Goal: Task Accomplishment & Management: Use online tool/utility

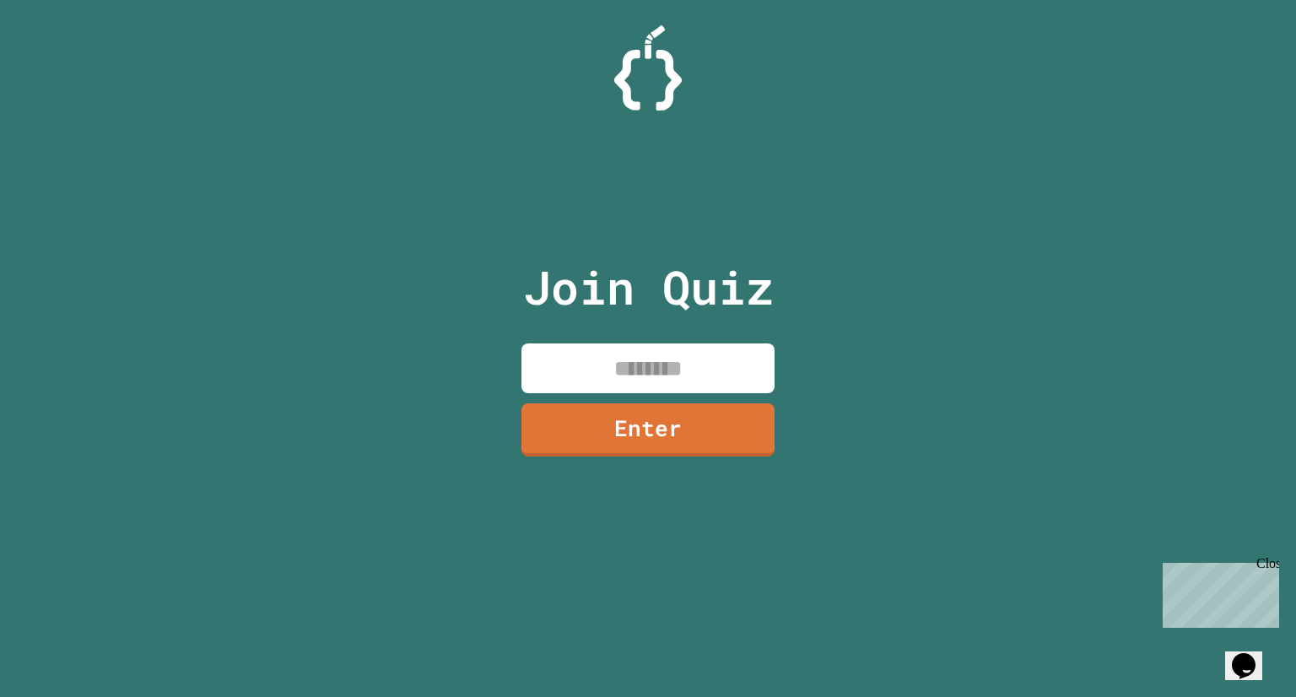
click at [615, 365] on input at bounding box center [647, 368] width 253 height 50
type input "********"
click at [635, 420] on link "Enter" at bounding box center [648, 429] width 255 height 55
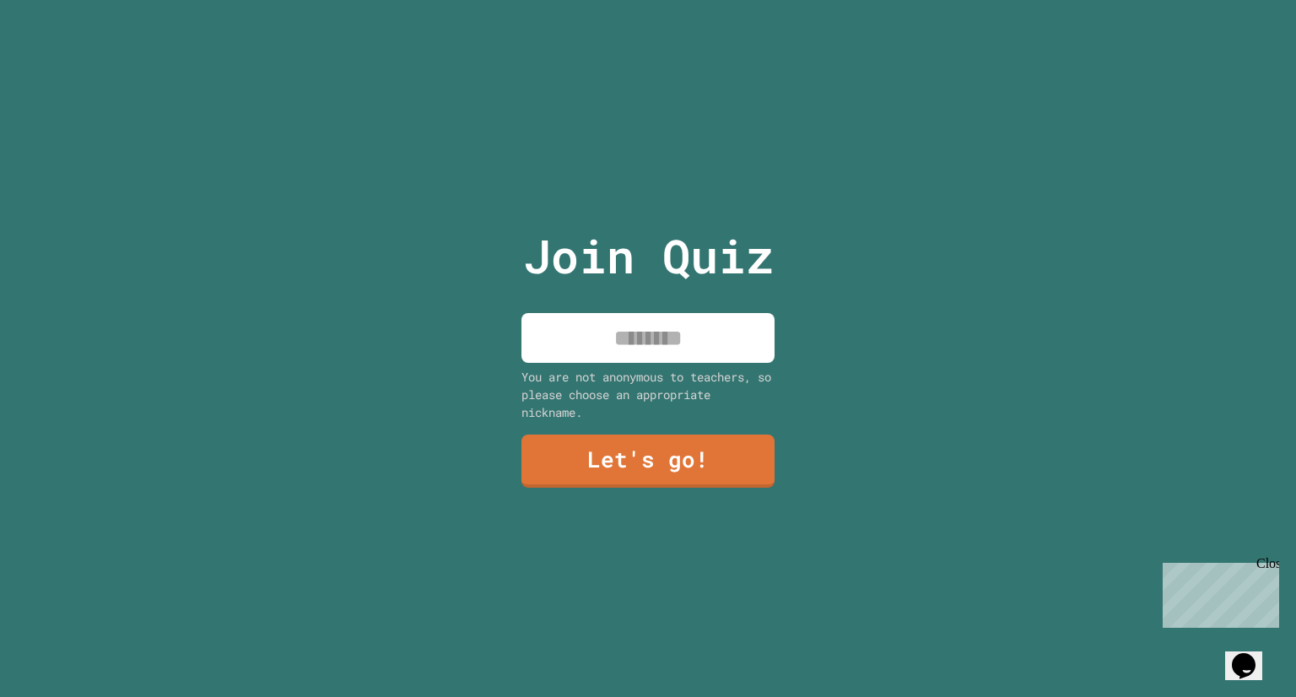
click at [649, 329] on input at bounding box center [647, 338] width 253 height 50
type input "****"
click at [662, 422] on div "Join Quiz **** You are not anonymous to teachers, so please choose an appropria…" at bounding box center [648, 348] width 284 height 697
click at [668, 440] on link "Let's go!" at bounding box center [648, 460] width 256 height 54
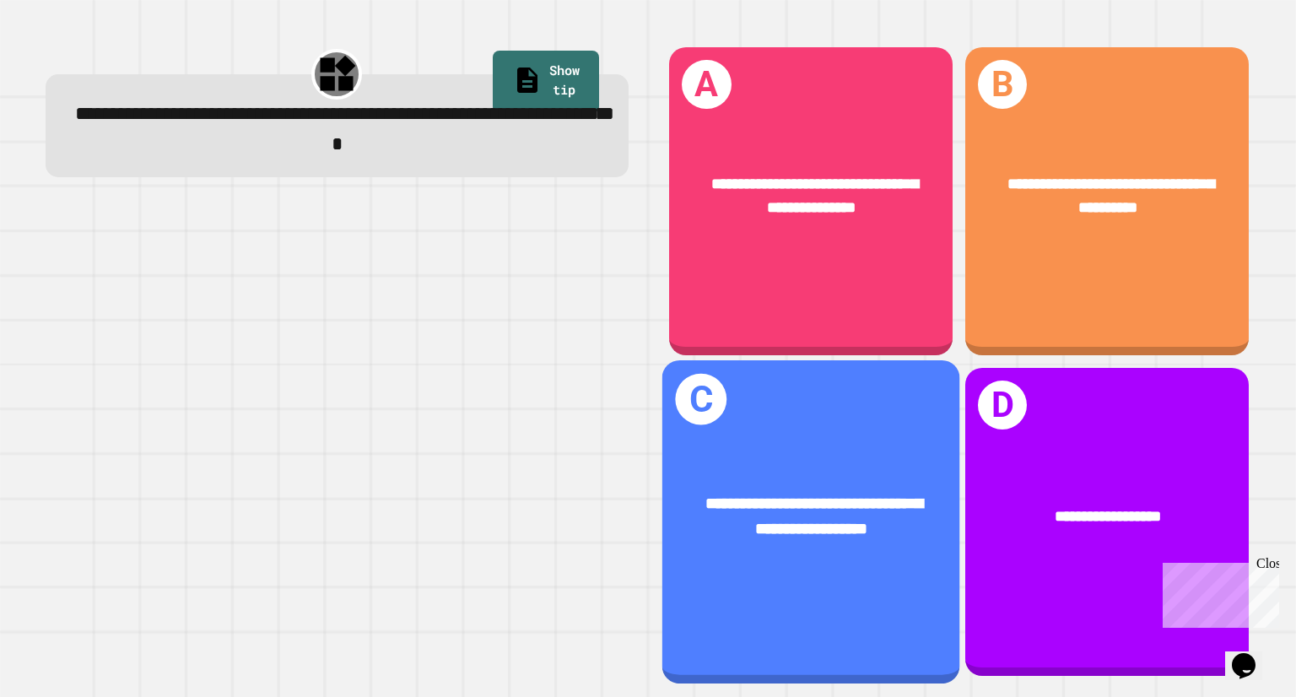
click at [853, 495] on span "**********" at bounding box center [814, 515] width 217 height 41
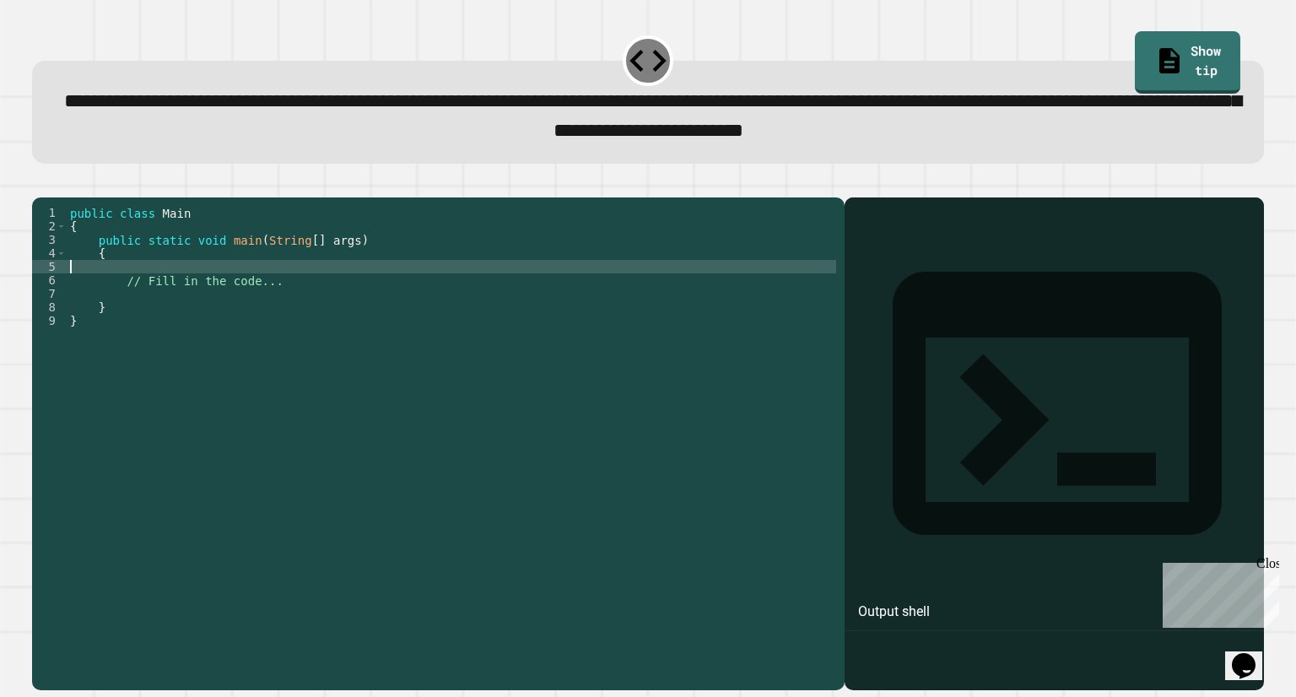
click at [213, 299] on div "public class Main { public static void main ( String [ ] args ) { // Fill in th…" at bounding box center [452, 422] width 770 height 432
type textarea "*"
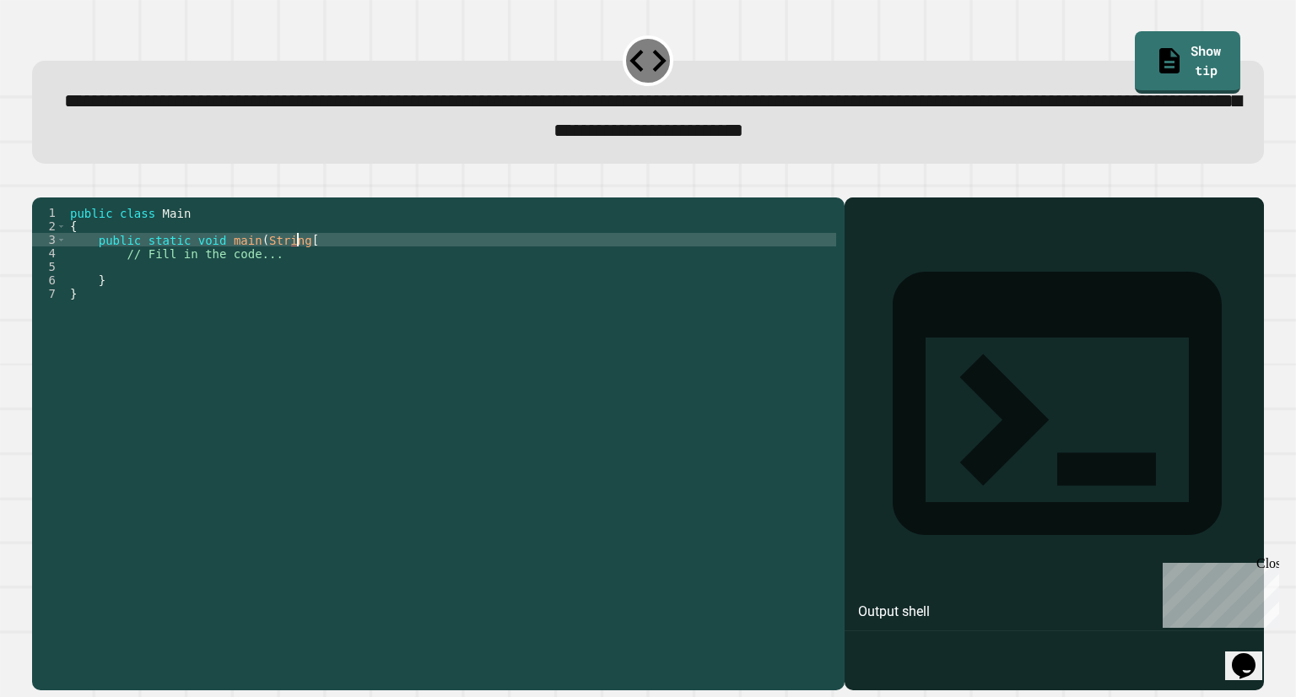
type textarea "**********"
click at [91, 200] on icon "button" at bounding box center [85, 193] width 14 height 14
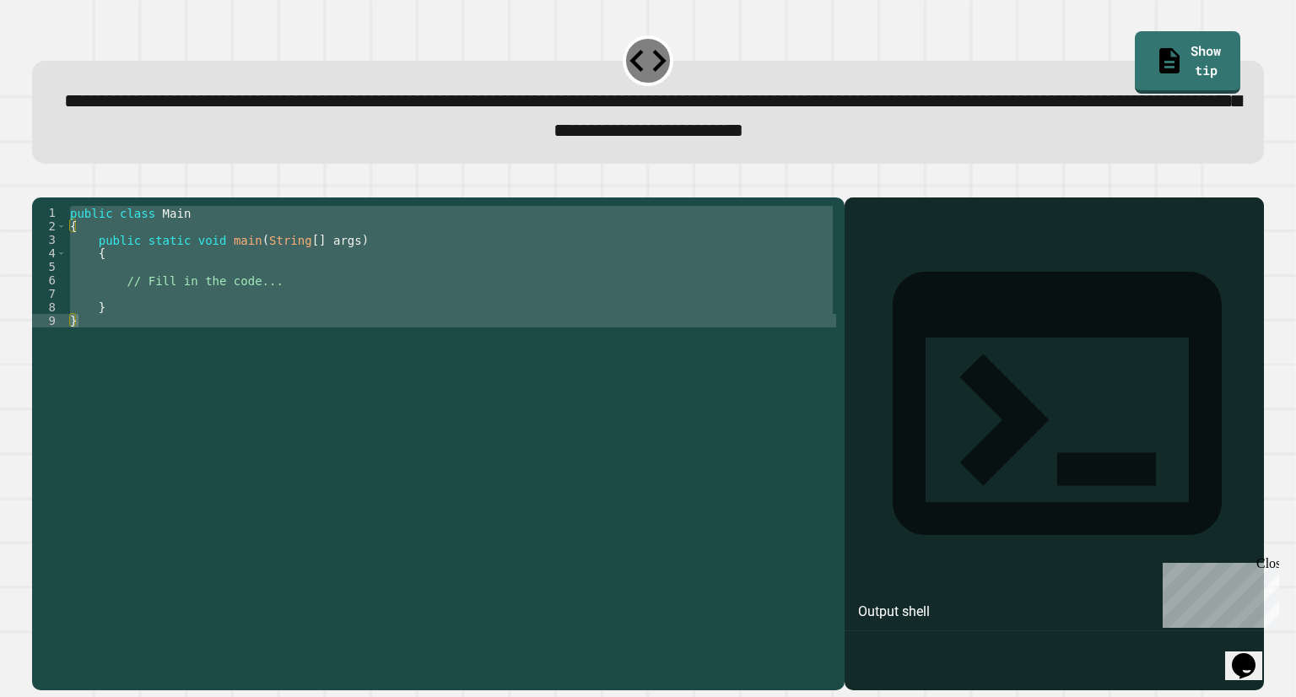
click at [113, 284] on div "public class Main { public static void main ( String [ ] args ) { // Fill in th…" at bounding box center [452, 408] width 770 height 405
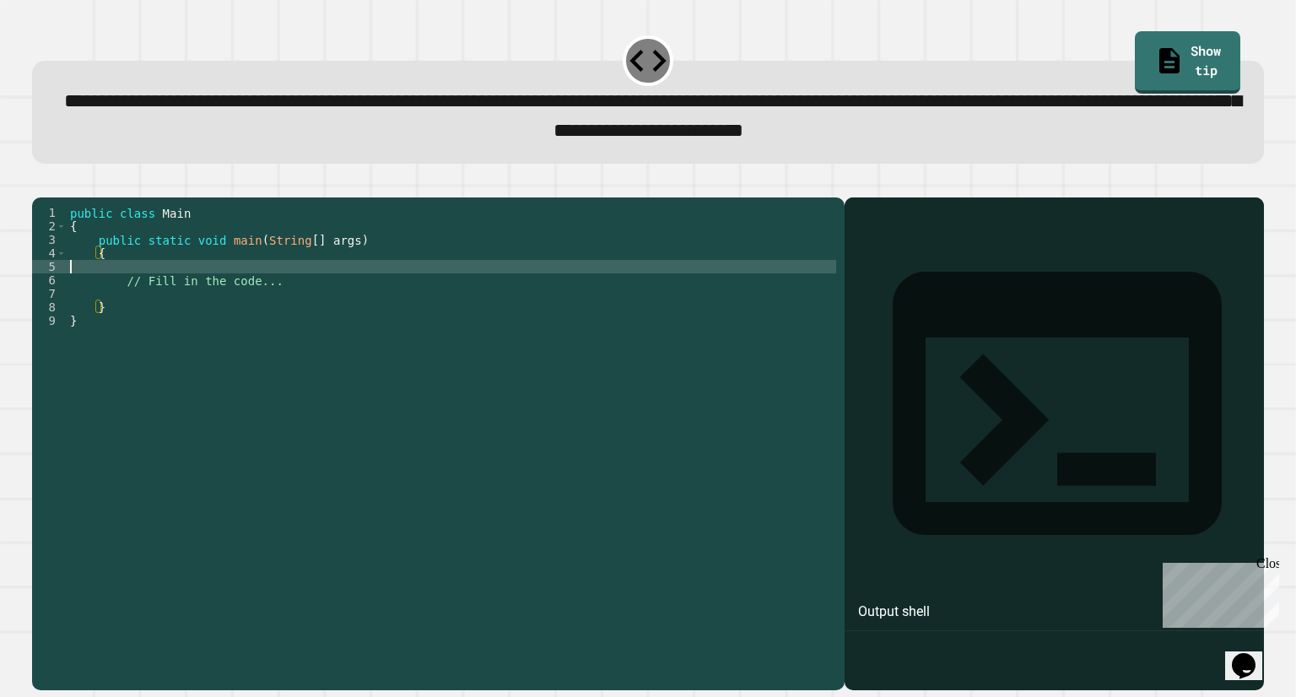
click at [118, 292] on div "public class Main { public static void main ( String [ ] args ) { // Fill in th…" at bounding box center [452, 422] width 770 height 432
type textarea "********"
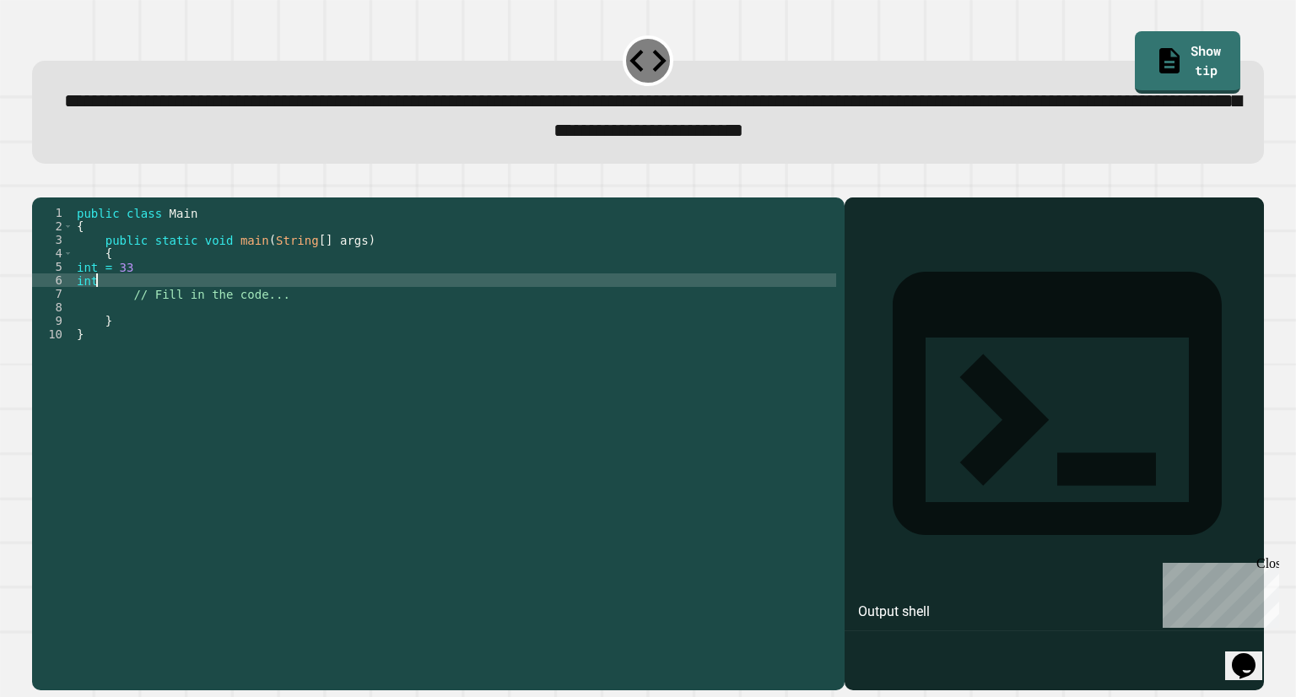
scroll to position [0, 0]
type textarea "********"
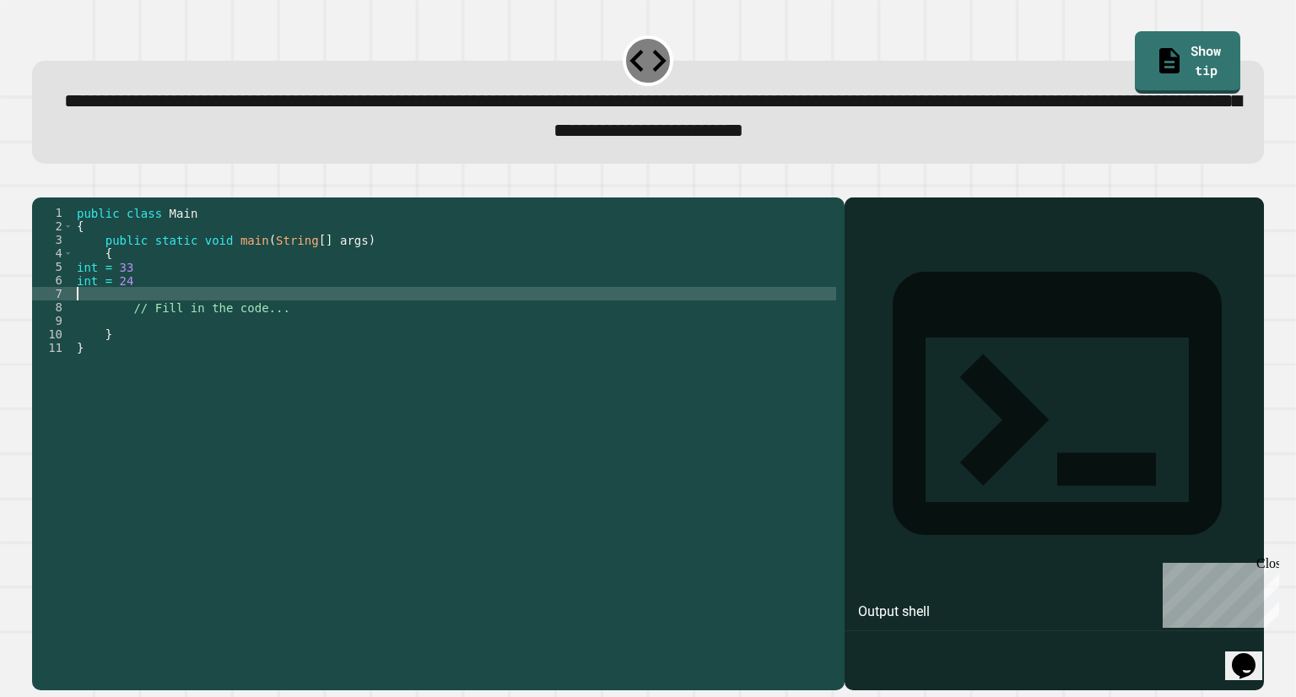
type textarea "*"
type textarea "********"
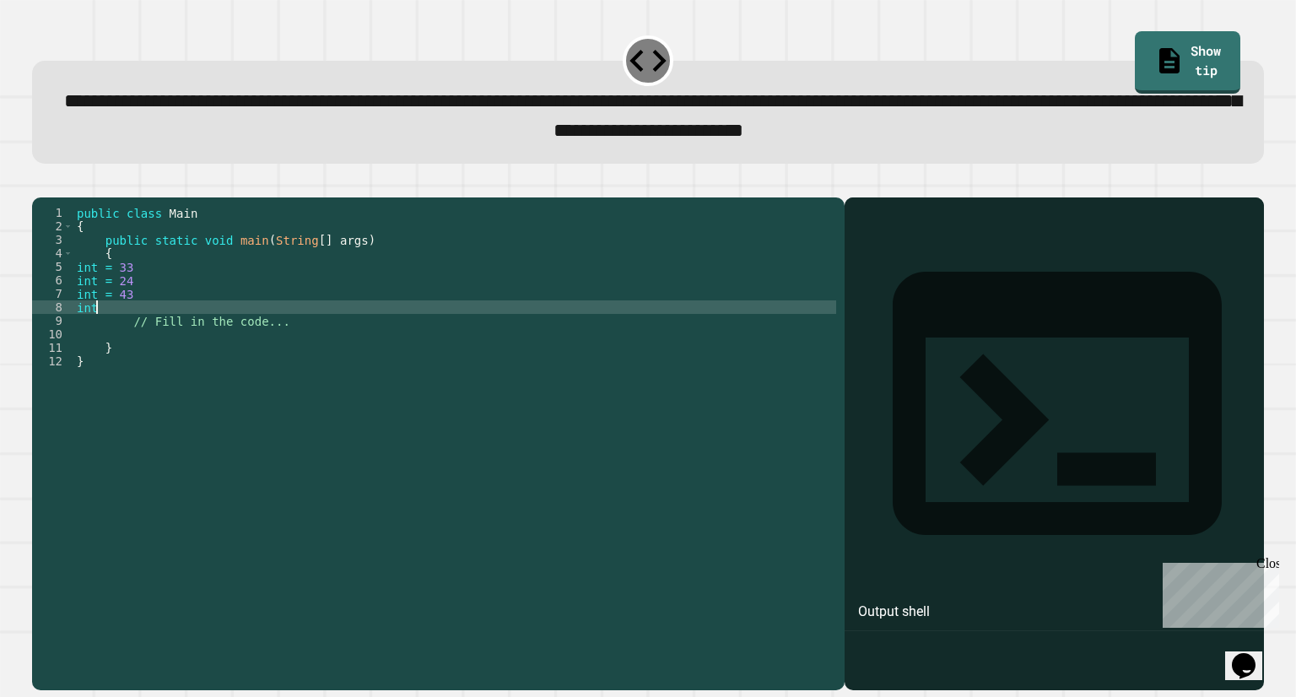
scroll to position [0, 0]
type textarea "********"
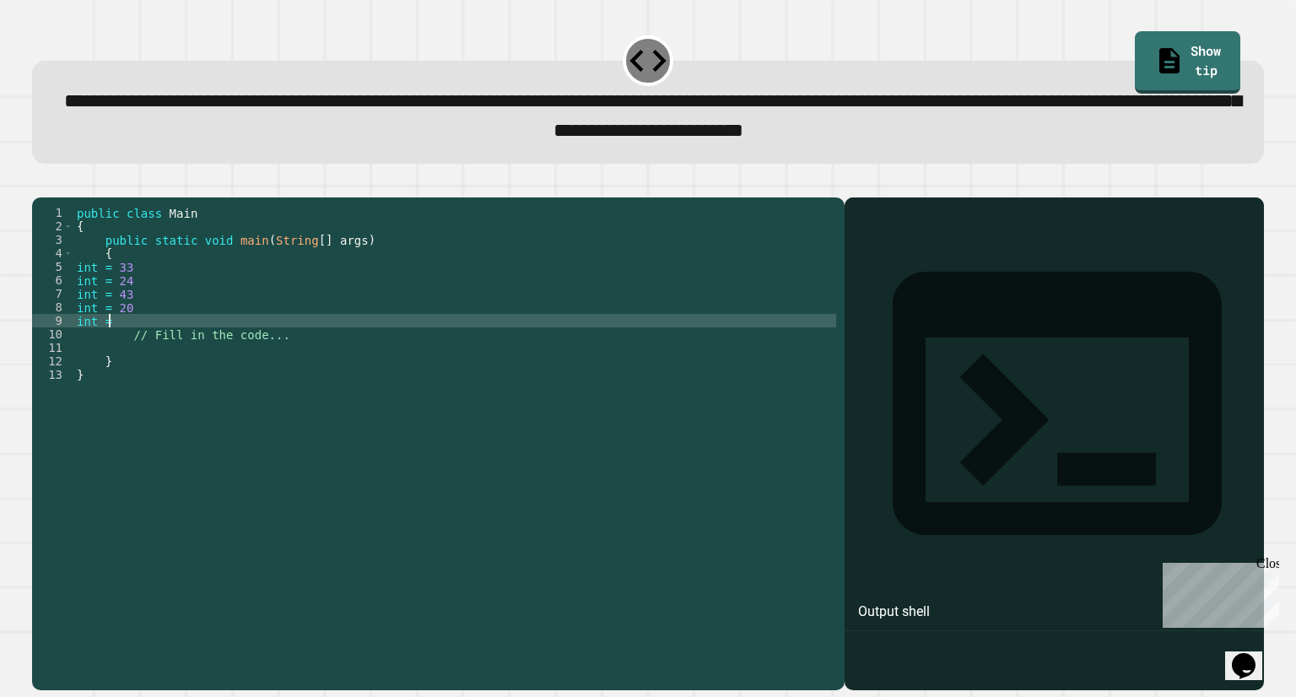
scroll to position [0, 1]
type textarea "********"
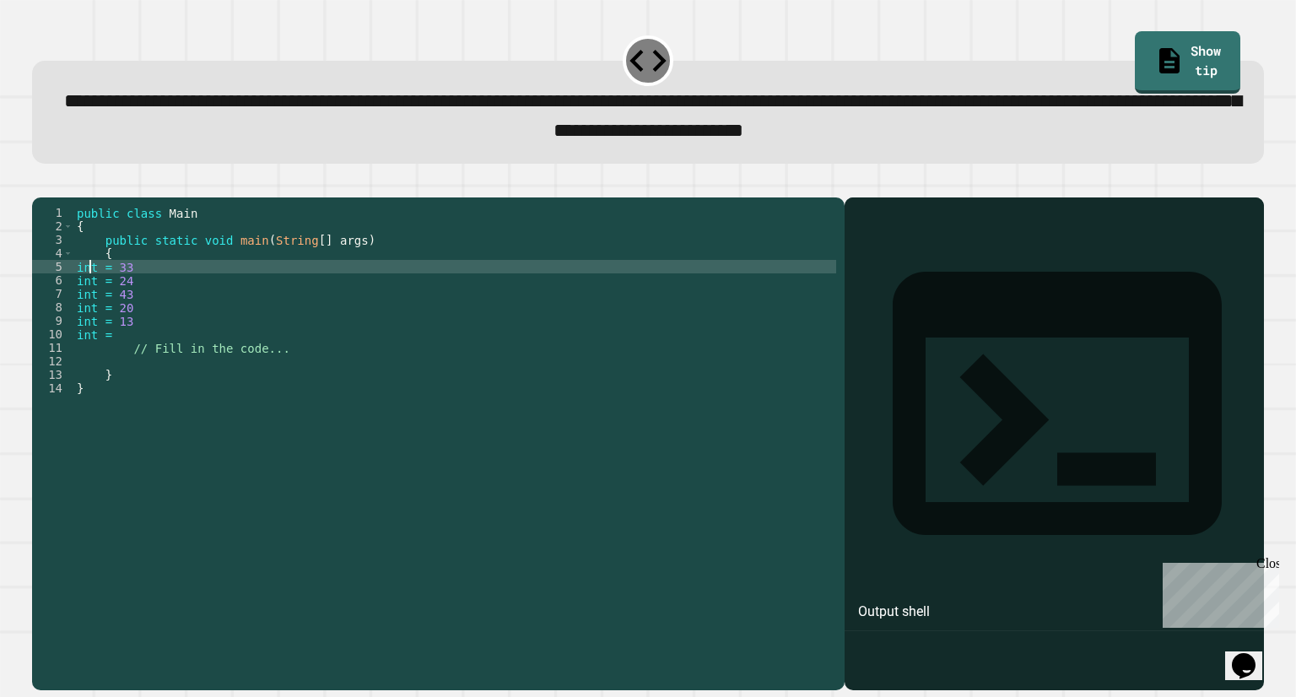
click at [91, 292] on div "public class Main { public static void main ( String [ ] args ) { int = 33 int …" at bounding box center [454, 422] width 763 height 432
click at [101, 294] on div "public class Main { public static void main ( String [ ] args ) { int = 33 int …" at bounding box center [454, 422] width 763 height 432
click at [94, 289] on div "public class Main { public static void main ( String [ ] args ) { int = 33 int …" at bounding box center [454, 422] width 763 height 432
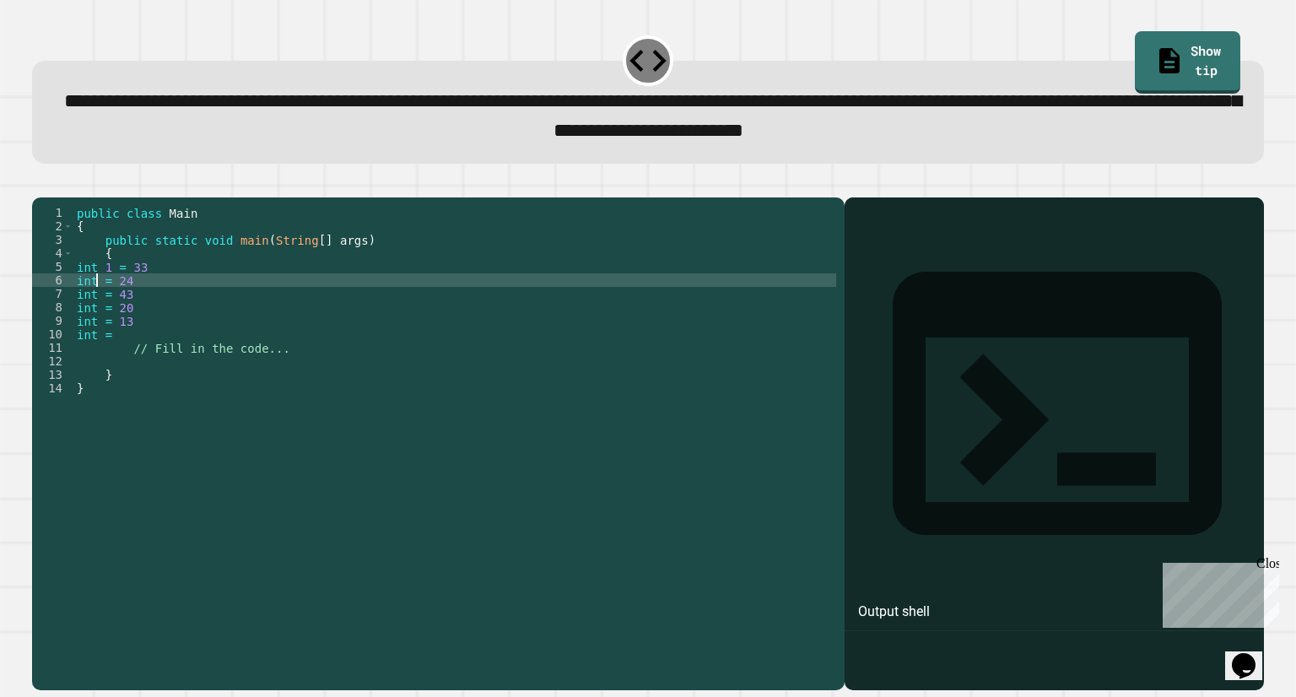
click at [95, 303] on div "public class Main { public static void main ( String [ ] args ) { int 1 = 33 in…" at bounding box center [454, 422] width 763 height 432
click at [95, 319] on div "public class Main { public static void main ( String [ ] args ) { int 1 = 33 in…" at bounding box center [454, 422] width 763 height 432
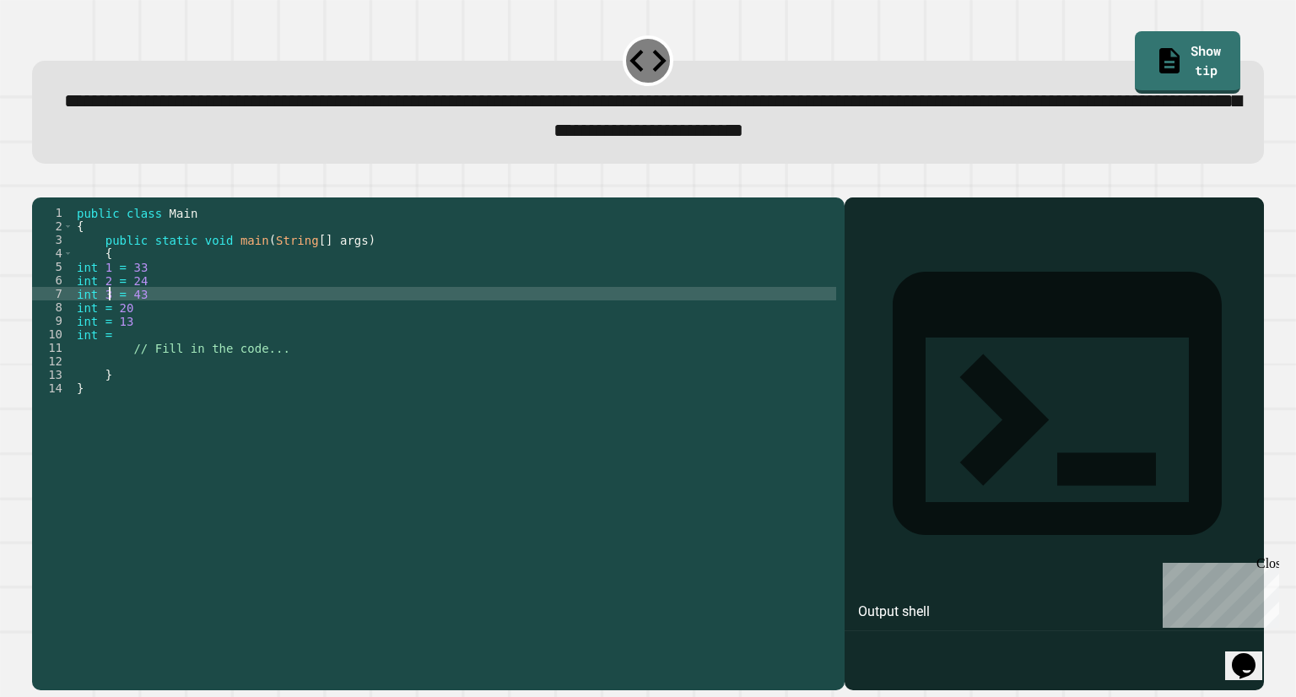
click at [100, 330] on div "public class Main { public static void main ( String [ ] args ) { int 1 = 33 in…" at bounding box center [454, 422] width 763 height 432
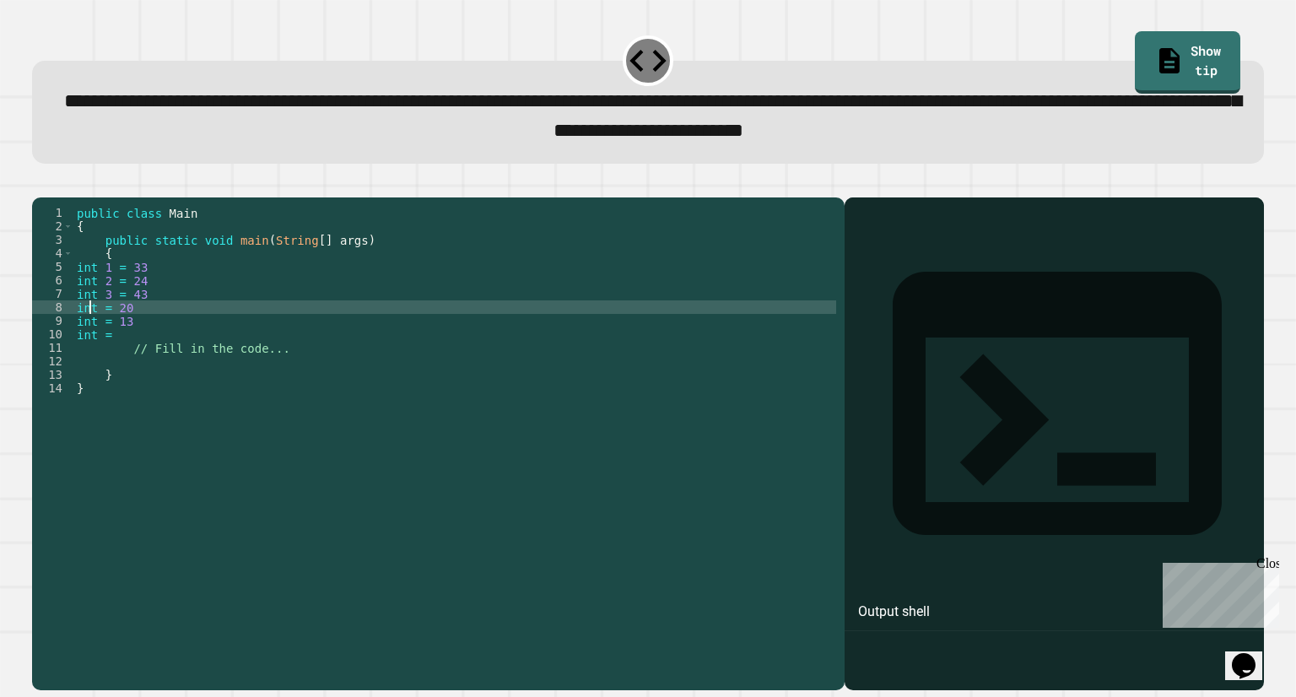
click at [91, 331] on div "public class Main { public static void main ( String [ ] args ) { int 1 = 33 in…" at bounding box center [454, 422] width 763 height 432
click at [98, 333] on div "public class Main { public static void main ( String [ ] args ) { int 1 = 33 in…" at bounding box center [454, 422] width 763 height 432
click at [95, 343] on div "public class Main { public static void main ( String [ ] args ) { int 1 = 33 in…" at bounding box center [454, 422] width 763 height 432
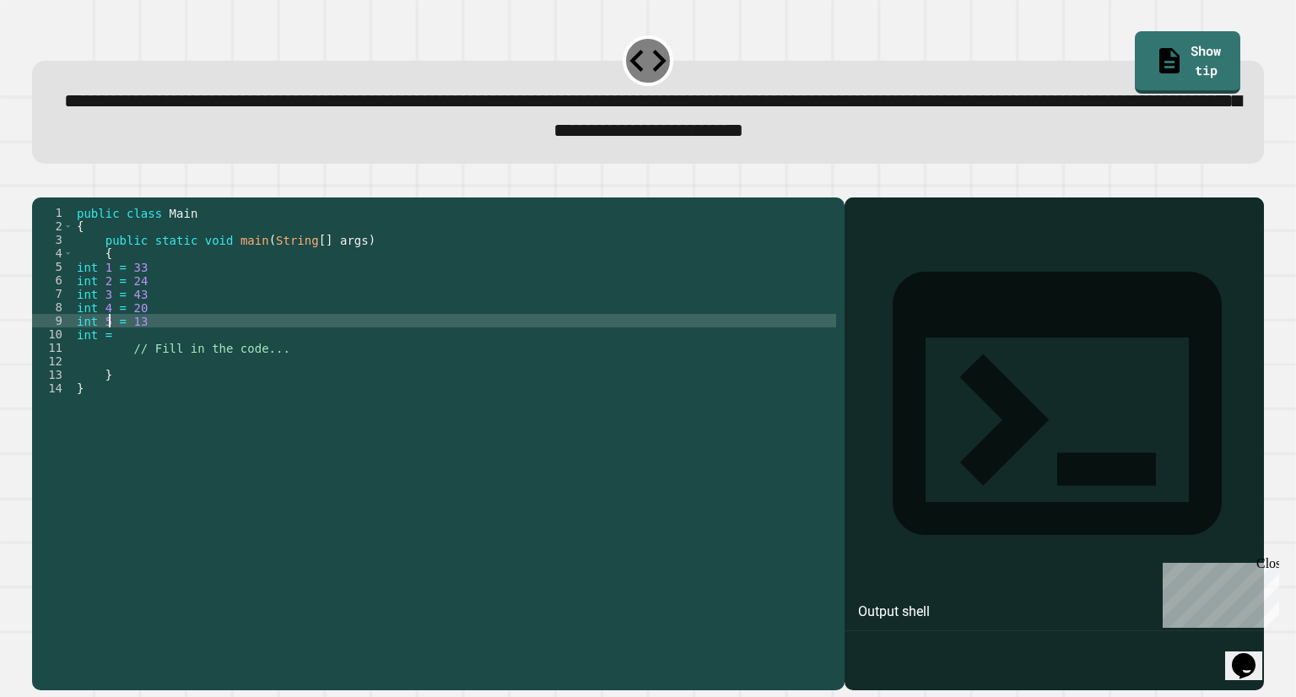
click at [95, 364] on div "public class Main { public static void main ( String [ ] args ) { int 1 = 33 in…" at bounding box center [454, 422] width 763 height 432
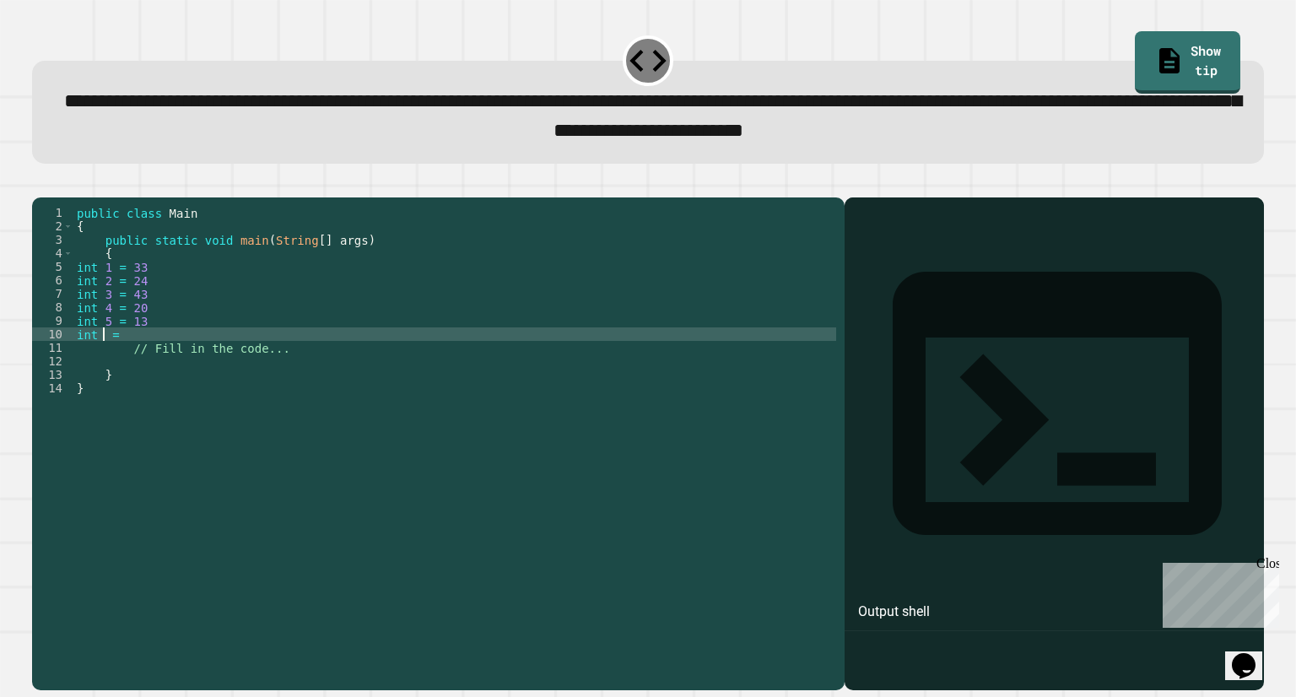
scroll to position [0, 1]
click at [127, 365] on div "public class Main { public static void main ( String [ ] args ) { int 1 = 33 in…" at bounding box center [454, 422] width 763 height 432
click at [118, 365] on div "public class Main { public static void main ( String [ ] args ) { int 1 = 33 in…" at bounding box center [454, 422] width 763 height 432
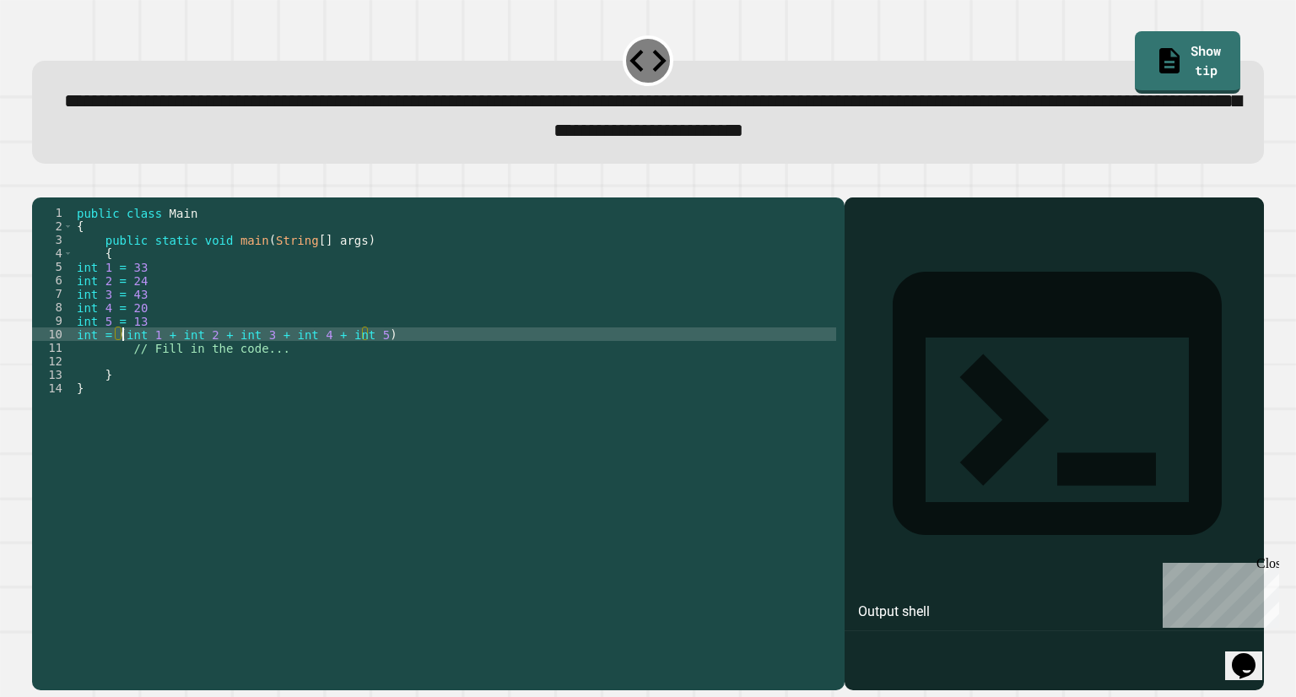
click at [151, 356] on div "public class Main { public static void main ( String [ ] args ) { int 1 = 33 in…" at bounding box center [454, 422] width 763 height 432
click at [152, 359] on div "public class Main { public static void main ( String [ ] args ) { int 1 = 33 in…" at bounding box center [454, 422] width 763 height 432
click at [122, 359] on div "public class Main { public static void main ( String [ ] args ) { int 1 = 33 in…" at bounding box center [454, 422] width 763 height 432
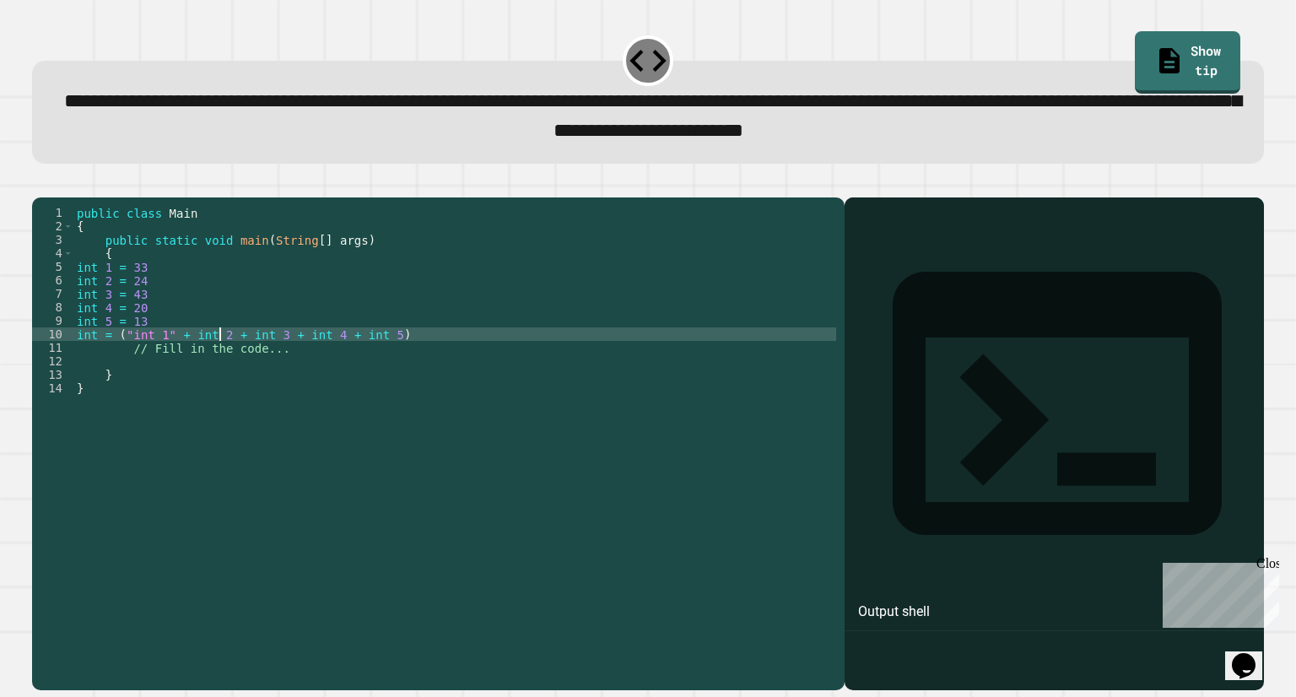
click at [222, 359] on div "public class Main { public static void main ( String [ ] args ) { int 1 = 33 in…" at bounding box center [454, 422] width 763 height 432
click at [189, 361] on div "public class Main { public static void main ( String [ ] args ) { int 1 = 33 in…" at bounding box center [454, 422] width 763 height 432
click at [284, 359] on div "public class Main { public static void main ( String [ ] args ) { int 1 = 33 in…" at bounding box center [454, 422] width 763 height 432
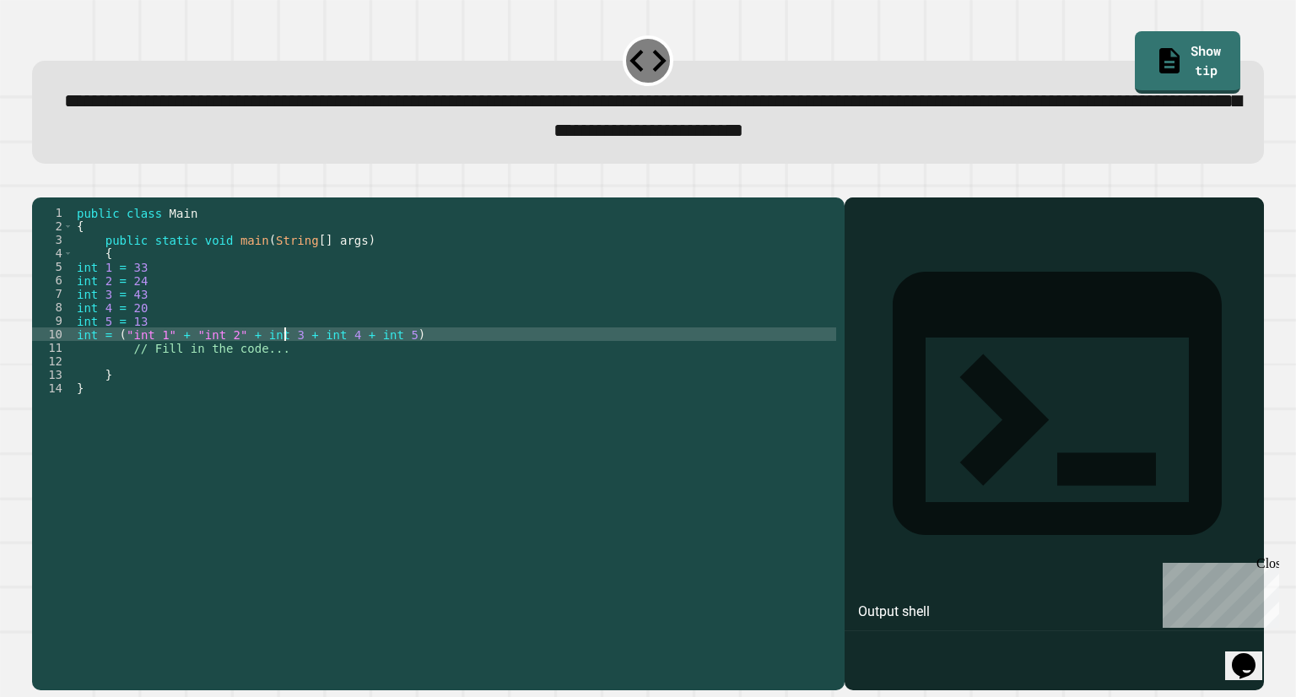
scroll to position [0, 14]
click at [253, 359] on div "public class Main { public static void main ( String [ ] args ) { int 1 = 33 in…" at bounding box center [454, 422] width 763 height 432
click at [353, 365] on div "public class Main { public static void main ( String [ ] args ) { int 1 = 33 in…" at bounding box center [454, 422] width 763 height 432
click at [345, 365] on div "public class Main { public static void main ( String [ ] args ) { int 1 = 33 in…" at bounding box center [454, 422] width 763 height 432
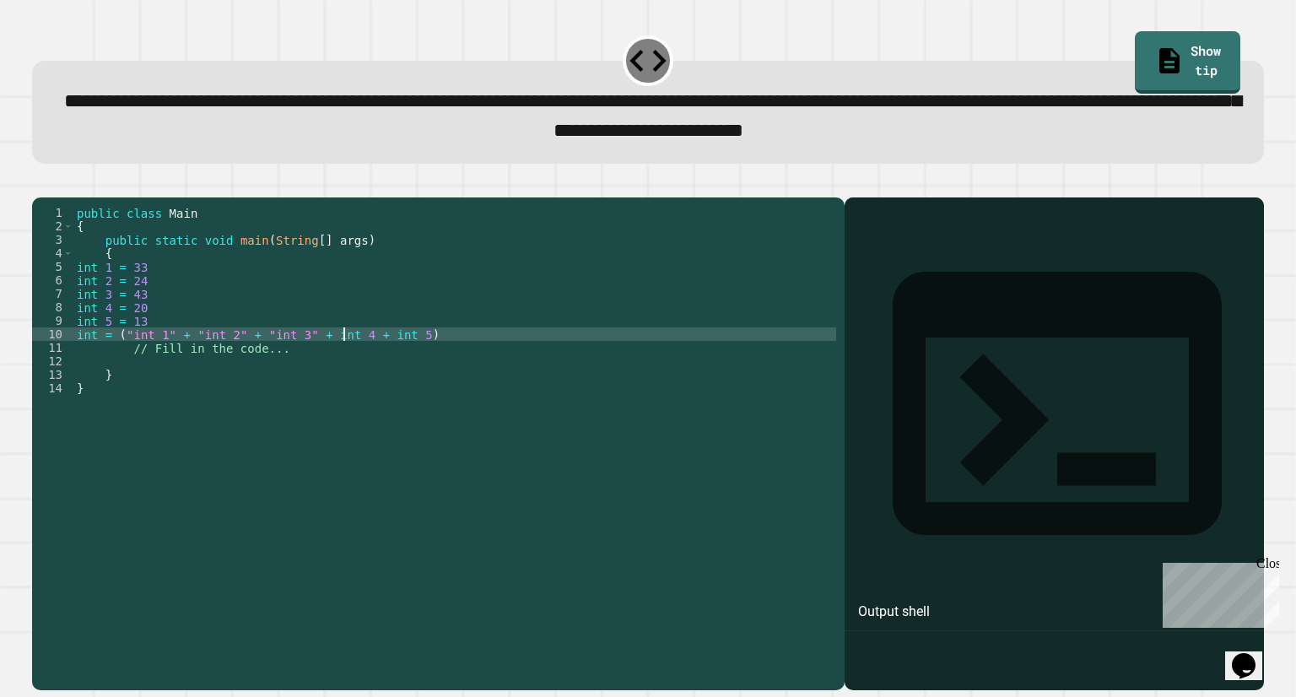
click at [353, 365] on div "public class Main { public static void main ( String [ ] args ) { int 1 = 33 in…" at bounding box center [454, 422] width 763 height 432
click at [320, 361] on div "public class Main { public static void main ( String [ ] args ) { int 1 = 33 in…" at bounding box center [454, 422] width 763 height 432
click at [418, 354] on div "public class Main { public static void main ( String [ ] args ) { int 1 = 33 in…" at bounding box center [454, 422] width 763 height 432
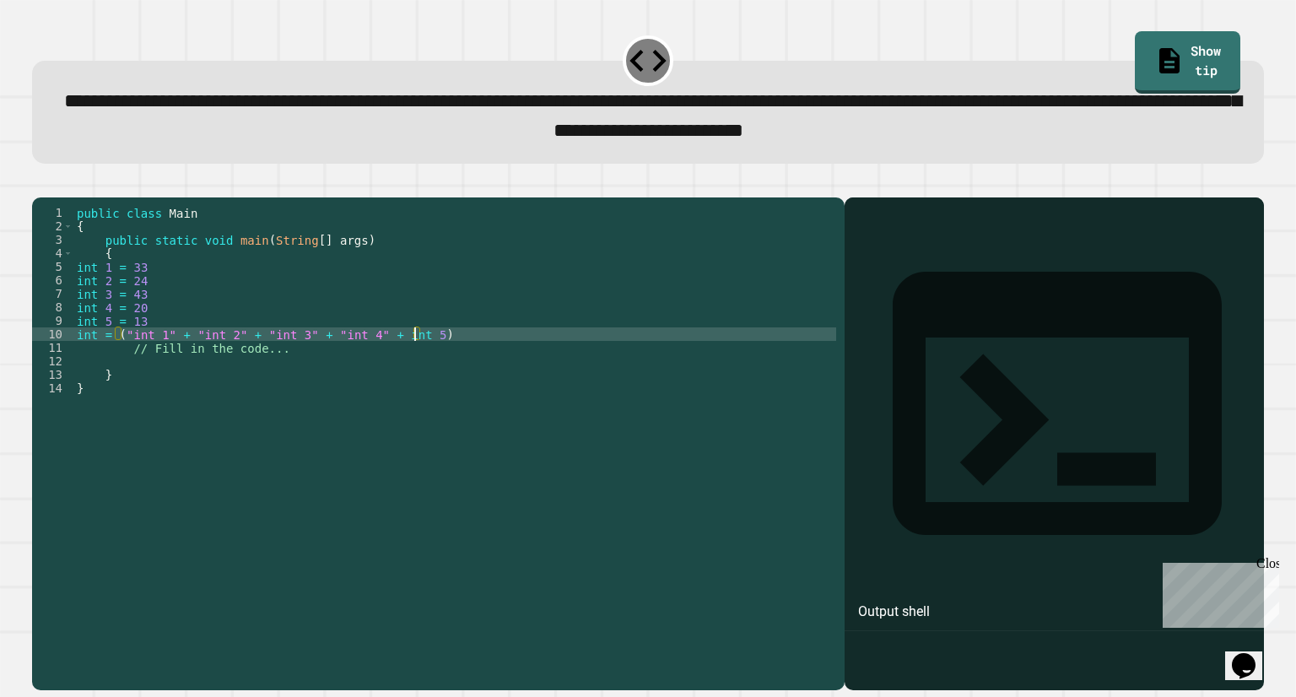
click at [416, 362] on div "public class Main { public static void main ( String [ ] args ) { int 1 = 33 in…" at bounding box center [454, 422] width 763 height 432
click at [381, 364] on div "public class Main { public static void main ( String [ ] args ) { int 1 = 33 in…" at bounding box center [454, 422] width 763 height 432
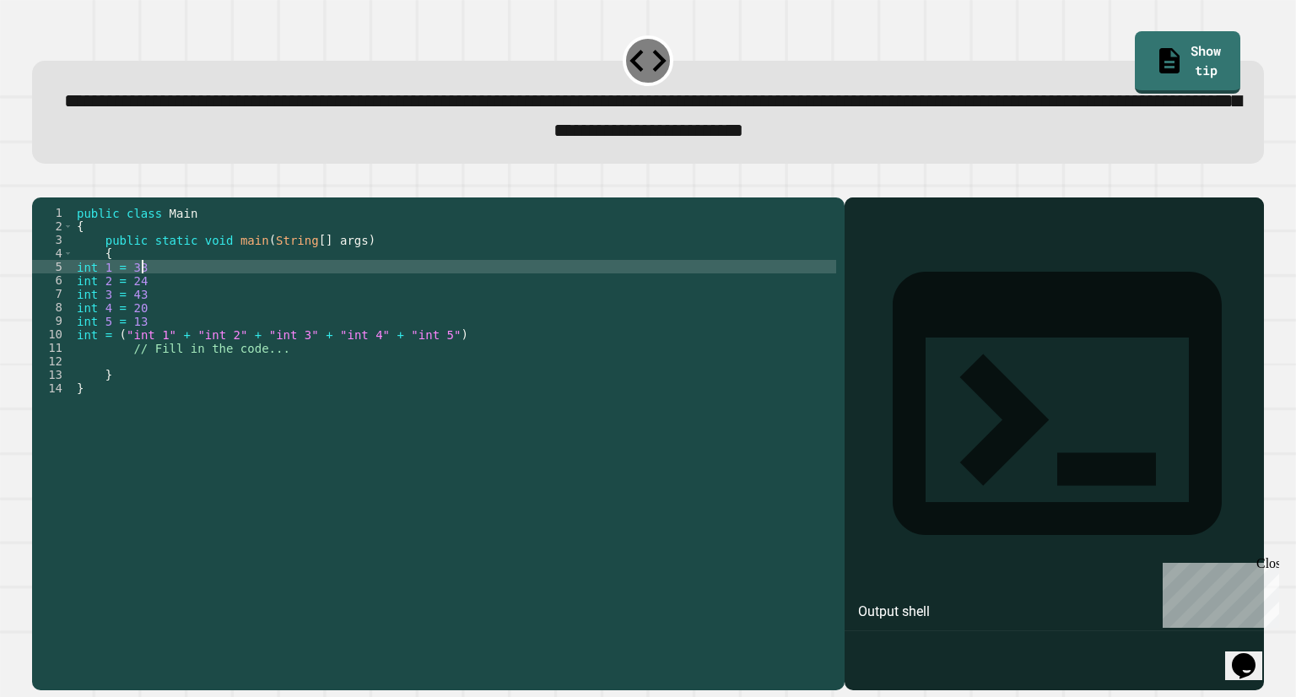
click at [141, 290] on div "public class Main { public static void main ( String [ ] args ) { int 1 = 33 in…" at bounding box center [454, 422] width 763 height 432
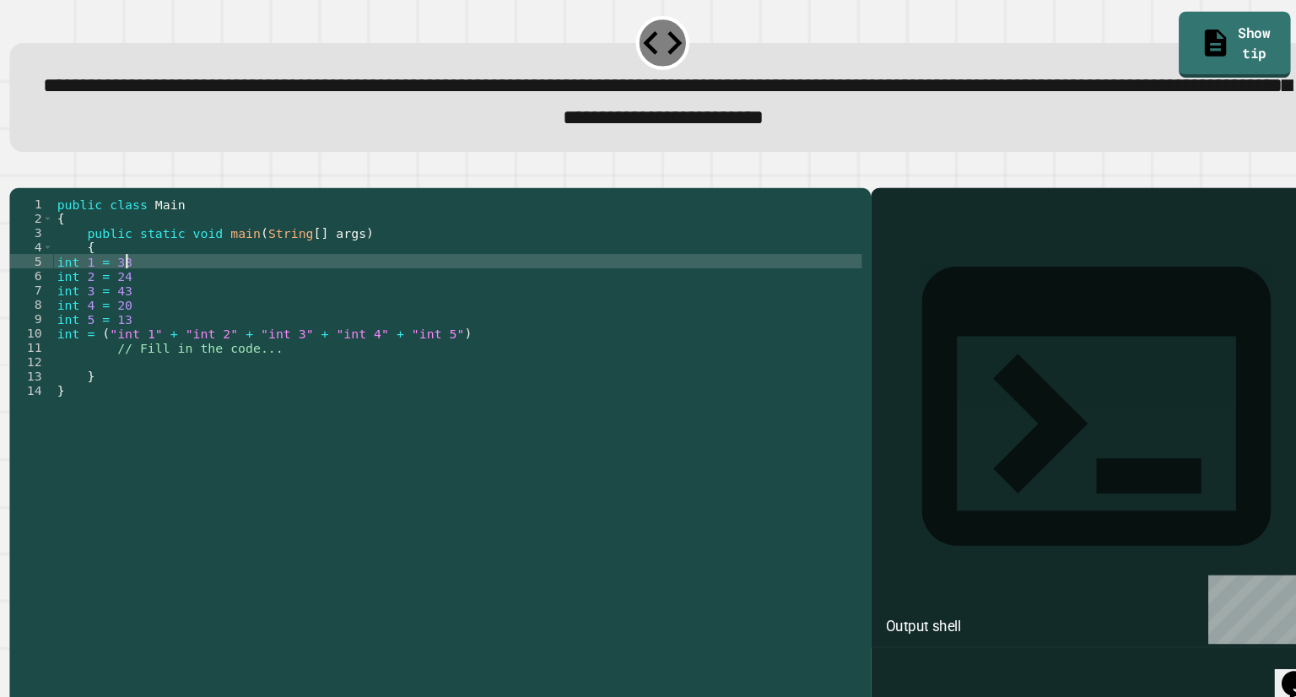
click at [427, 360] on div "public class Main { public static void main ( String [ ] args ) { int 1 = 33 in…" at bounding box center [454, 422] width 763 height 432
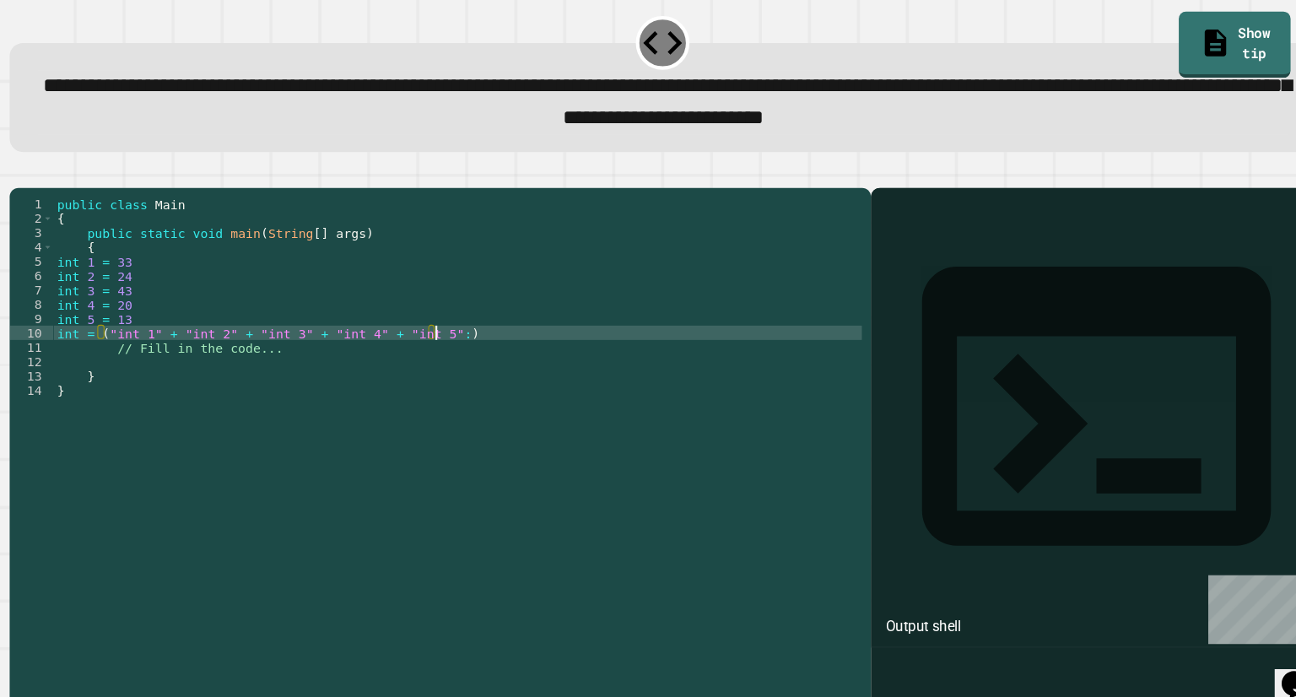
scroll to position [0, 24]
click at [41, 183] on icon "button" at bounding box center [41, 183] width 0 height 0
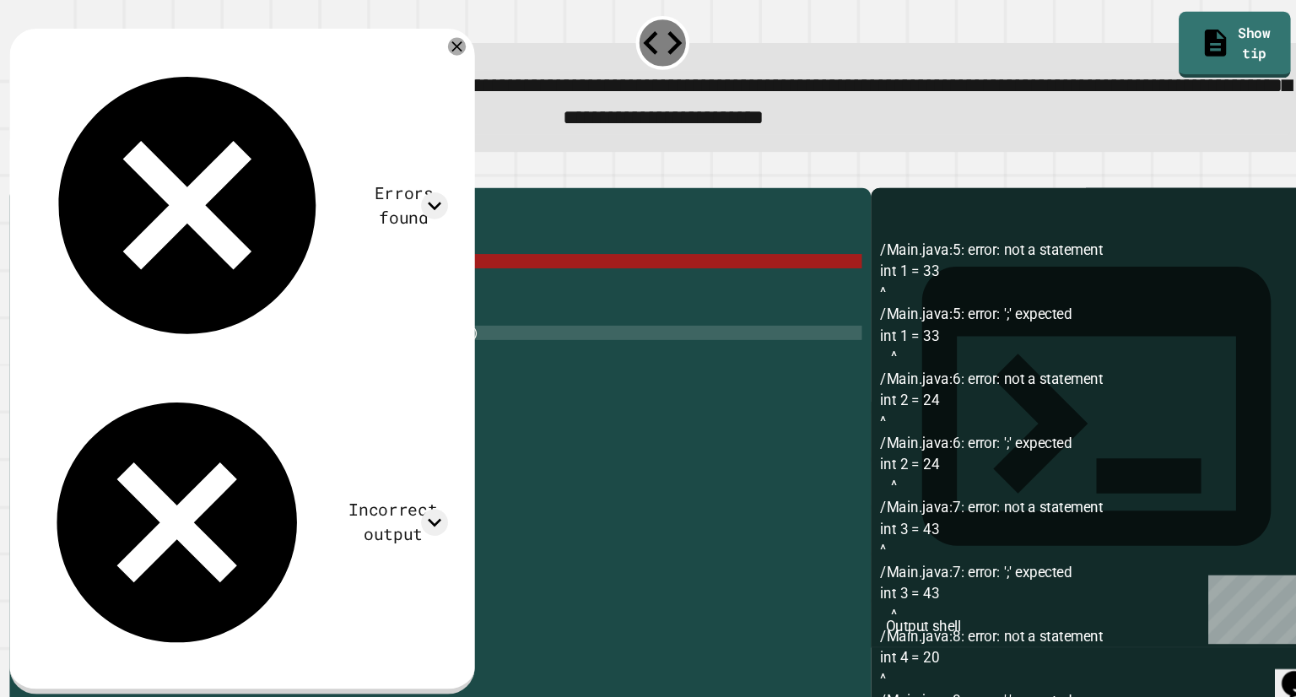
scroll to position [0, 3]
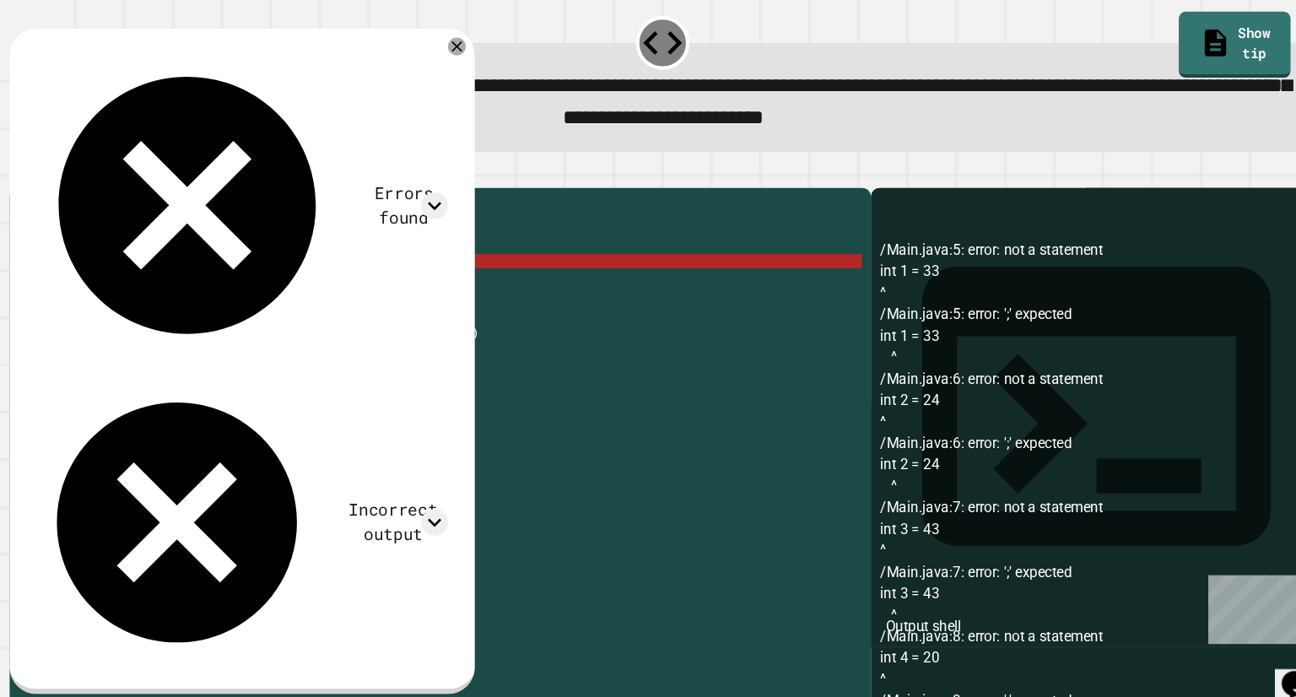
click at [100, 293] on div "public class Main { public static void main ( String [ ] args ) { int 1 = 33 in…" at bounding box center [454, 422] width 763 height 432
click at [89, 280] on div "public class Main { public static void main ( String [ ] args ) { int 1 = 33 in…" at bounding box center [454, 422] width 763 height 432
click at [108, 296] on div "public class Main { public static void main ( String [ ] args ) { int 1 = 33 in…" at bounding box center [454, 422] width 763 height 432
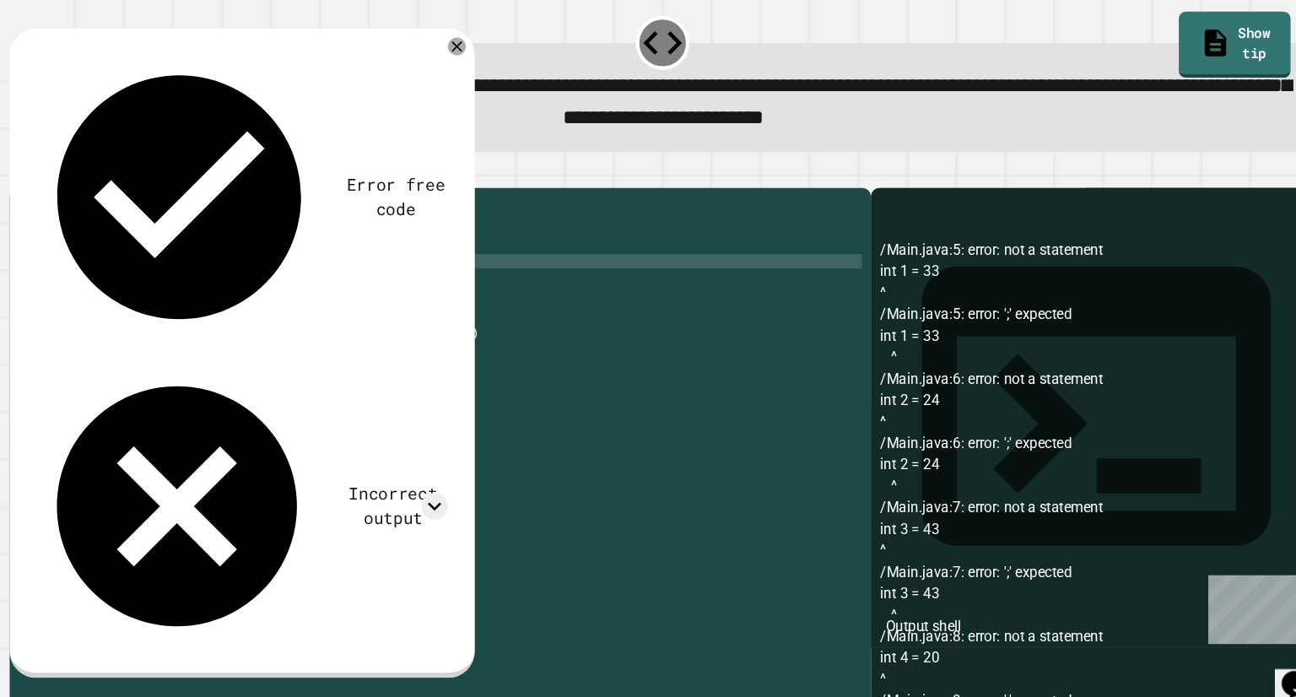
scroll to position [0, 3]
click at [108, 306] on div "public class Main { public static void main ( String [ ] args ) { int points = …" at bounding box center [454, 422] width 763 height 432
click at [109, 316] on div "public class Main { public static void main ( String [ ] args ) { int points = …" at bounding box center [454, 422] width 763 height 432
click at [111, 333] on div "public class Main { public static void main ( String [ ] args ) { int points = …" at bounding box center [454, 422] width 763 height 432
drag, startPoint x: 194, startPoint y: 329, endPoint x: 189, endPoint y: 315, distance: 15.2
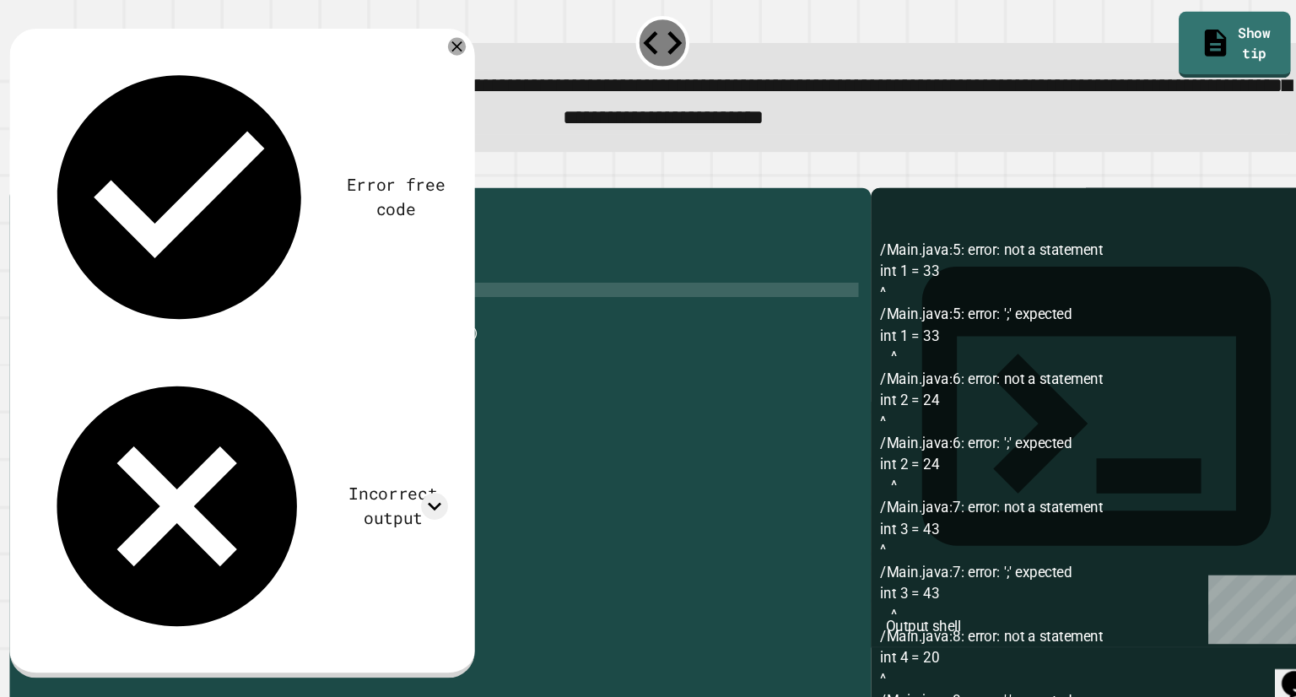
click at [189, 315] on div "public class Main { public static void main ( String [ ] args ) { int points = …" at bounding box center [454, 422] width 763 height 432
click at [192, 329] on div "public class Main { public static void main ( String [ ] args ) { int points = …" at bounding box center [454, 408] width 763 height 405
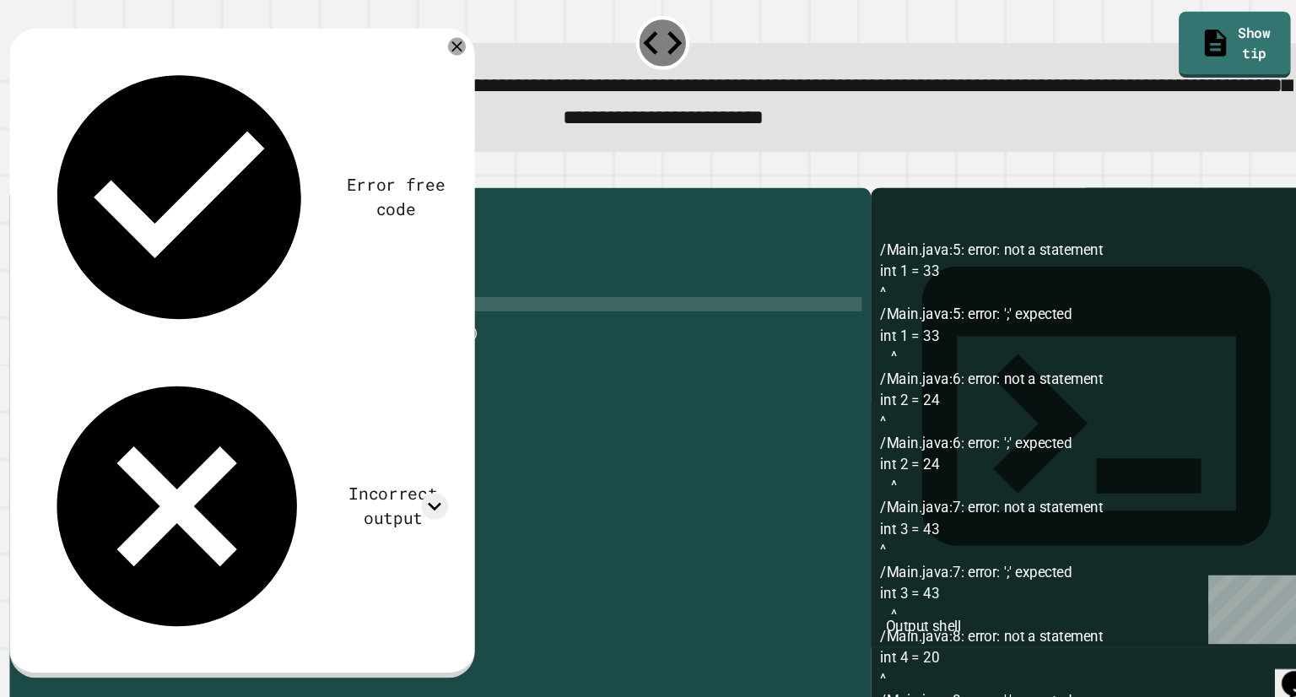
click at [223, 319] on div "public class Main { public static void main ( String [ ] args ) { int points = …" at bounding box center [454, 422] width 763 height 432
click at [217, 328] on div "public class Main { public static void main ( String [ ] args ) { int points = …" at bounding box center [454, 422] width 763 height 432
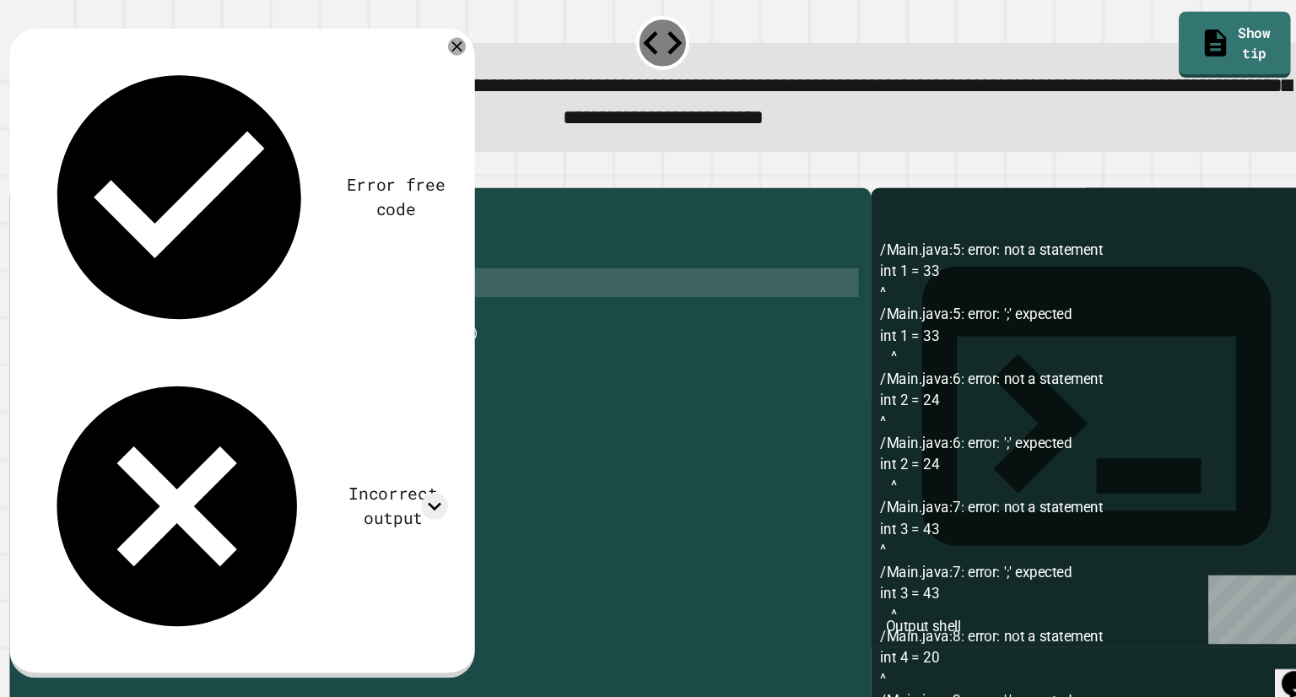
drag, startPoint x: 179, startPoint y: 339, endPoint x: 73, endPoint y: 311, distance: 109.1
click at [73, 311] on div "public class Main { public static void main ( String [ ] args ) { int points = …" at bounding box center [454, 422] width 763 height 432
type textarea "**********"
click at [166, 321] on div "public class Main { public static void main ( String [ ] args ) { int points = …" at bounding box center [454, 422] width 763 height 432
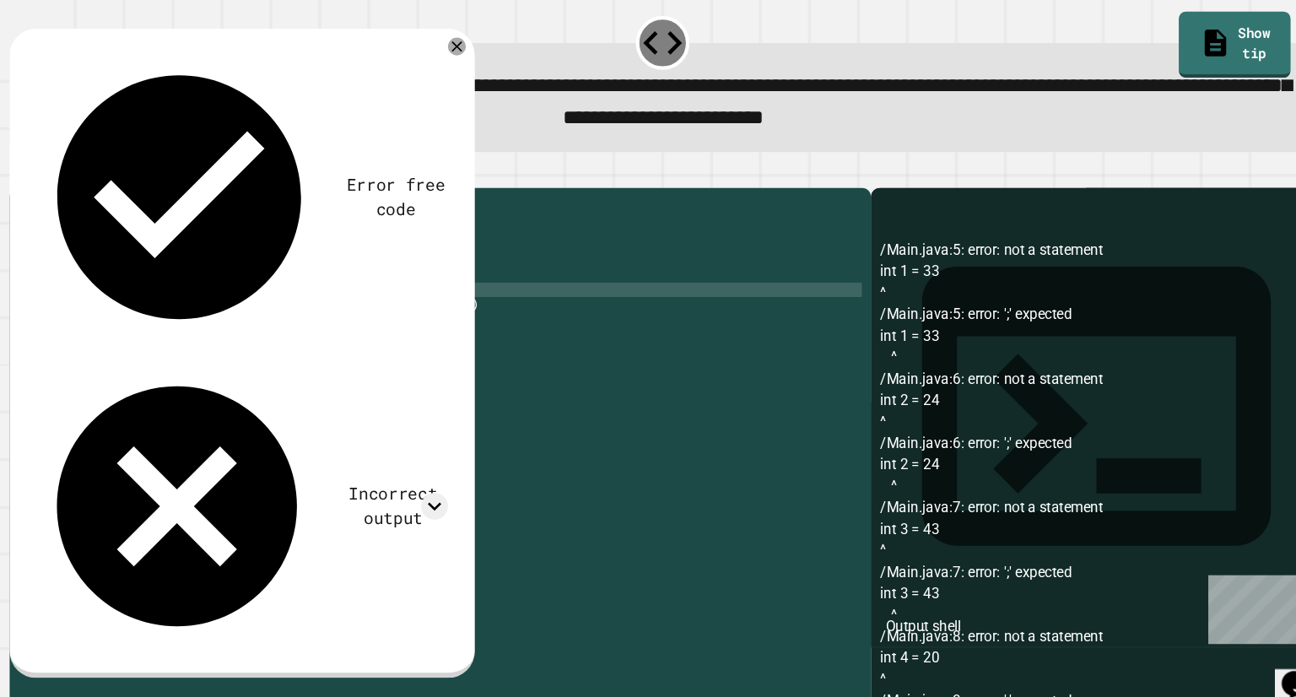
type textarea "*"
click at [180, 295] on div "public class Main { public static void main ( String [ ] args ) { int points = …" at bounding box center [454, 422] width 763 height 432
click at [155, 300] on div "public class Main { public static void main ( String [ ] args ) { int points = …" at bounding box center [454, 422] width 763 height 432
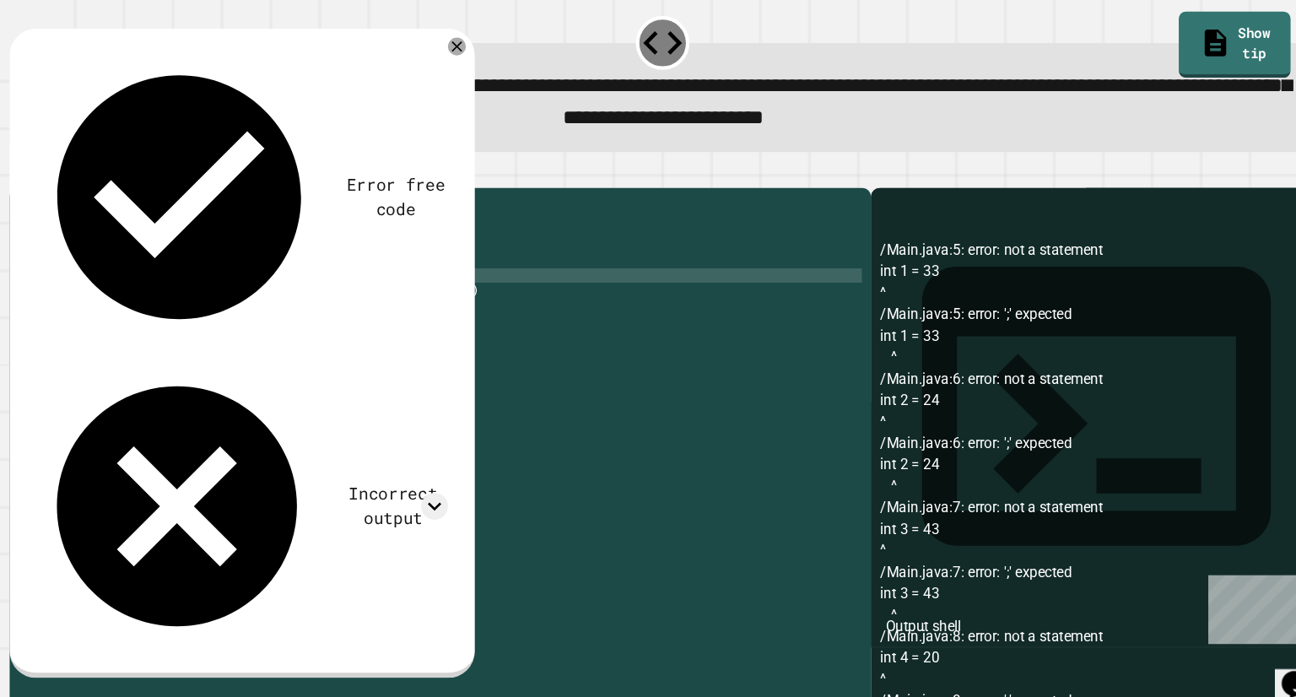
click at [459, 68] on icon at bounding box center [454, 64] width 10 height 10
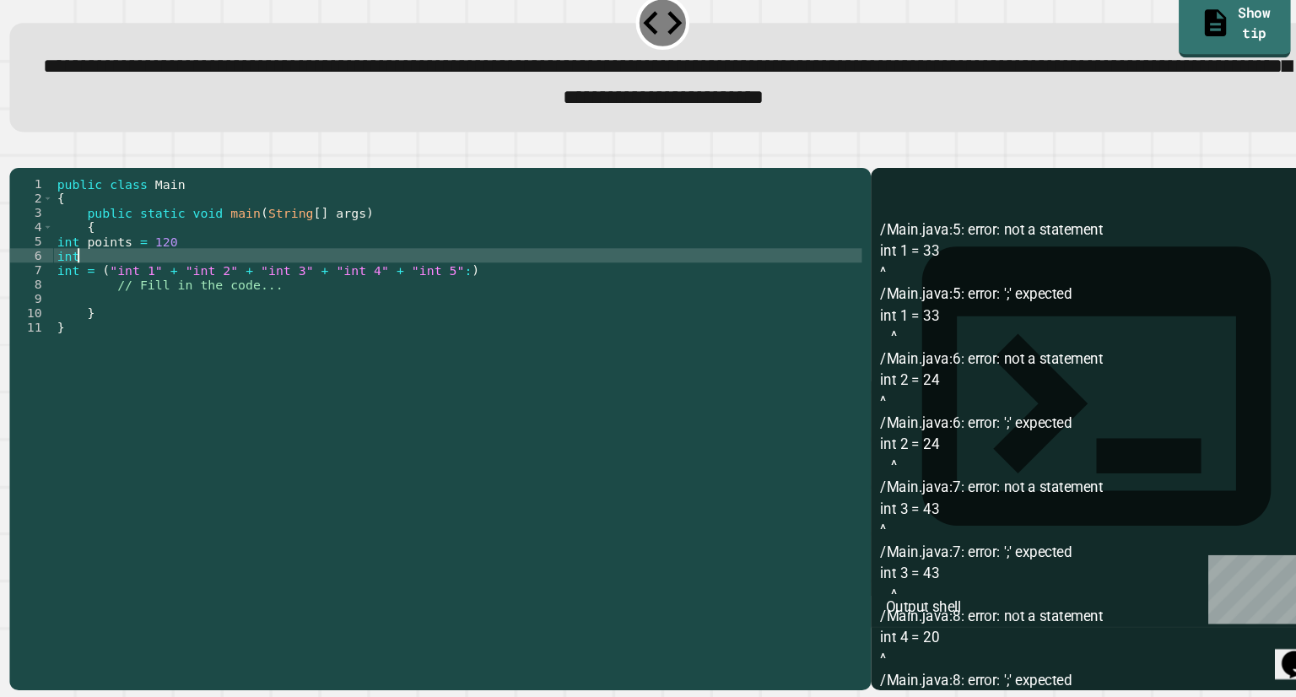
click at [131, 305] on div "public class Main { public static void main ( String [ ] args ) { int points = …" at bounding box center [454, 422] width 763 height 432
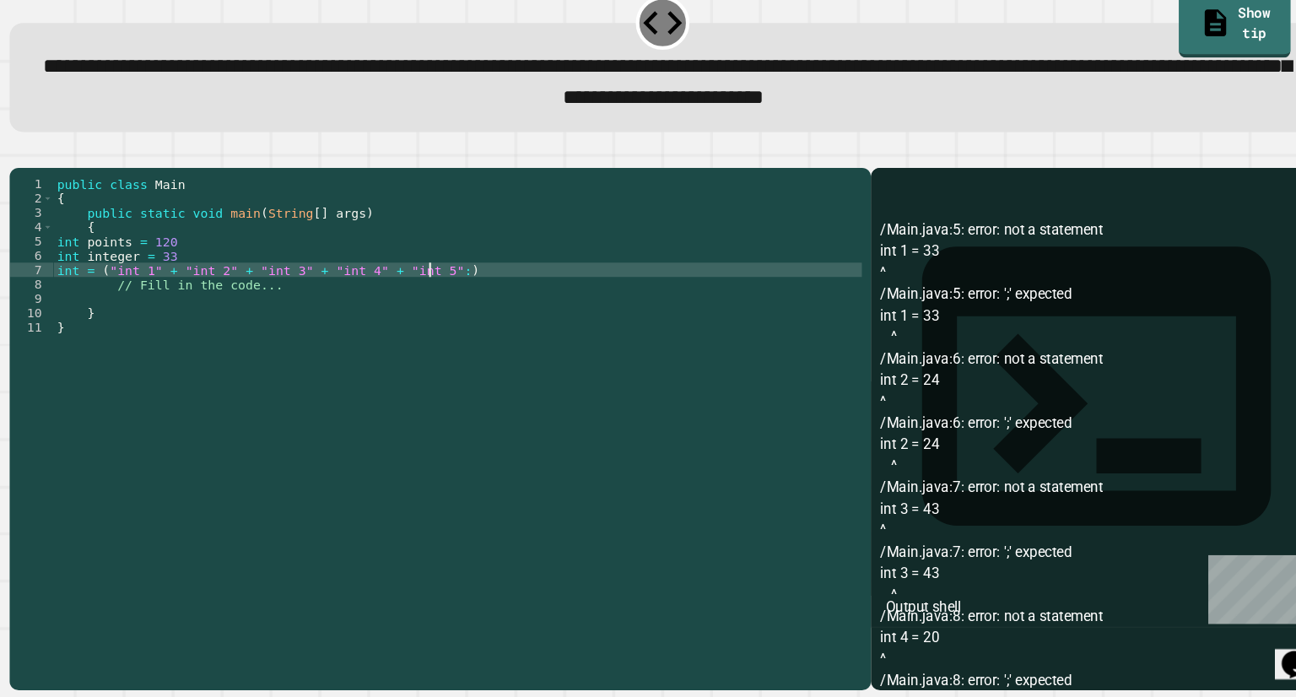
click at [424, 315] on div "public class Main { public static void main ( String [ ] args ) { int points = …" at bounding box center [454, 422] width 763 height 432
click at [96, 320] on div "public class Main { public static void main ( String [ ] args ) { int points = …" at bounding box center [454, 422] width 763 height 432
click at [251, 318] on div "public class Main { public static void main ( String [ ] args ) { int points = …" at bounding box center [454, 422] width 763 height 432
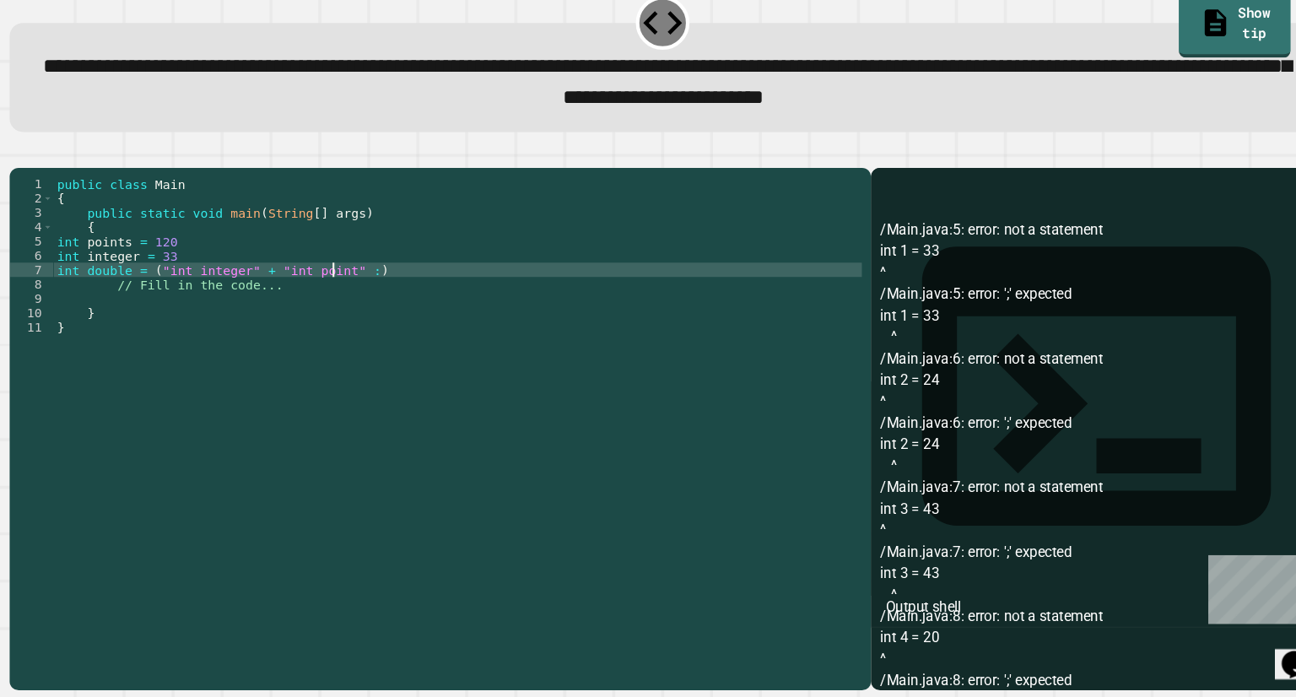
scroll to position [0, 19]
click at [351, 321] on div "public class Main { public static void main ( String [ ] args ) { int points = …" at bounding box center [454, 422] width 763 height 432
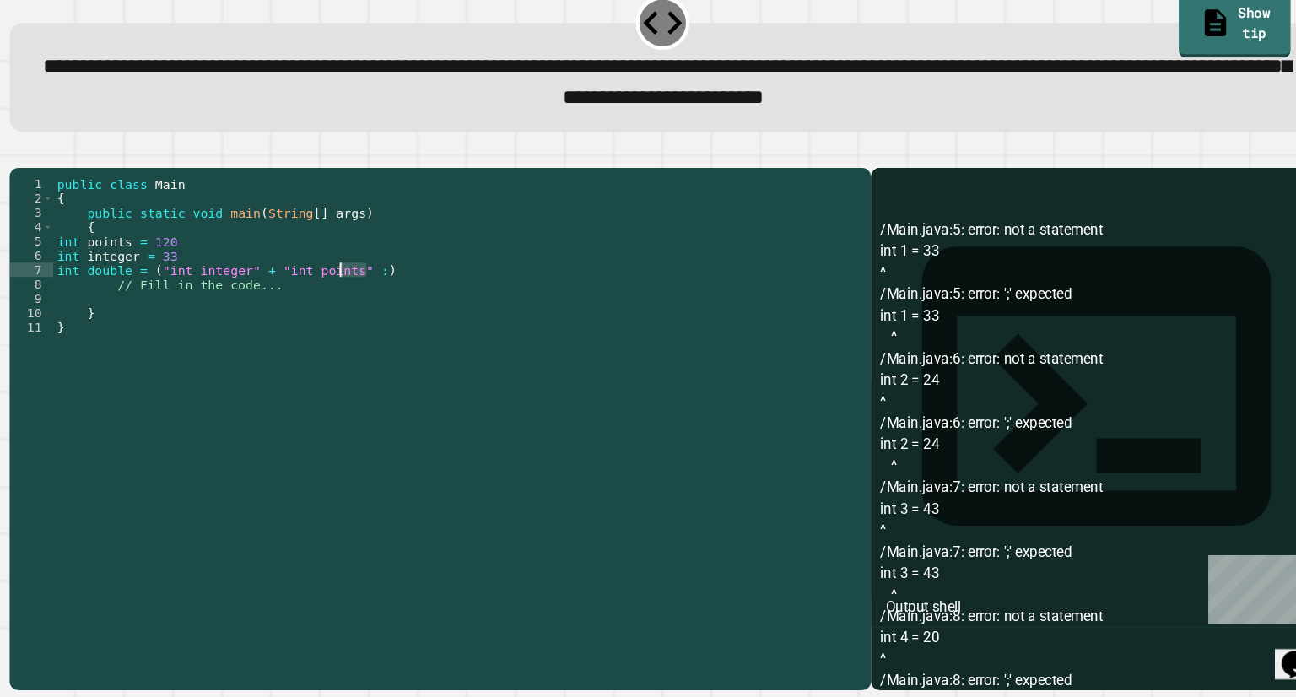
click at [352, 321] on div "public class Main { public static void main ( String [ ] args ) { int points = …" at bounding box center [454, 422] width 763 height 432
click at [355, 323] on div "public class Main { public static void main ( String [ ] args ) { int points = …" at bounding box center [454, 408] width 763 height 405
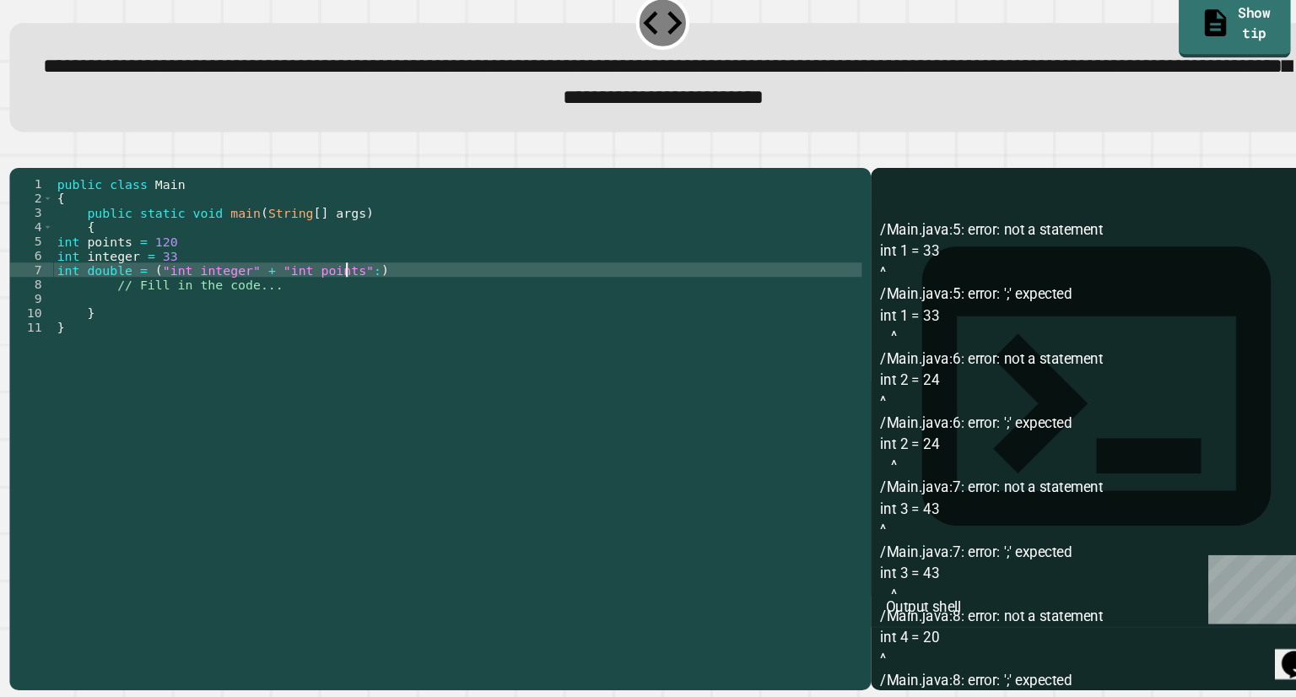
click at [42, 197] on div at bounding box center [647, 187] width 1231 height 20
click at [41, 183] on button "button" at bounding box center [41, 183] width 0 height 0
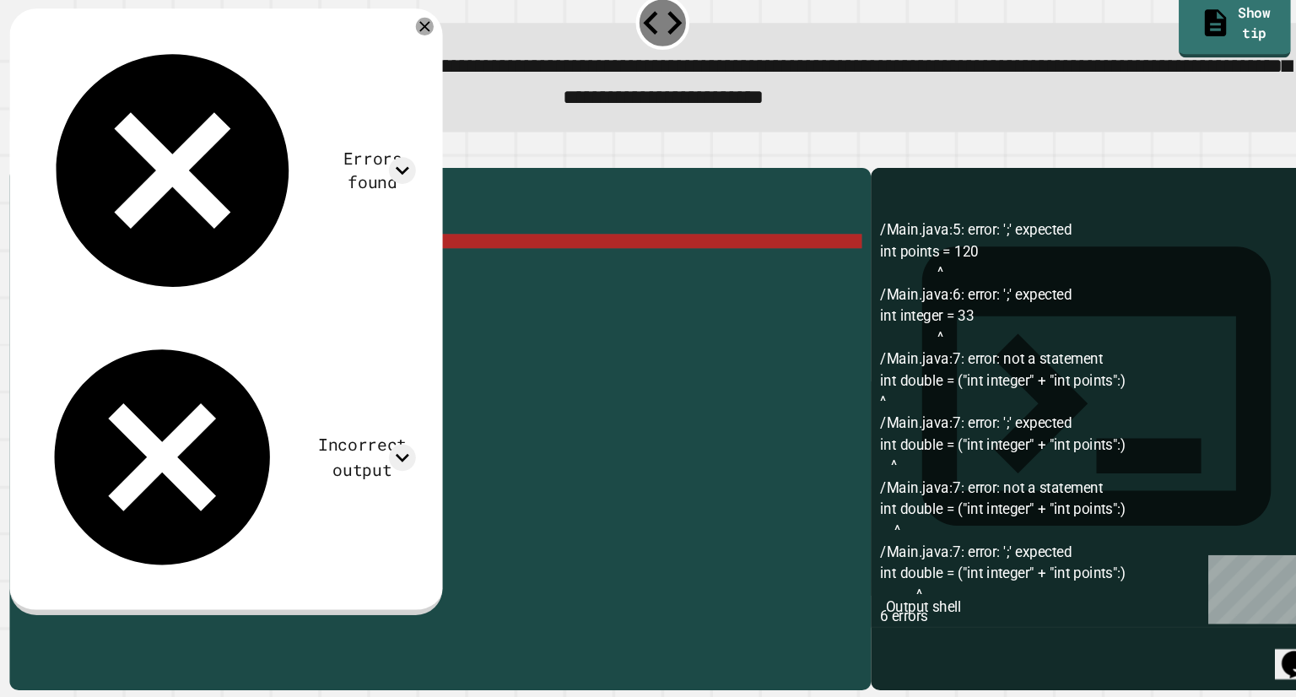
scroll to position [0, 6]
click at [139, 294] on div "public class Main { public static void main ( String [ ] args ) { int points = …" at bounding box center [454, 422] width 763 height 432
click at [95, 296] on div "public class Main { public static void main ( String [ ] args ) { int points = …" at bounding box center [454, 422] width 763 height 432
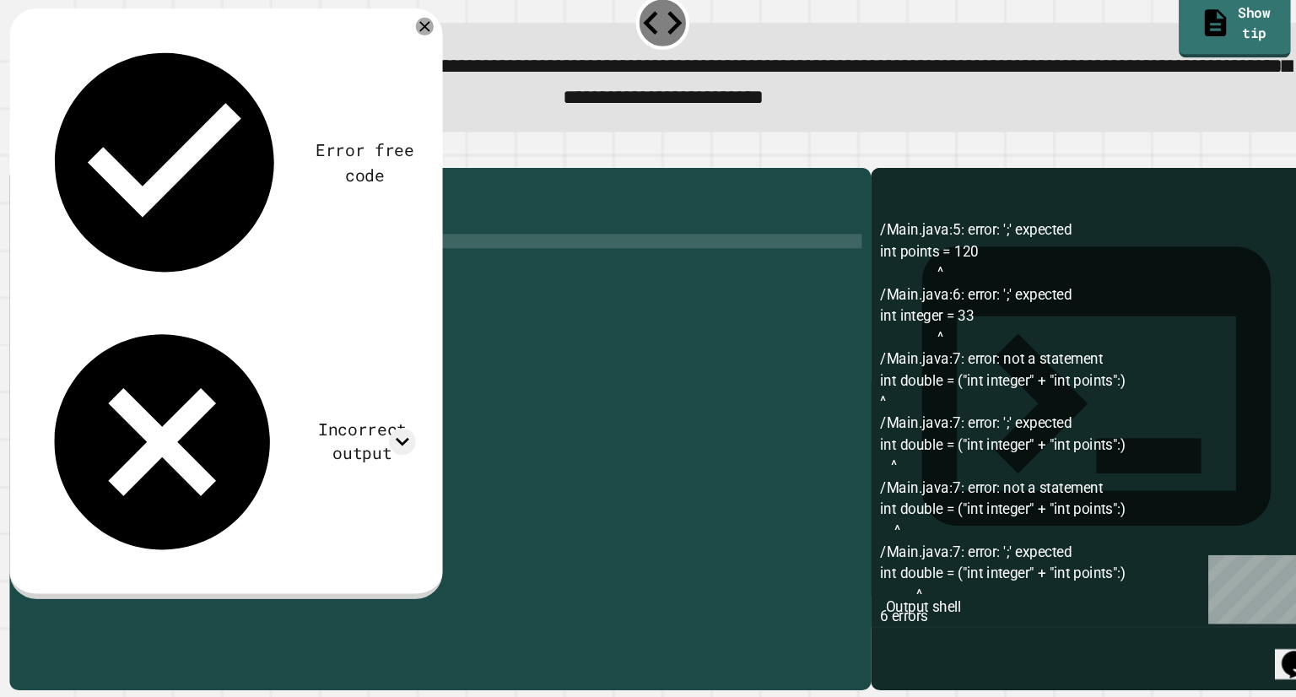
scroll to position [0, 3]
click at [145, 300] on div "public class Main { public static void main ( String [ ] args ) { basketball po…" at bounding box center [454, 422] width 763 height 432
click at [77, 292] on div "public class Main { public static void main ( String [ ] args ) { basketball po…" at bounding box center [454, 422] width 763 height 432
click at [144, 305] on div "public class Main { public static void main ( String [ ] args ) { String basket…" at bounding box center [454, 422] width 763 height 432
click at [149, 307] on div "public class Main { public static void main ( String [ ] args ) { String basket…" at bounding box center [454, 422] width 763 height 432
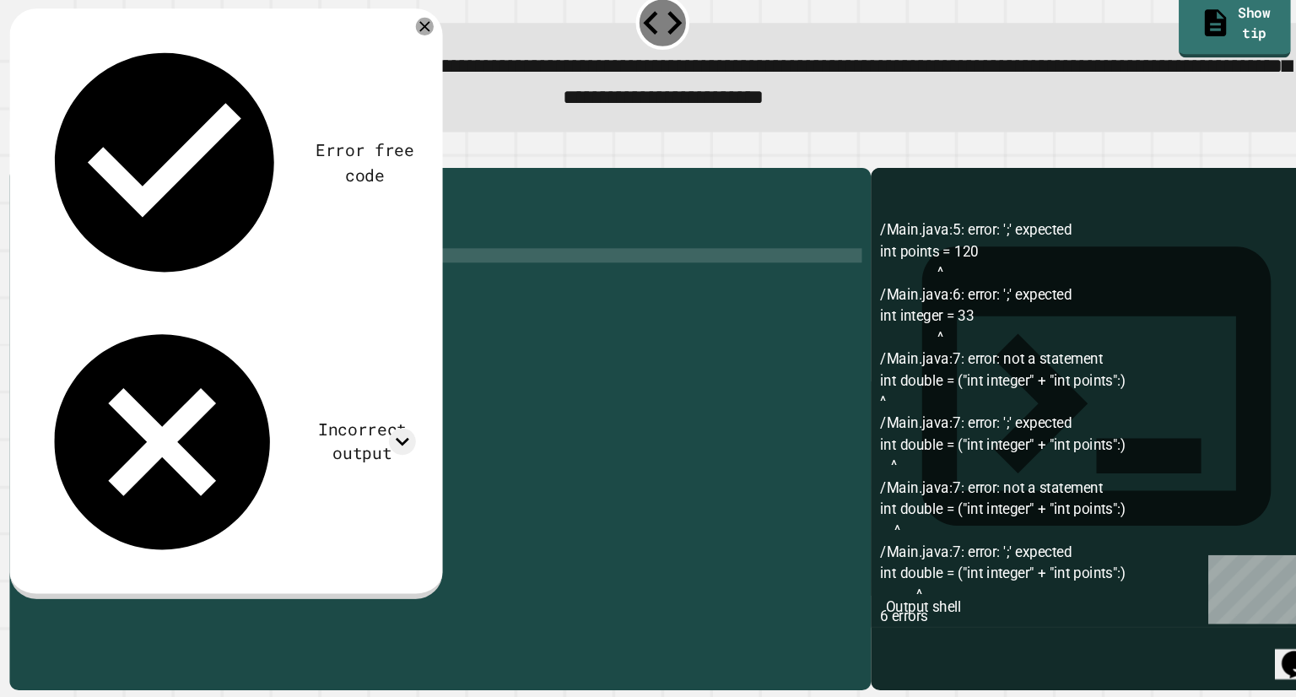
scroll to position [0, 3]
click at [432, 69] on icon at bounding box center [423, 64] width 17 height 17
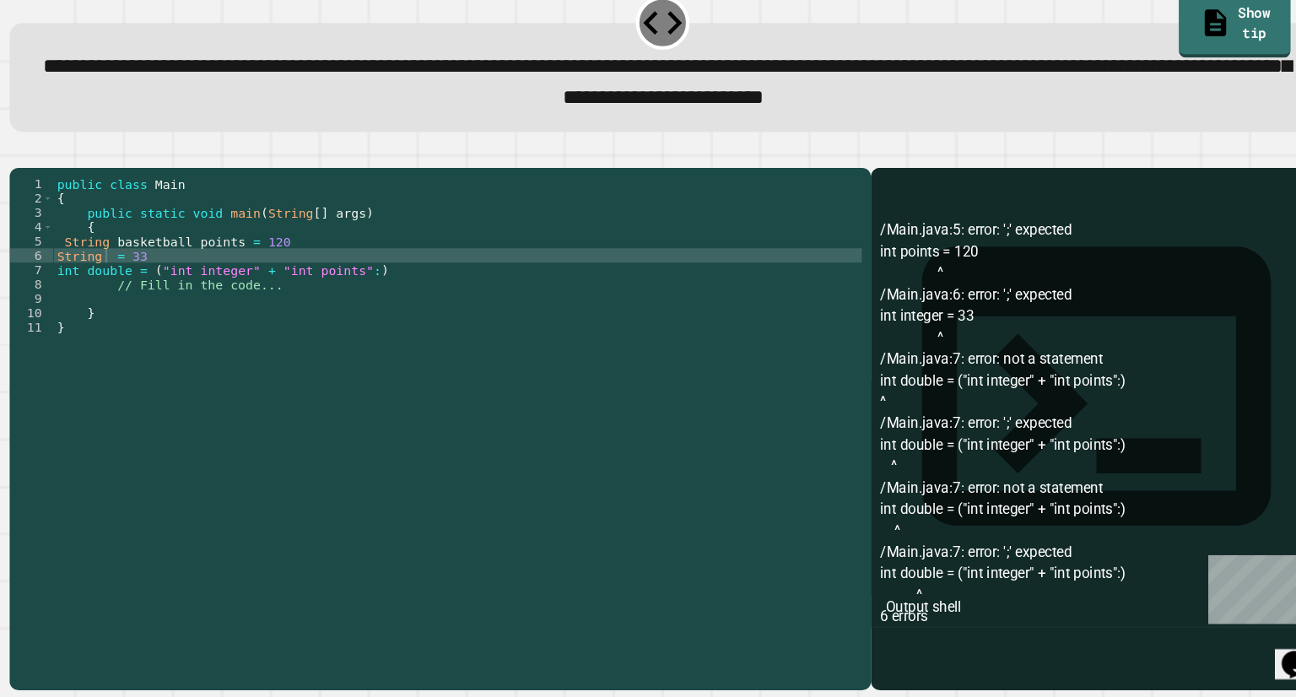
click at [124, 307] on div "public class Main { public static void main ( String [ ] args ) { String basket…" at bounding box center [454, 422] width 763 height 432
click at [122, 291] on div "public class Main { public static void main ( String [ ] args ) { String basket…" at bounding box center [454, 422] width 763 height 432
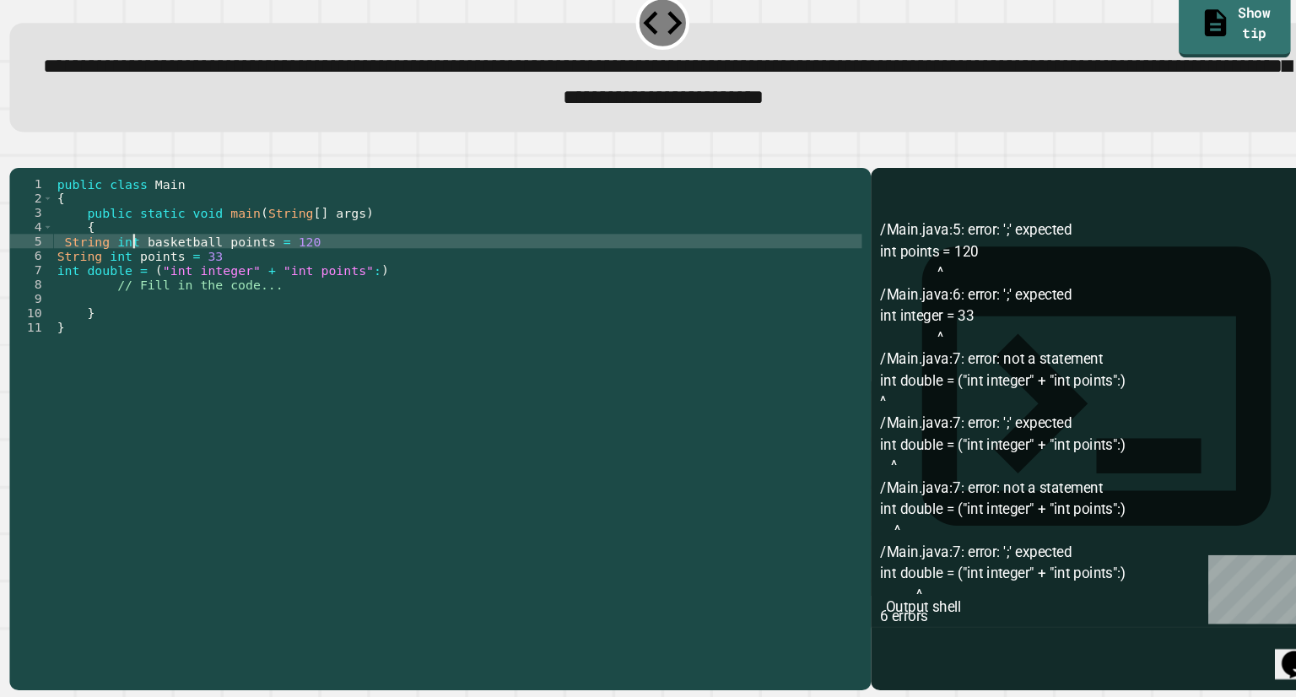
scroll to position [0, 5]
click at [239, 320] on div "public class Main { public static void main ( String [ ] args ) { String int ba…" at bounding box center [454, 422] width 763 height 432
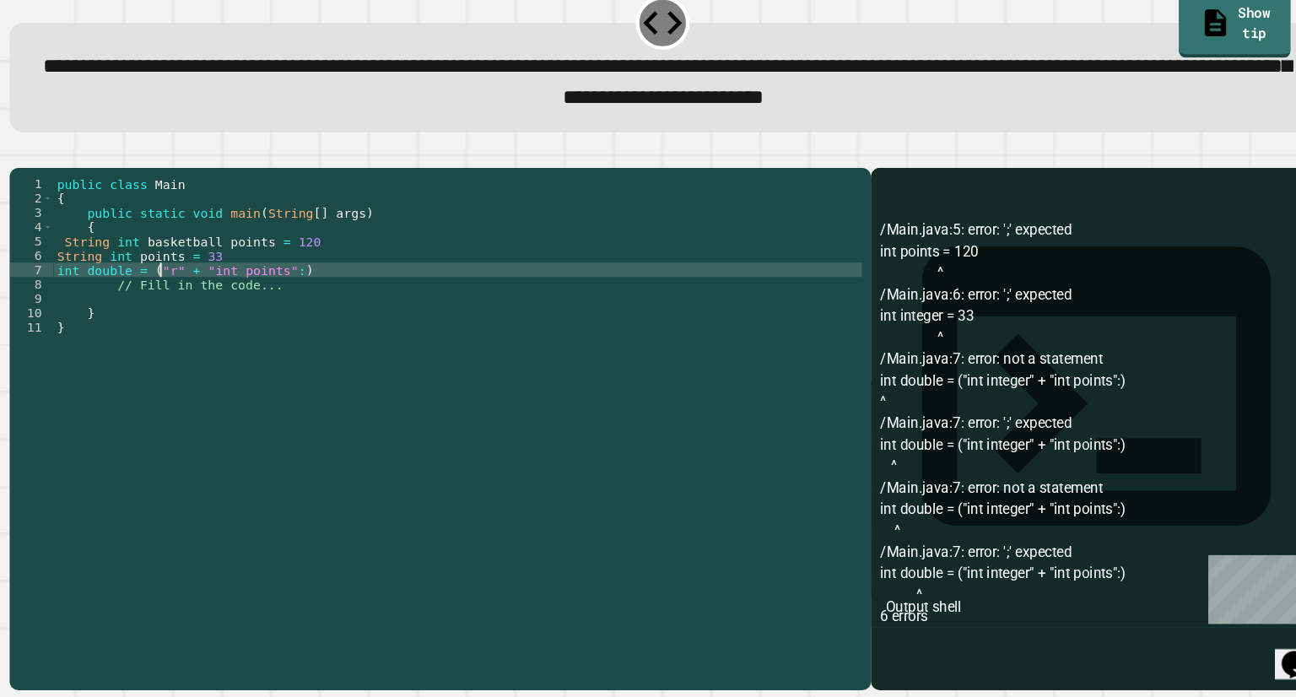
click at [181, 321] on div "public class Main { public static void main ( String [ ] args ) { String int ba…" at bounding box center [454, 422] width 763 height 432
click at [321, 290] on div "public class Main { public static void main ( String [ ] args ) { String int ba…" at bounding box center [454, 422] width 763 height 432
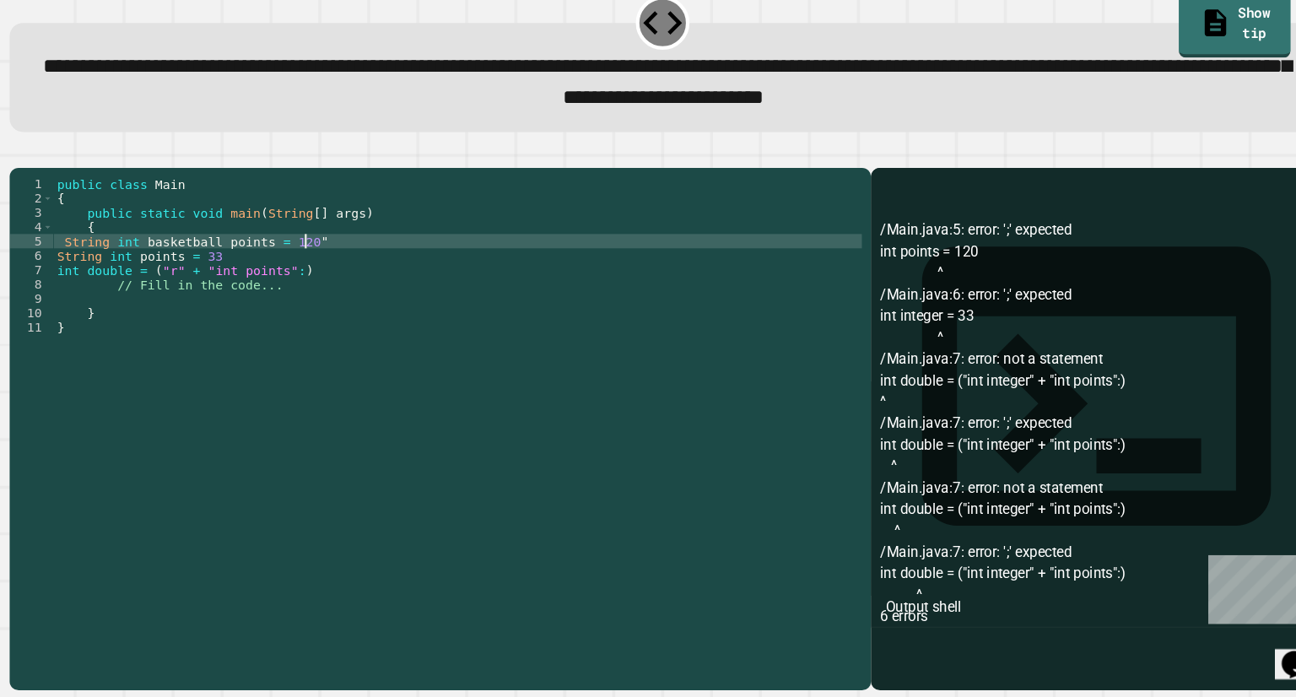
scroll to position [0, 15]
click at [278, 291] on div "public class Main { public static void main ( String [ ] args ) { String int ba…" at bounding box center [454, 422] width 763 height 432
click at [290, 292] on div "public class Main { public static void main ( String [ ] args ) { String int ba…" at bounding box center [454, 422] width 763 height 432
click at [284, 292] on div "public class Main { public static void main ( String [ ] args ) { String int ba…" at bounding box center [454, 422] width 763 height 432
click at [334, 289] on div "public class Main { public static void main ( String [ ] args ) { String int ba…" at bounding box center [454, 422] width 763 height 432
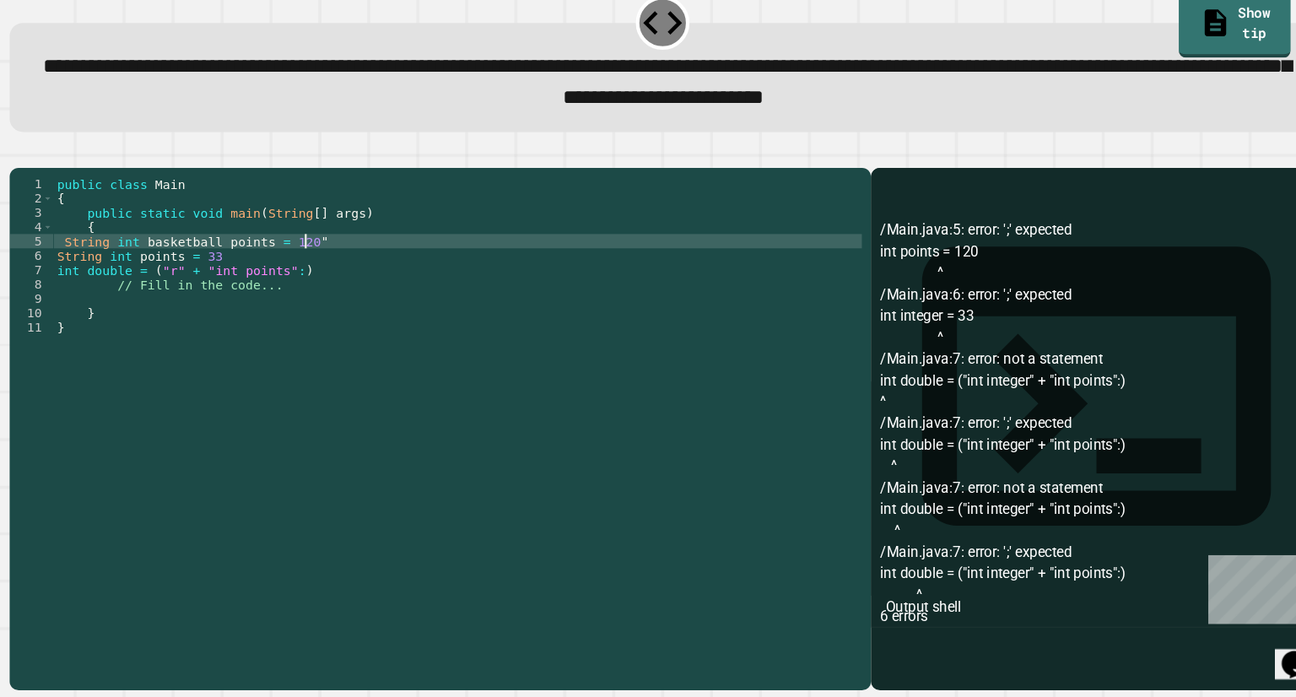
scroll to position [0, 14]
click at [177, 323] on div "public class Main { public static void main ( String [ ] args ) { String int ba…" at bounding box center [454, 422] width 763 height 432
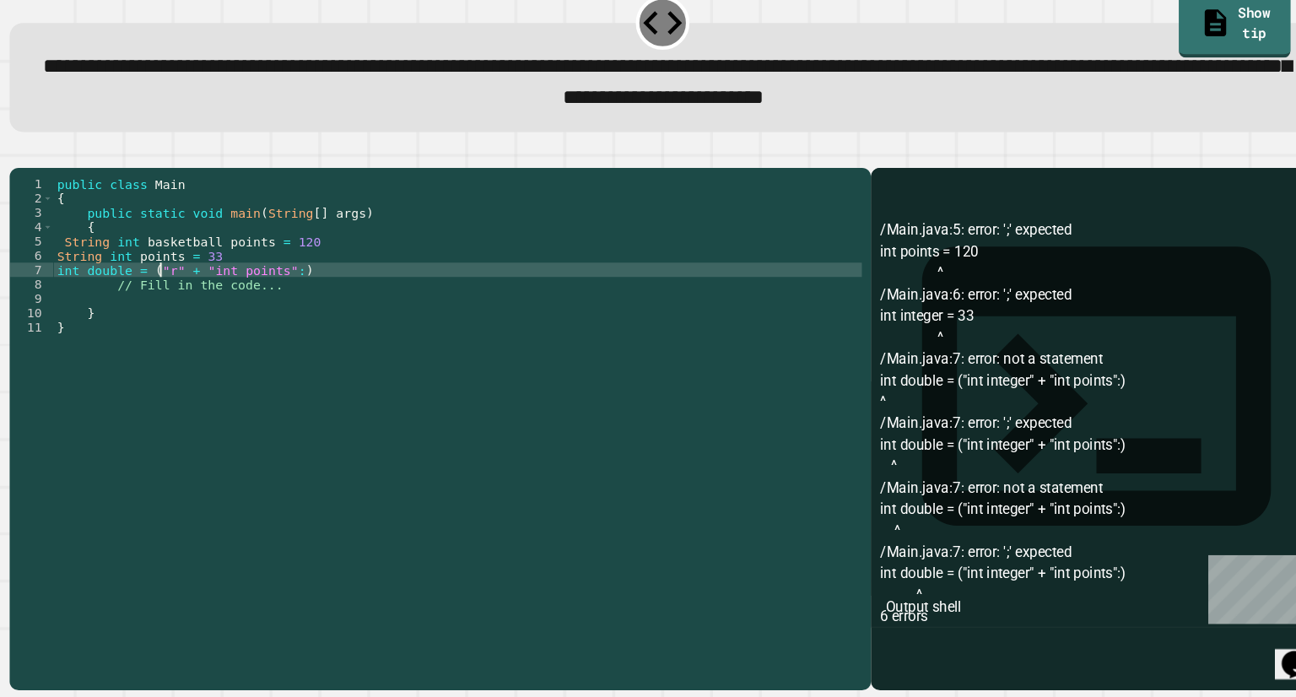
click at [179, 321] on div "public class Main { public static void main ( String [ ] args ) { String int ba…" at bounding box center [454, 422] width 763 height 432
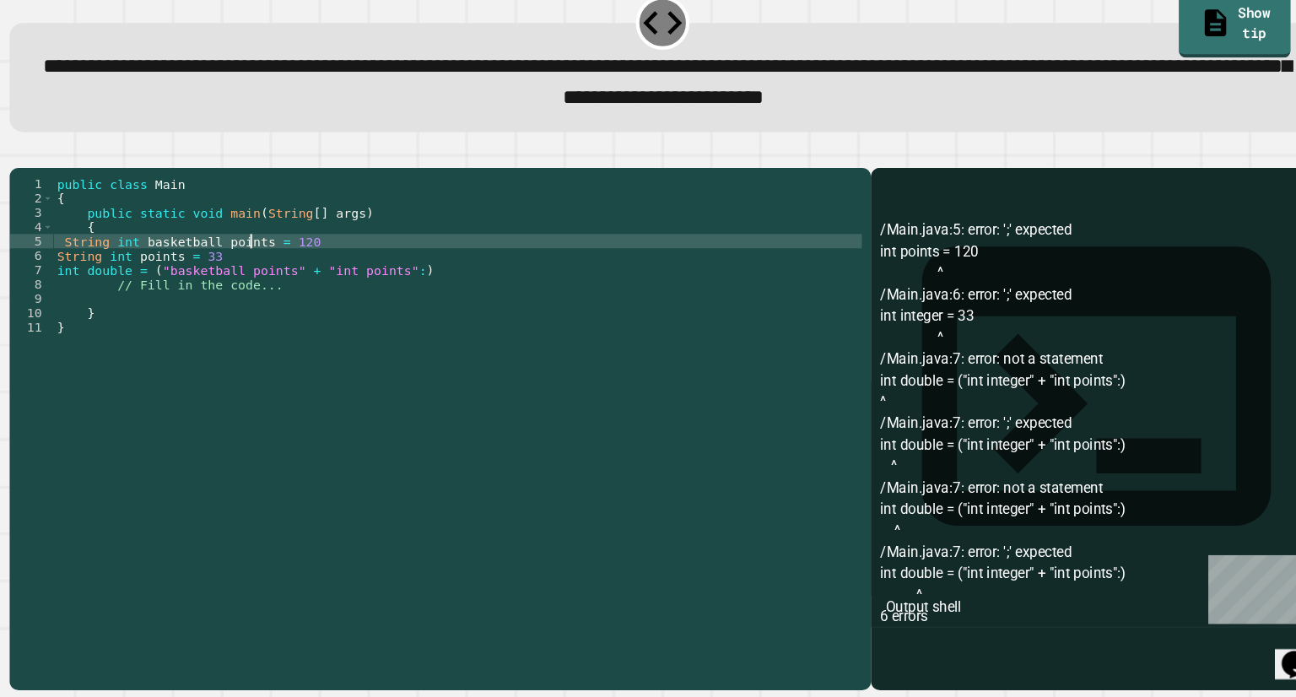
click at [261, 298] on div "public class Main { public static void main ( String [ ] args ) { String int ba…" at bounding box center [454, 422] width 763 height 432
click at [262, 295] on div "public class Main { public static void main ( String [ ] args ) { String int ba…" at bounding box center [454, 422] width 763 height 432
click at [153, 292] on div "public class Main { public static void main ( String [ ] args ) { String int ba…" at bounding box center [454, 422] width 763 height 432
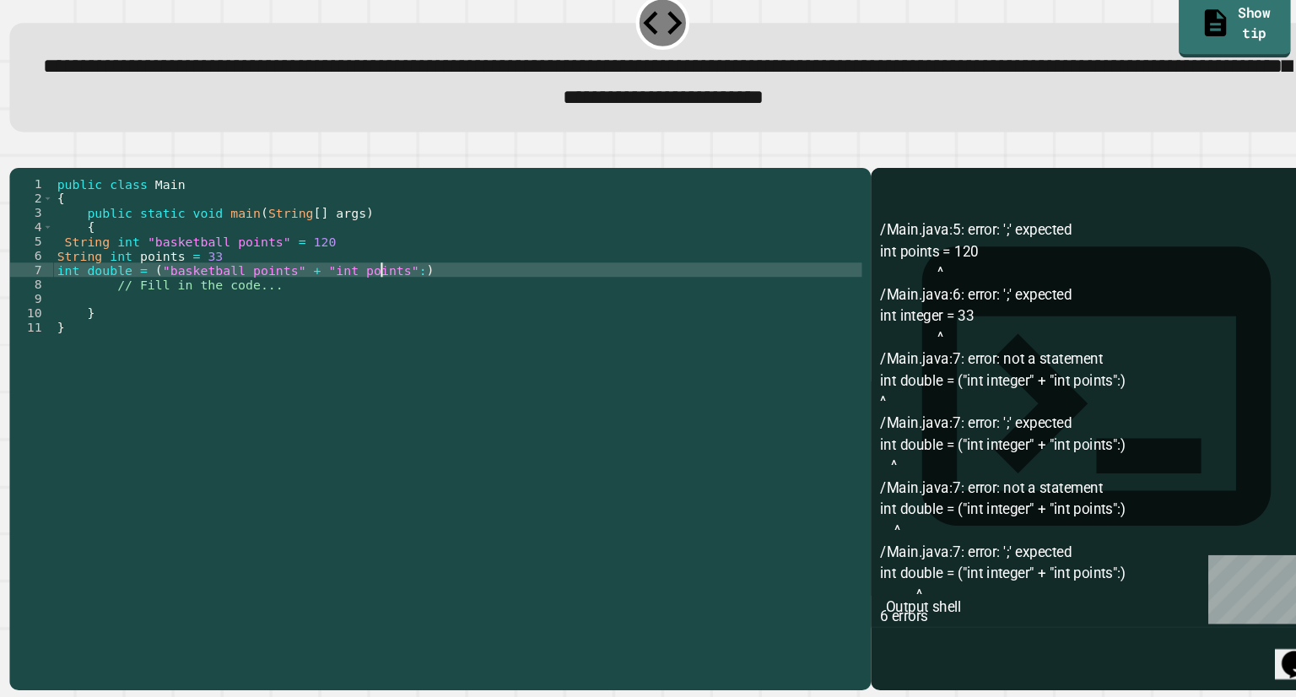
click at [383, 320] on div "public class Main { public static void main ( String [ ] args ) { String int "b…" at bounding box center [454, 422] width 763 height 432
click at [182, 303] on div "public class Main { public static void main ( String [ ] args ) { String int "b…" at bounding box center [454, 422] width 763 height 432
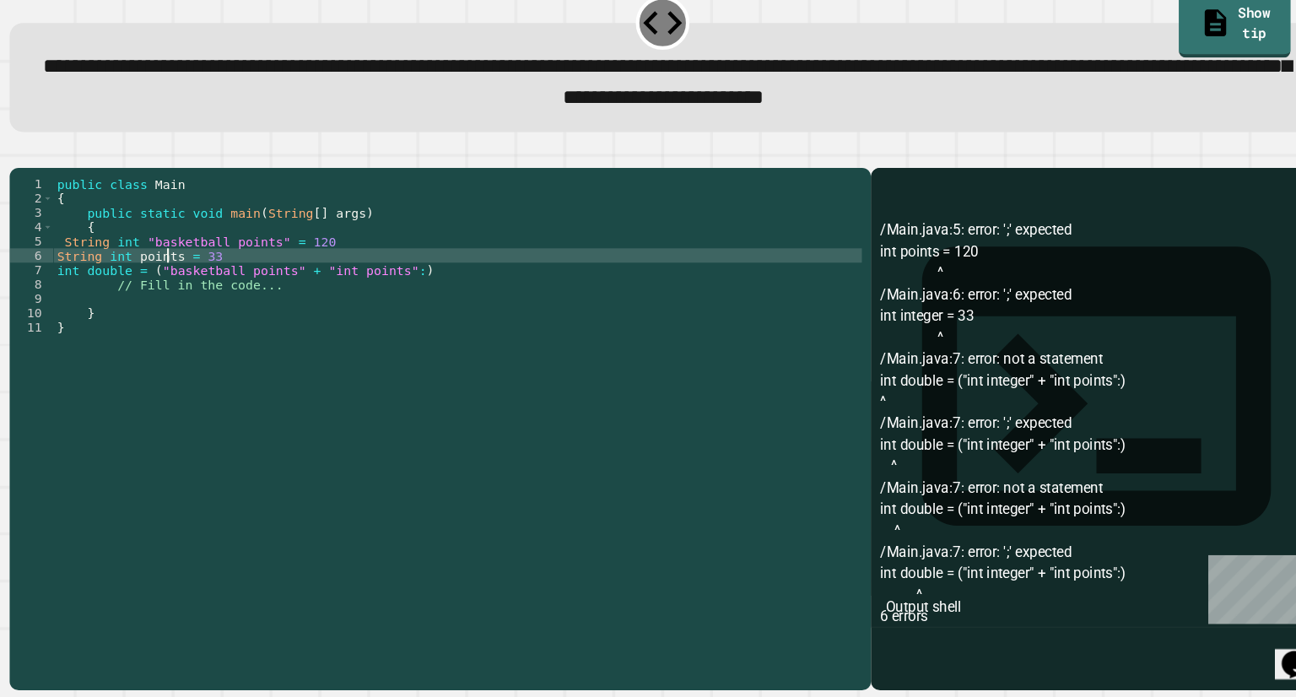
click at [182, 303] on div "public class Main { public static void main ( String [ ] args ) { String int "b…" at bounding box center [454, 422] width 763 height 432
click at [178, 298] on div "public class Main { public static void main ( String [ ] args ) { String int "b…" at bounding box center [454, 422] width 763 height 432
click at [184, 305] on div "public class Main { public static void main ( String [ ] args ) { String int "b…" at bounding box center [454, 422] width 763 height 432
click at [148, 305] on div "public class Main { public static void main ( String [ ] args ) { String int "b…" at bounding box center [454, 422] width 763 height 432
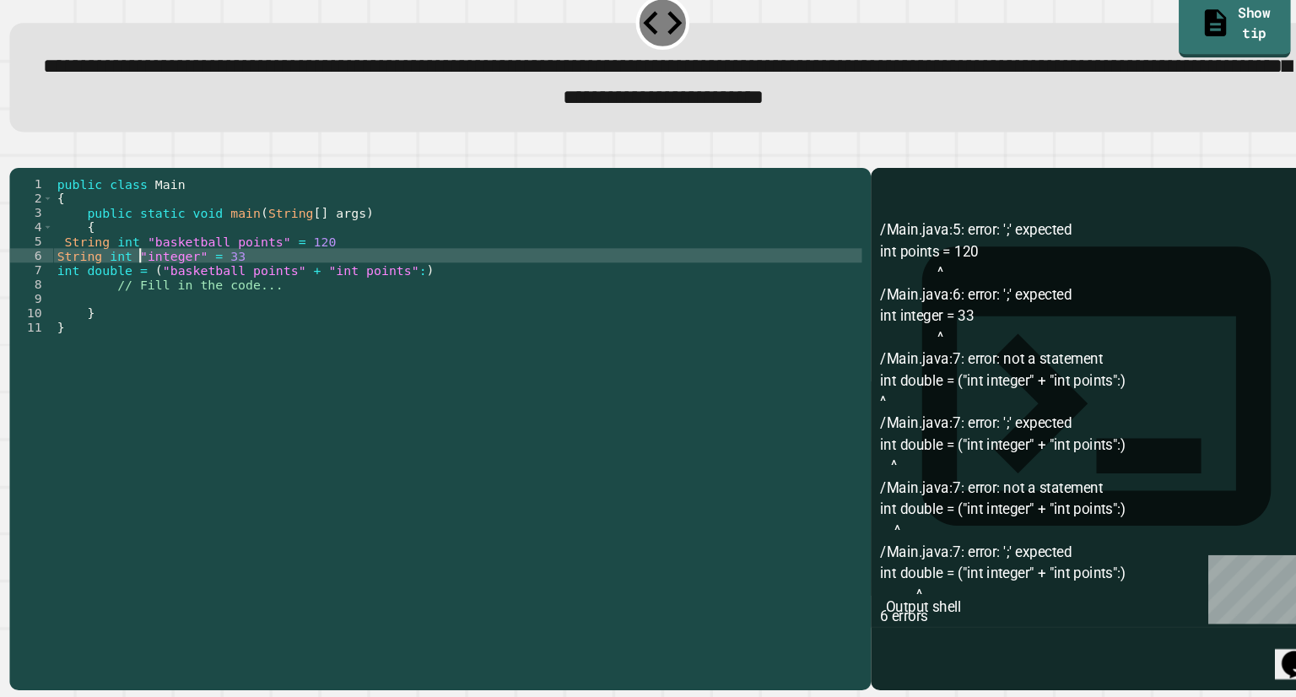
scroll to position [0, 6]
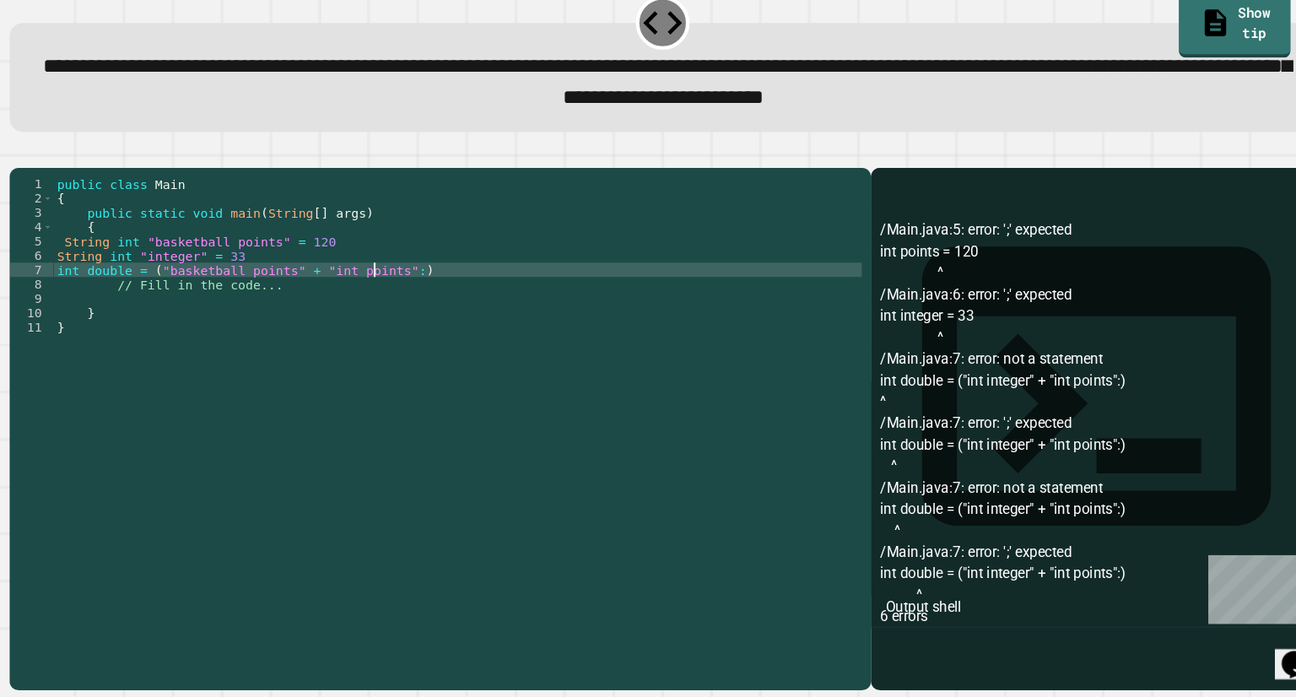
click at [378, 319] on div "public class Main { public static void main ( String [ ] args ) { String int "b…" at bounding box center [454, 422] width 763 height 432
click at [380, 322] on div "public class Main { public static void main ( String [ ] args ) { String int "b…" at bounding box center [454, 422] width 763 height 432
click at [41, 183] on icon "button" at bounding box center [41, 183] width 0 height 0
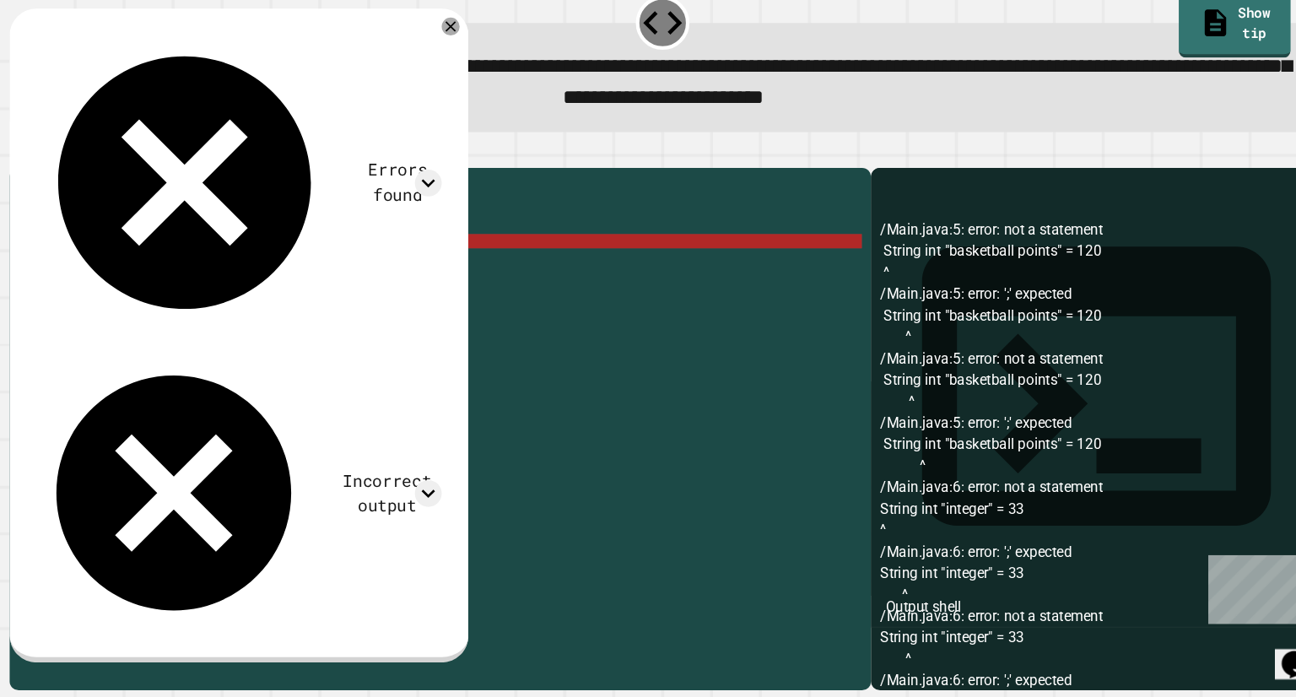
click at [146, 294] on div "public class Main { public static void main ( String [ ] args ) { String int "b…" at bounding box center [454, 422] width 763 height 432
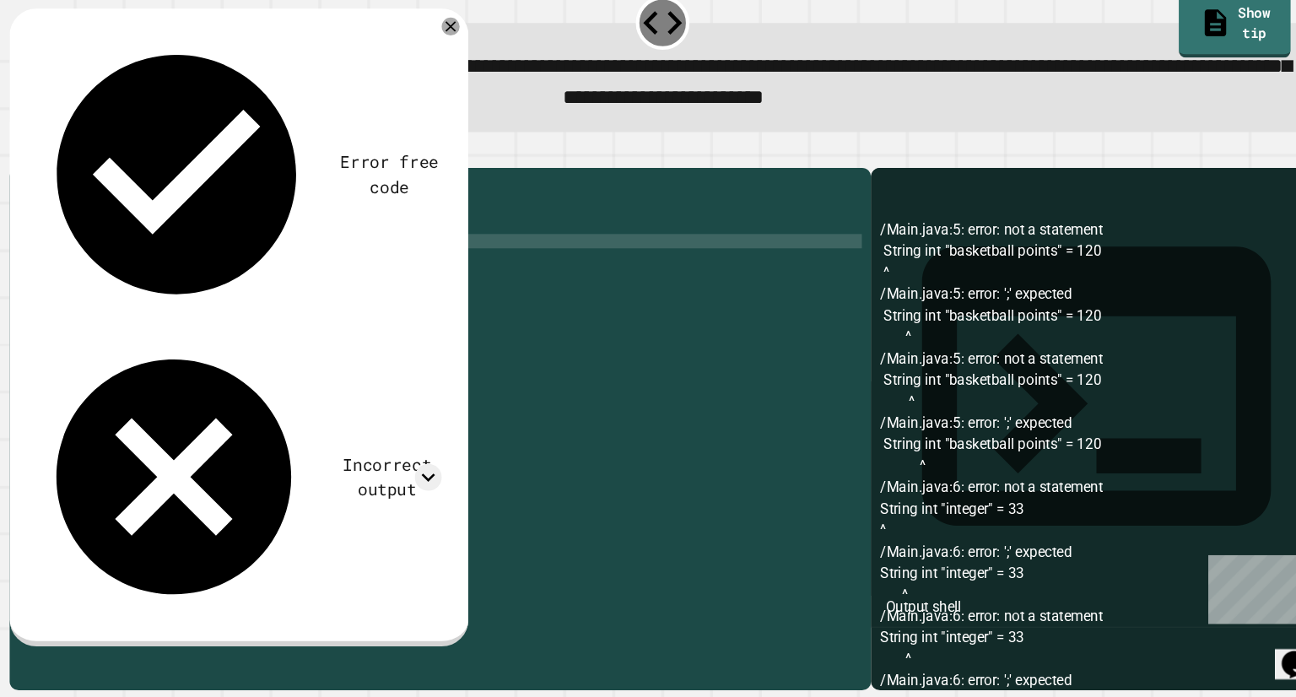
scroll to position [0, 14]
click at [41, 183] on icon "button" at bounding box center [41, 183] width 0 height 0
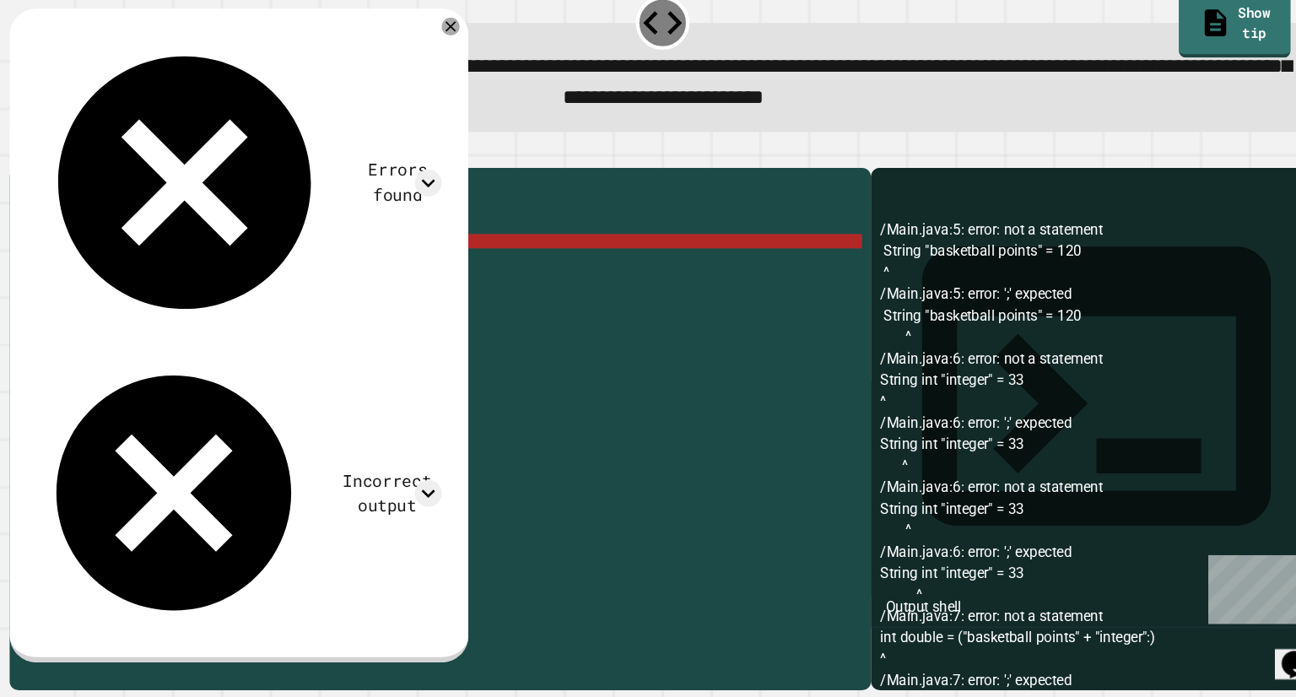
click at [142, 305] on div "public class Main { public static void main ( String [ ] args ) { String "baske…" at bounding box center [454, 422] width 763 height 432
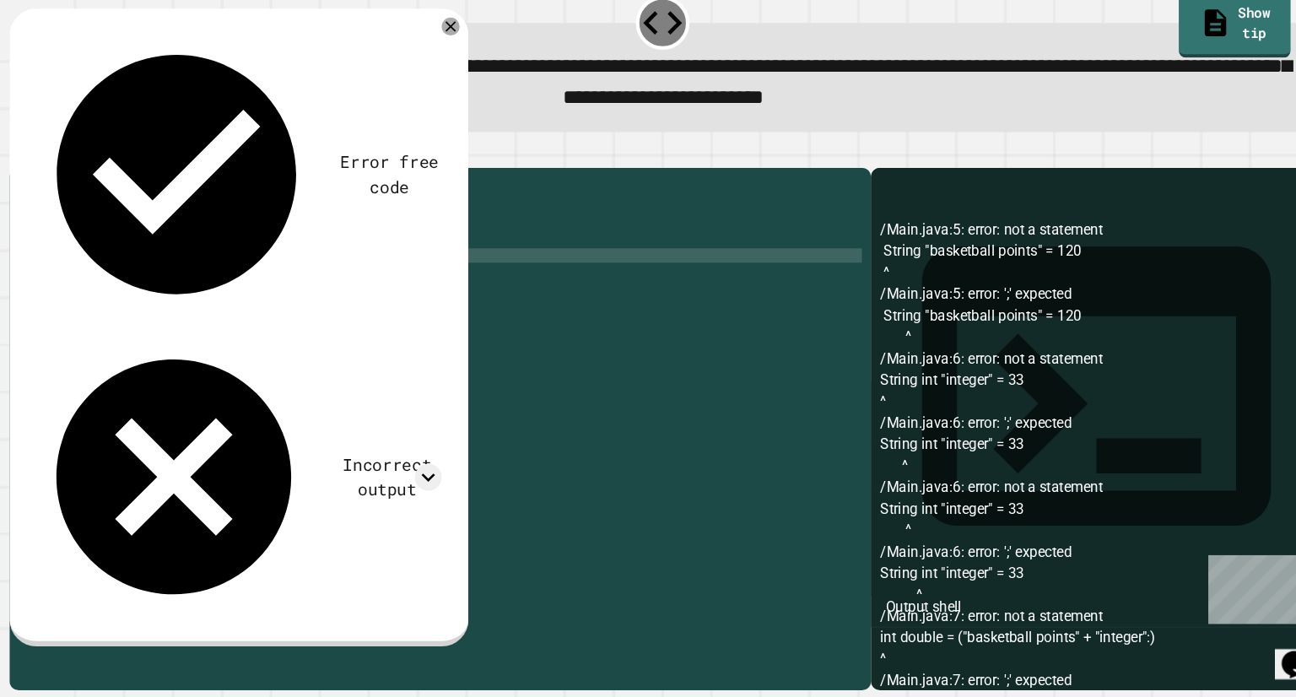
scroll to position [0, 8]
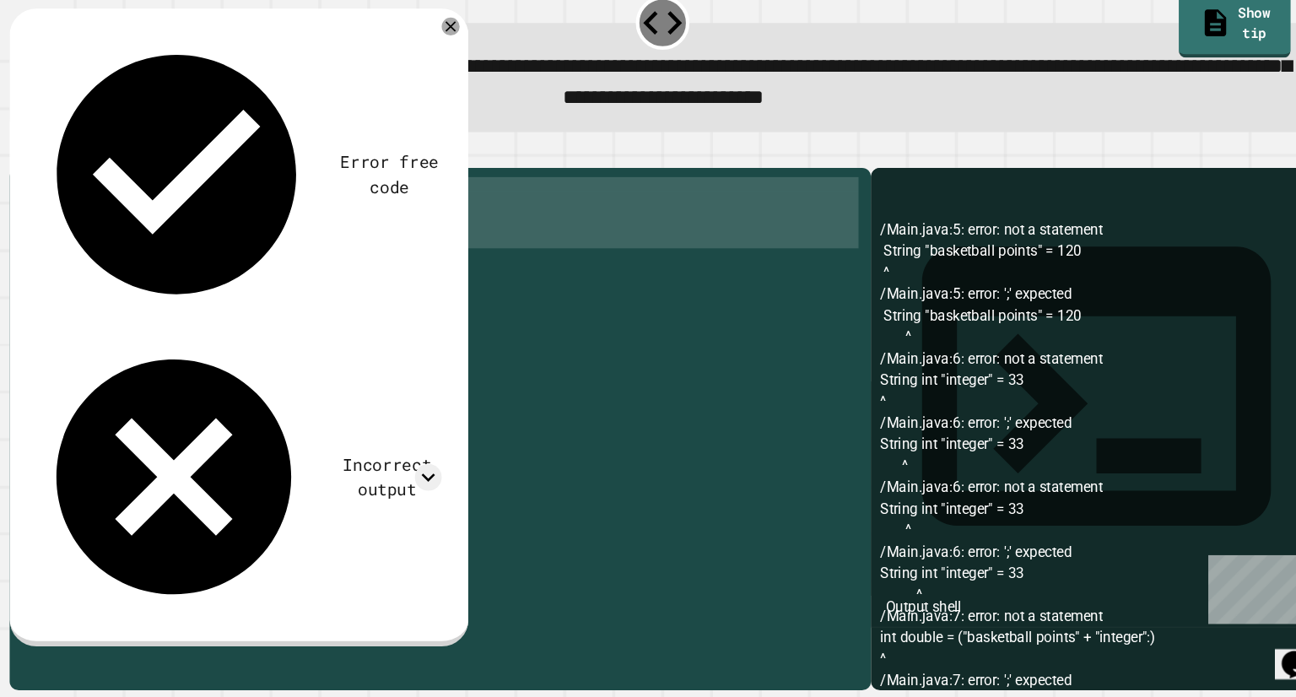
drag, startPoint x: 144, startPoint y: 305, endPoint x: 53, endPoint y: 198, distance: 140.7
click at [53, 198] on div "**********" at bounding box center [647, 434] width 1231 height 514
click at [41, 183] on icon "button" at bounding box center [41, 183] width 0 height 0
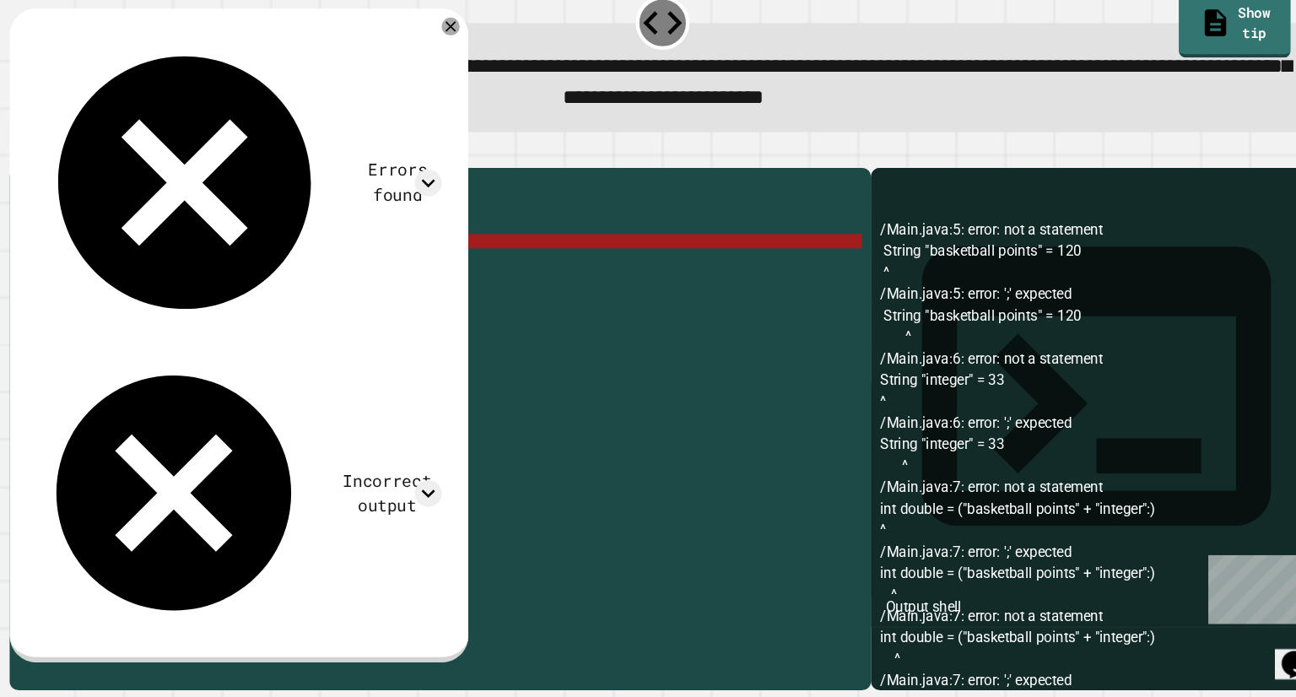
click at [392, 293] on div "public class Main { public static void main ( String [ ] args ) { String "baske…" at bounding box center [454, 408] width 763 height 405
click at [392, 289] on div "public class Main { public static void main ( String [ ] args ) { String "baske…" at bounding box center [454, 422] width 763 height 432
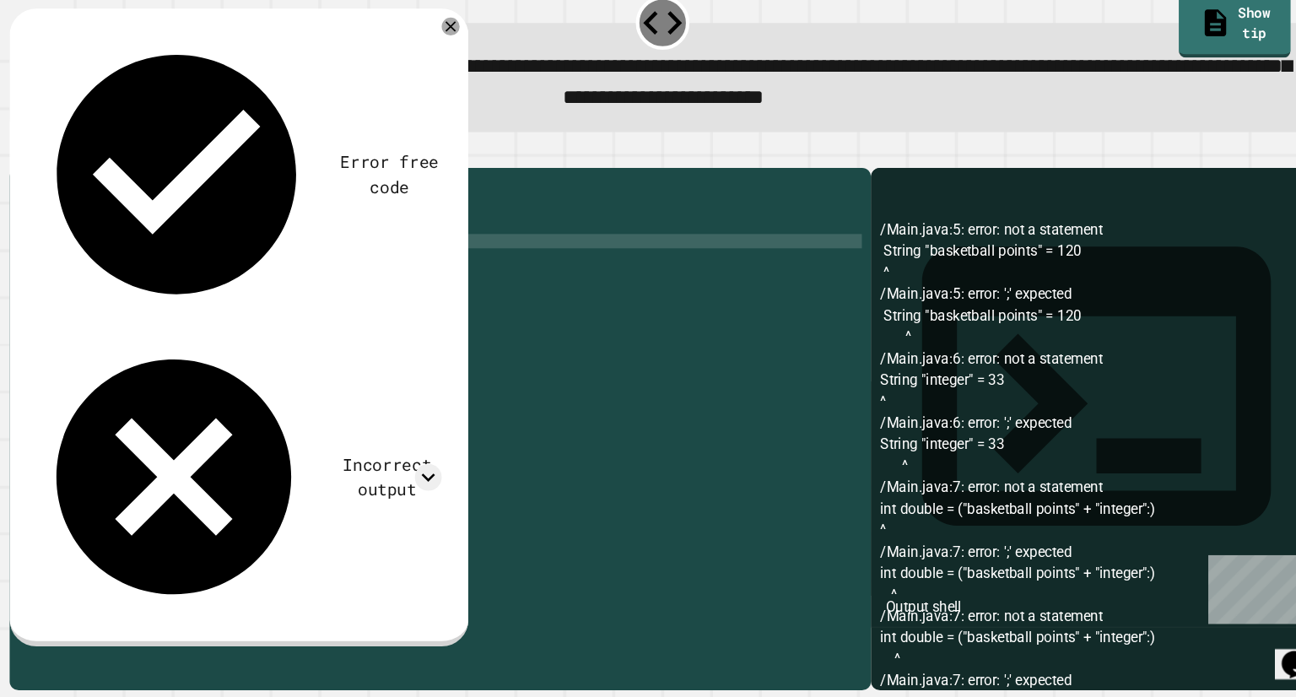
scroll to position [0, 0]
type textarea "*"
click at [392, 289] on div "public class Main { public static void main ( String [ ] args ) { String "integ…" at bounding box center [454, 422] width 763 height 432
click at [325, 309] on div "public class Main { public static void main ( String [ ] args ) { string int 1 …" at bounding box center [454, 422] width 763 height 432
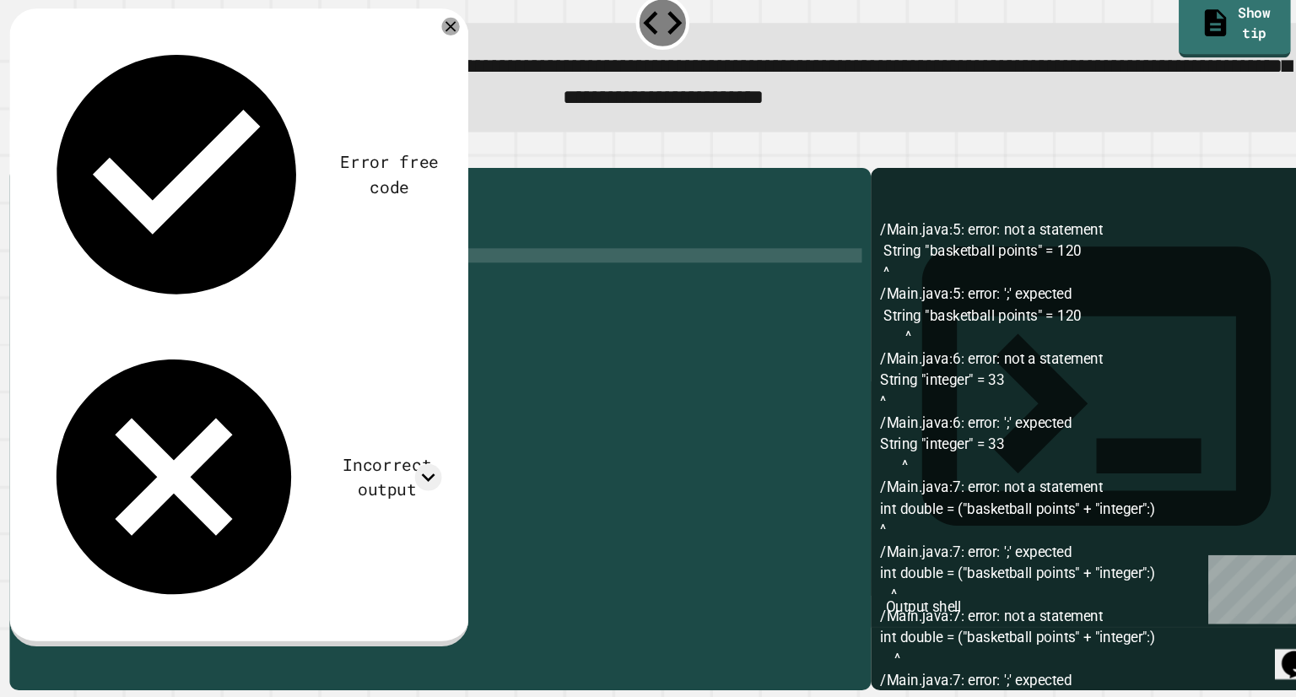
click at [285, 321] on div "public class Main { public static void main ( String [ ] args ) { string int 1 …" at bounding box center [454, 422] width 763 height 432
click at [282, 321] on div "public class Main { public static void main ( String [ ] args ) { string int 1 …" at bounding box center [454, 422] width 763 height 432
click at [84, 292] on div "public class Main { public static void main ( String [ ] args ) { string int 1 …" at bounding box center [454, 422] width 763 height 432
click at [87, 292] on div "public class Main { public static void main ( String [ ] args ) { string int 1 …" at bounding box center [454, 422] width 763 height 432
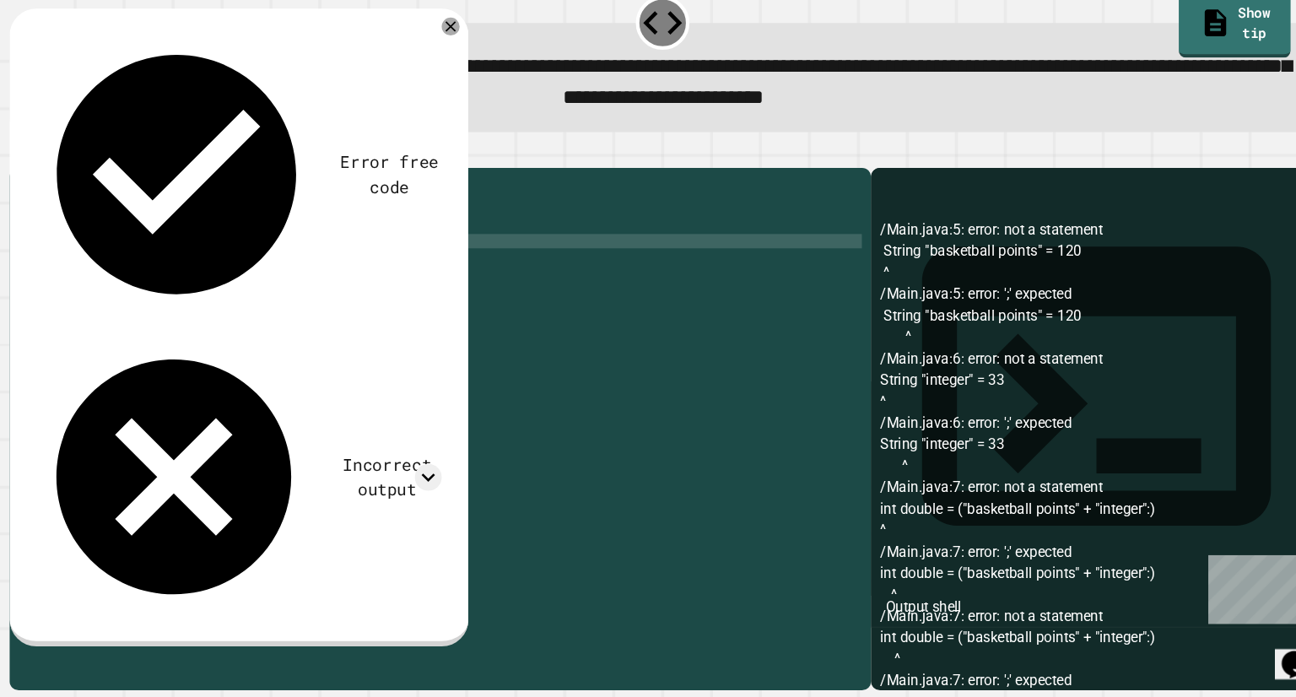
click at [171, 310] on div "public class Main { public static void main ( String [ ] args ) { String int 1 …" at bounding box center [454, 422] width 763 height 432
click at [170, 318] on div "public class Main { public static void main ( String [ ] args ) { String int 1 …" at bounding box center [454, 422] width 763 height 432
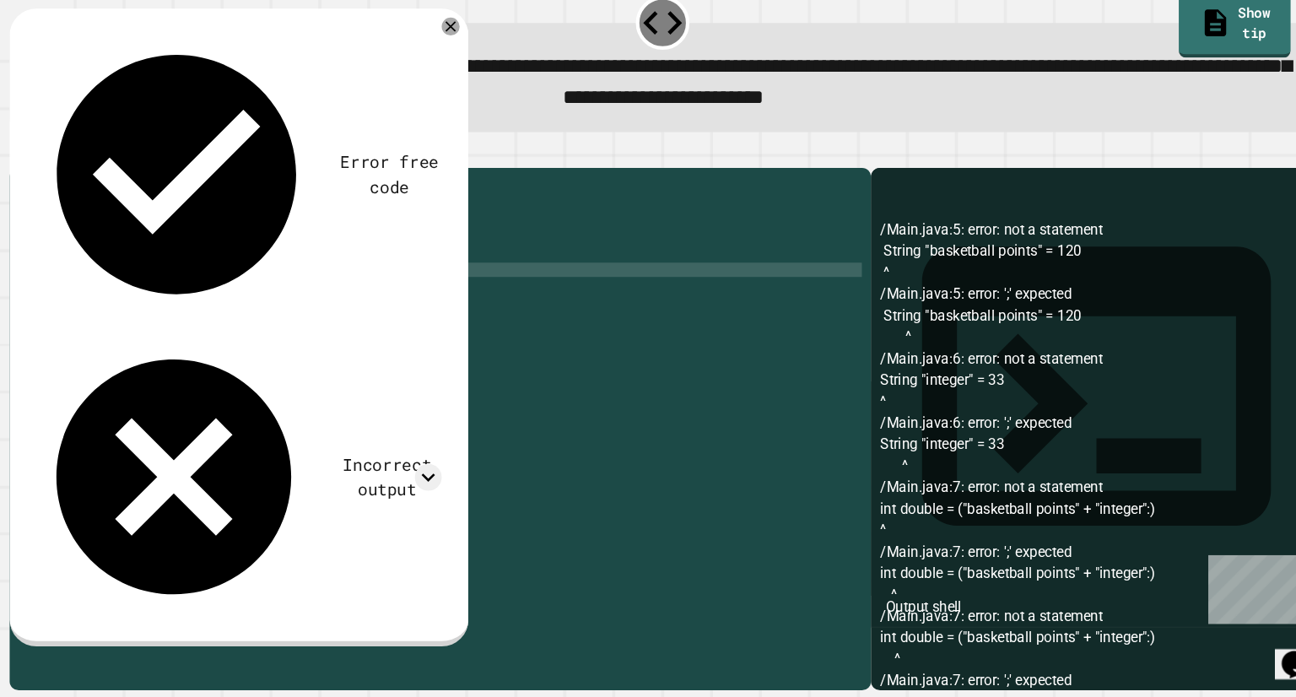
drag, startPoint x: 170, startPoint y: 318, endPoint x: 155, endPoint y: 308, distance: 18.3
click at [155, 308] on div "public class Main { public static void main ( String [ ] args ) { String int 1 …" at bounding box center [454, 422] width 763 height 432
click at [175, 317] on div "public class Main { public static void main ( String [ ] args ) { String int 1 …" at bounding box center [454, 422] width 763 height 432
type textarea "**********"
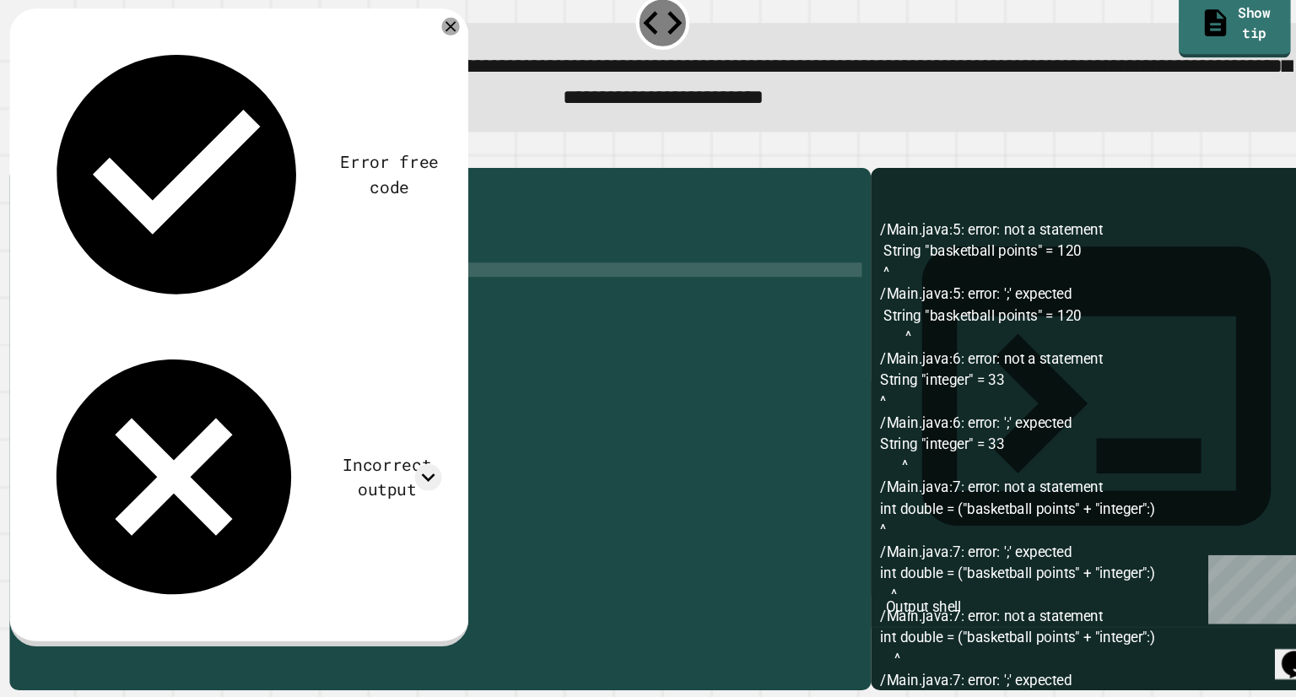
click at [198, 319] on div "public class Main { public static void main ( String [ ] args ) { String int 1 …" at bounding box center [454, 422] width 763 height 432
click at [197, 319] on div "public class Main { public static void main ( String [ ] args ) { String int 1 …" at bounding box center [454, 422] width 763 height 432
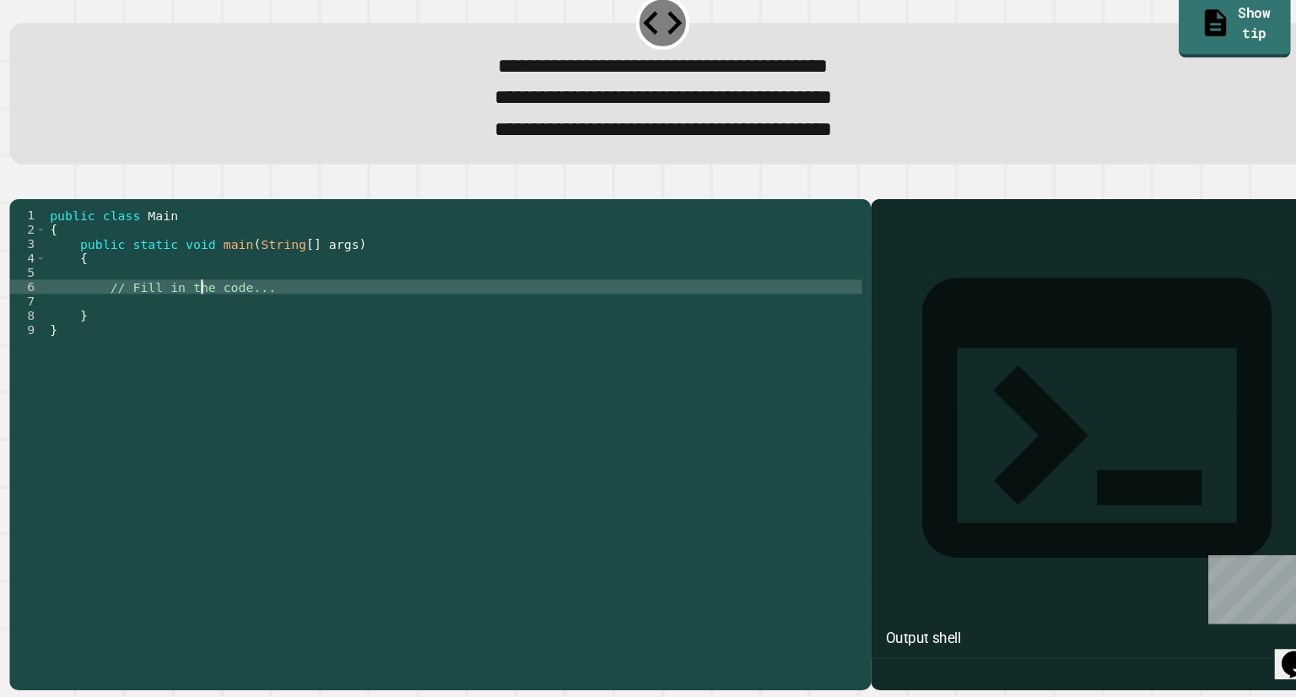
click at [210, 337] on div "public class Main { public static void main ( String [ ] args ) { // Fill in th…" at bounding box center [452, 437] width 770 height 405
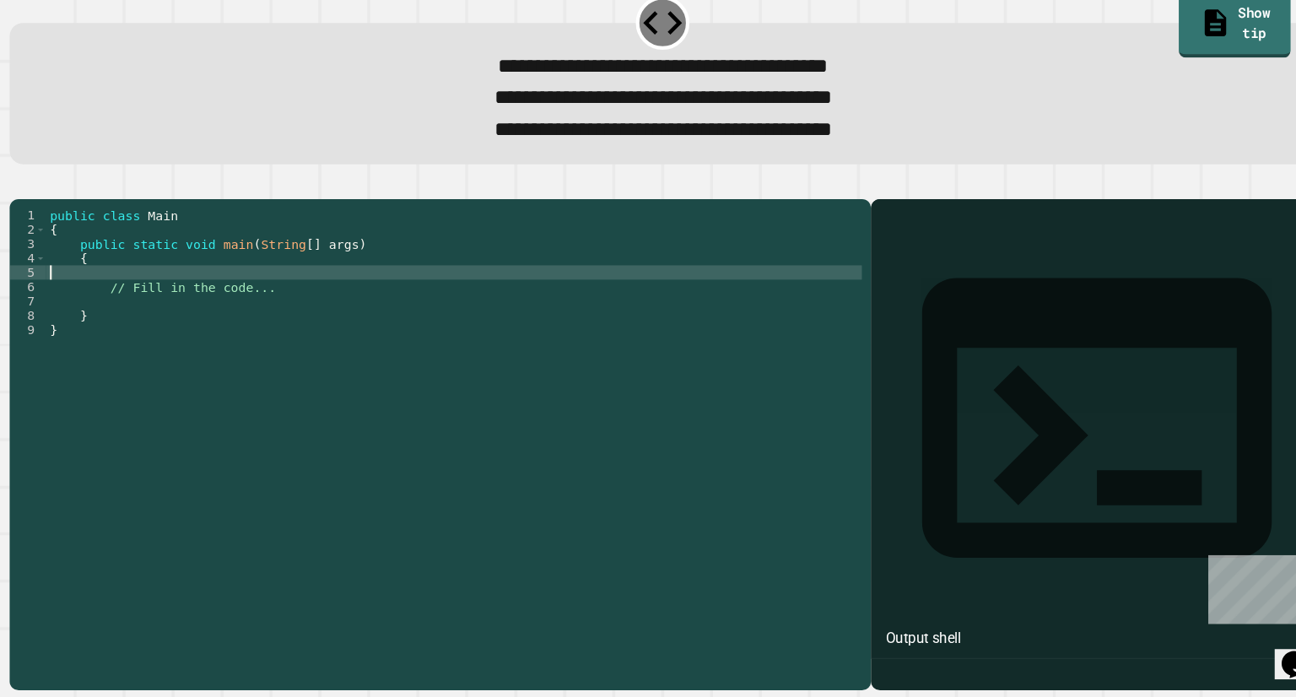
click at [210, 327] on div "public class Main { public static void main ( String [ ] args ) { // Fill in th…" at bounding box center [452, 437] width 770 height 405
type textarea "*"
type textarea "**********"
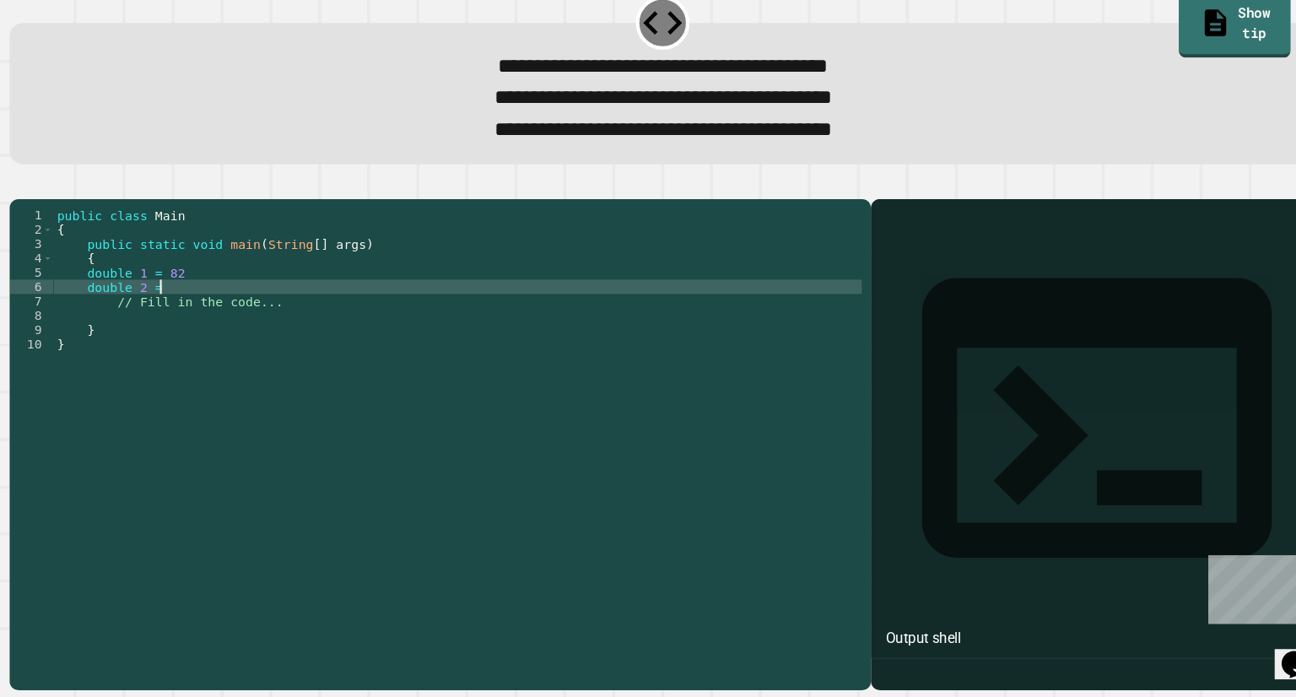
scroll to position [0, 6]
type textarea "**********"
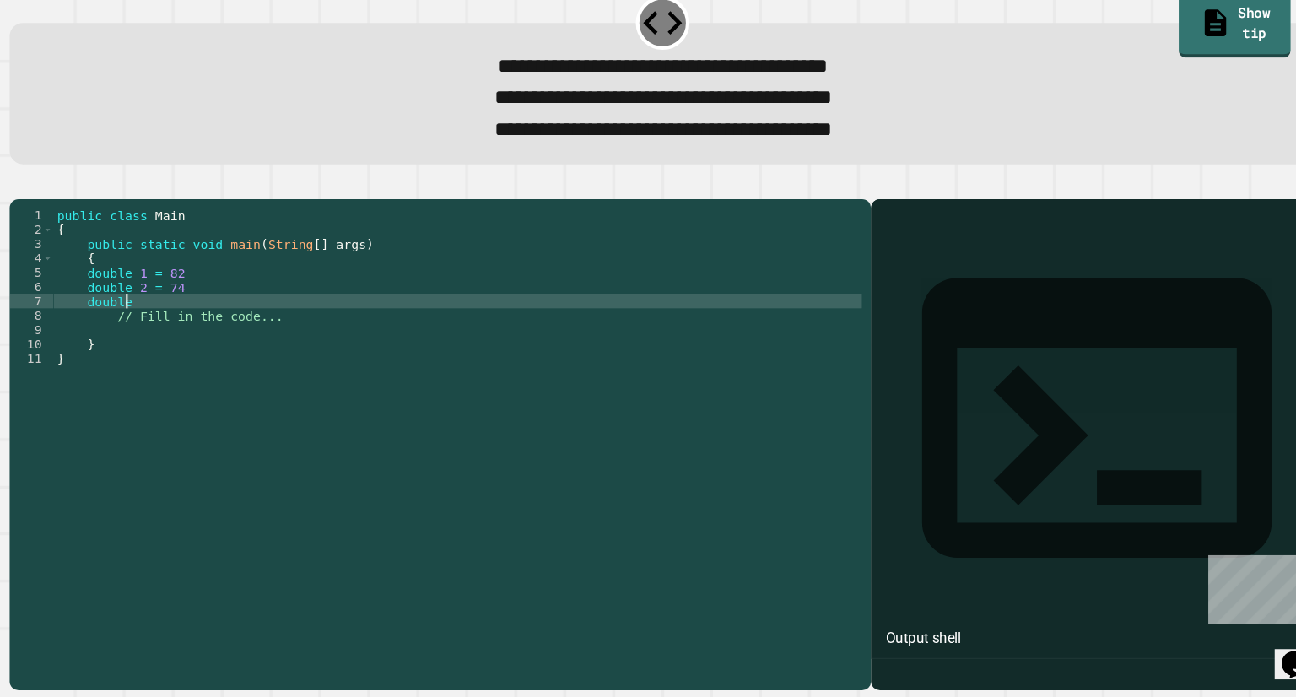
scroll to position [0, 3]
type textarea "**********"
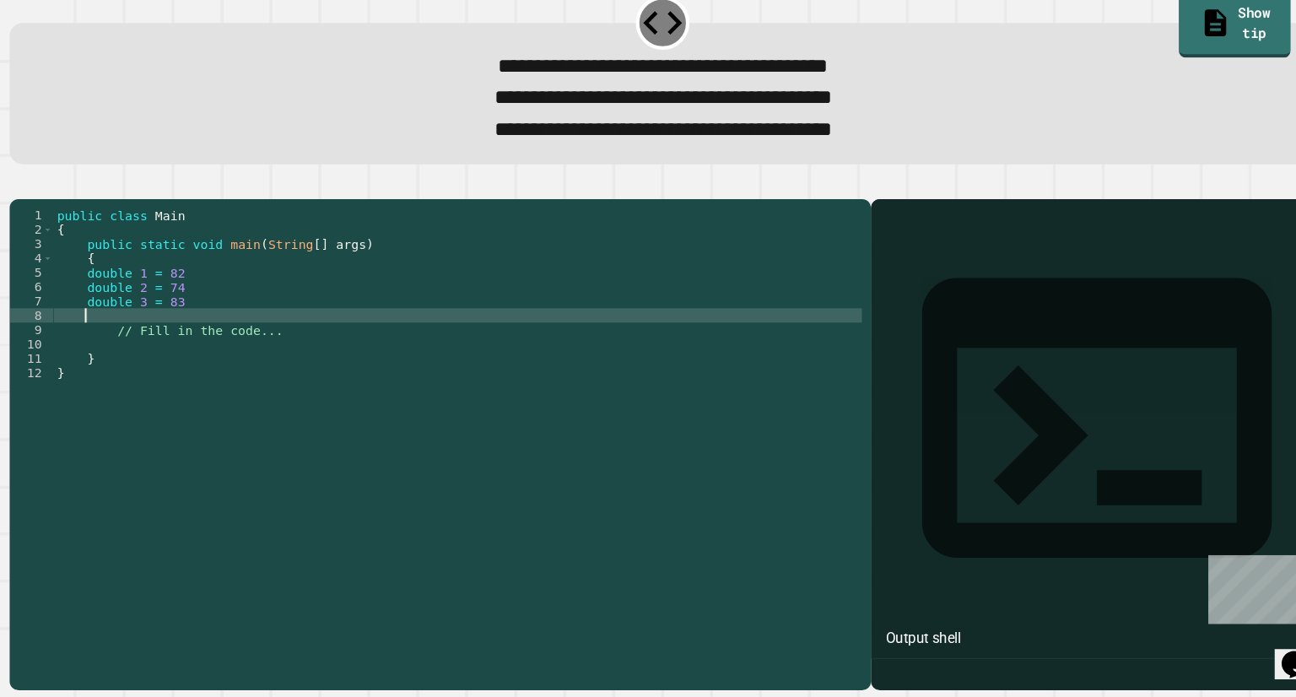
scroll to position [0, 0]
type textarea "**********"
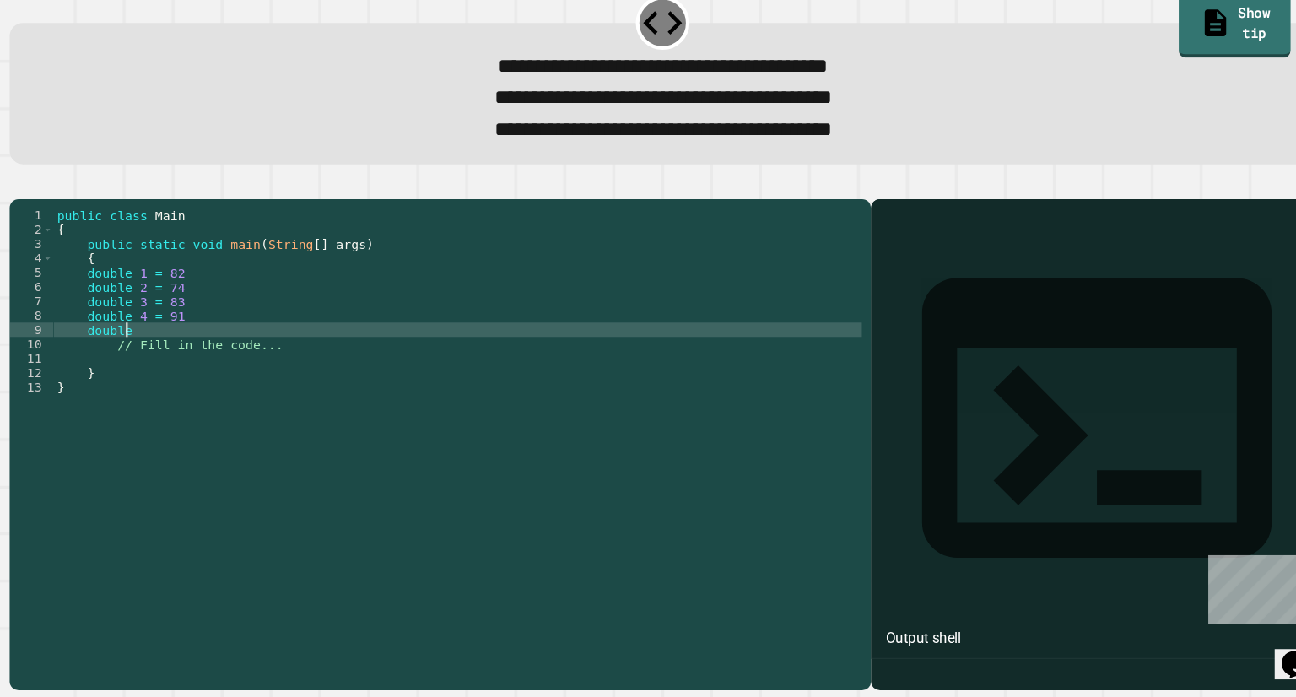
scroll to position [0, 3]
type textarea "**********"
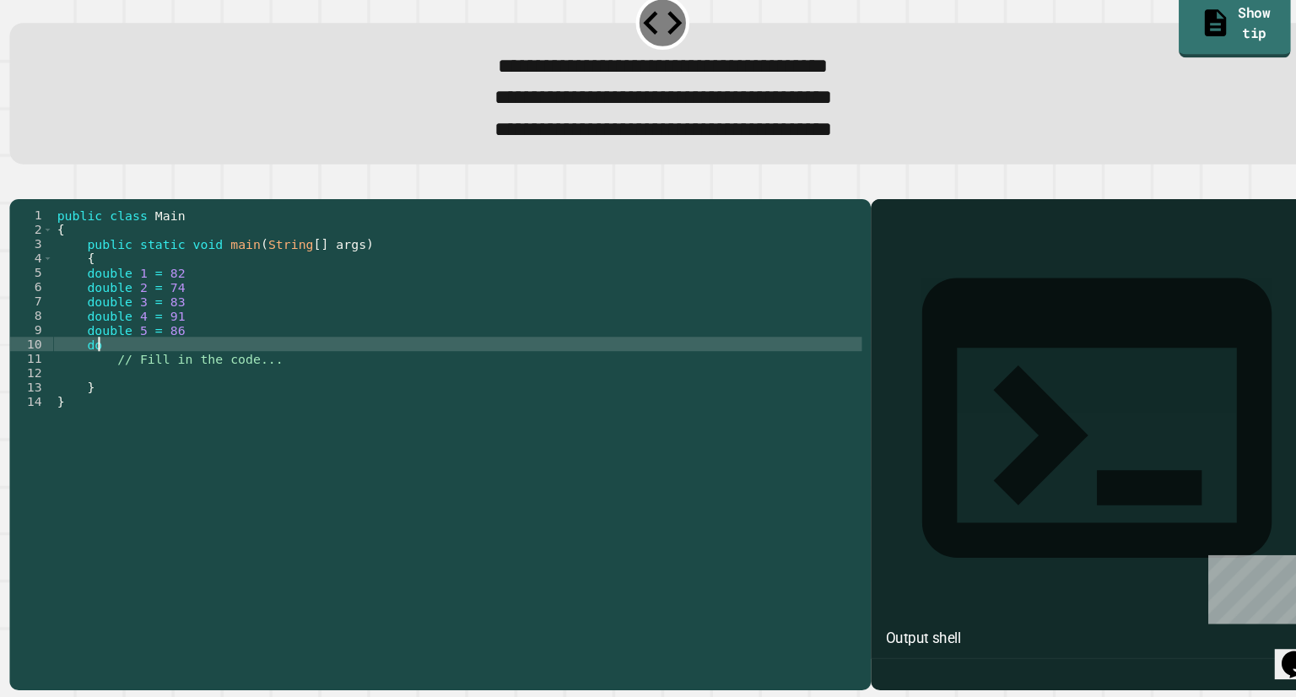
scroll to position [0, 1]
type textarea "*"
click at [215, 390] on div "public class Main { public static void main ( String [ ] args ) { double 1 = 82…" at bounding box center [454, 437] width 763 height 405
click at [230, 215] on div at bounding box center [647, 217] width 1231 height 20
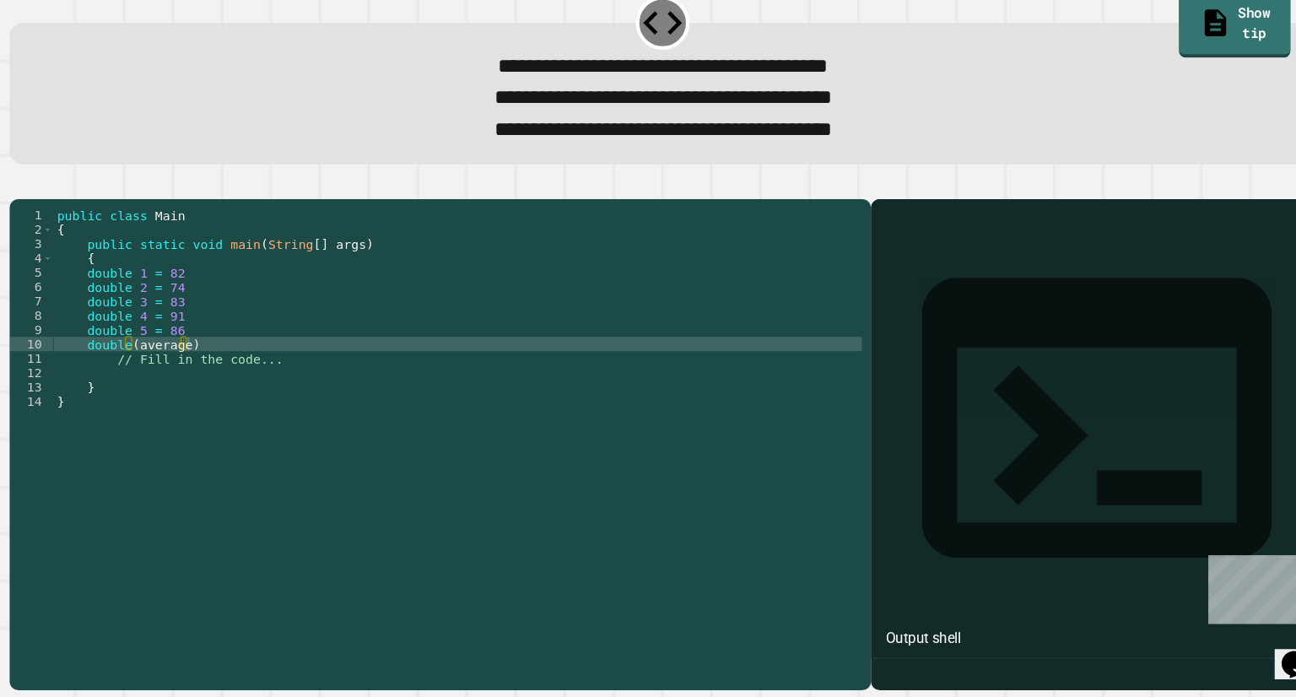
click at [100, 213] on icon "button" at bounding box center [100, 213] width 0 height 0
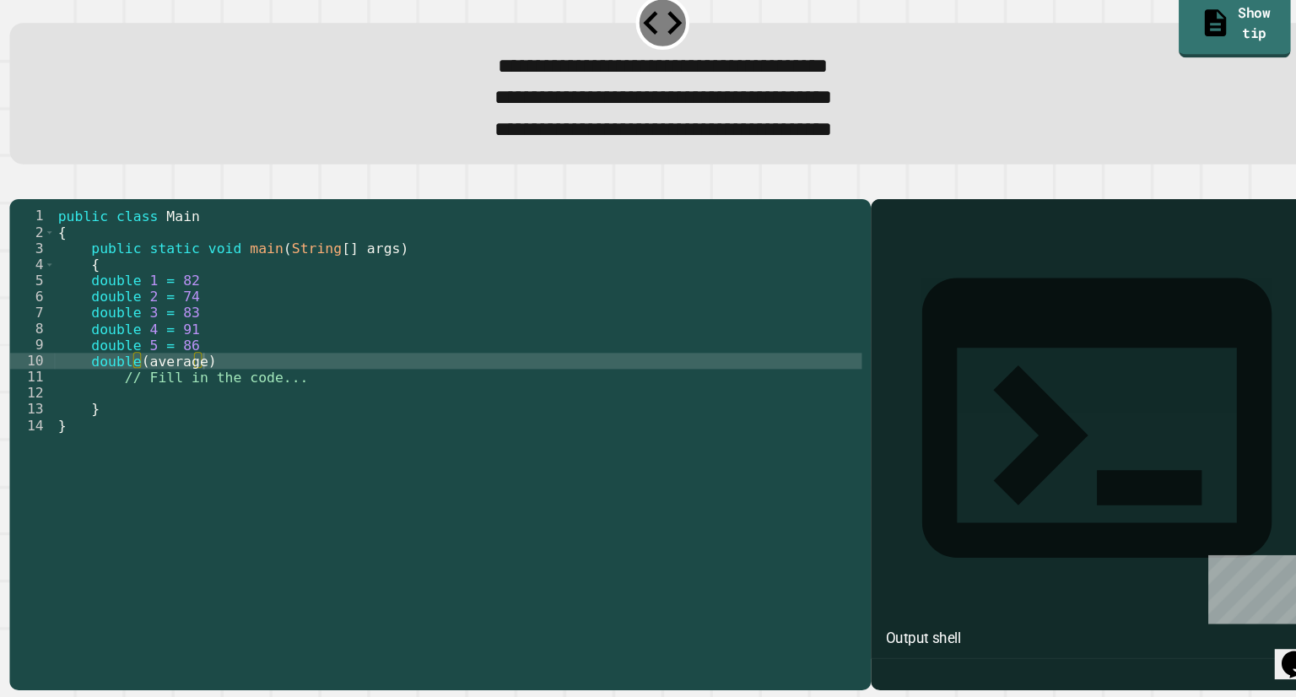
click at [243, 401] on div "public class Main { public static void main ( String [ ] args ) { double 1 = 82…" at bounding box center [455, 463] width 762 height 456
click at [61, 227] on div at bounding box center [647, 217] width 1231 height 20
click at [41, 213] on icon "button" at bounding box center [41, 213] width 0 height 0
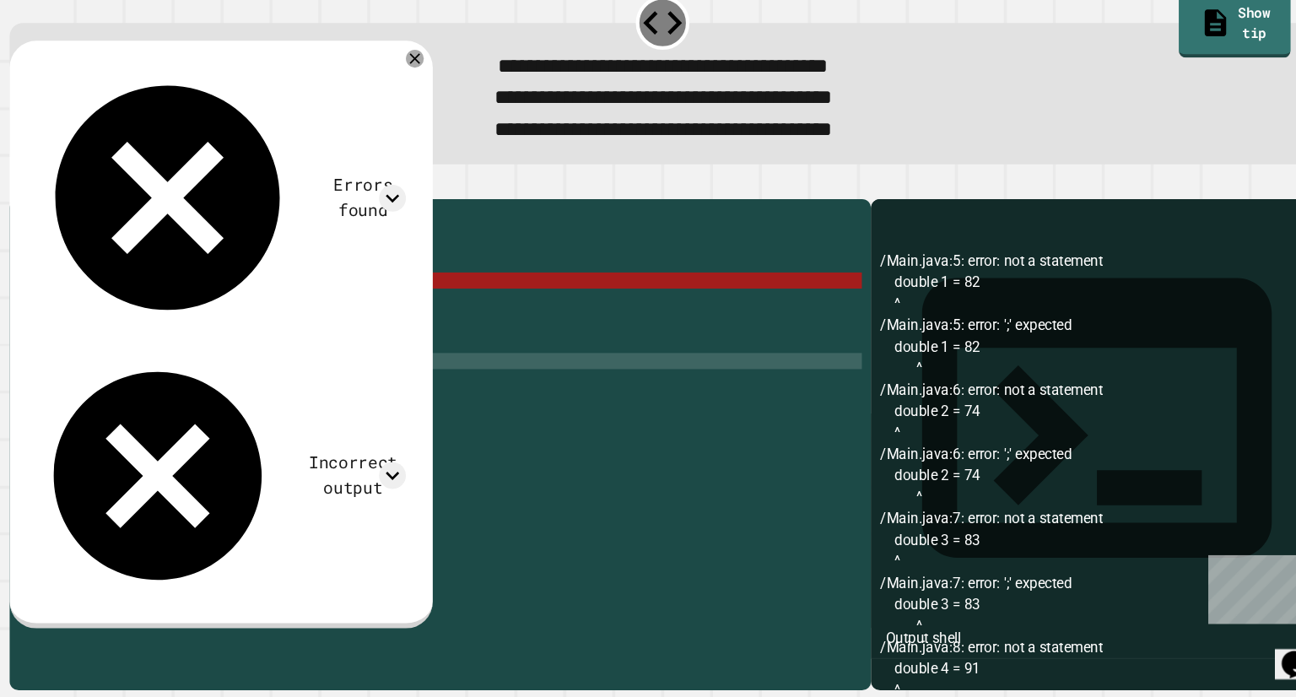
click at [1148, 70] on link "Show tip" at bounding box center [1188, 62] width 106 height 63
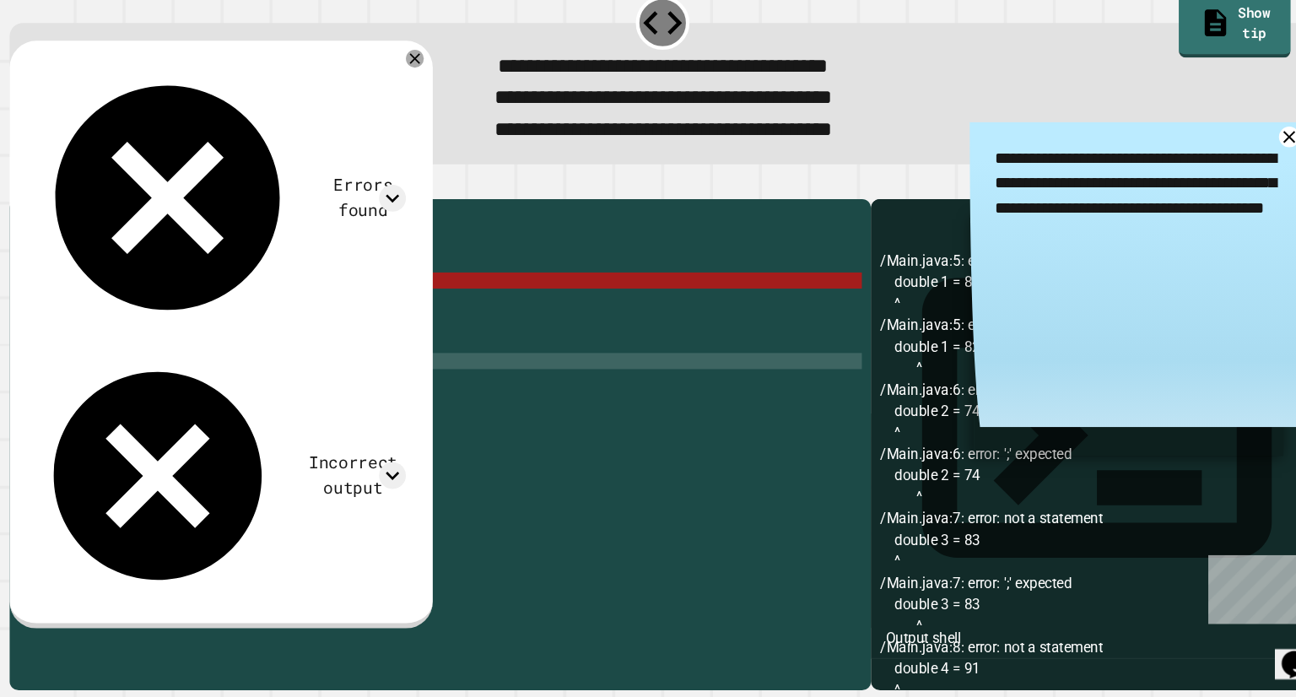
click at [1234, 173] on icon at bounding box center [1239, 167] width 11 height 11
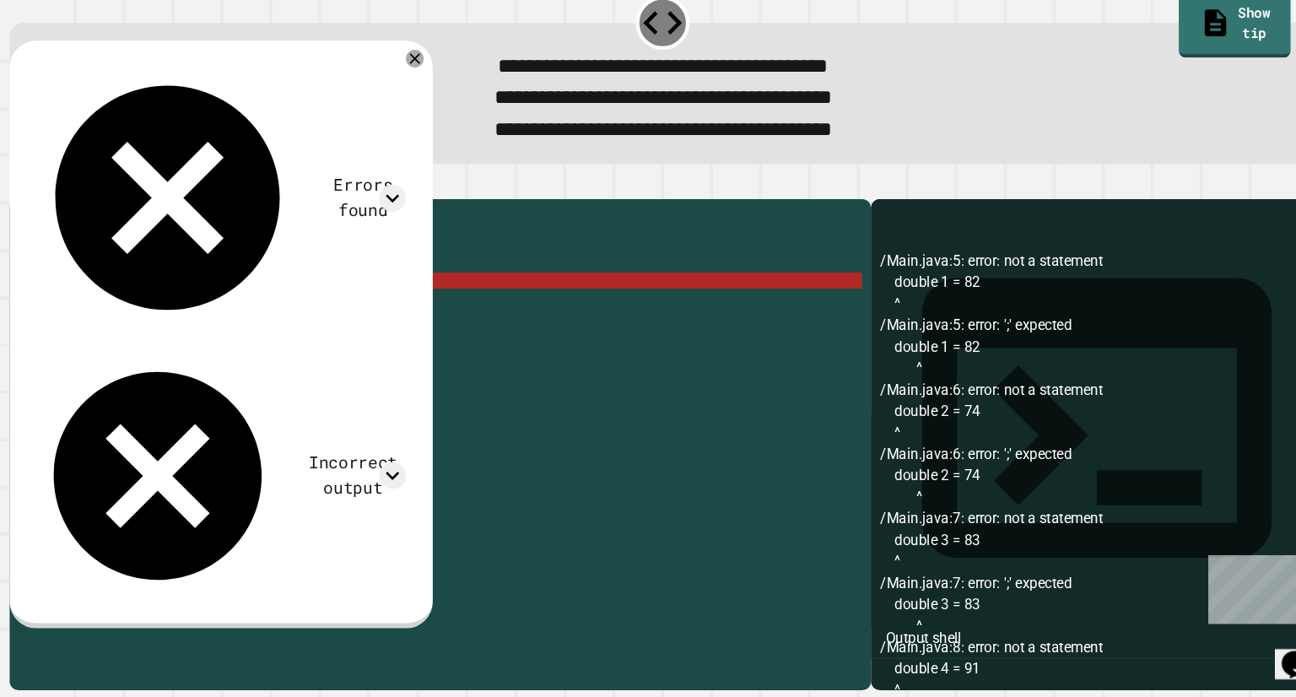
click at [95, 331] on div "public class Main { public static void main ( String [ ] args ) { double 1 = 82…" at bounding box center [455, 463] width 762 height 456
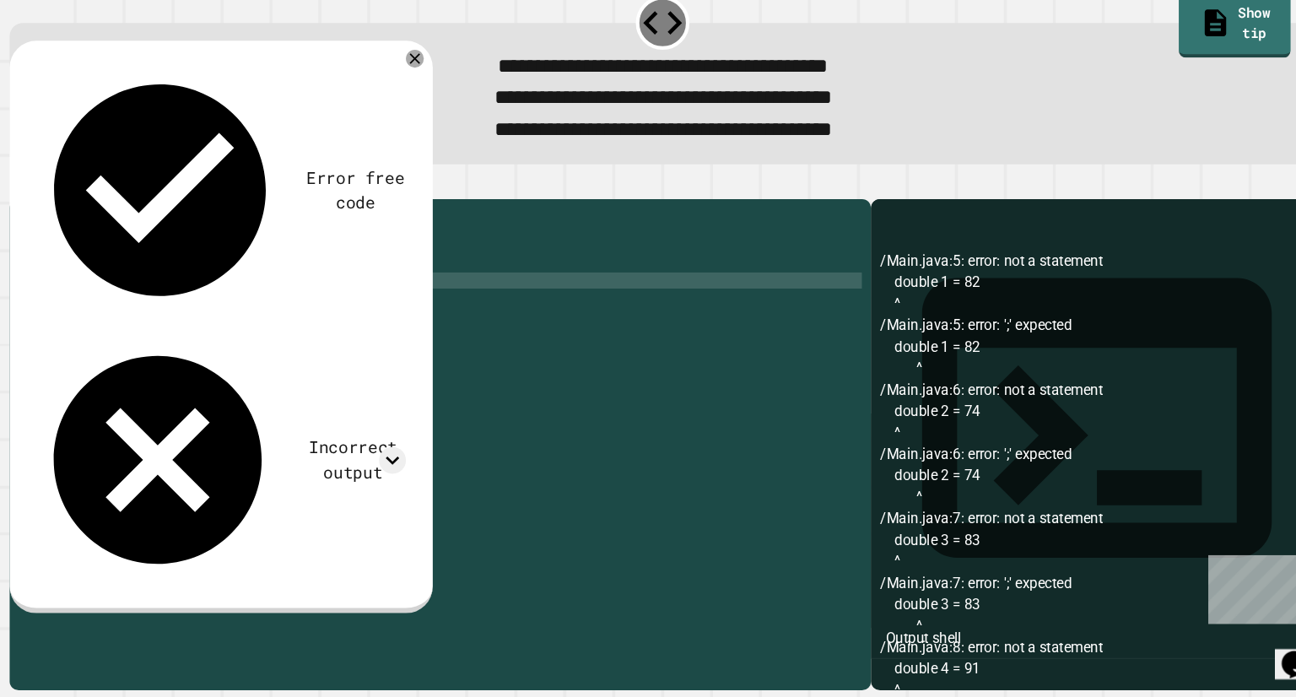
scroll to position [0, 2]
click at [103, 333] on div "public class Main { public static void main ( String [ ] args ) { double 1 = 82…" at bounding box center [455, 463] width 762 height 456
click at [103, 345] on div "public class Main { public static void main ( String [ ] args ) { int double 1 …" at bounding box center [455, 463] width 762 height 456
click at [99, 365] on div "public class Main { public static void main ( String [ ] args ) { int double 1 …" at bounding box center [455, 463] width 762 height 456
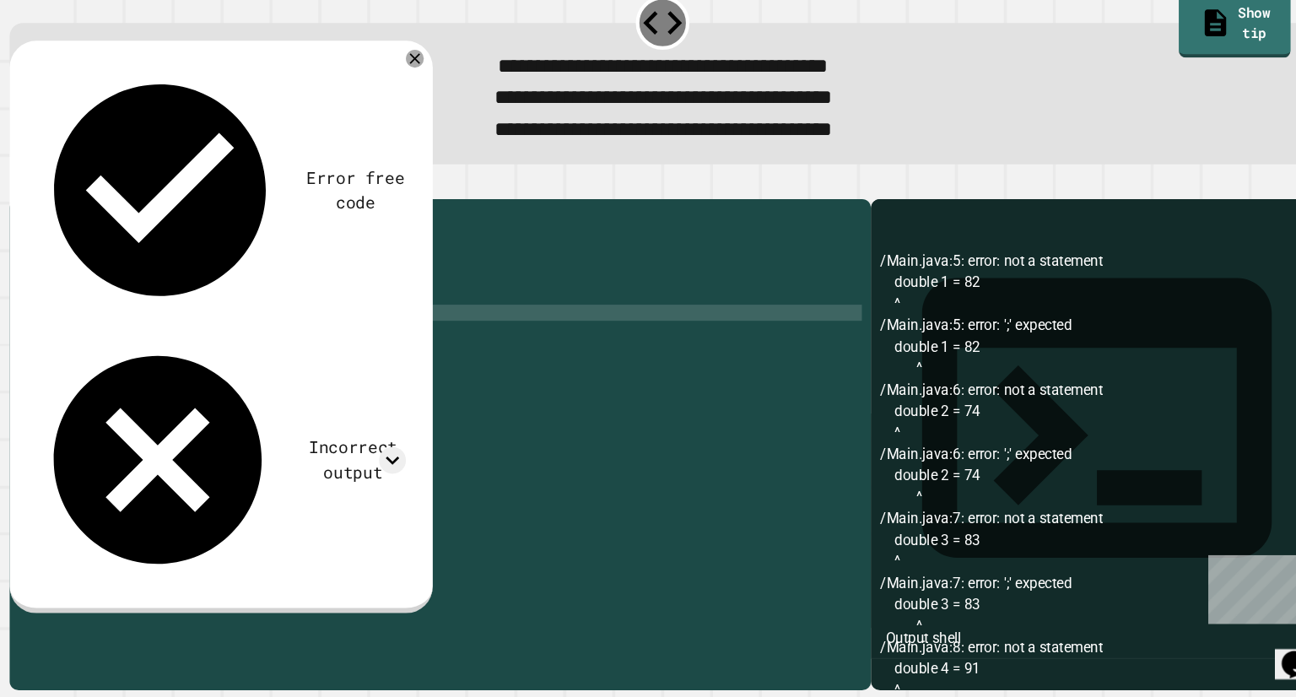
click at [103, 374] on div "public class Main { public static void main ( String [ ] args ) { int double 1 …" at bounding box center [455, 463] width 762 height 456
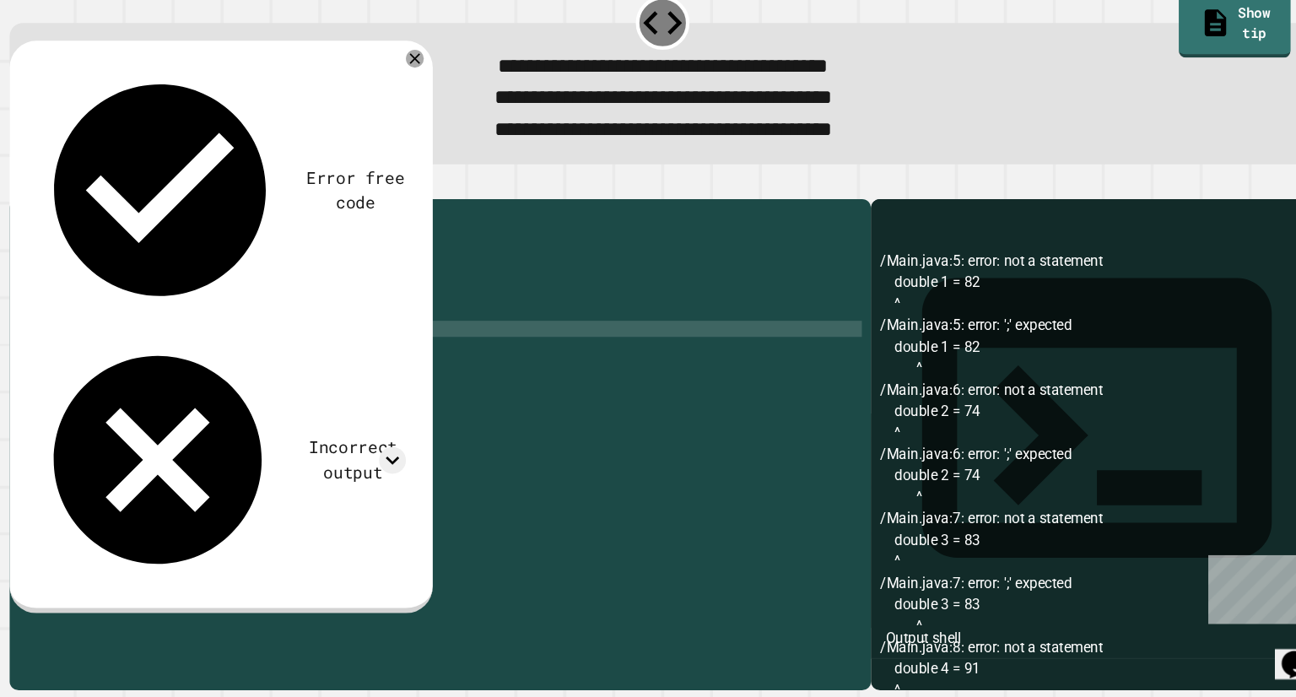
click at [101, 393] on div "public class Main { public static void main ( String [ ] args ) { int double 1 …" at bounding box center [455, 463] width 762 height 456
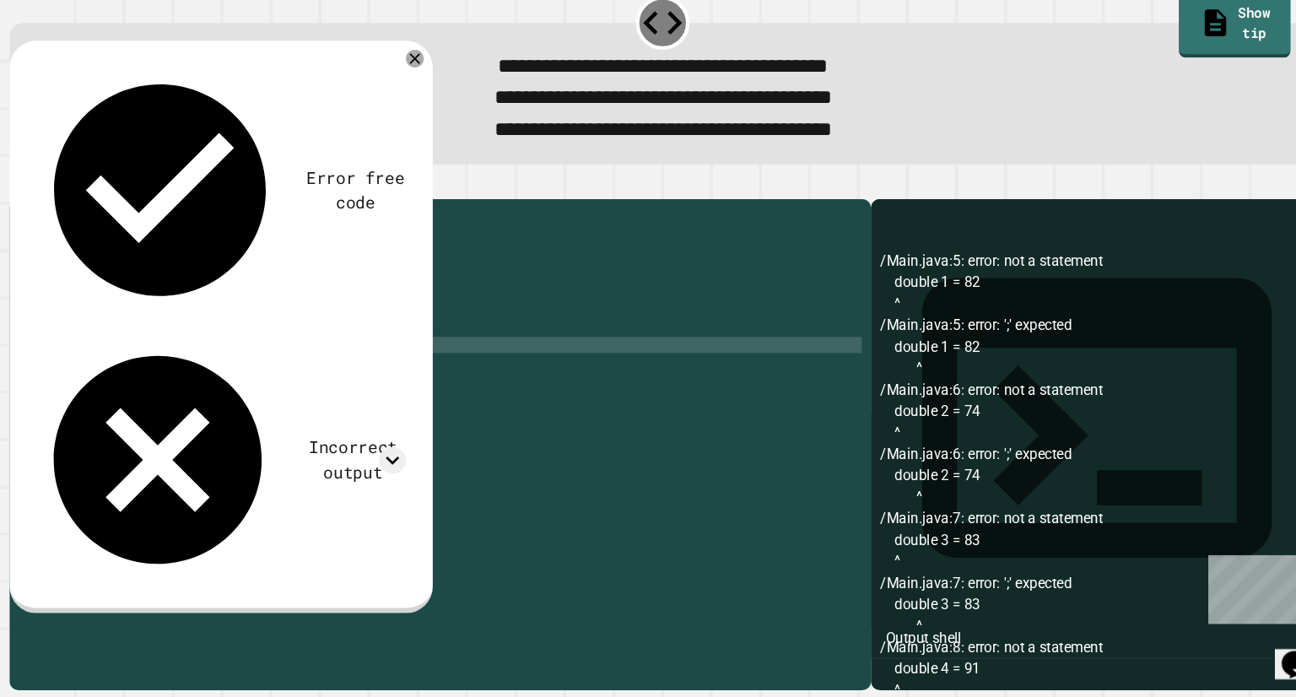
click at [103, 403] on div "public class Main { public static void main ( String [ ] args ) { int double 1 …" at bounding box center [455, 463] width 762 height 456
click at [264, 405] on div "public class Main { public static void main ( String [ ] args ) { int double 1 …" at bounding box center [455, 463] width 762 height 456
click at [57, 230] on icon "button" at bounding box center [51, 224] width 9 height 12
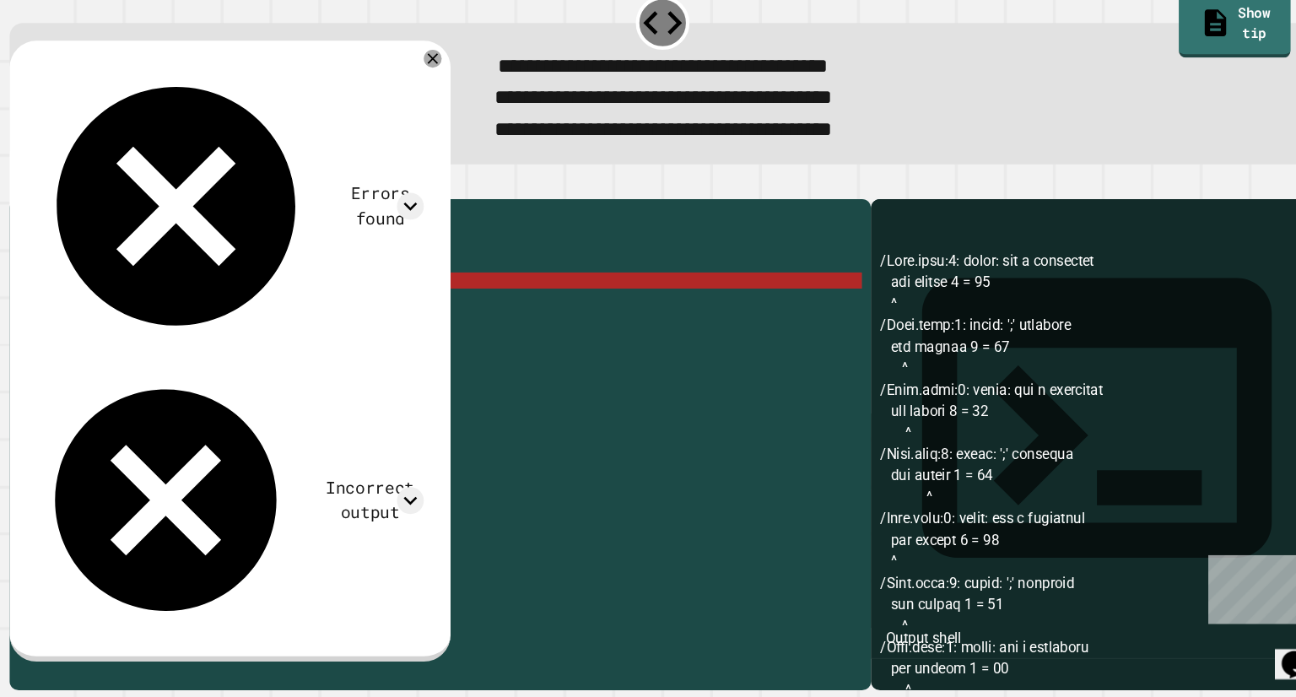
scroll to position [0, 8]
click at [259, 331] on div "public class Main { public static void main ( String [ ] args ) { int double 1 …" at bounding box center [455, 463] width 762 height 456
click at [117, 332] on div "public class Main { public static void main ( String [ ] args ) { int double 1 …" at bounding box center [455, 463] width 762 height 456
click at [120, 333] on div "public class Main { public static void main ( String [ ] args ) { int double 1 …" at bounding box center [455, 463] width 762 height 456
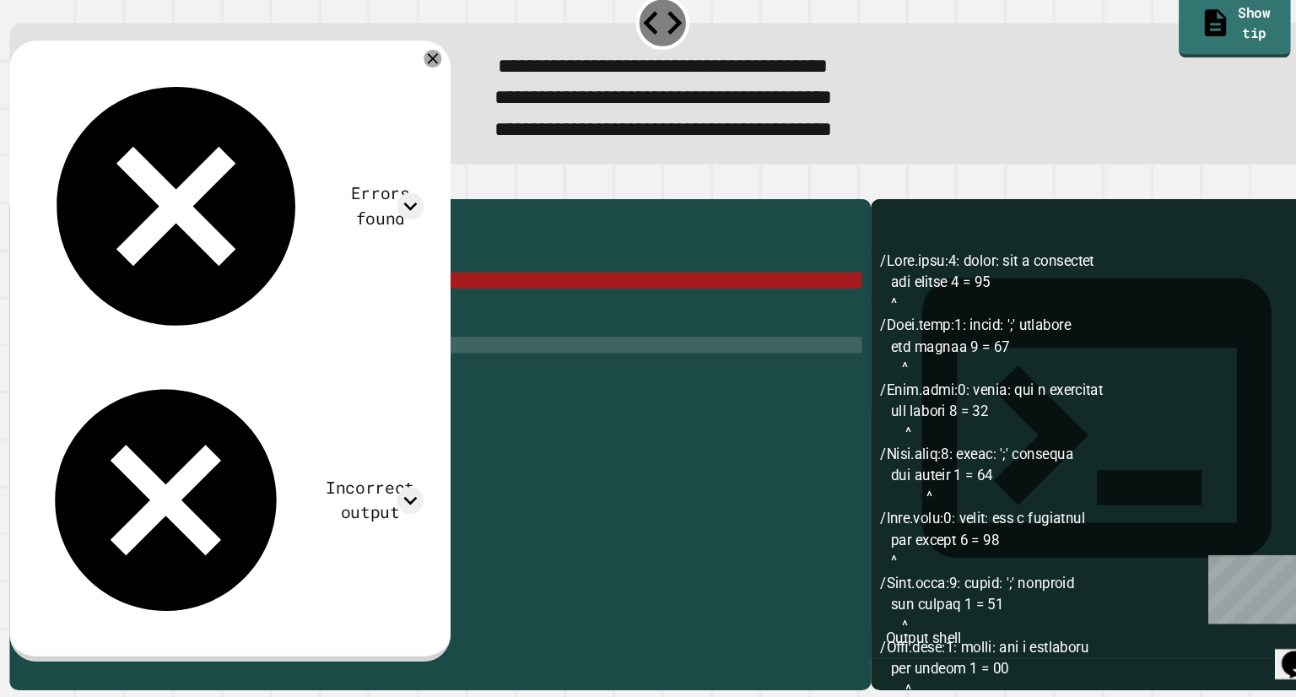
click at [293, 397] on div "public class Main { public static void main ( String [ ] args ) { int double 1 …" at bounding box center [455, 463] width 762 height 456
click at [305, 406] on div "public class Main { public static void main ( String [ ] args ) { int double 1 …" at bounding box center [455, 463] width 762 height 456
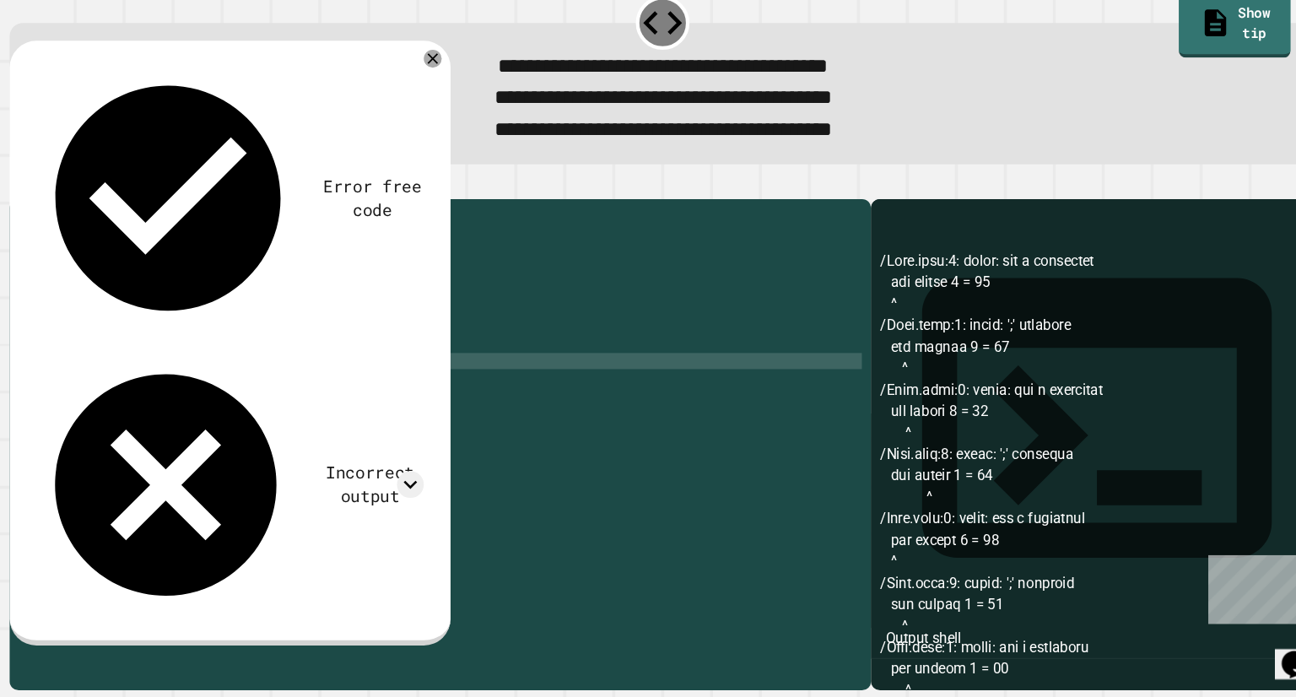
scroll to position [0, 0]
type textarea "*"
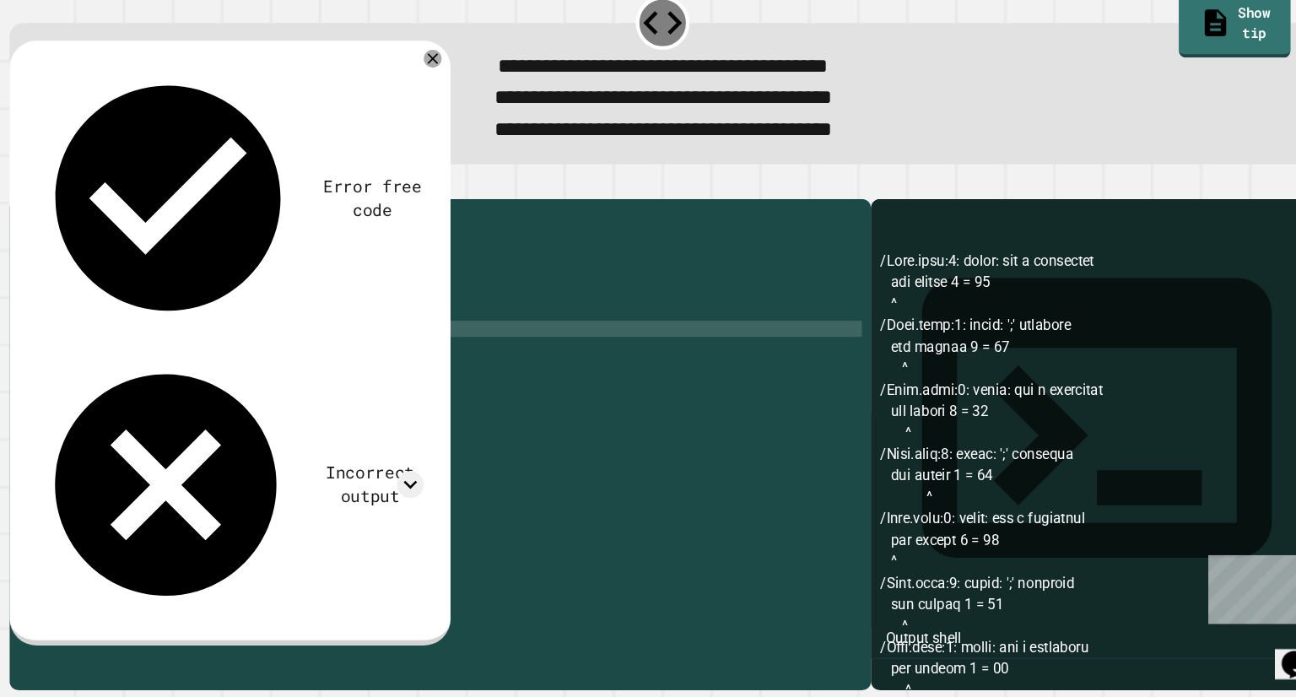
type textarea "*"
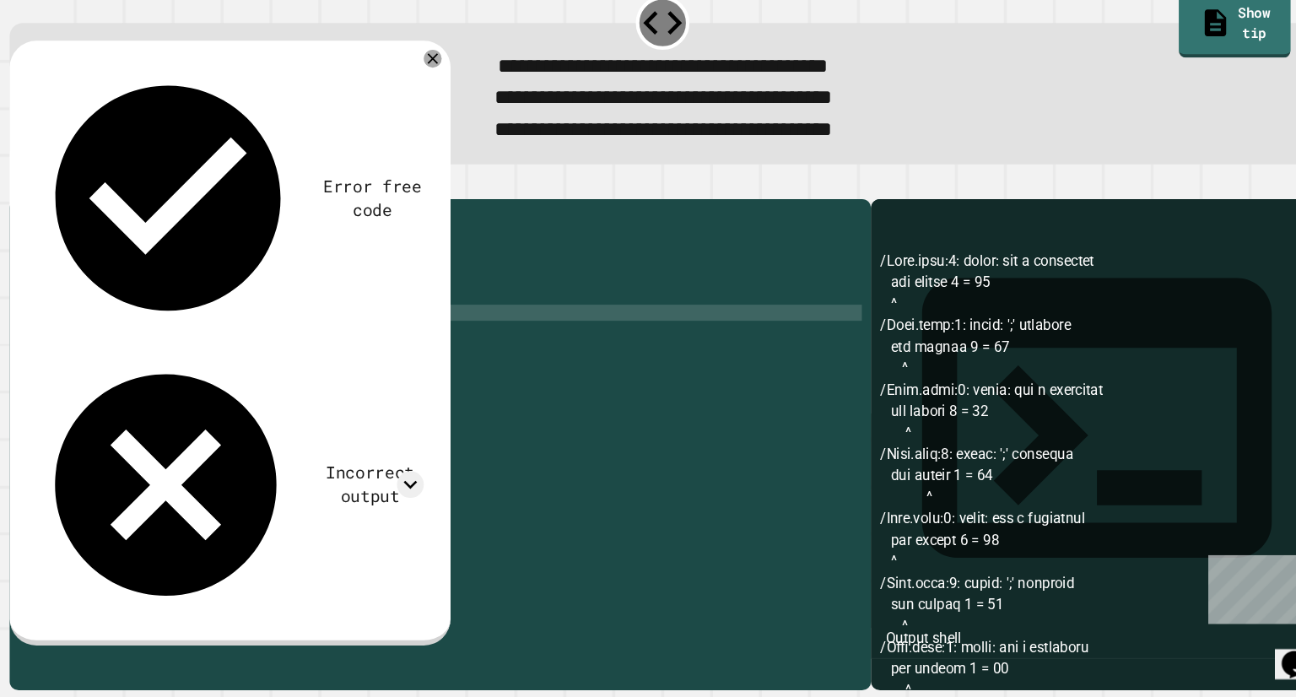
type textarea "*"
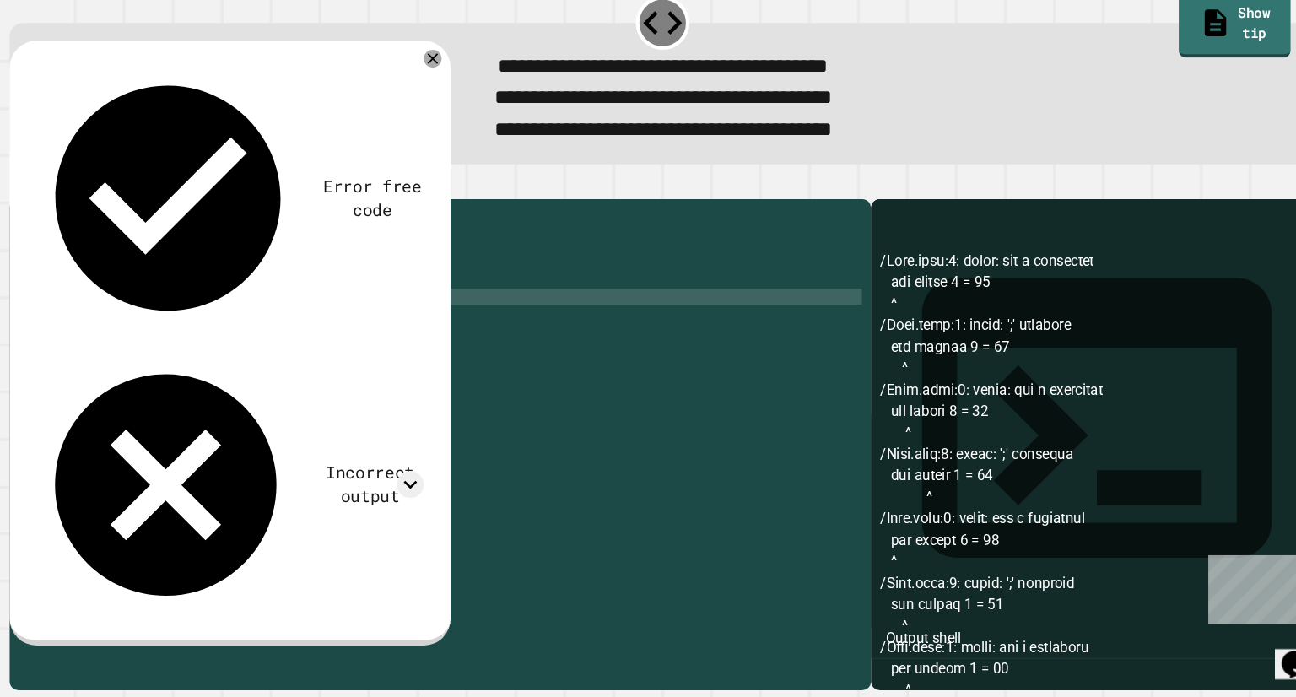
type textarea "*"
click at [65, 209] on div "**********" at bounding box center [648, 449] width 1245 height 496
click at [54, 230] on icon "button" at bounding box center [51, 224] width 9 height 12
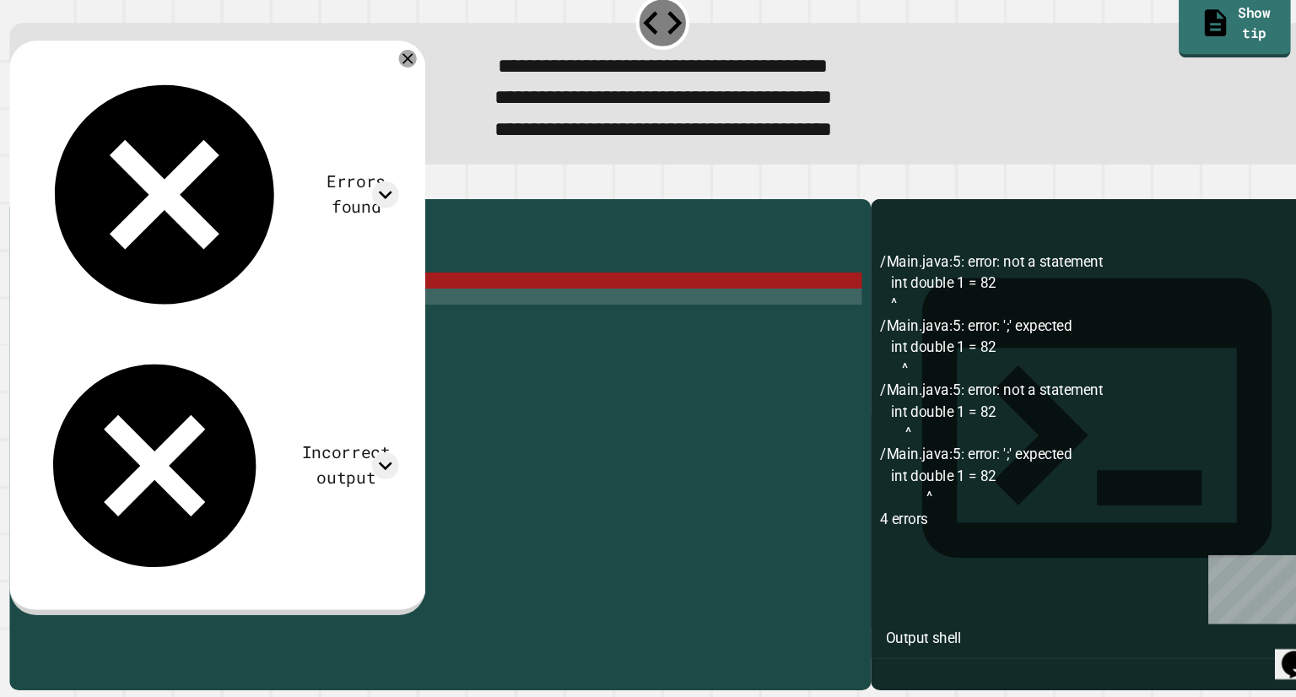
click at [246, 339] on div "public class Main { public static void main ( String [ ] args ) { int double 1 …" at bounding box center [452, 463] width 769 height 456
click at [248, 337] on div "public class Main { public static void main ( String [ ] args ) { int double 1 …" at bounding box center [452, 463] width 769 height 456
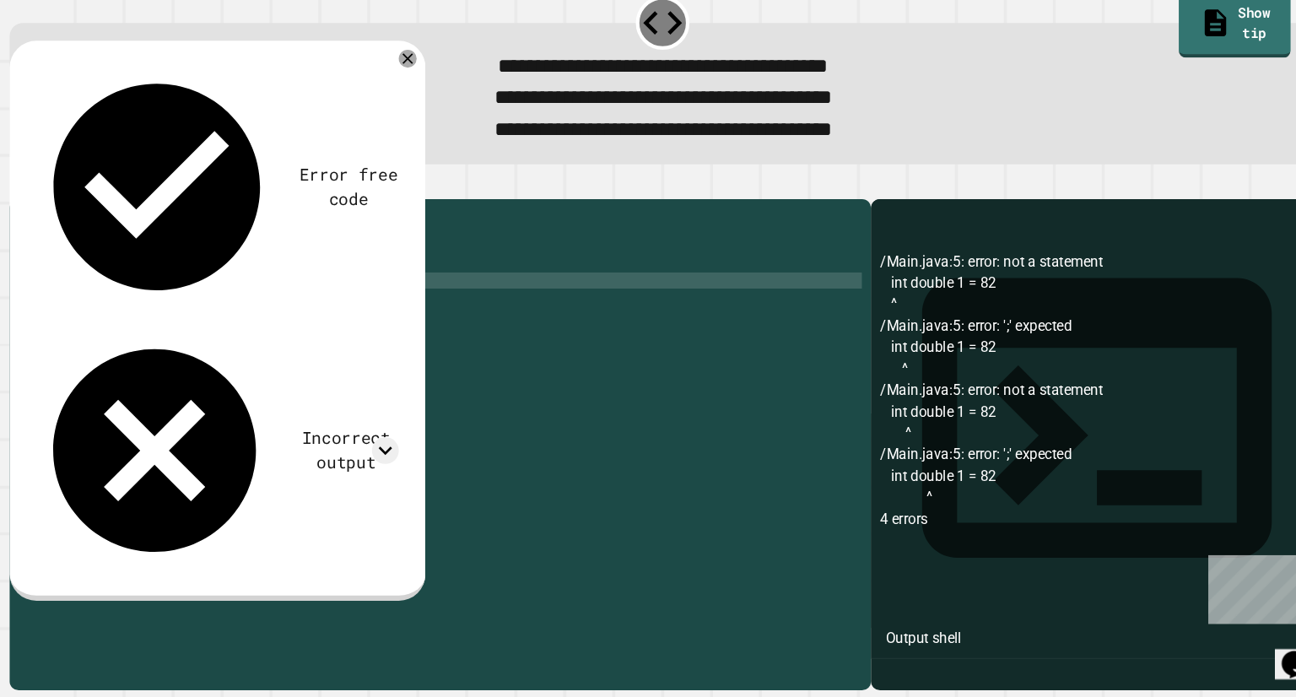
type textarea "*"
click at [57, 229] on icon "button" at bounding box center [51, 224] width 9 height 12
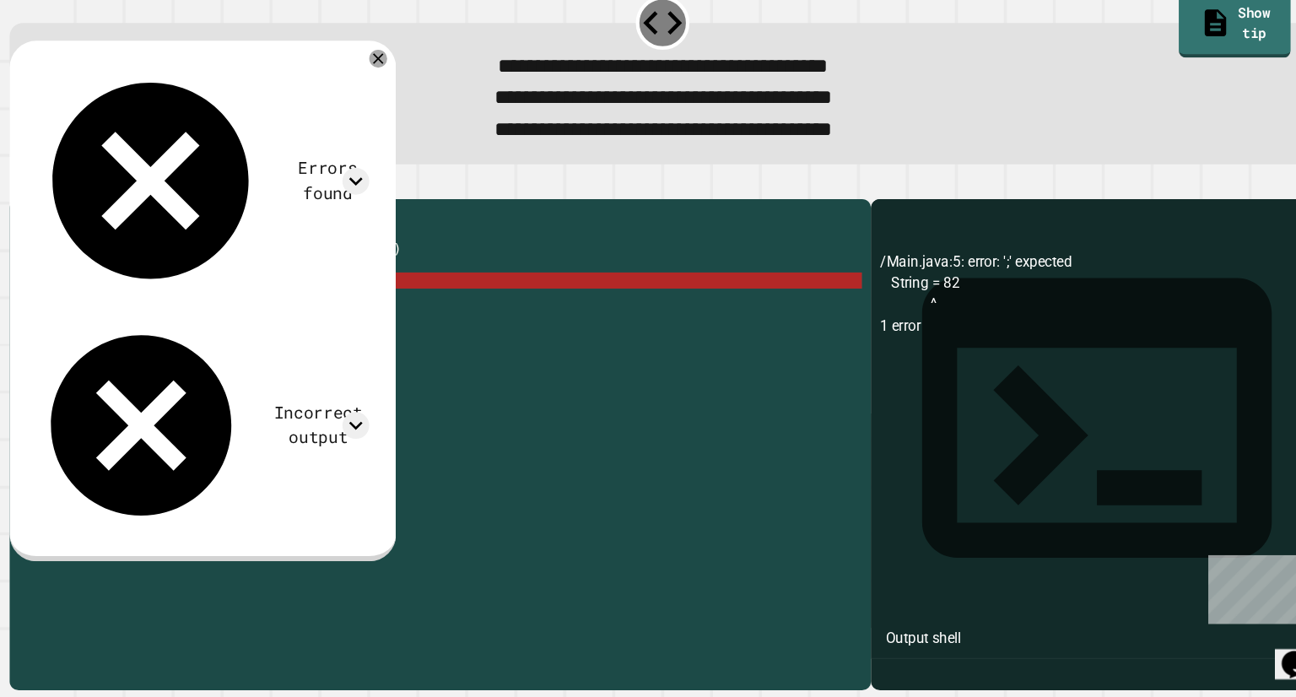
scroll to position [0, 1]
click at [208, 313] on div "public class Main { public static void main ( String [ ] args ) { String = 82 /…" at bounding box center [452, 463] width 769 height 456
click at [186, 334] on div "public class Main { public static void main ( String [ ] args ) { String = 82 /…" at bounding box center [452, 463] width 769 height 456
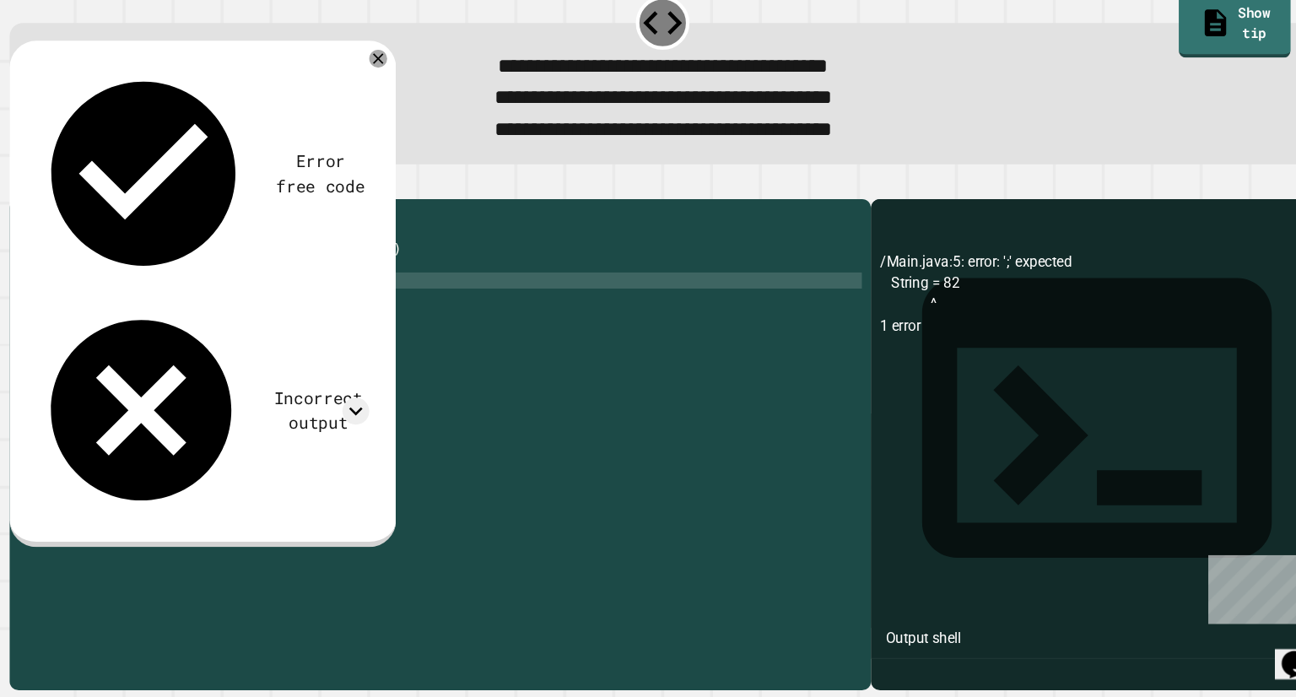
scroll to position [0, 9]
click at [154, 334] on div "public class Main { public static void main ( String [ ] args ) { String = eigh…" at bounding box center [452, 463] width 769 height 456
click at [57, 227] on icon "button" at bounding box center [51, 224] width 9 height 12
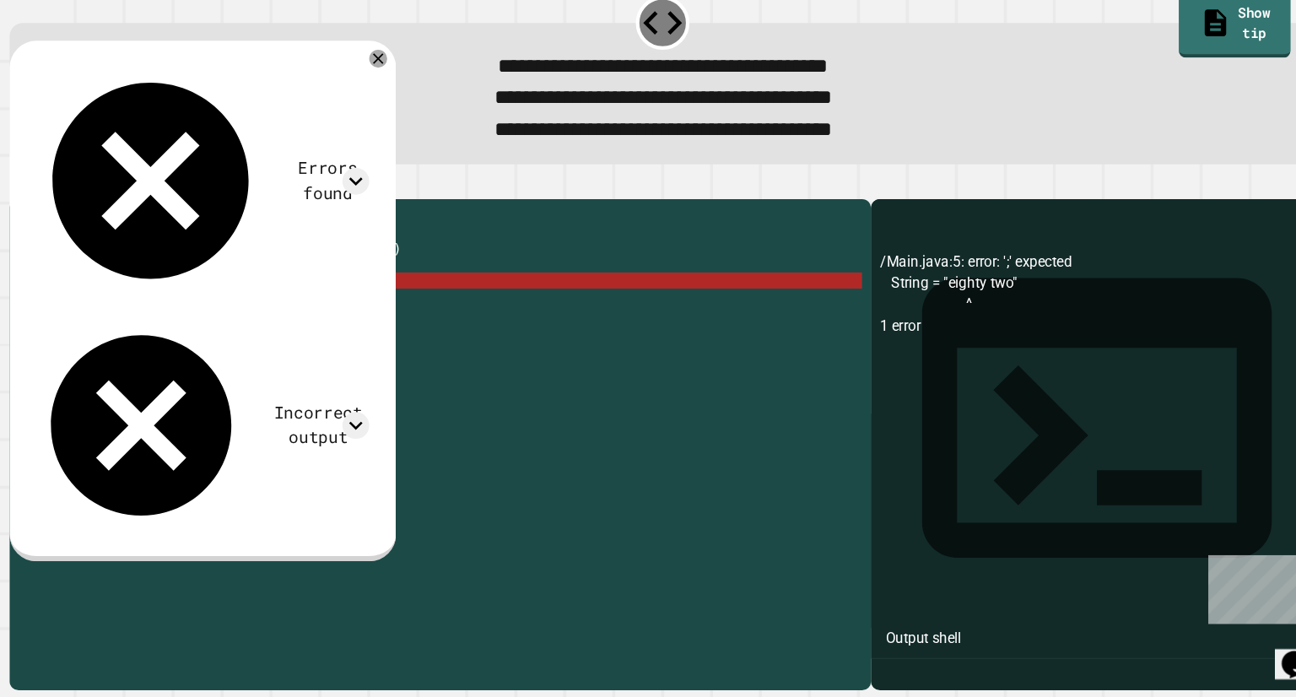
click at [240, 347] on div "public class Main { public static void main ( String [ ] args ) { String = "eig…" at bounding box center [452, 463] width 769 height 456
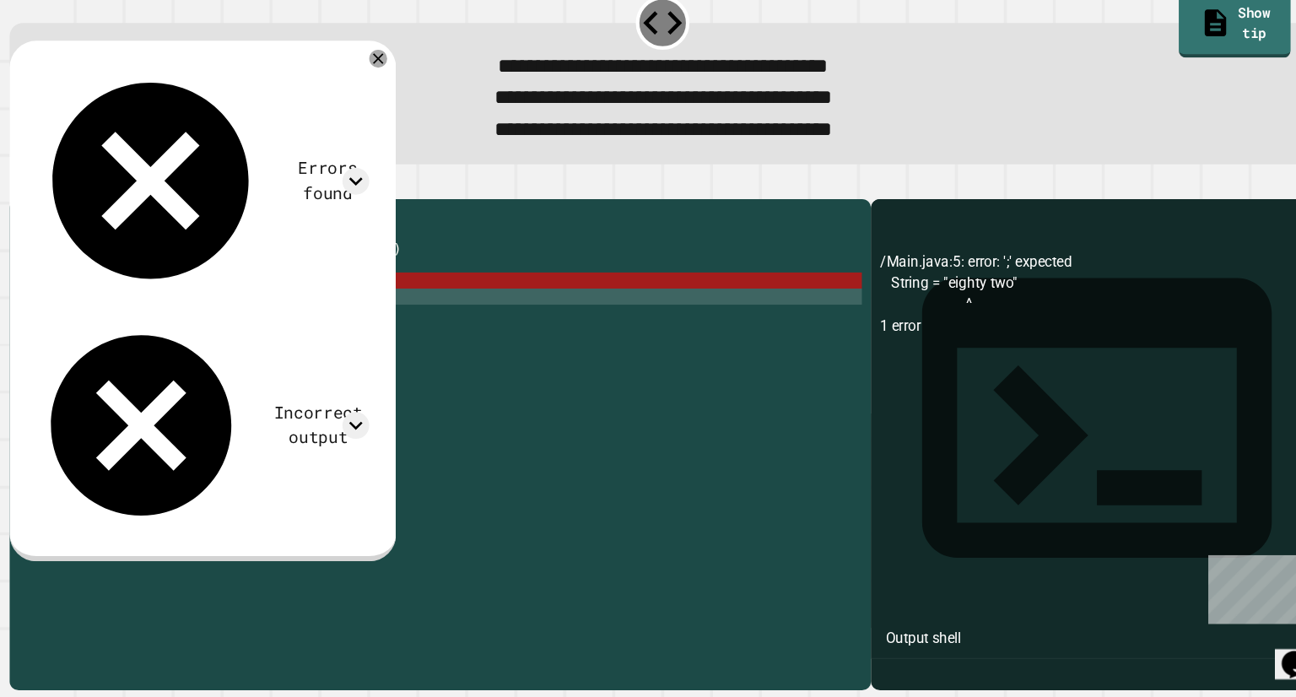
click at [249, 340] on div "public class Main { public static void main ( String [ ] args ) { String = "eig…" at bounding box center [452, 463] width 769 height 456
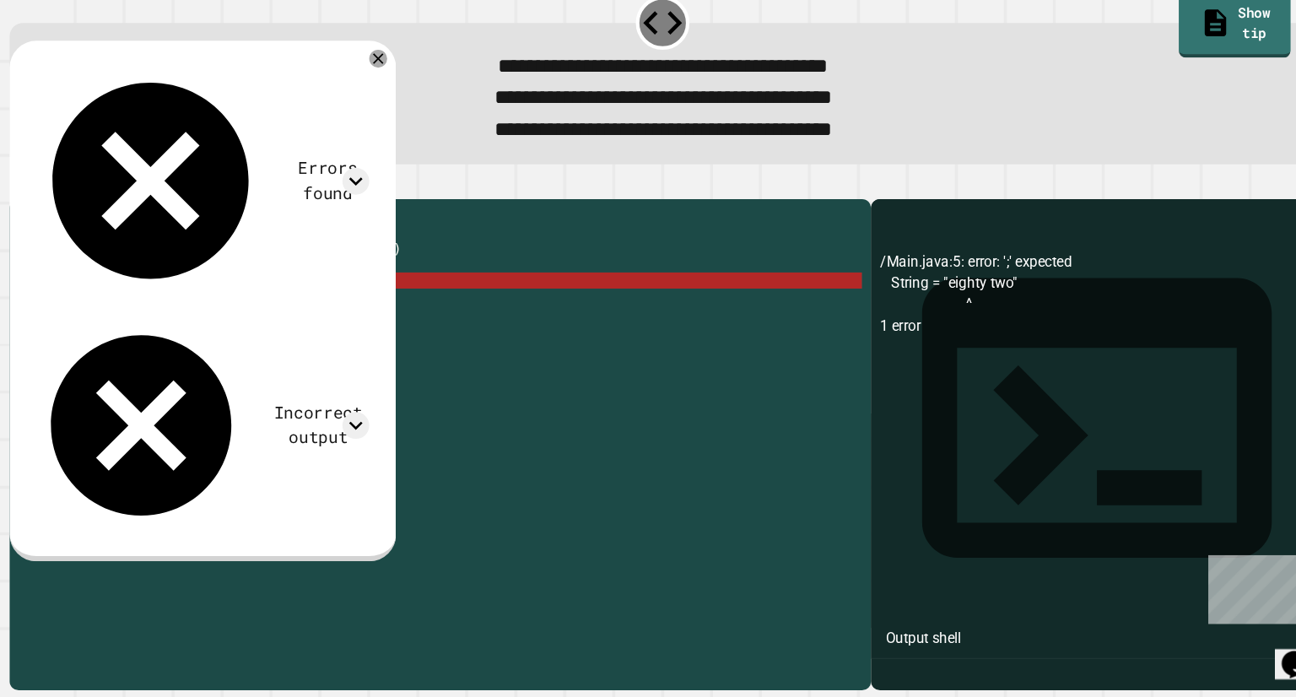
click at [240, 326] on div "public class Main { public static void main ( String [ ] args ) { String = "eig…" at bounding box center [452, 463] width 769 height 456
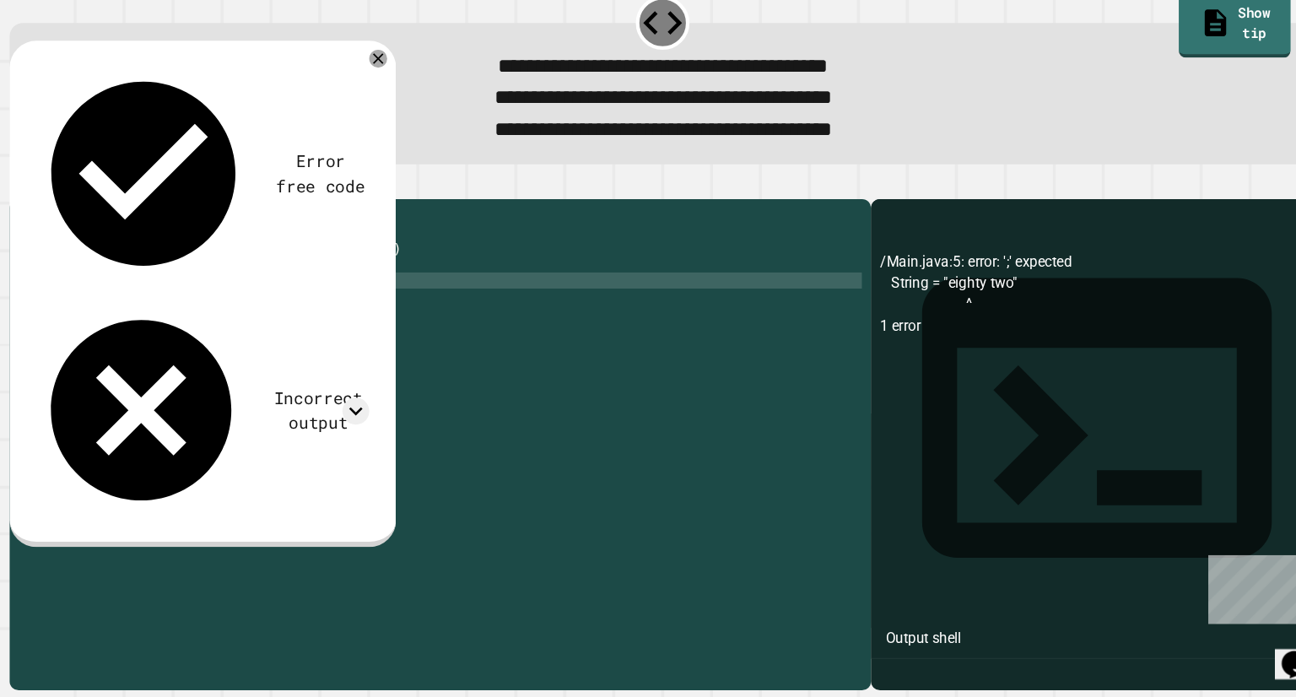
scroll to position [0, 0]
type textarea "*"
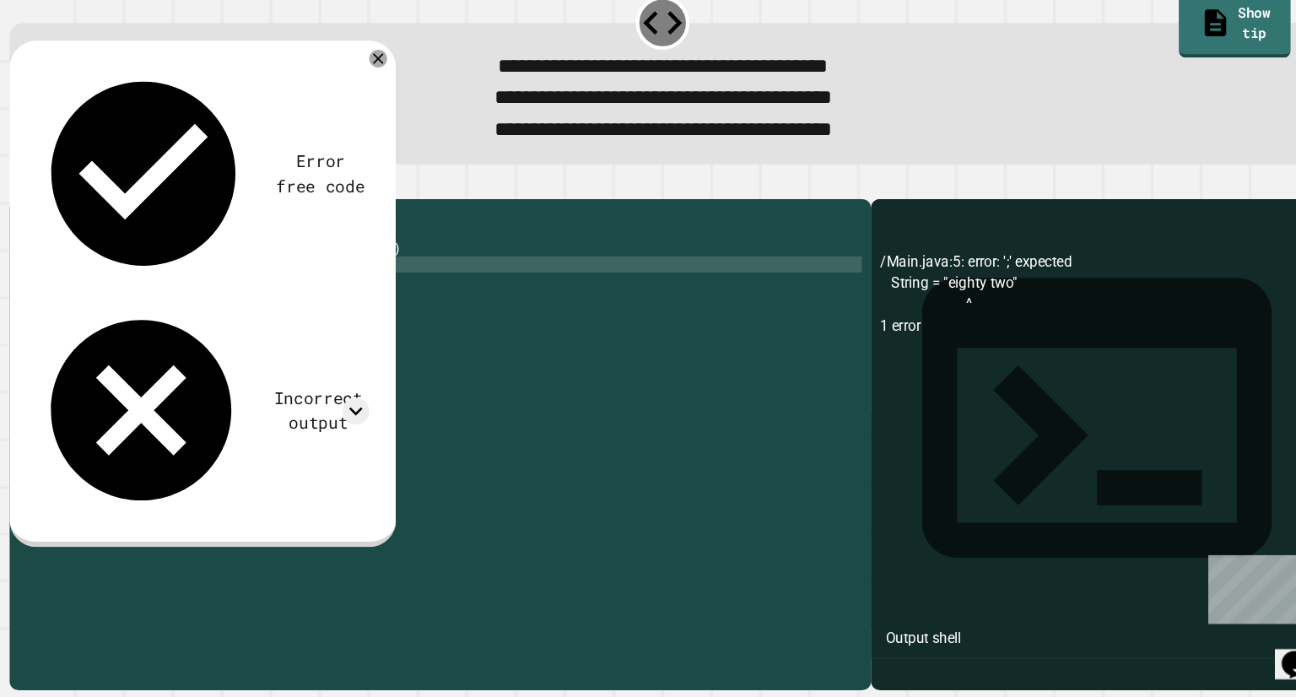
type textarea "*"
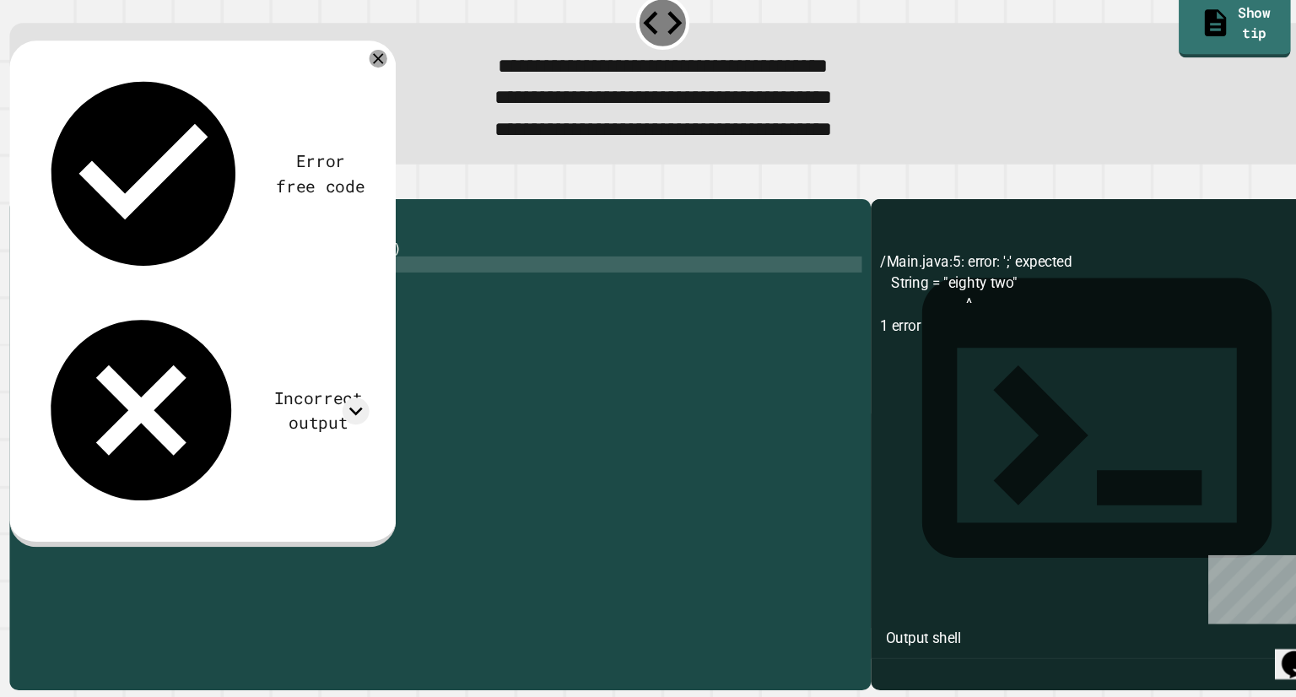
scroll to position [0, 0]
type textarea "*"
type textarea "**"
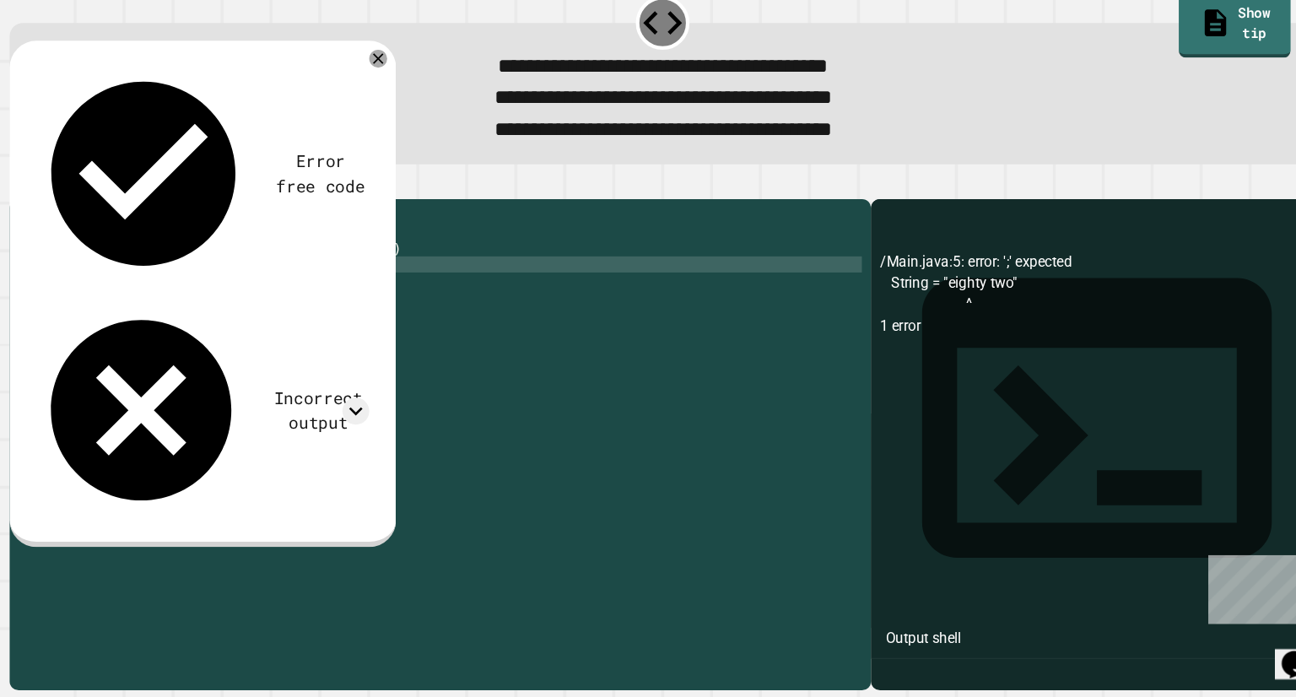
click at [136, 317] on div "public class Main { public static void main ( String [ ] args ) // Fill in the …" at bounding box center [452, 463] width 769 height 456
click at [160, 333] on div "public class Main { public static void main ( String [ ] args ) // Fill in the …" at bounding box center [452, 463] width 769 height 456
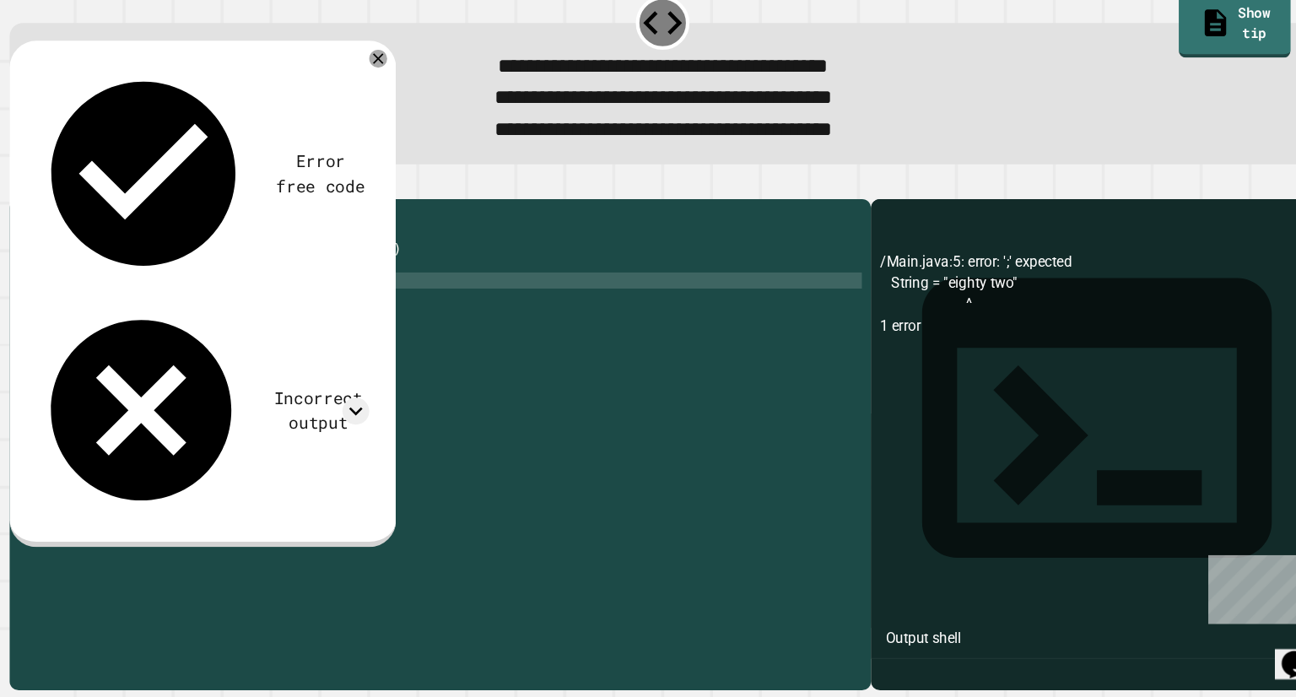
click at [251, 351] on div "public class Main { public static void main ( String [ ] args ) // Fill in the …" at bounding box center [452, 463] width 769 height 456
type textarea "*"
click at [41, 213] on button "button" at bounding box center [41, 213] width 0 height 0
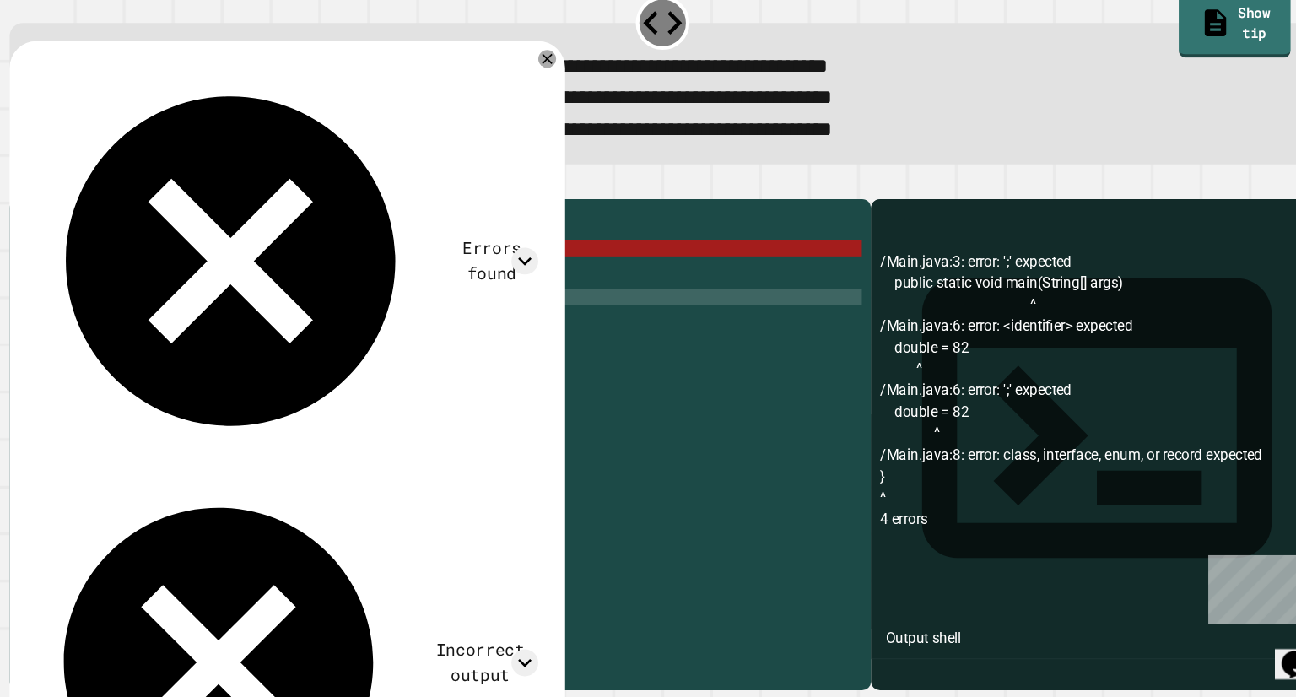
click at [203, 344] on div "public class Main { public static void main ( String [ ] args ) // Fill in the …" at bounding box center [452, 463] width 769 height 456
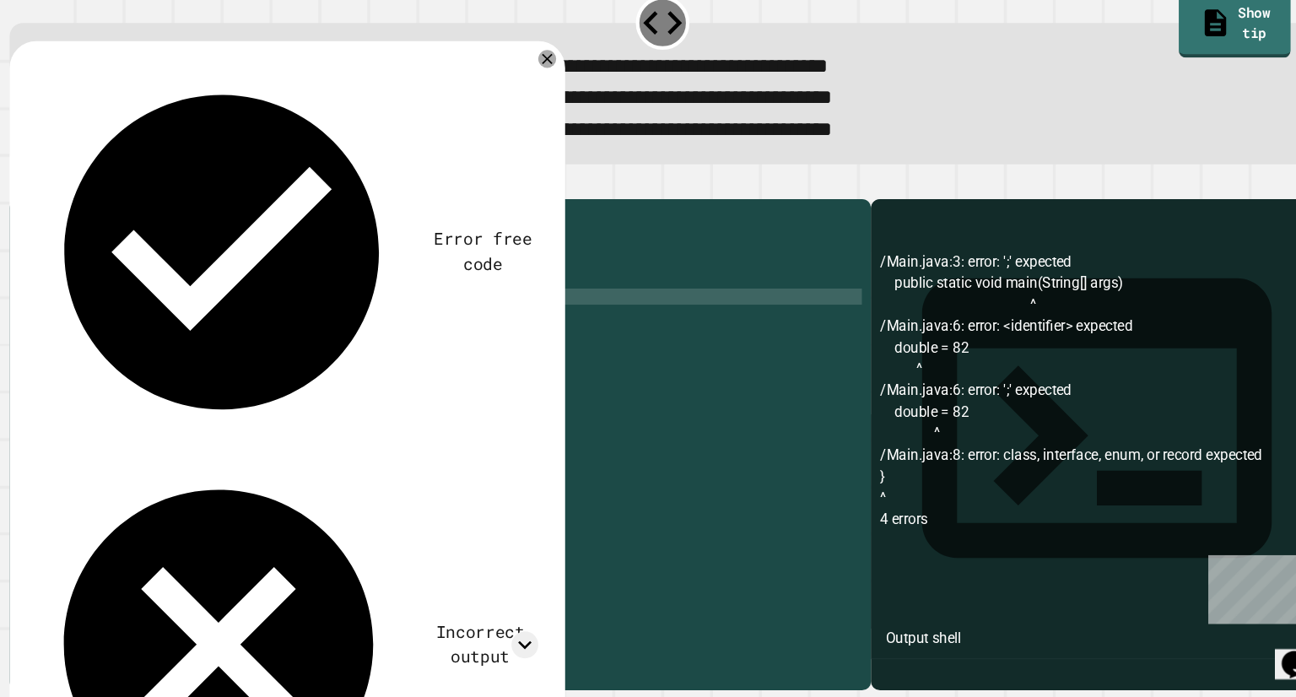
click at [148, 346] on div "public class Main { public static void main ( String [ ] args ) // Fill in the …" at bounding box center [452, 463] width 769 height 456
click at [41, 213] on icon "button" at bounding box center [41, 213] width 0 height 0
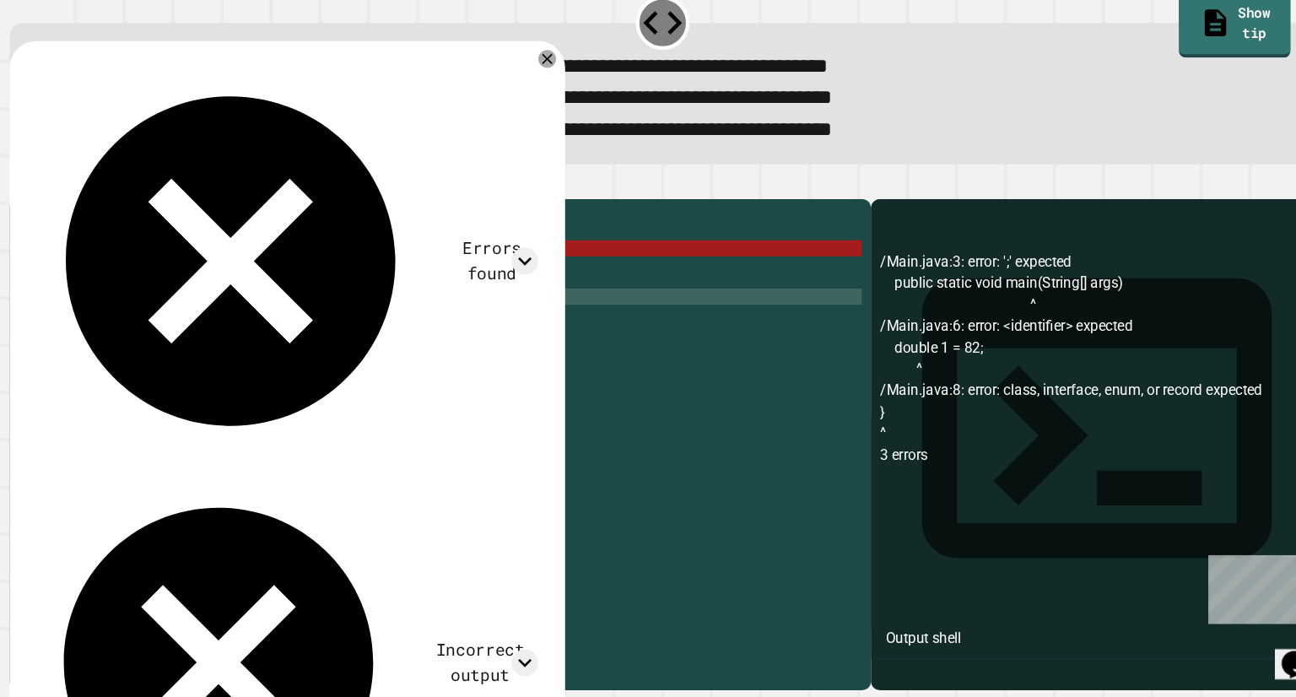
click at [145, 305] on div "public class Main { public static void main ( String [ ] args ) // Fill in the …" at bounding box center [452, 463] width 769 height 456
click at [151, 302] on div "public class Main { public static void main ( String [ ] args ) // Fill in the …" at bounding box center [452, 463] width 769 height 456
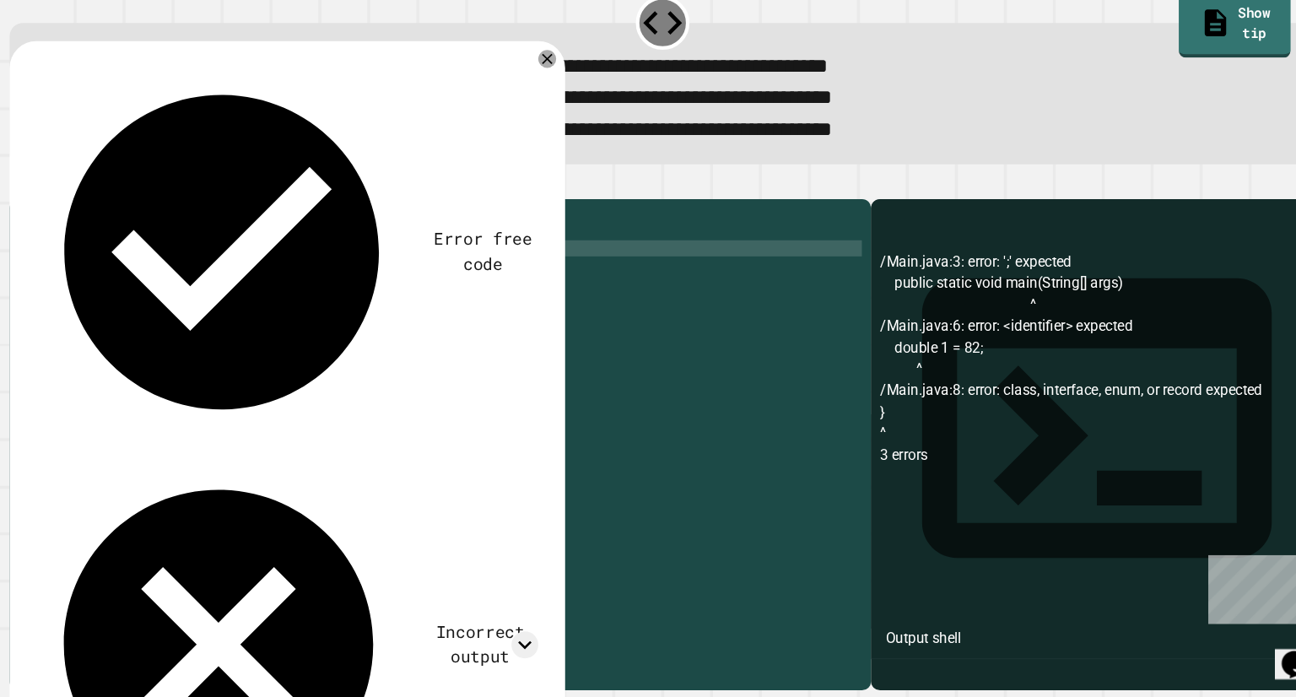
click at [198, 300] on div "public class Main { public . static void main ( String [ ] args ) // Fill in th…" at bounding box center [452, 463] width 769 height 456
click at [41, 213] on icon "button" at bounding box center [41, 213] width 0 height 0
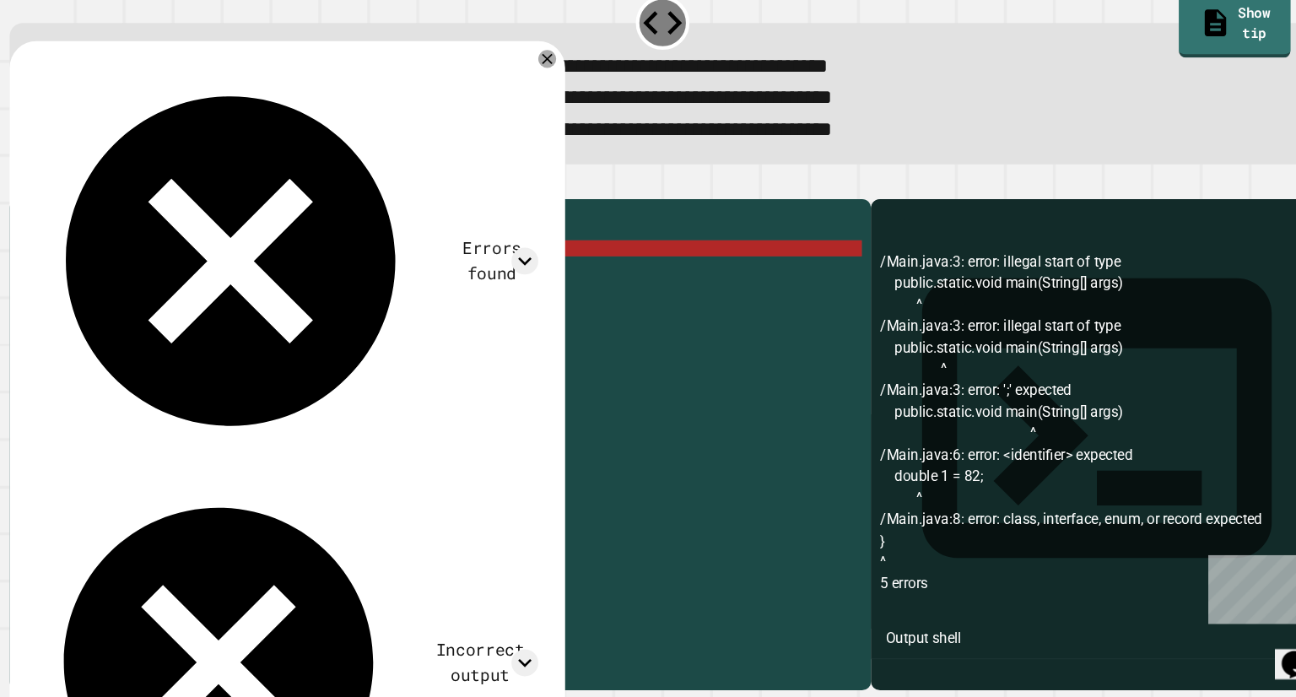
click at [106, 302] on div "public class Main { public . static . void main ( String [ ] args ) // Fill in …" at bounding box center [452, 463] width 769 height 456
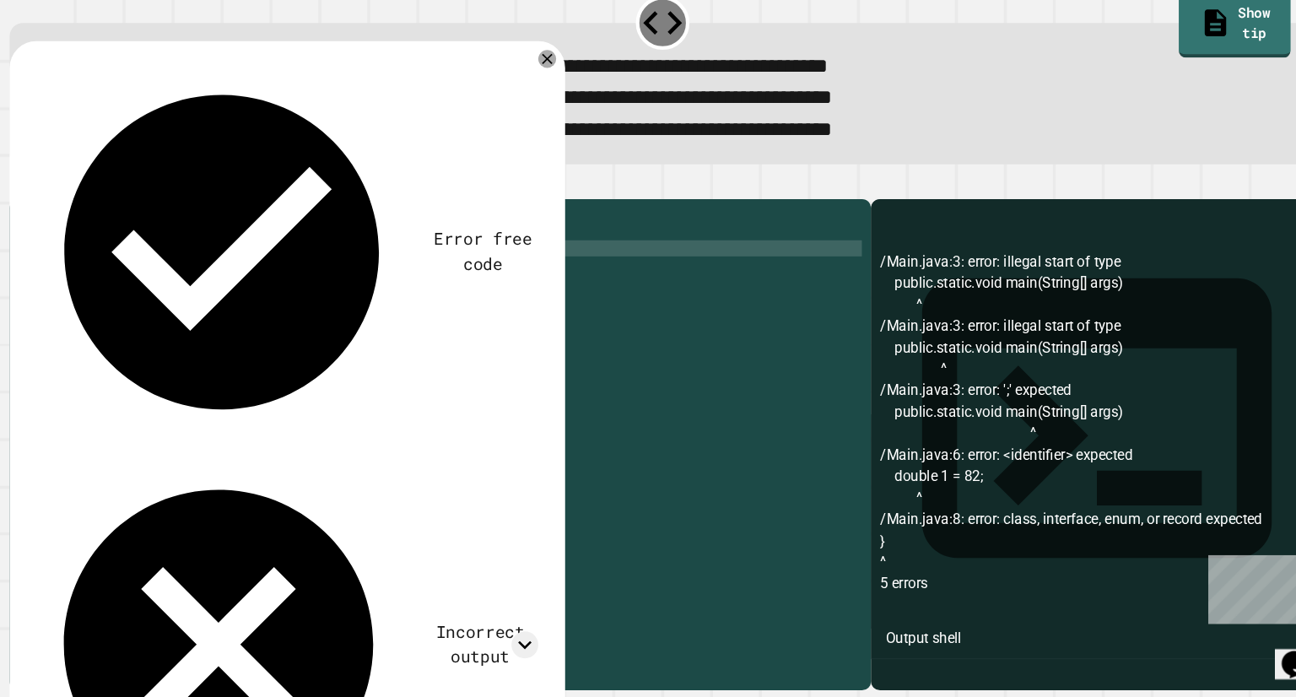
scroll to position [0, 3]
click at [57, 230] on icon "button" at bounding box center [51, 224] width 9 height 12
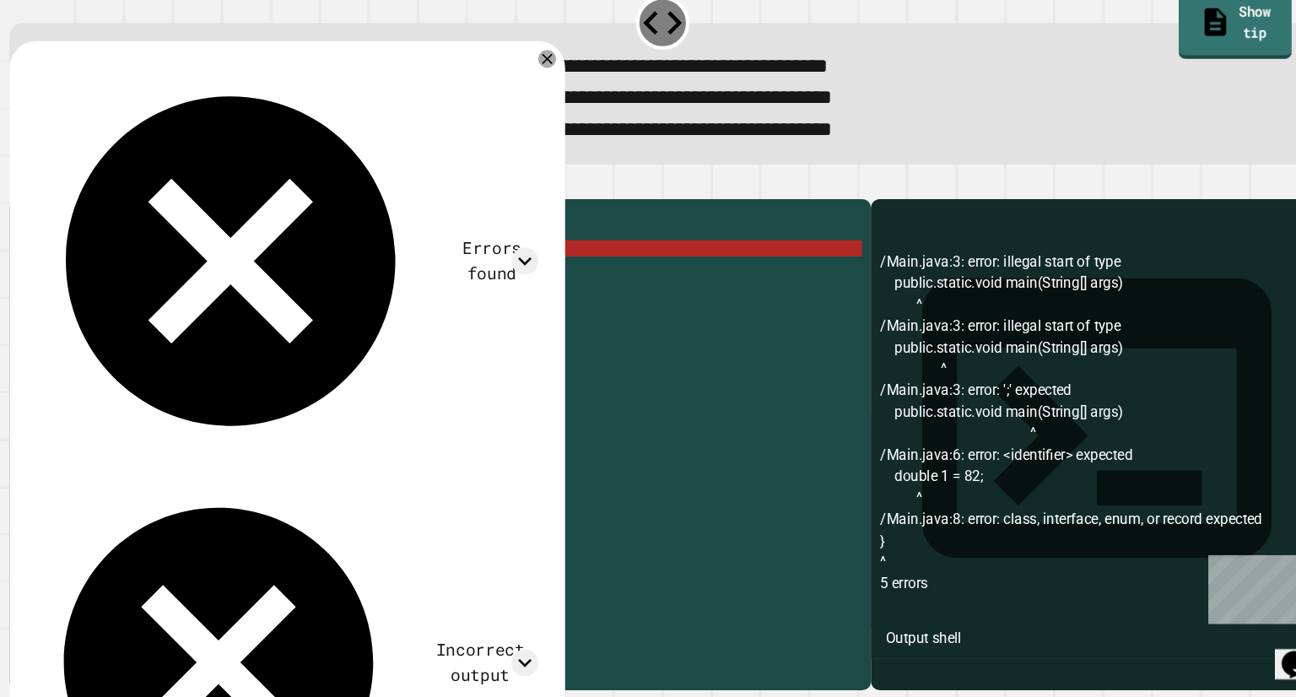
click at [1091, 65] on div "**********" at bounding box center [648, 113] width 1245 height 175
click at [1136, 64] on link "Show tip" at bounding box center [1187, 61] width 103 height 66
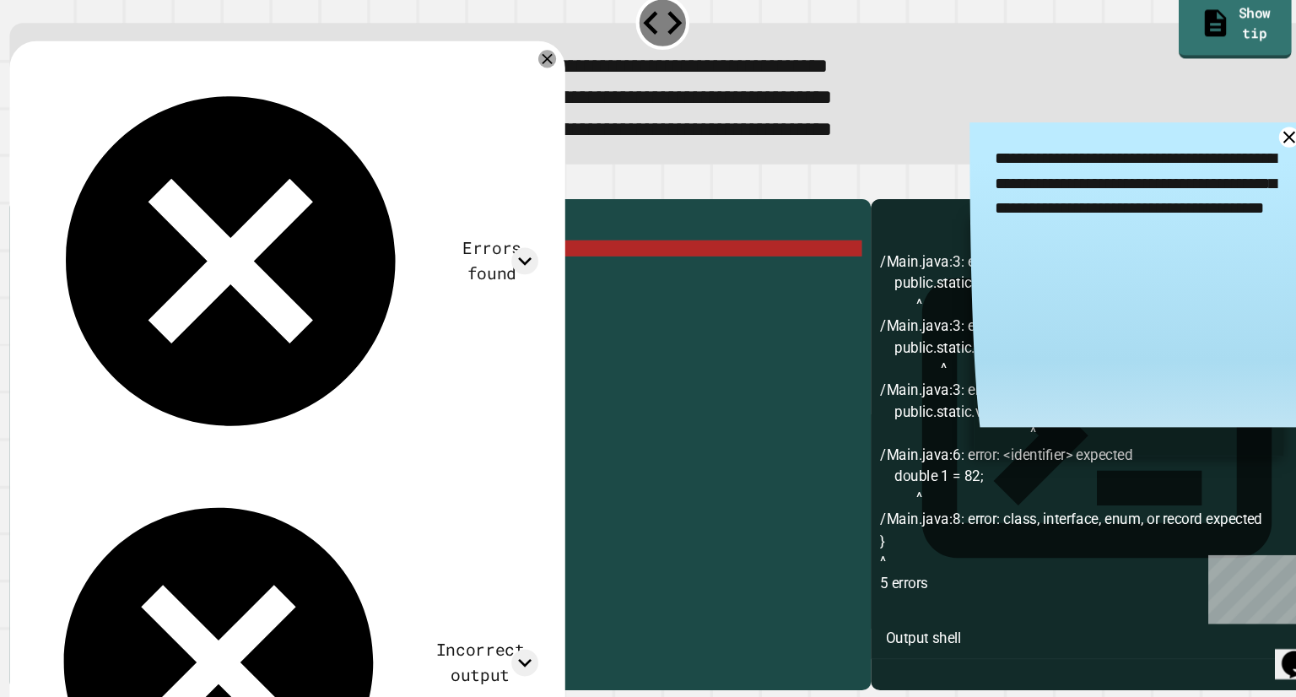
click at [1229, 178] on icon at bounding box center [1238, 168] width 19 height 19
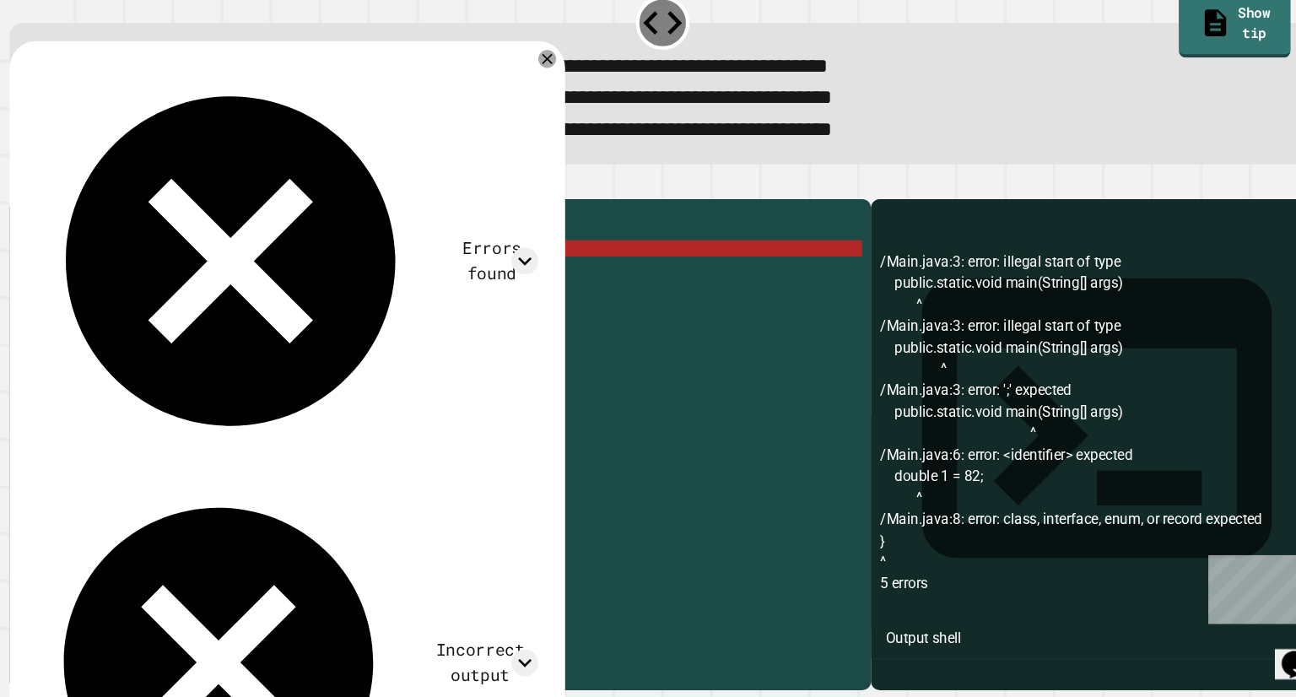
click at [436, 305] on div "public class Main { public . static . void main ( String [ ] args ) // Fill in …" at bounding box center [452, 463] width 769 height 456
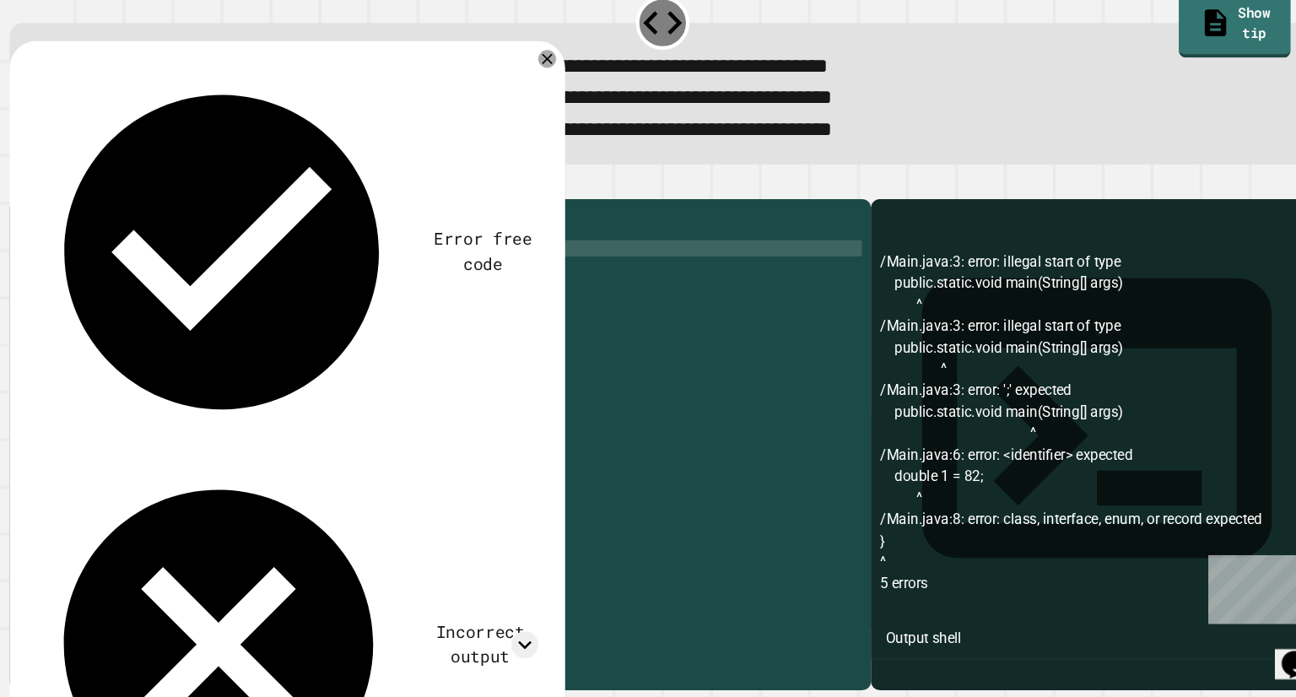
scroll to position [0, 18]
click at [201, 342] on div "public class Main { public . static . void main ( String [ ] args ) // Fill in …" at bounding box center [452, 463] width 769 height 456
click at [196, 346] on div "public class Main { public . static . void main ( String [ ] args ) // Fill in …" at bounding box center [452, 463] width 769 height 456
click at [184, 343] on div "public class Main { public . static . void main ( String [ ] args ) // Fill in …" at bounding box center [452, 463] width 769 height 456
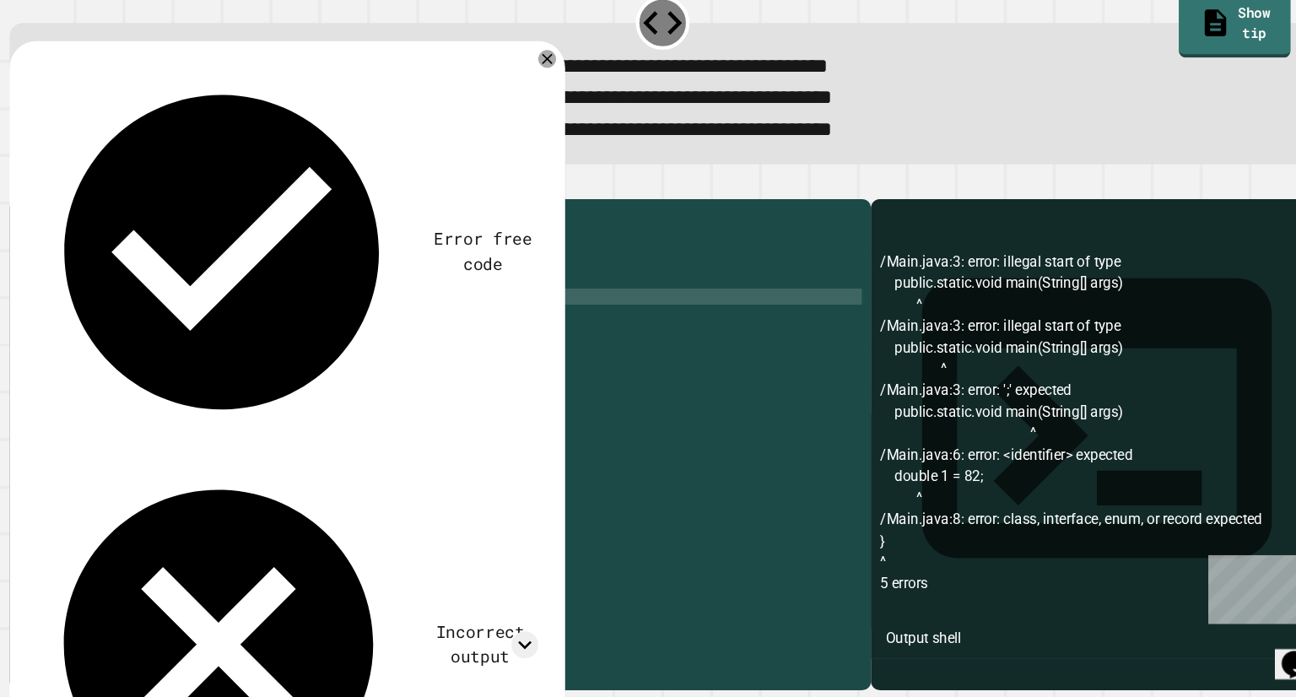
click at [179, 343] on div "public class Main { public . static . void main ( String [ ] args ) // Fill in …" at bounding box center [452, 463] width 769 height 456
click at [132, 352] on div "public class Main { public . static . void main ( String [ ] args ) // Fill in …" at bounding box center [452, 463] width 769 height 456
click at [220, 348] on div "public class Main { public . static . void main ( String [ ] args ) // Fill in …" at bounding box center [452, 463] width 769 height 456
click at [277, 309] on div "public class Main { public . static . void main ( String [ ] args ) // Fill in …" at bounding box center [452, 463] width 769 height 456
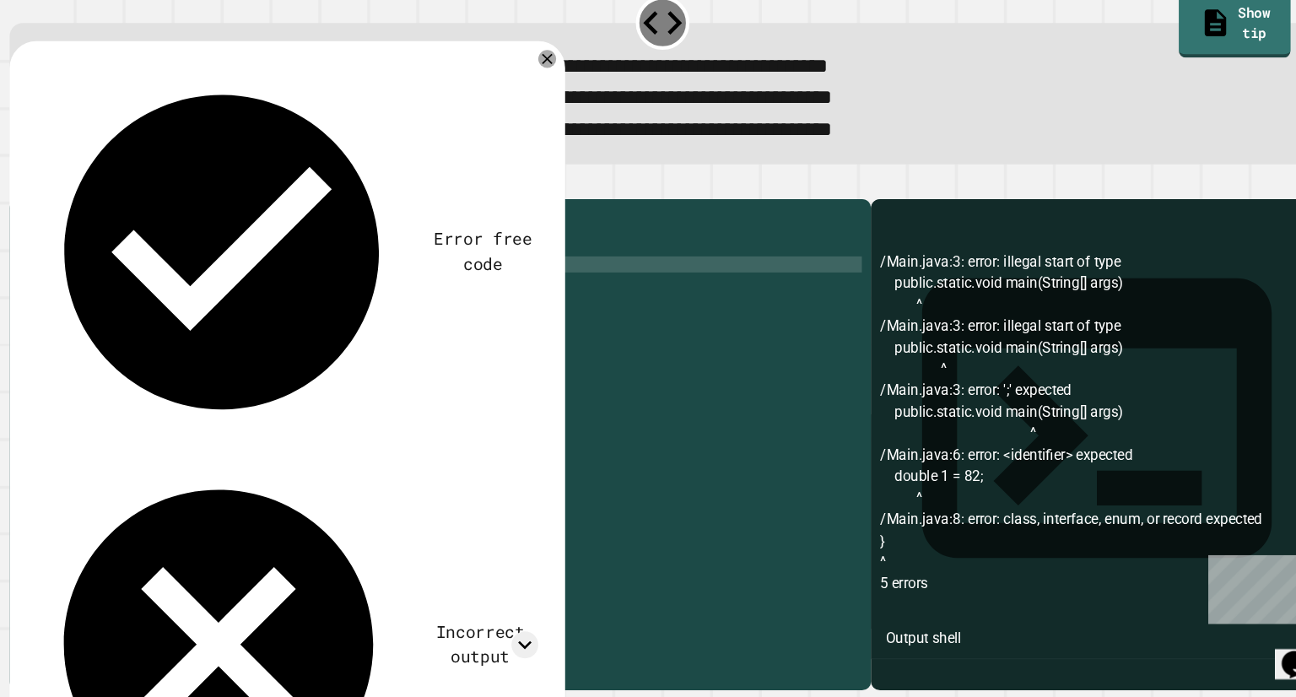
scroll to position [0, 0]
click at [158, 300] on div "public class Main { public . static . void main ( String [ ] args ) // Fill in …" at bounding box center [452, 463] width 769 height 456
click at [105, 301] on div "public class Main { public . static . void main ( String [ ] args ) // Fill in …" at bounding box center [452, 463] width 769 height 456
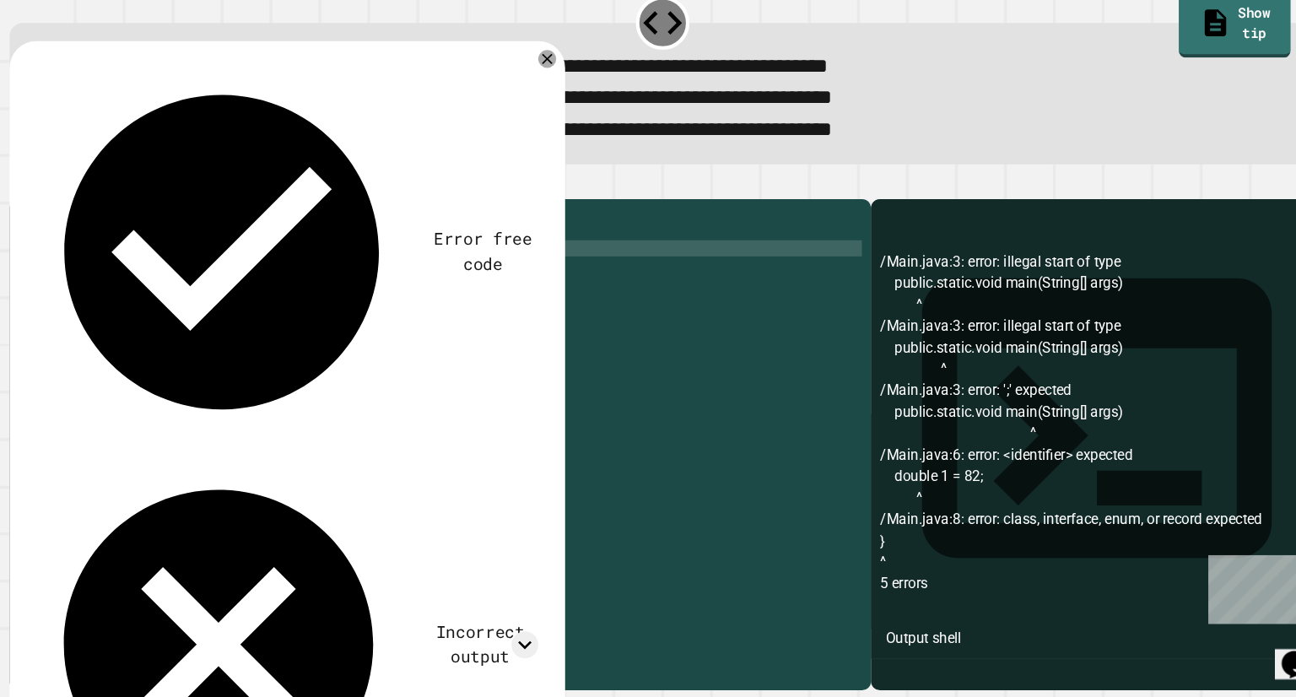
click at [41, 213] on icon "button" at bounding box center [41, 213] width 0 height 0
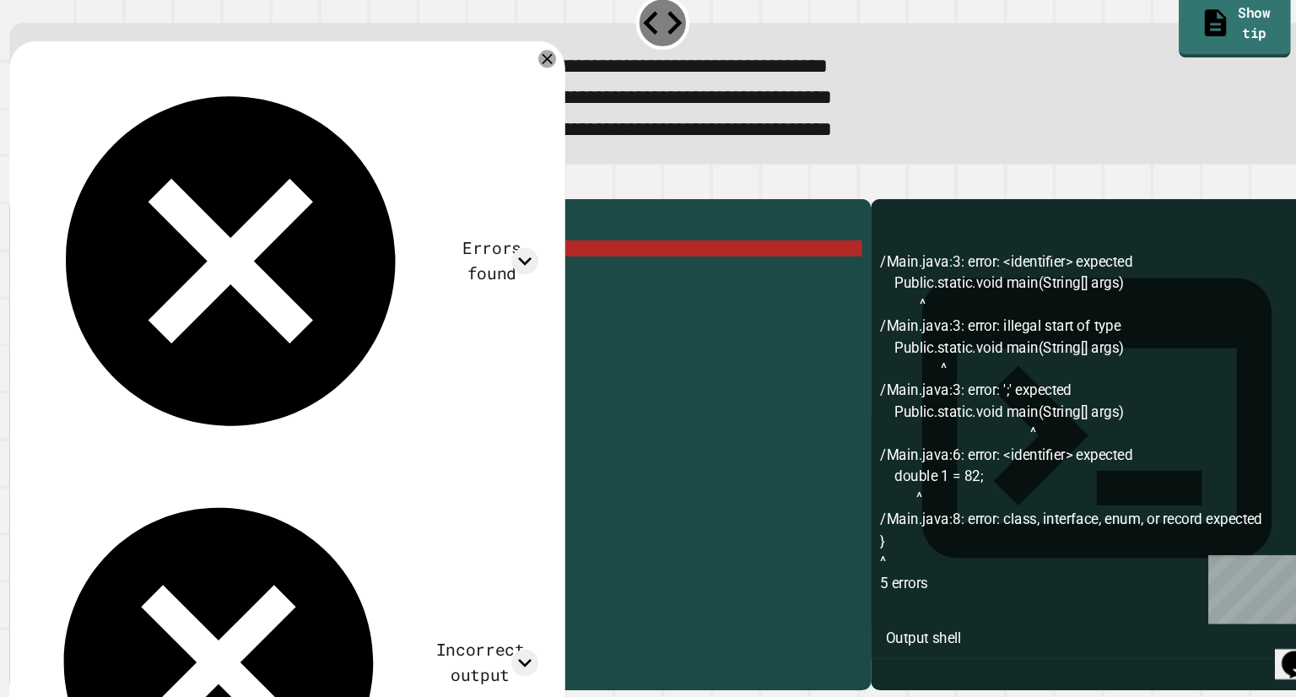
click at [41, 213] on icon "button" at bounding box center [41, 213] width 0 height 0
click at [207, 353] on div "public class Main { Public . static . void main ( String [ ] args ) // Fill in …" at bounding box center [452, 463] width 769 height 456
type textarea "**********"
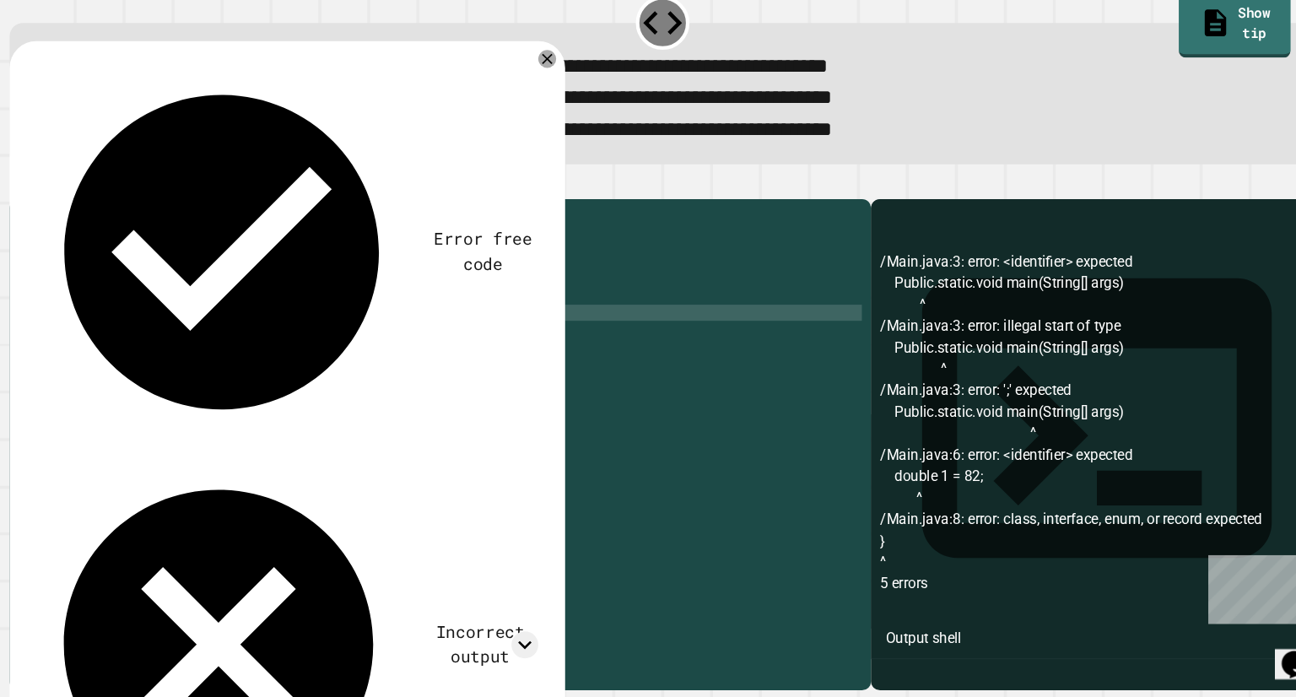
type textarea "**********"
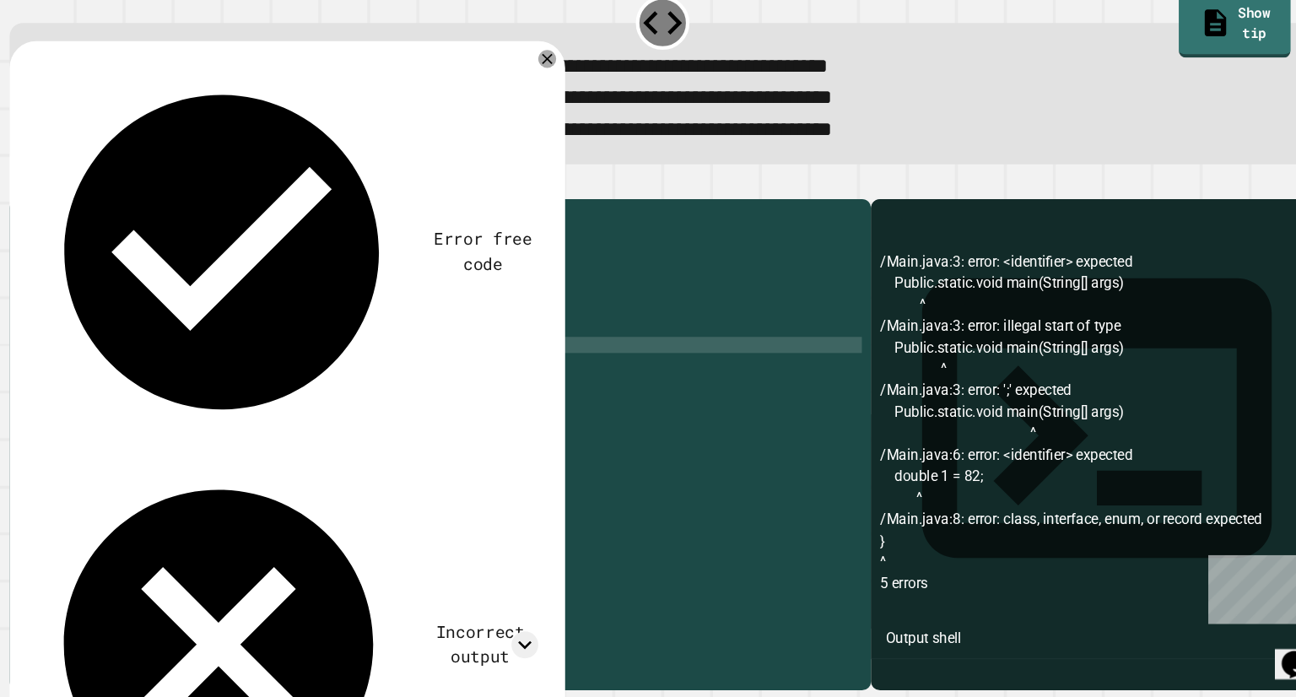
scroll to position [0, 4]
type textarea "**********"
click at [548, 102] on icon at bounding box center [539, 94] width 17 height 17
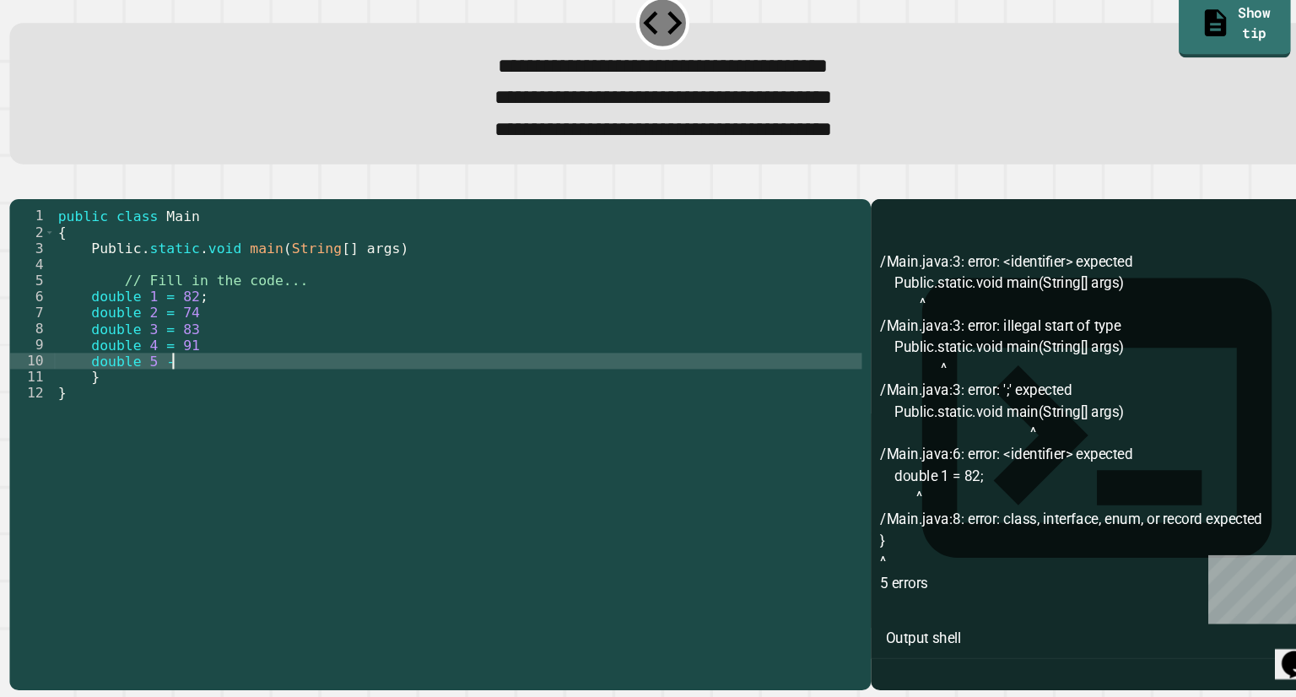
click at [206, 409] on div "public class Main { Public . static . void main ( String [ ] args ) // Fill in …" at bounding box center [455, 463] width 762 height 456
type textarea "**********"
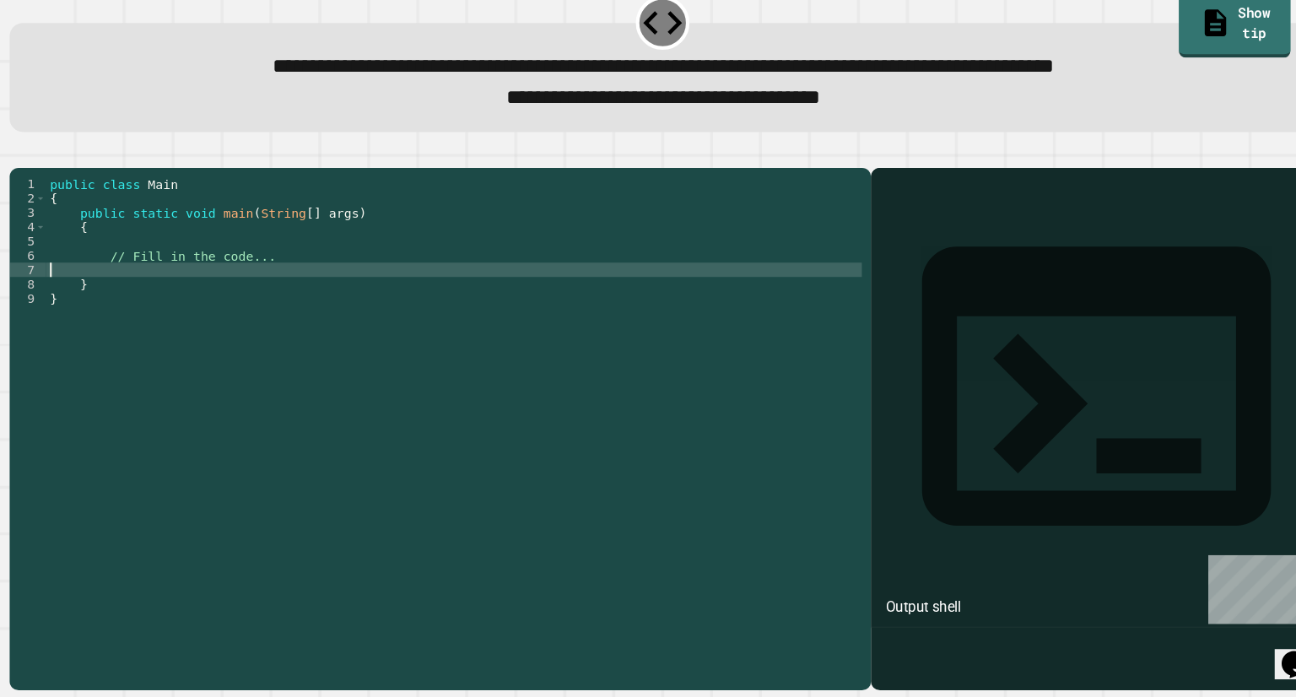
click at [223, 318] on div "public class Main { public static void main ( String [ ] args ) { // Fill in th…" at bounding box center [452, 422] width 770 height 432
click at [228, 316] on div "public class Main { public static void main ( String [ ] args ) { // Fill in th…" at bounding box center [452, 422] width 770 height 432
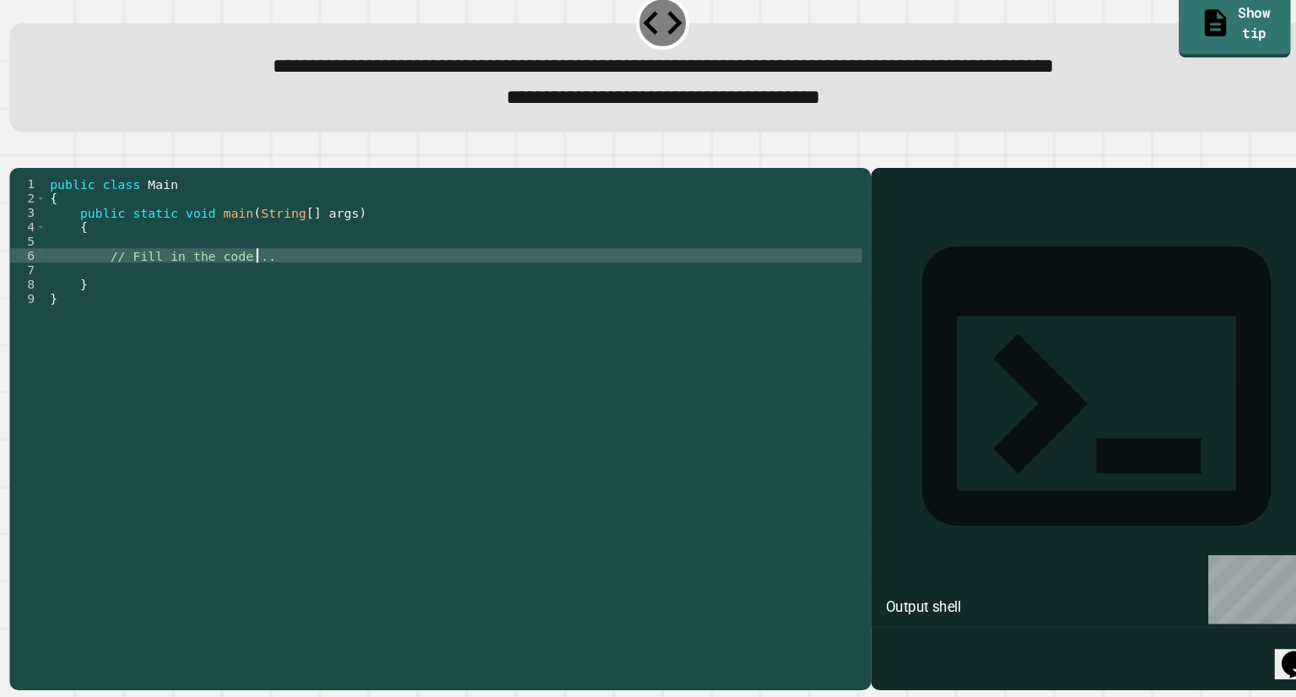
click at [269, 304] on div "public class Main { public static void main ( String [ ] args ) { // Fill in th…" at bounding box center [452, 422] width 770 height 432
type textarea "*"
type textarea "**********"
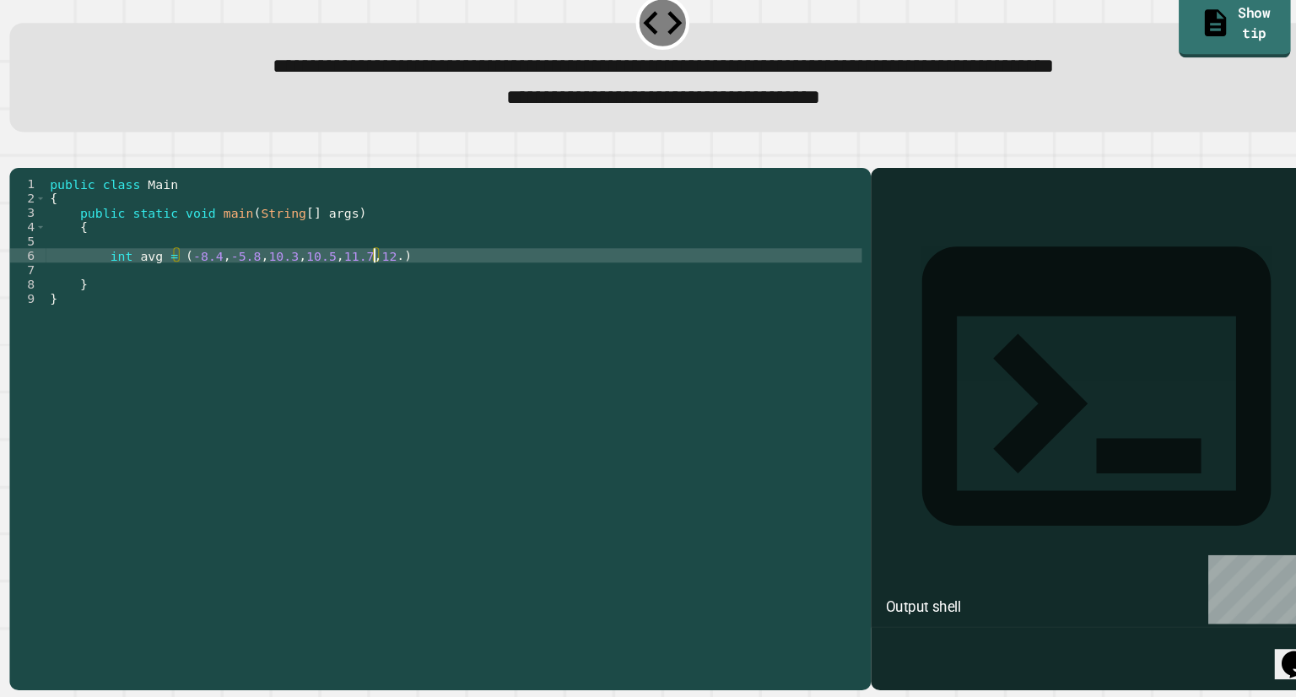
scroll to position [0, 21]
click at [455, 305] on div "public class Main { public static void main ( String [ ] args ) { int avg = ( -…" at bounding box center [452, 422] width 770 height 432
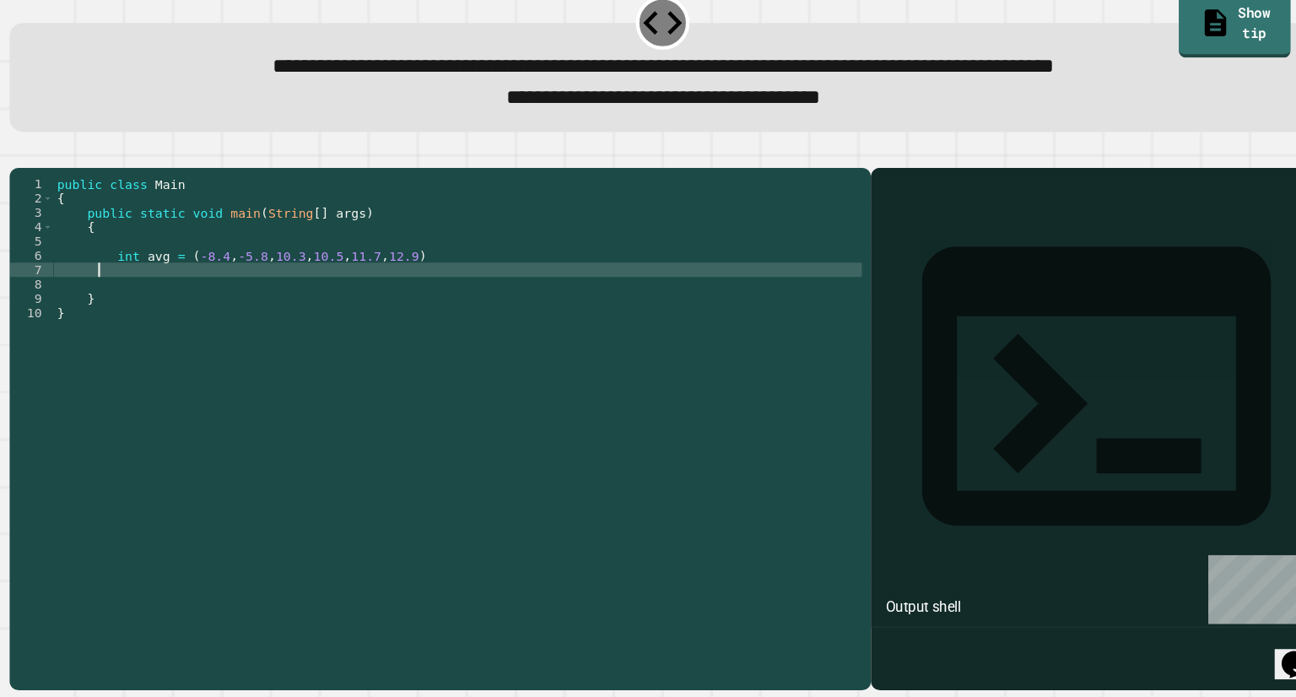
scroll to position [0, 3]
click at [41, 183] on icon "button" at bounding box center [41, 183] width 0 height 0
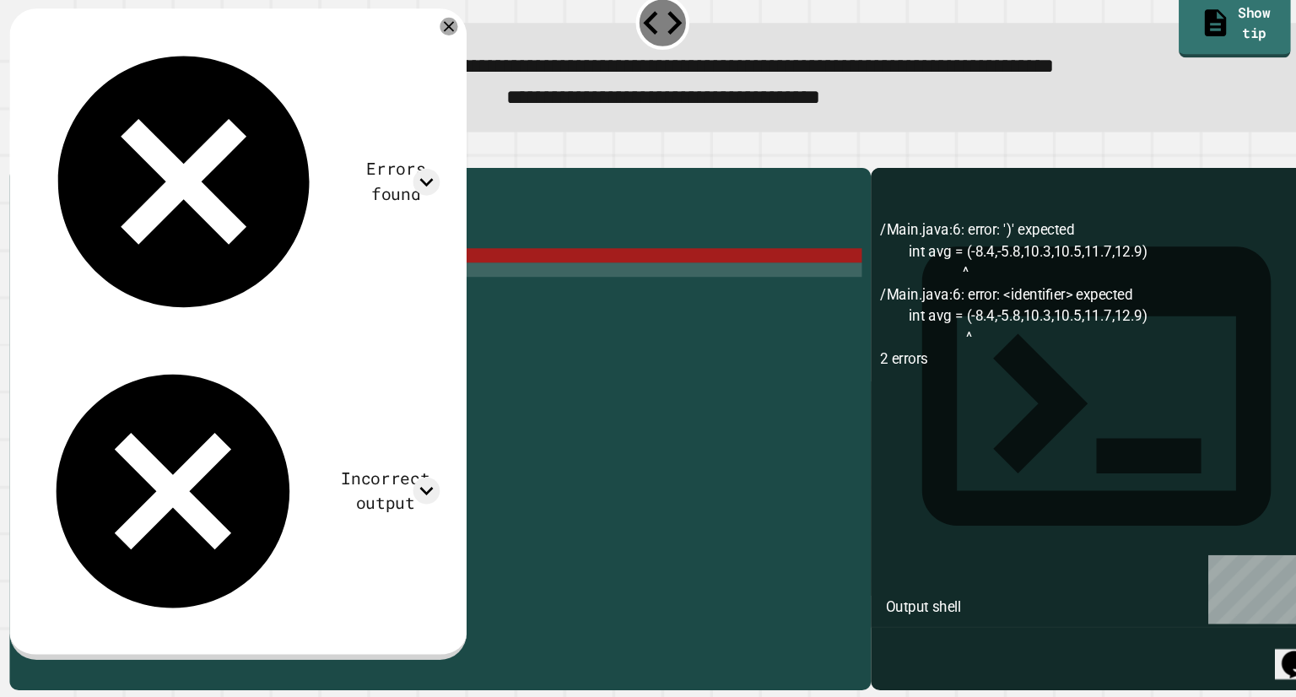
click at [257, 358] on div "public class Main { public static void main ( String [ ] args ) { int avg = ( -…" at bounding box center [454, 422] width 763 height 432
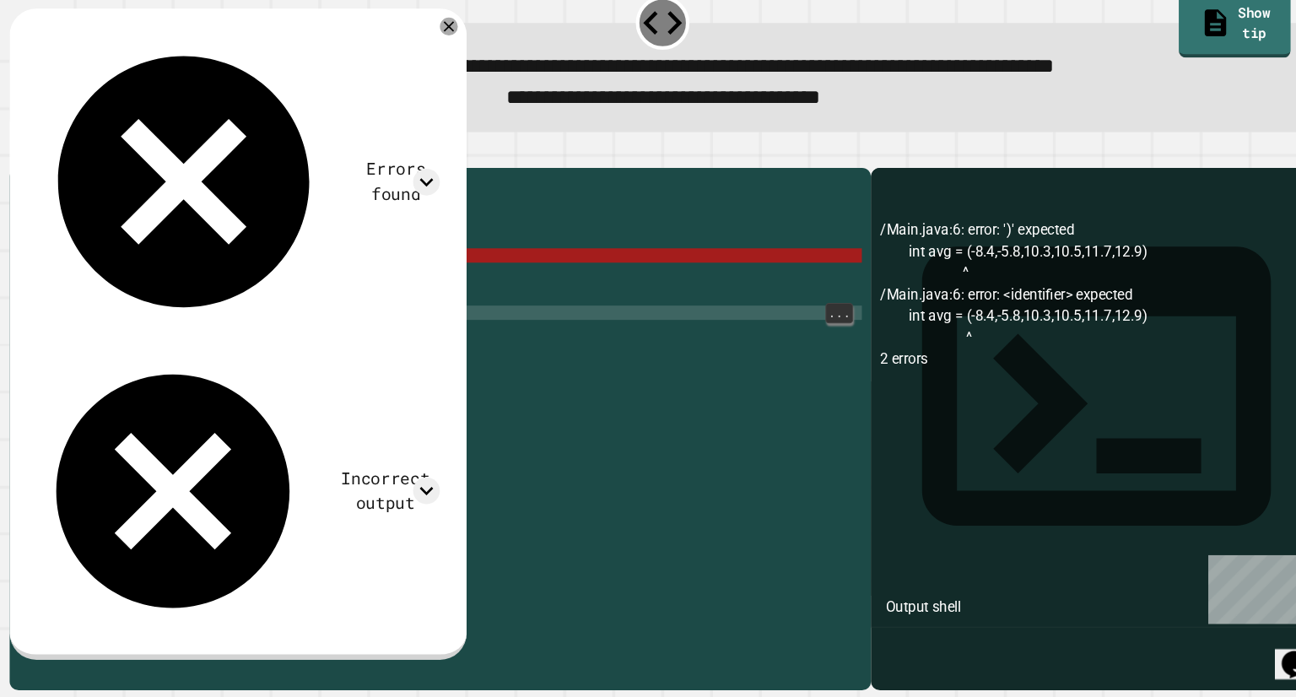
scroll to position [0, 0]
click at [278, 321] on div "public class Main { public static void main ( String [ ] args ) { int avg = ( -…" at bounding box center [454, 422] width 763 height 432
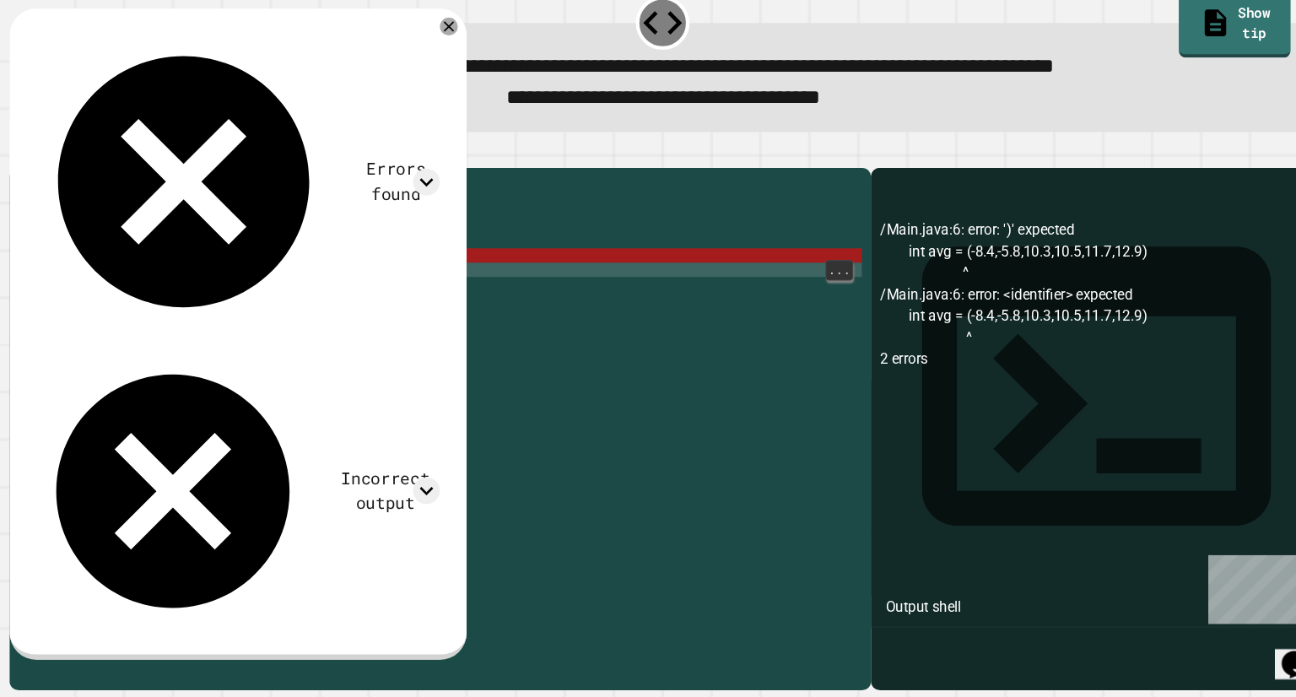
click at [266, 331] on div "public class Main { public static void main ( String [ ] args ) { int avg = ( -…" at bounding box center [454, 422] width 763 height 432
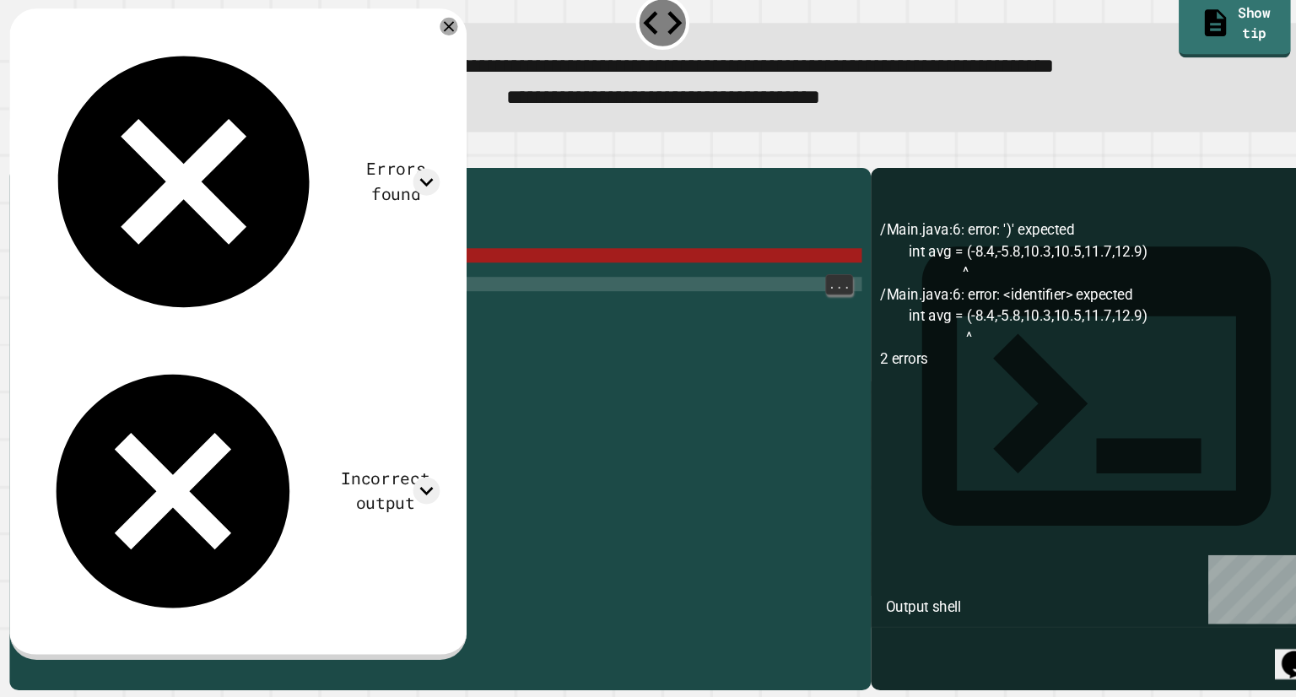
click at [324, 317] on div "public class Main { public static void main ( String [ ] args ) { int avg = ( -…" at bounding box center [454, 422] width 763 height 432
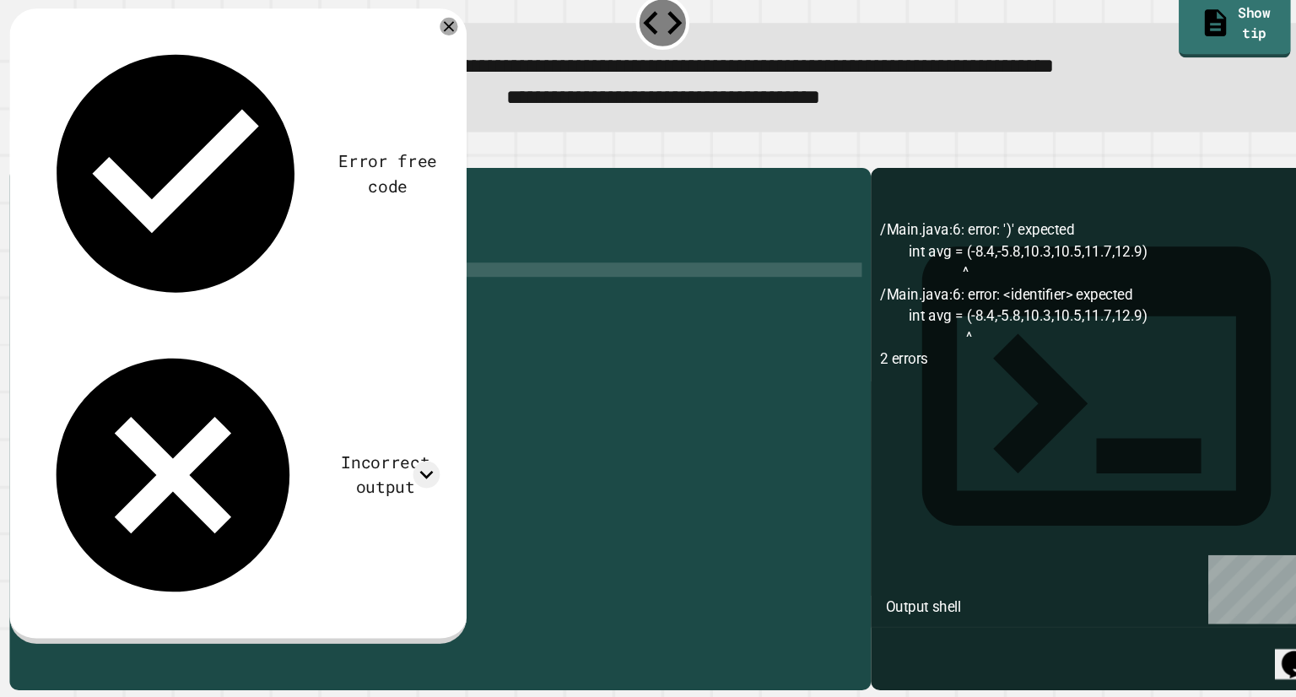
scroll to position [0, 4]
type textarea "*"
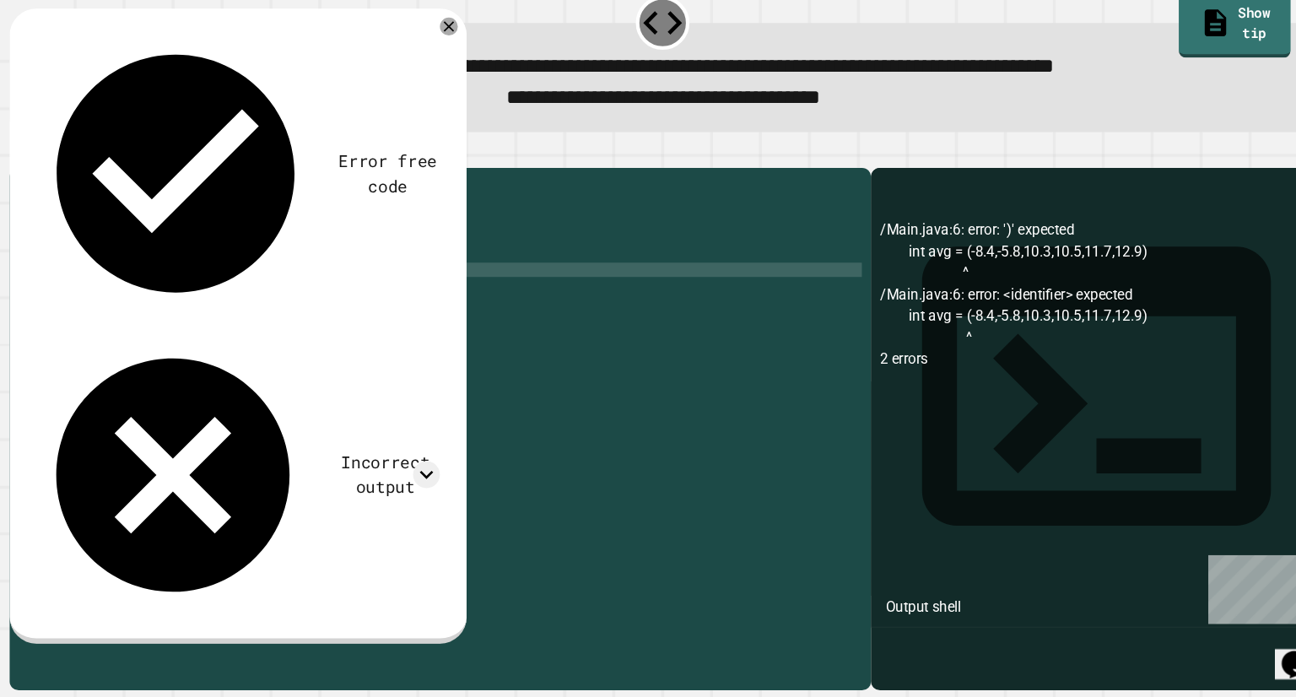
type textarea "*"
click at [140, 316] on div "public class Main { public static void main ( String [ ] args ) { int avg = ( -…" at bounding box center [454, 422] width 763 height 432
click at [262, 318] on div "public class Main { public static void main ( String [ ] args ) { int avg = ( -…" at bounding box center [454, 422] width 763 height 432
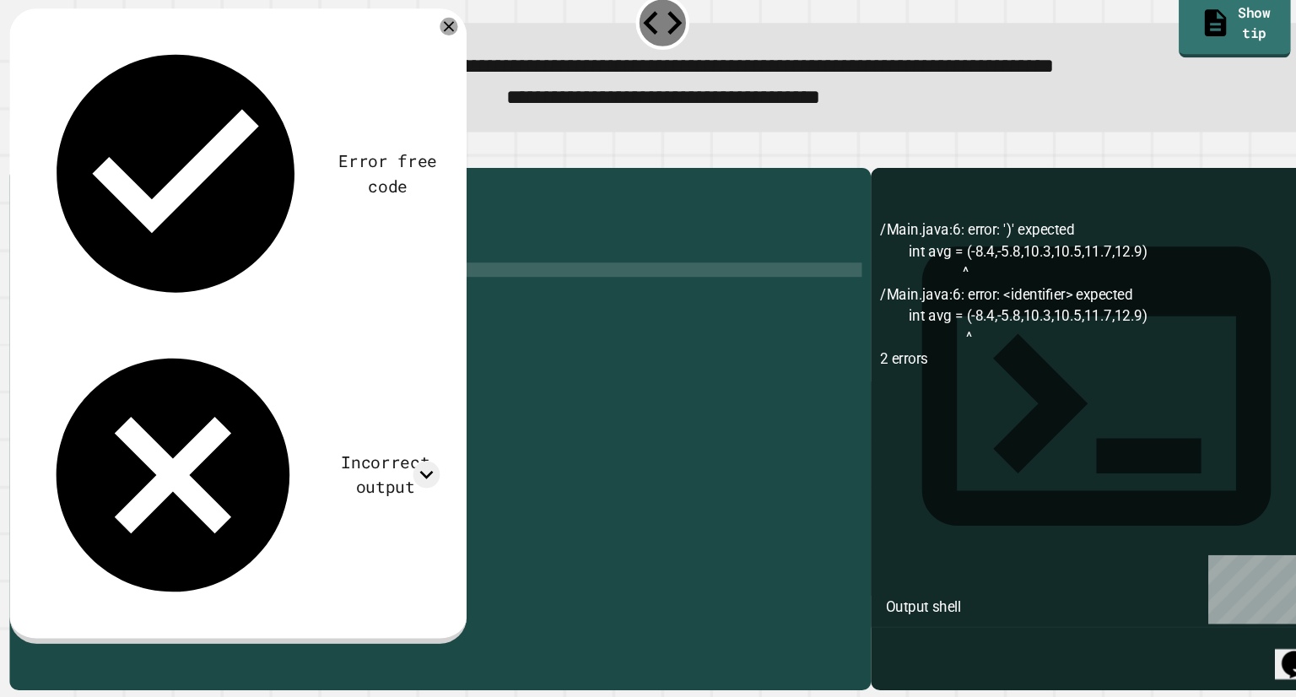
scroll to position [0, 14]
click at [41, 183] on button "button" at bounding box center [41, 183] width 0 height 0
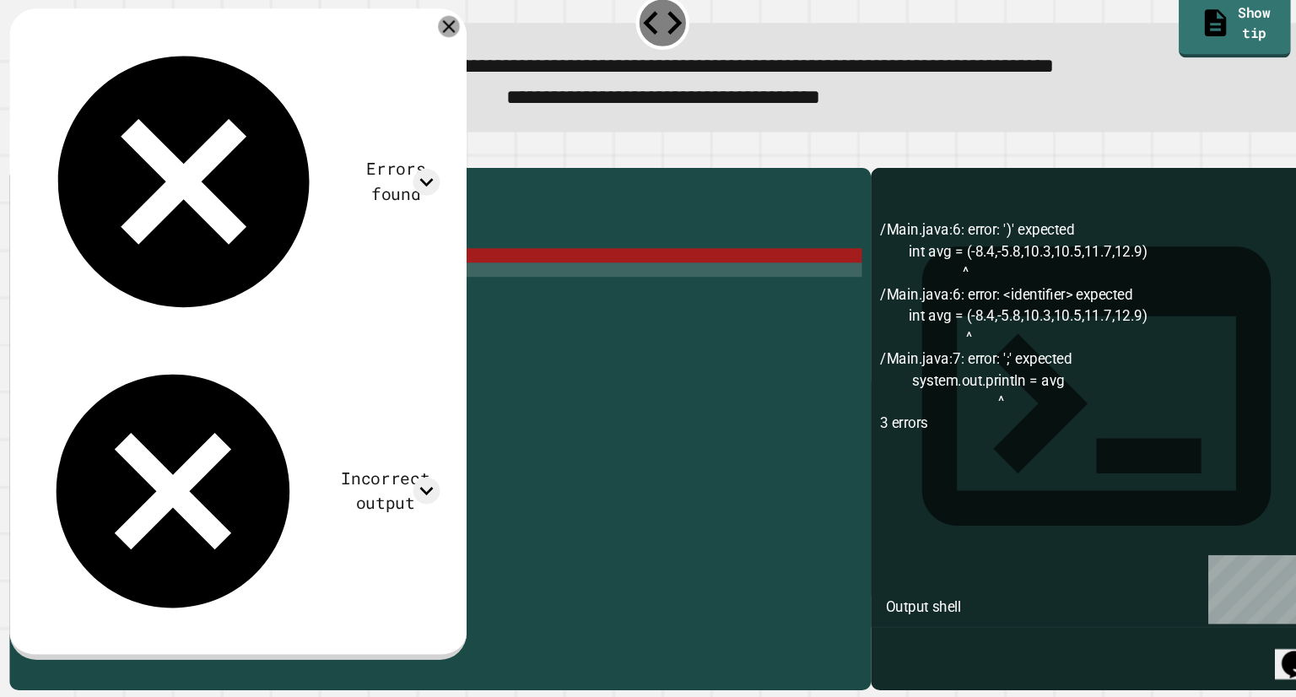
click at [457, 71] on div at bounding box center [446, 64] width 20 height 20
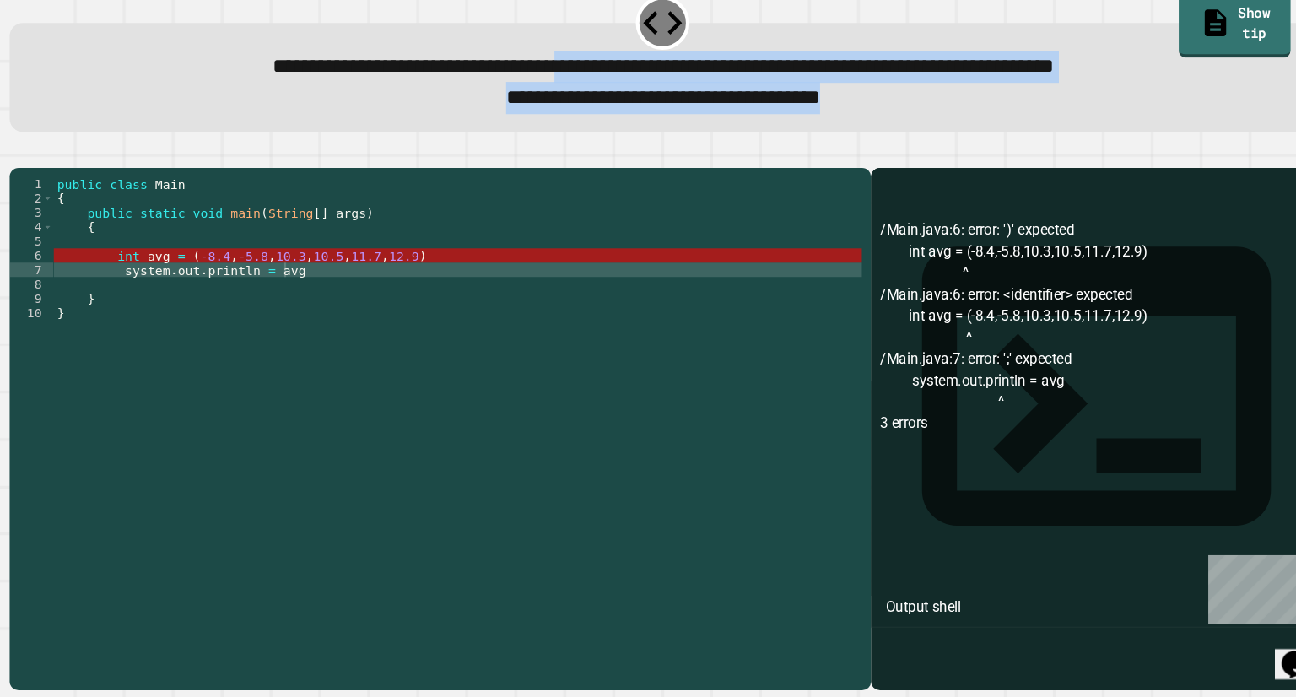
drag, startPoint x: 479, startPoint y: 105, endPoint x: 871, endPoint y: 138, distance: 393.0
click at [871, 138] on div "**********" at bounding box center [648, 117] width 1179 height 60
copy div "**********"
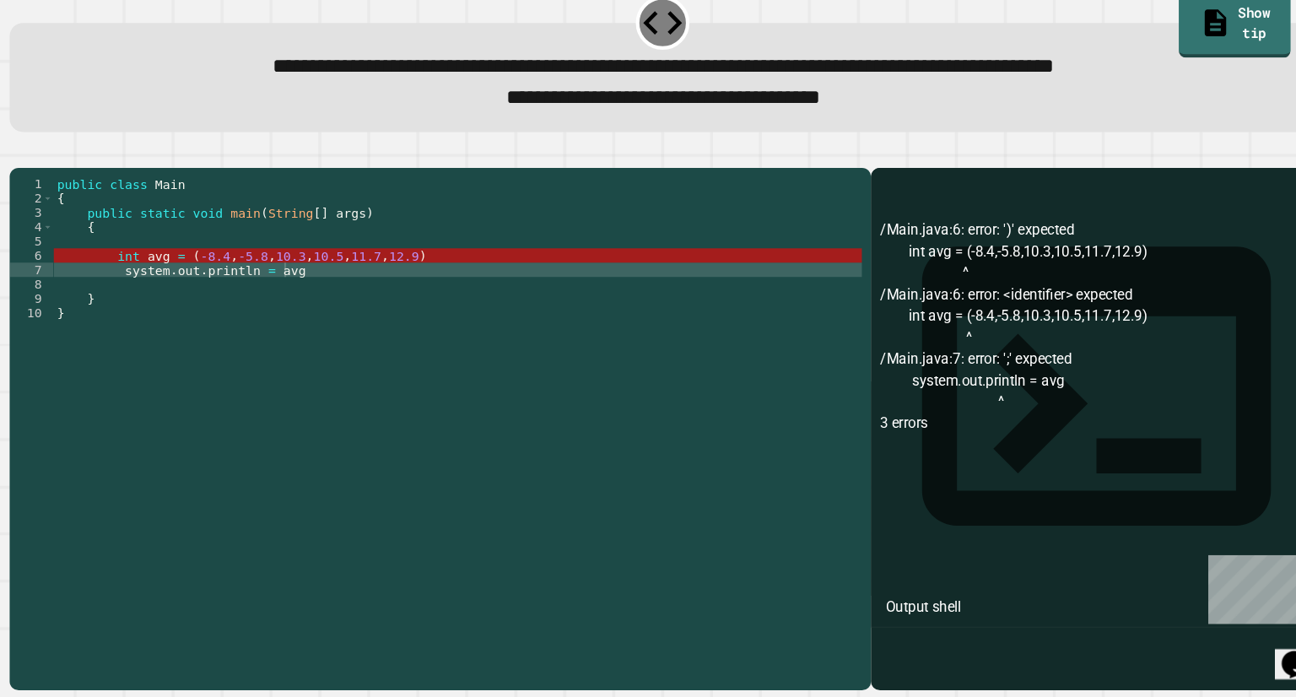
click at [506, 302] on div "public class Main { public static void main ( String [ ] args ) { int avg = ( -…" at bounding box center [454, 422] width 763 height 432
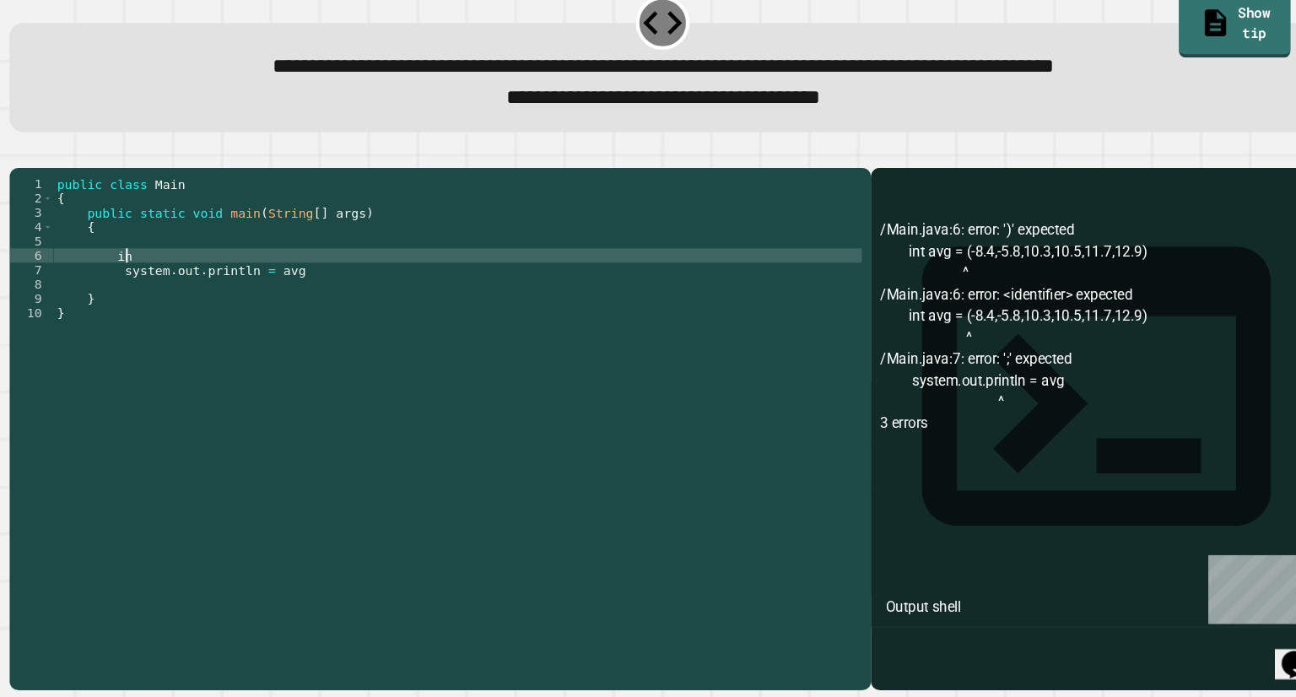
type textarea "*"
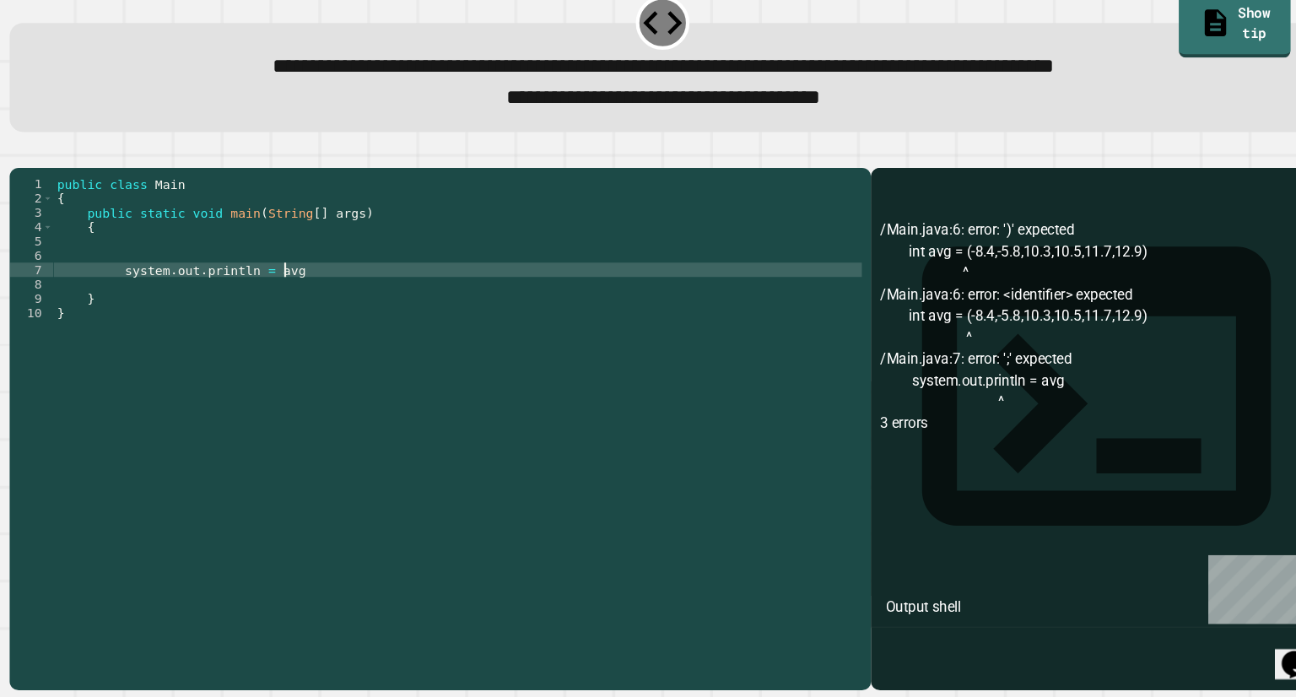
click at [500, 313] on div "public class Main { public static void main ( String [ ] args ) { system . out …" at bounding box center [454, 422] width 763 height 432
type textarea "*"
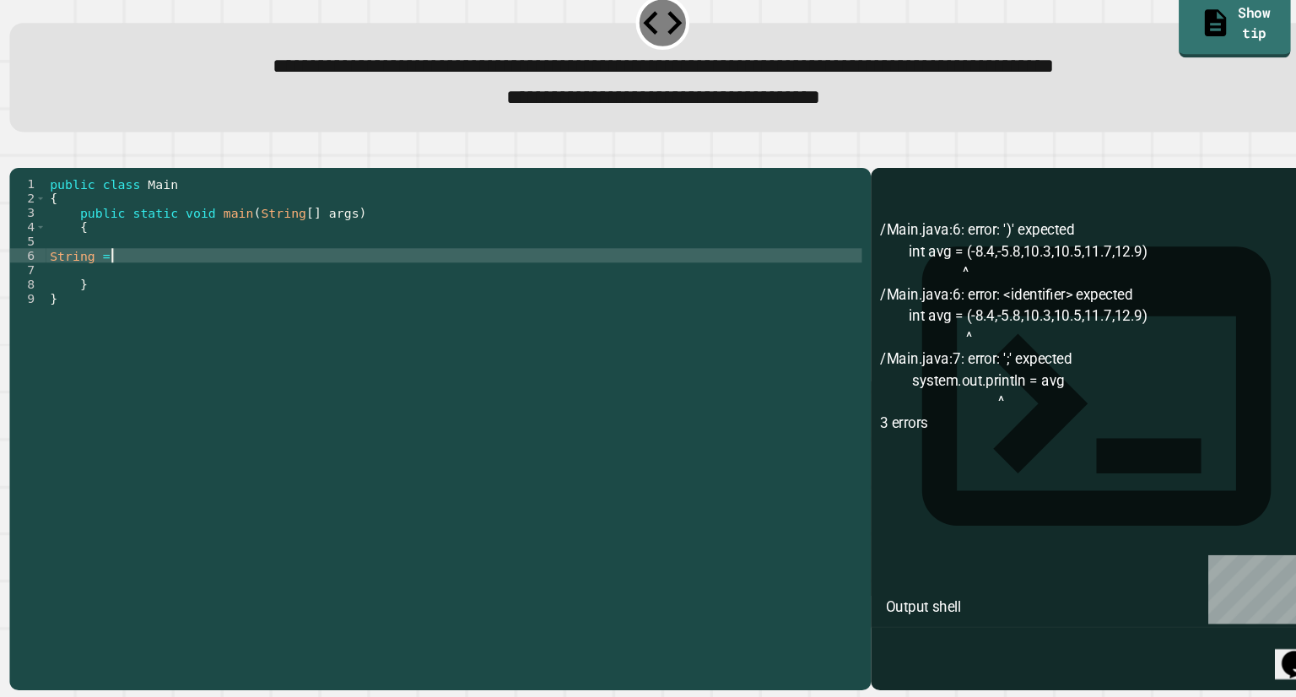
paste textarea "**********"
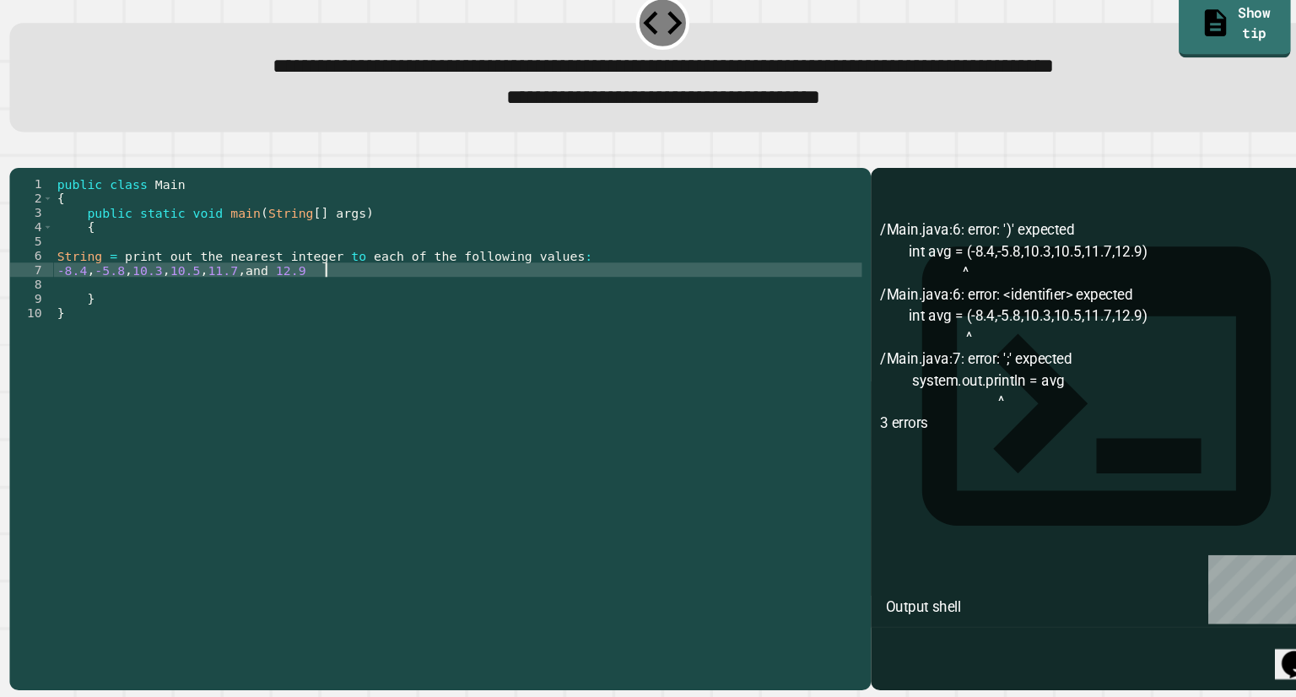
click at [51, 197] on div at bounding box center [647, 187] width 1231 height 20
click at [57, 175] on div "**********" at bounding box center [648, 433] width 1245 height 527
click at [41, 183] on icon "button" at bounding box center [41, 183] width 0 height 0
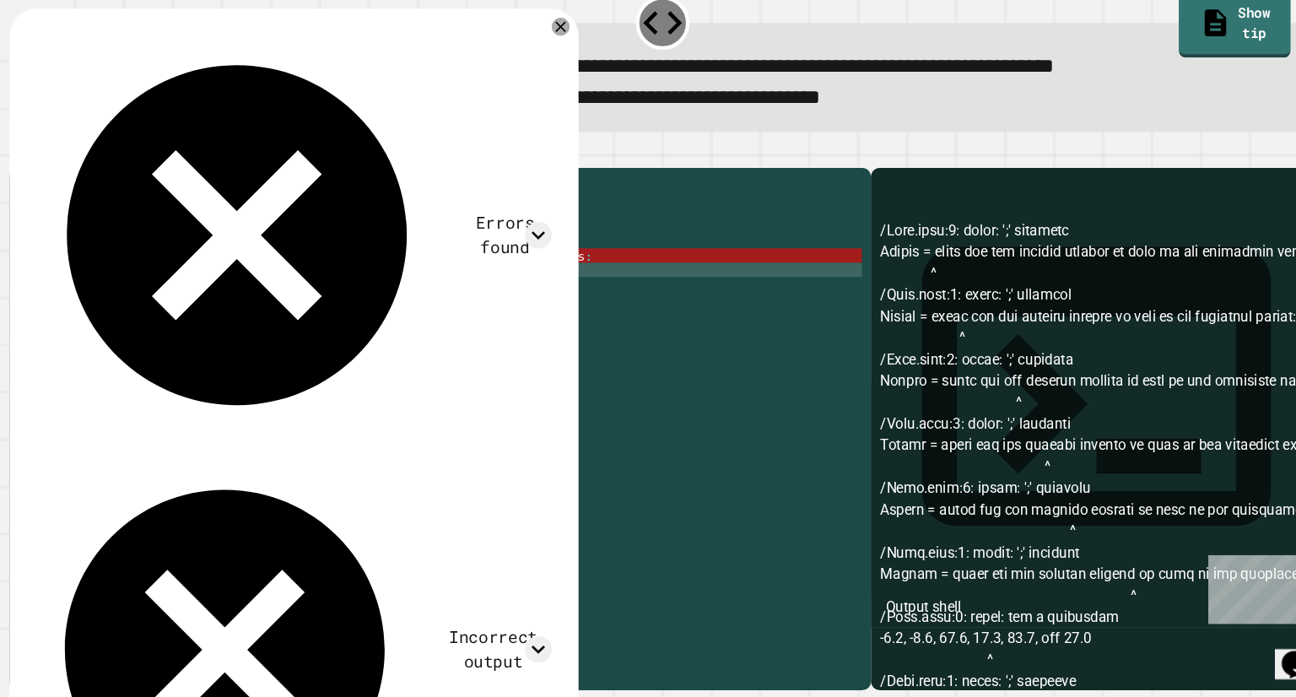
drag, startPoint x: 58, startPoint y: 182, endPoint x: 440, endPoint y: 181, distance: 381.4
click at [440, 181] on div at bounding box center [647, 187] width 1231 height 20
click at [311, 313] on div "public class Main { public static void main ( String [ ] args ) { String = prin…" at bounding box center [454, 422] width 763 height 432
click at [555, 303] on div "public class Main { public static void main ( String [ ] args ) { String = prin…" at bounding box center [454, 422] width 763 height 432
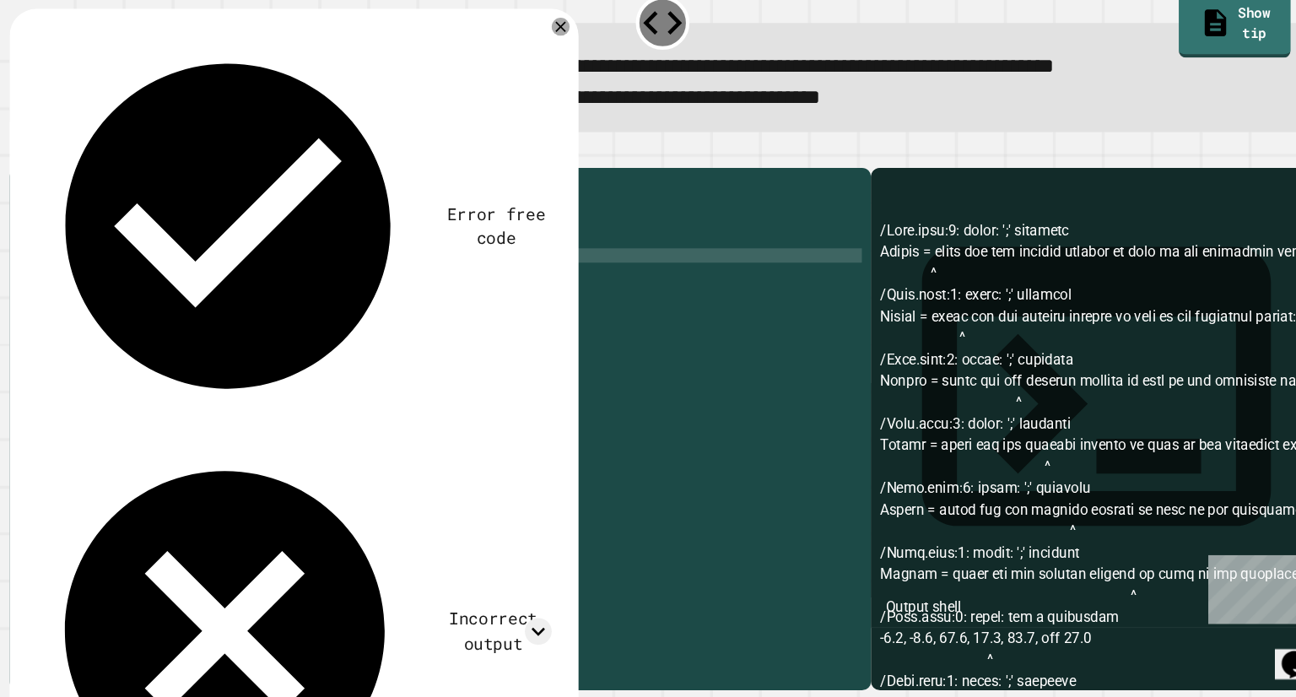
scroll to position [0, 1]
type textarea "*"
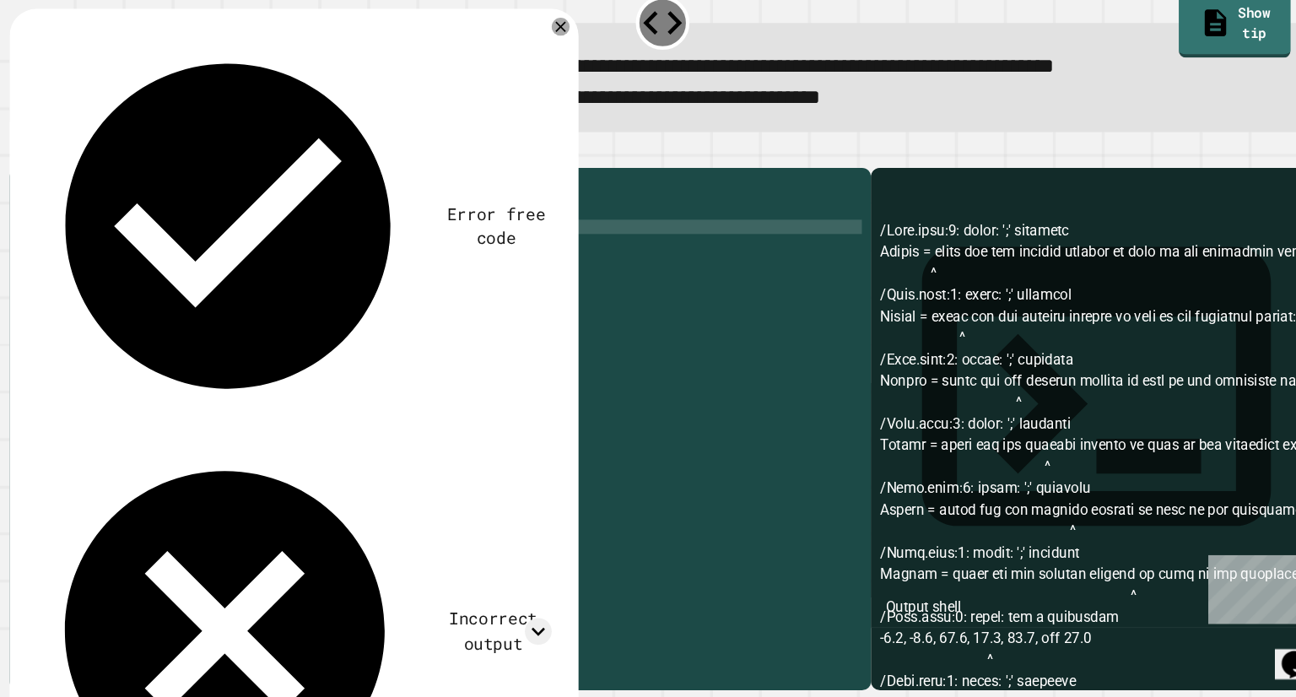
type textarea "*"
click at [62, 287] on div "6" at bounding box center [49, 280] width 35 height 14
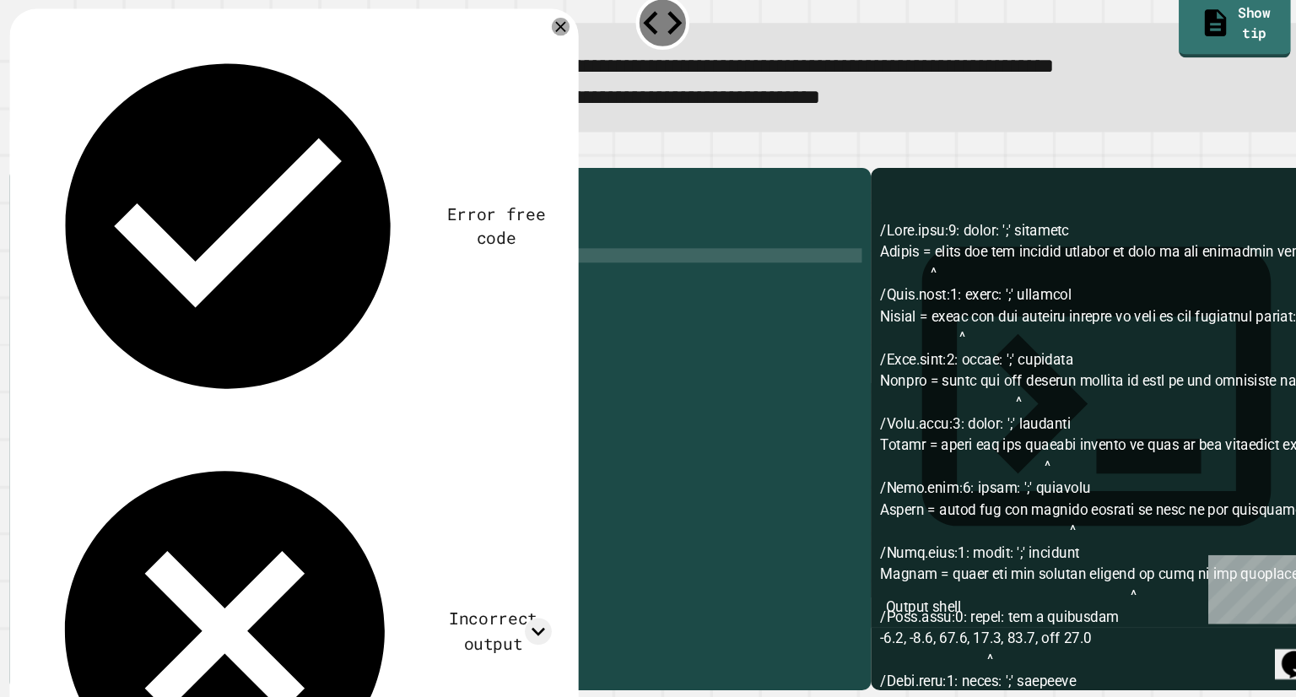
click at [69, 305] on div "public class Main { public static void main ( String [ ] args ) -8.4 , -5.8 , 1…" at bounding box center [452, 422] width 770 height 432
click at [393, 304] on div "public class Main { public static void main ( String [ ] args ) String -8.4 , -…" at bounding box center [452, 422] width 770 height 432
click at [122, 308] on div "public class Main { public static void main ( String [ ] args ) String -8.4 , -…" at bounding box center [452, 422] width 770 height 432
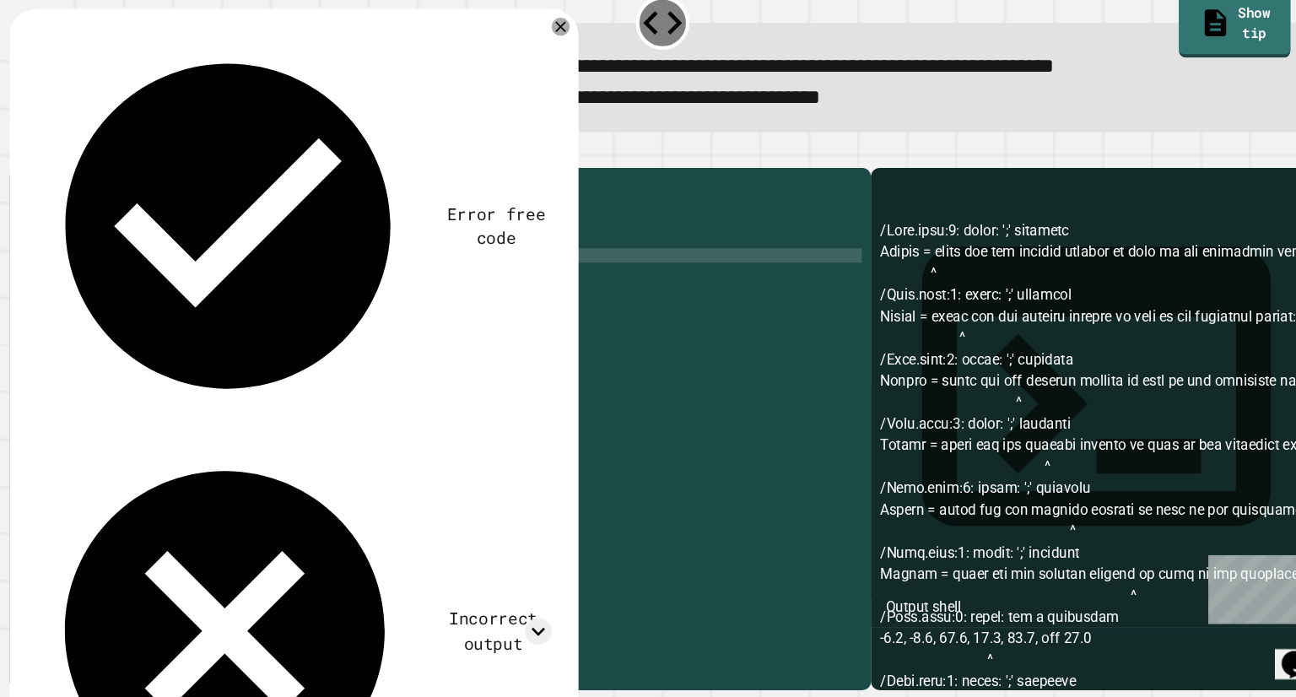
scroll to position [0, 4]
click at [383, 298] on div "public class Main { public static void main ( String [ ] args ) String ( -8.4 ,…" at bounding box center [452, 422] width 770 height 432
click at [386, 310] on div "public class Main { public static void main ( String [ ] args ) String ( -8.4 ,…" at bounding box center [452, 422] width 770 height 432
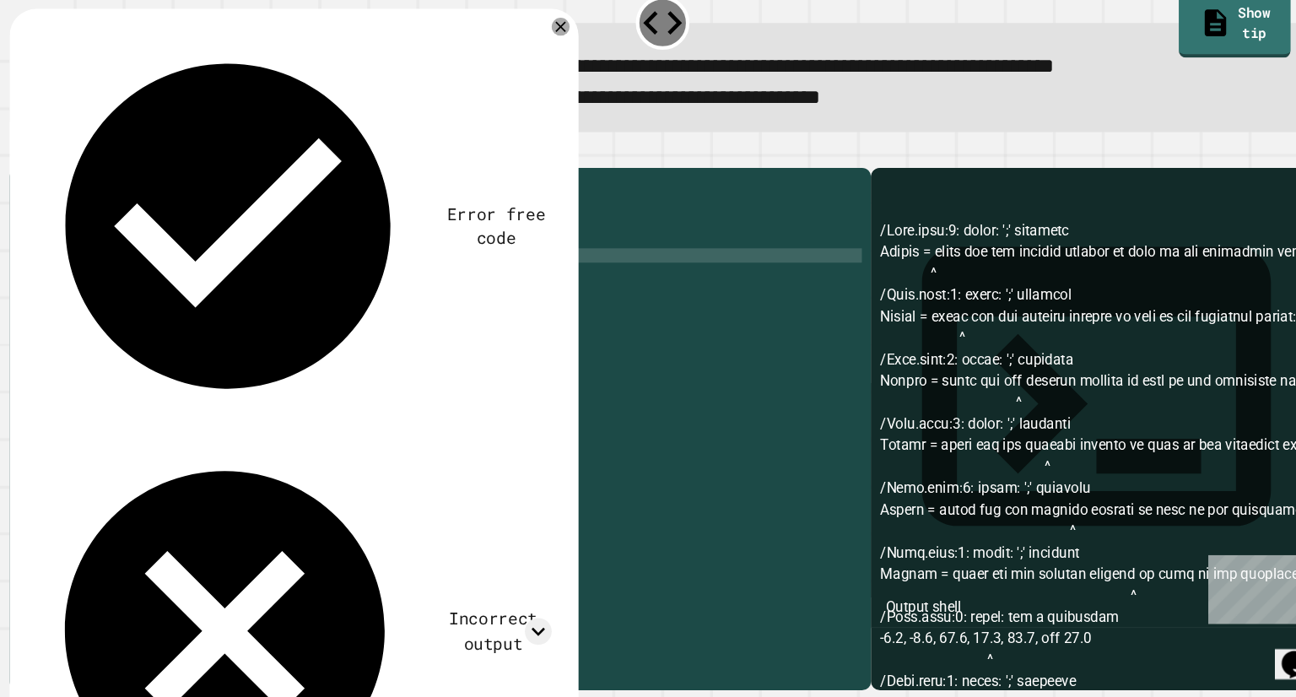
click at [375, 308] on div "public class Main { public static void main ( String [ ] args ) String ( -8.4 ,…" at bounding box center [452, 422] width 770 height 432
click at [340, 306] on div "public class Main { public static void main ( String [ ] args ) String ( -8.4 ,…" at bounding box center [452, 422] width 770 height 432
click at [111, 311] on div "public class Main { public static void main ( String [ ] args ) String ( -8.4 ,…" at bounding box center [452, 422] width 770 height 432
click at [119, 311] on div "public class Main { public static void main ( String [ ] args ) String ( -8.4 ,…" at bounding box center [452, 422] width 770 height 432
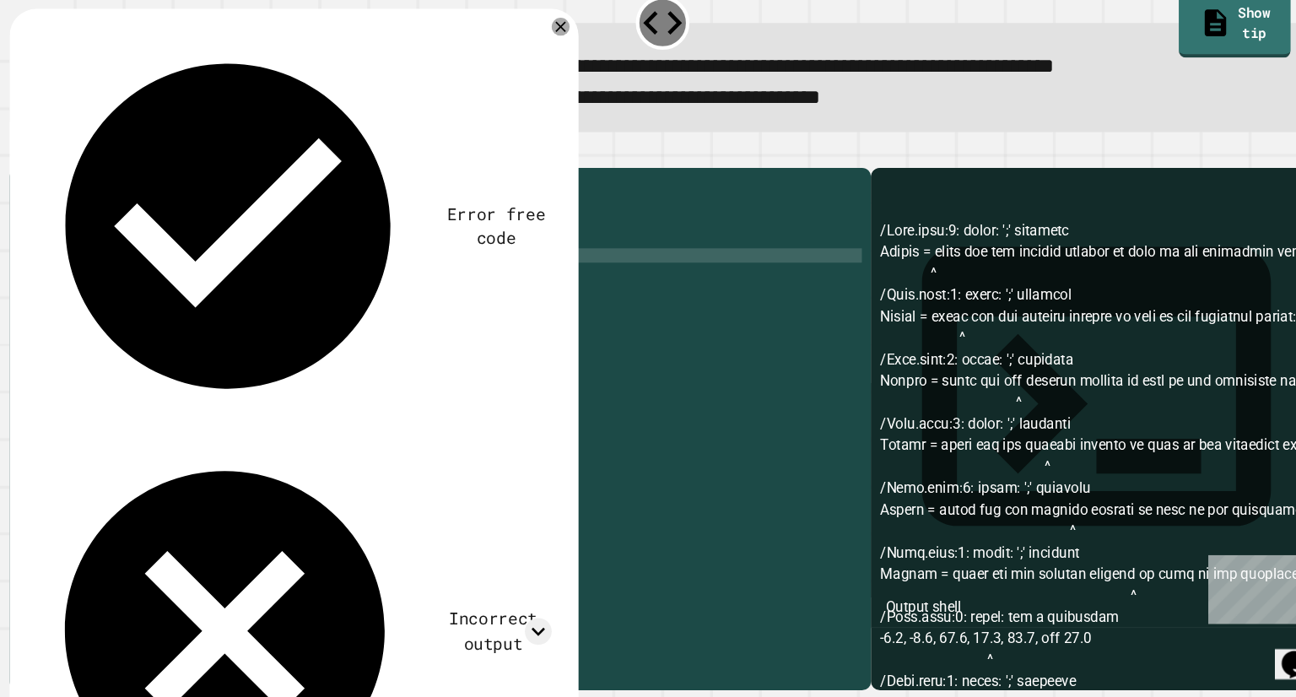
scroll to position [0, 7]
click at [41, 183] on button "button" at bounding box center [41, 183] width 0 height 0
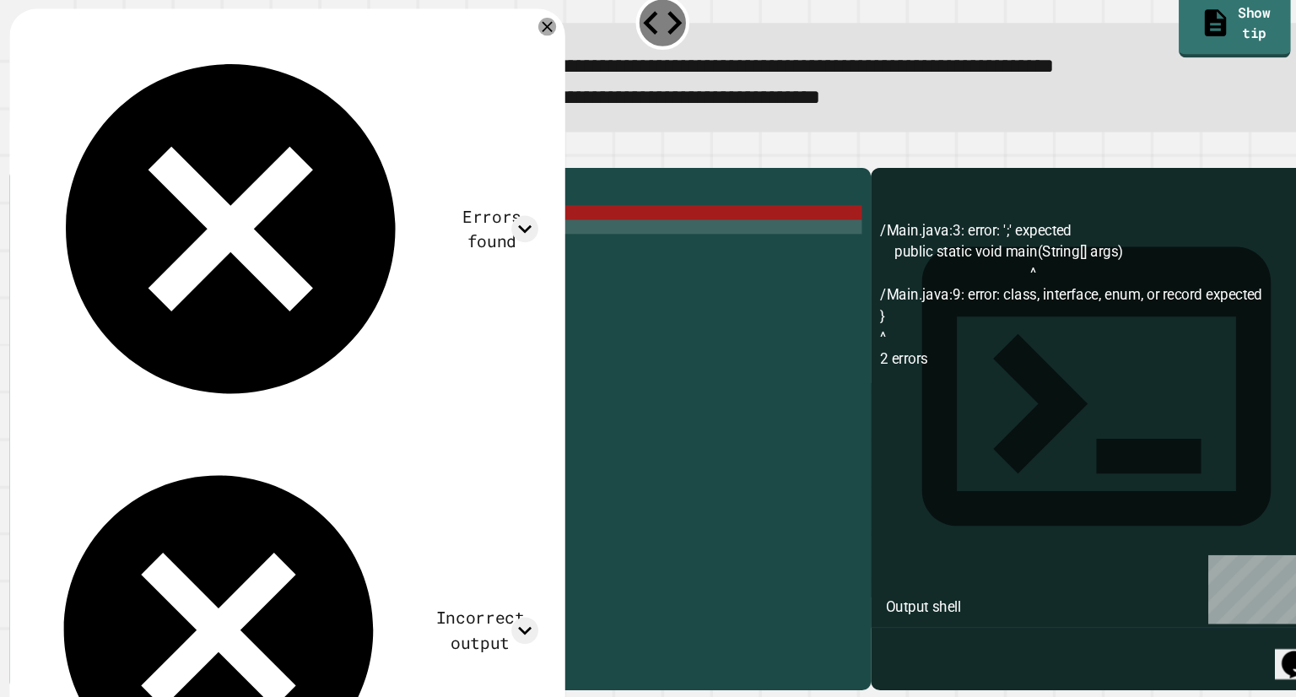
click at [307, 273] on div "public class Main { public static void main ( String [ ] args ) String vaules =…" at bounding box center [452, 422] width 770 height 432
click at [306, 267] on div "public class Main { public static void main ( String [ ] args ) String vaules =…" at bounding box center [452, 422] width 770 height 432
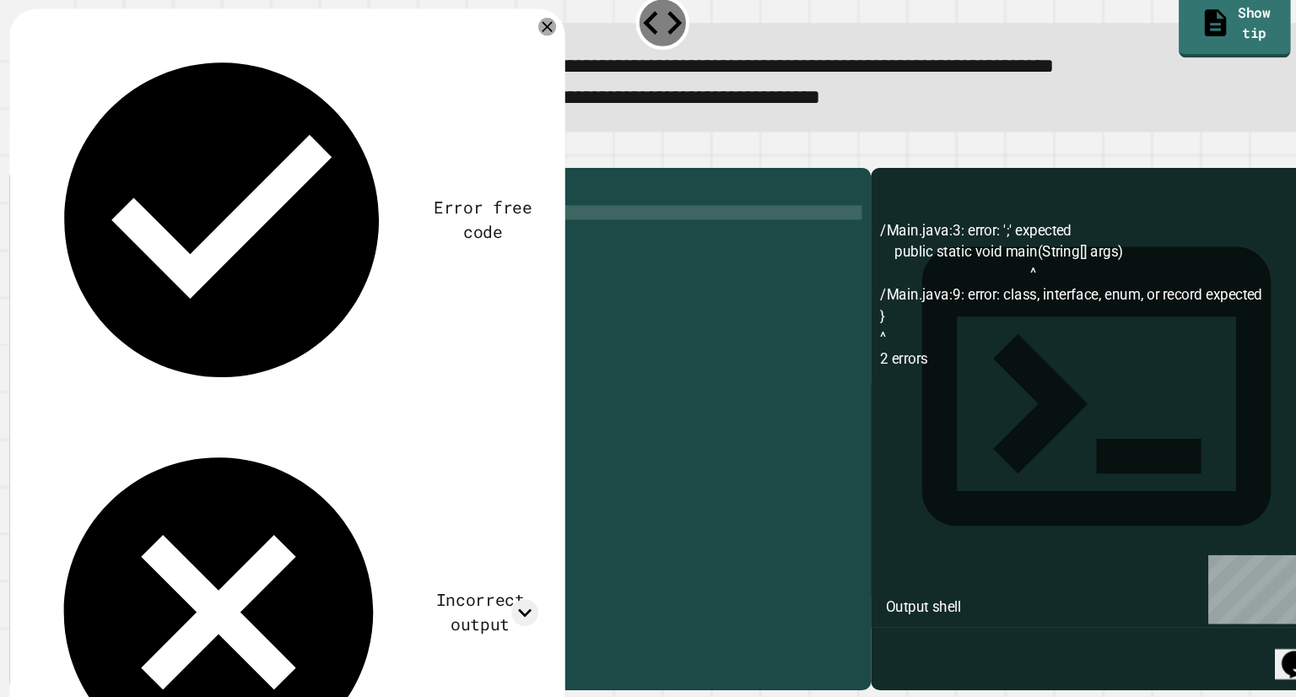
click at [41, 183] on icon "button" at bounding box center [41, 183] width 0 height 0
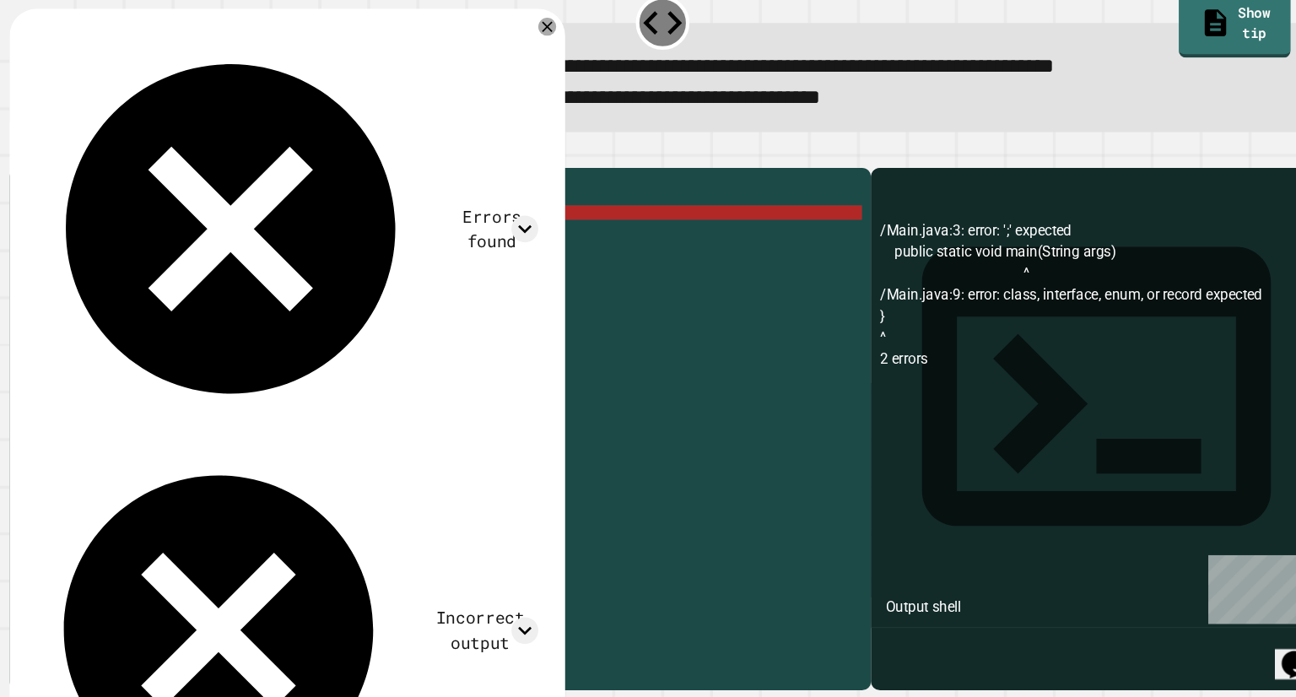
click at [331, 362] on div "public class Main { public static void main ( String args ) String vaules = ( -…" at bounding box center [452, 422] width 770 height 432
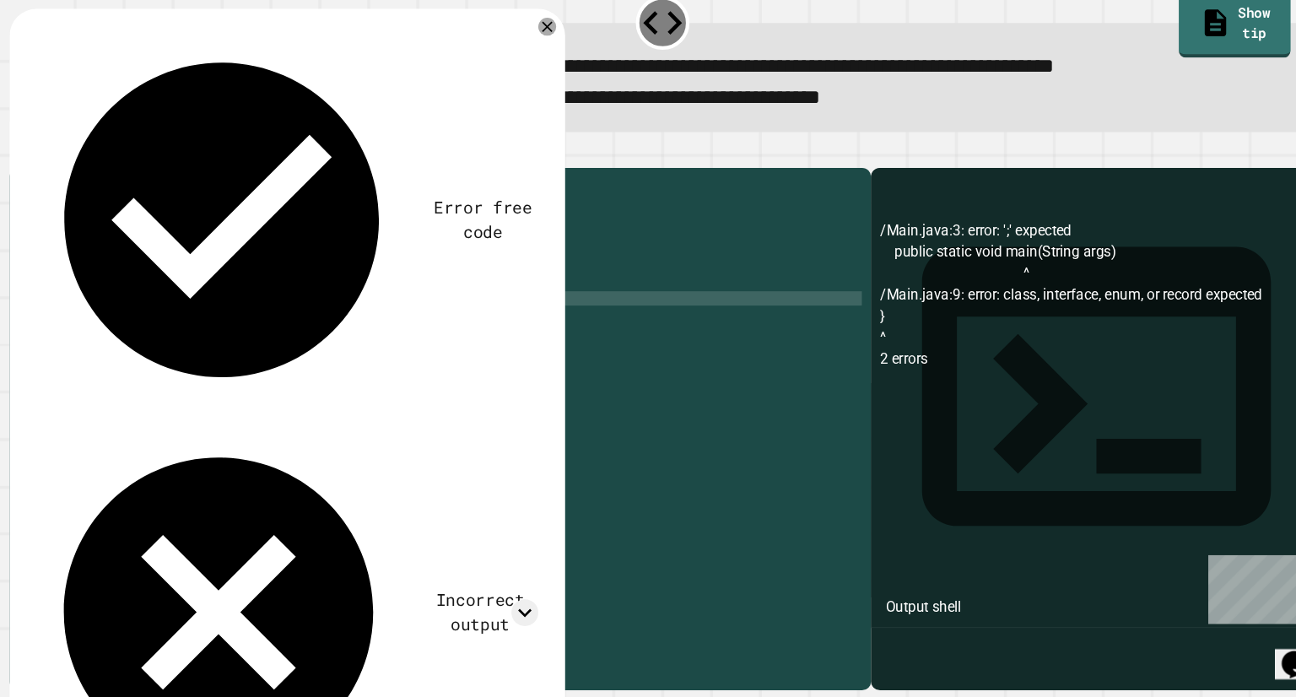
type textarea "*"
click at [300, 336] on div "public class Main { public static void main ( String args ) String vaules = ( -…" at bounding box center [452, 422] width 770 height 432
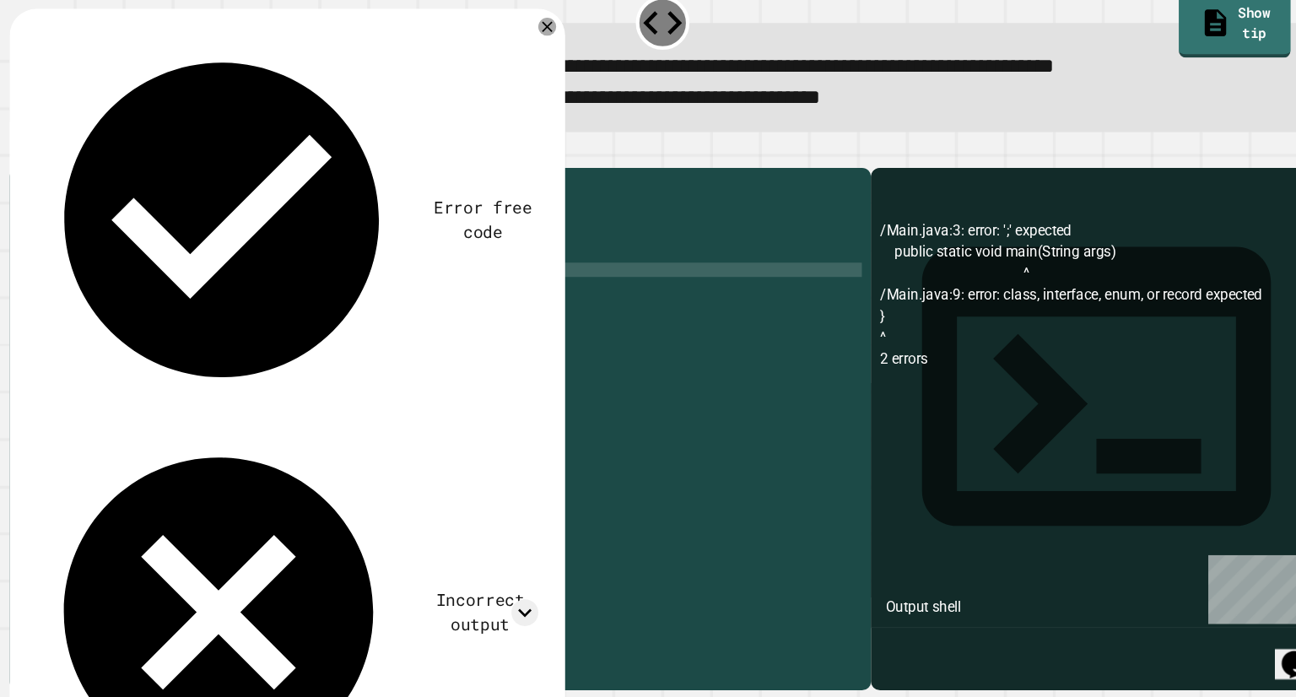
click at [158, 317] on div "public class Main { public static void main ( String args ) String vaules = ( -…" at bounding box center [452, 422] width 770 height 432
click at [104, 287] on div "public class Main { public static void main ( String args ) String vaules = ( -…" at bounding box center [452, 422] width 770 height 432
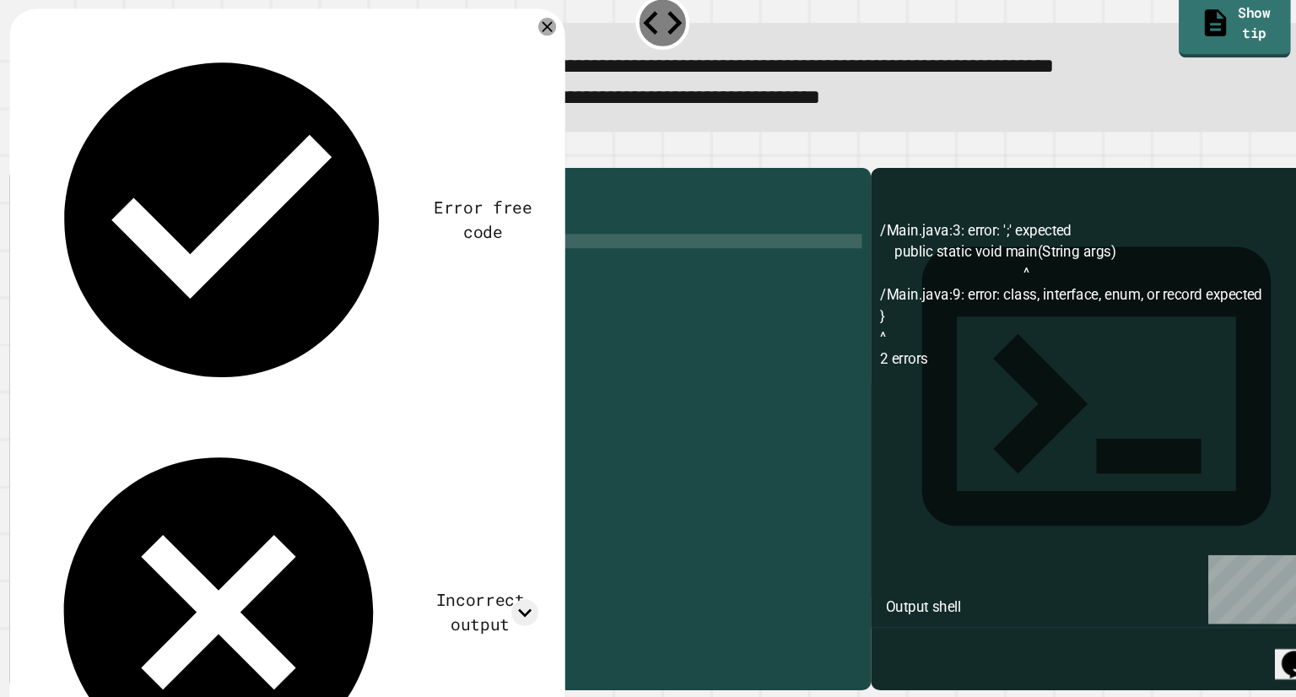
type textarea "*"
click at [41, 183] on icon "button" at bounding box center [41, 183] width 0 height 0
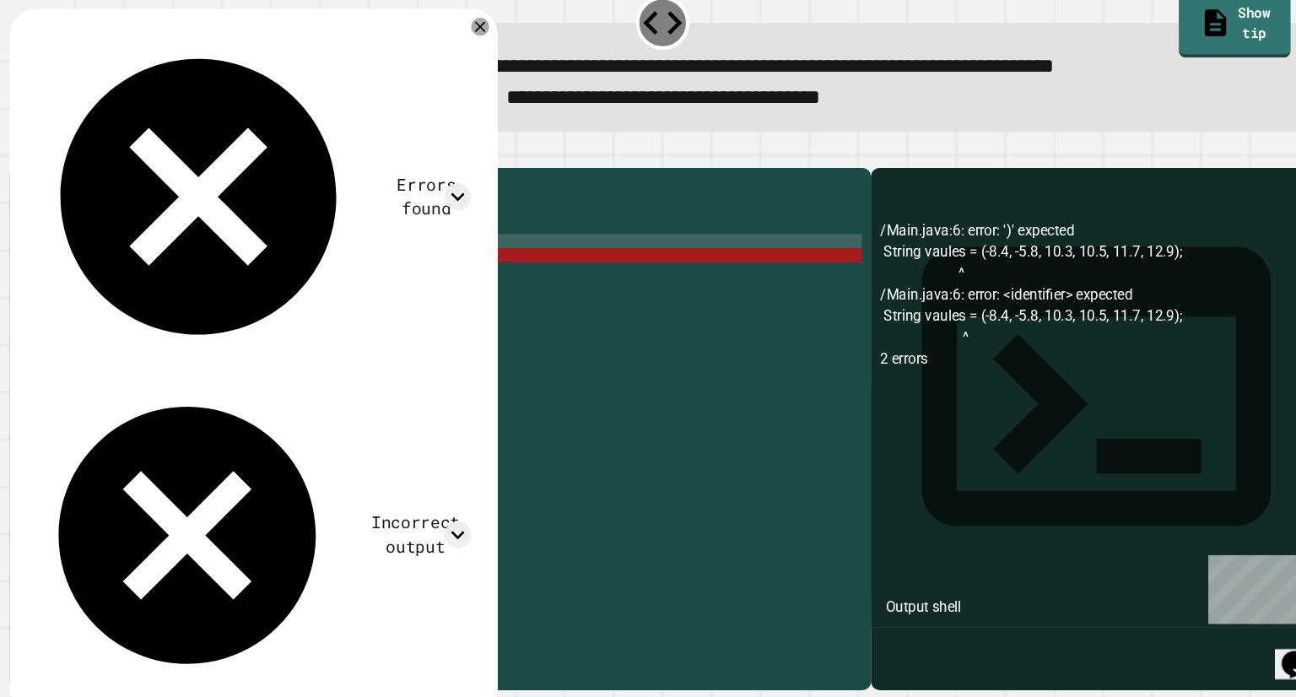
click at [160, 311] on div "public class Main { public static void main ( String args ) { String vaules = (…" at bounding box center [452, 422] width 770 height 432
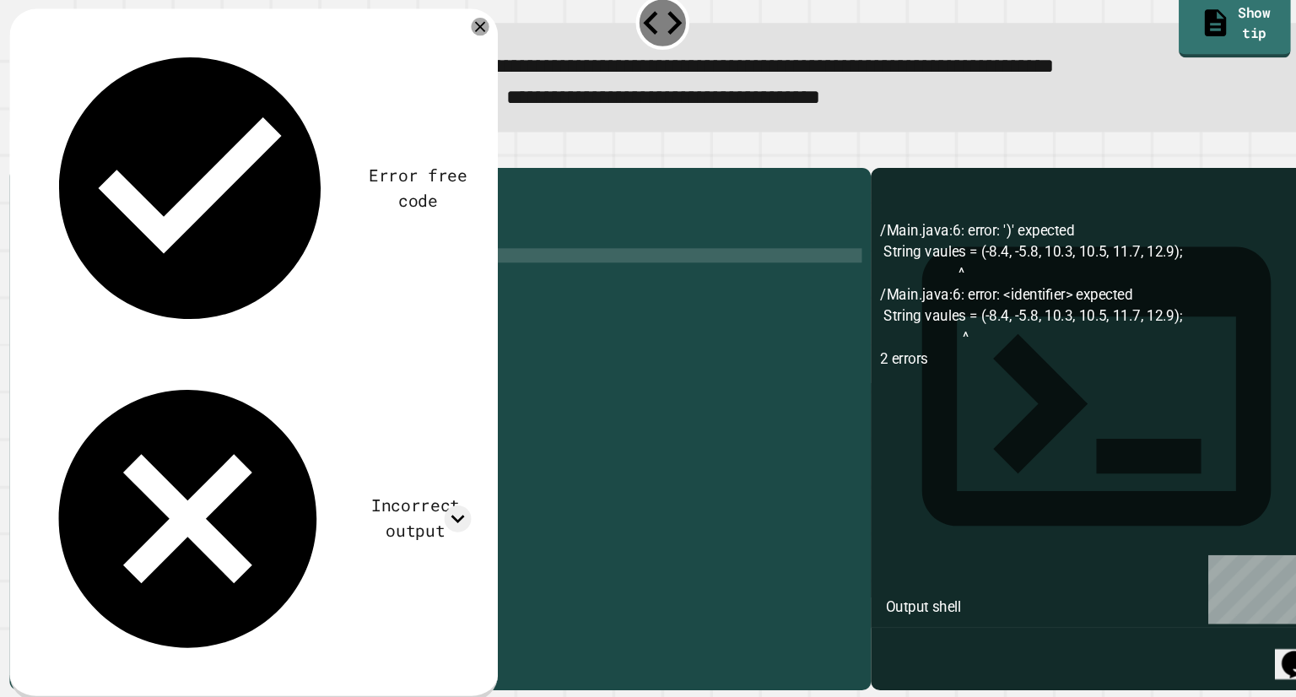
scroll to position [0, 3]
click at [122, 308] on div "public class Main { public static void main ( String args ) { String = ( -8.4 ,…" at bounding box center [452, 422] width 770 height 432
click at [41, 183] on icon "button" at bounding box center [41, 183] width 0 height 0
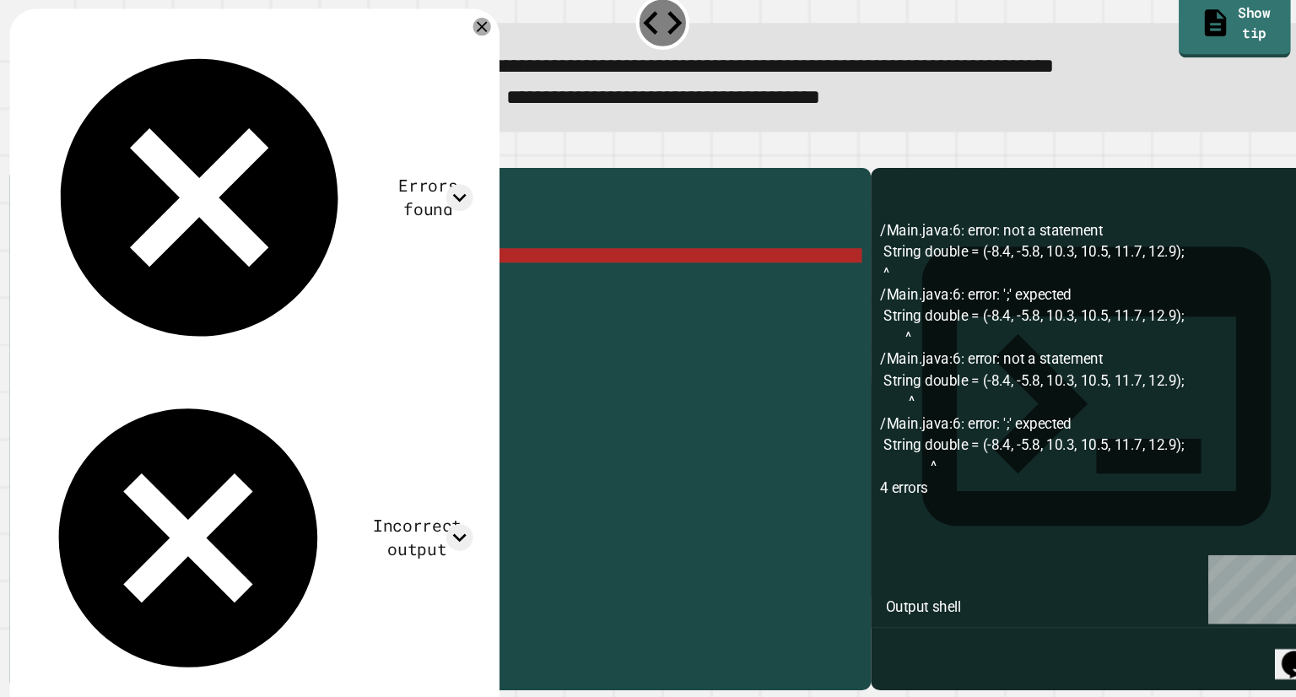
scroll to position [0, 0]
click at [175, 342] on div "public class Main { public static void main ( String args ) { String double = (…" at bounding box center [452, 422] width 770 height 432
click at [174, 333] on div "public class Main { public static void main ( String args ) { String double = (…" at bounding box center [452, 422] width 770 height 432
type textarea "*"
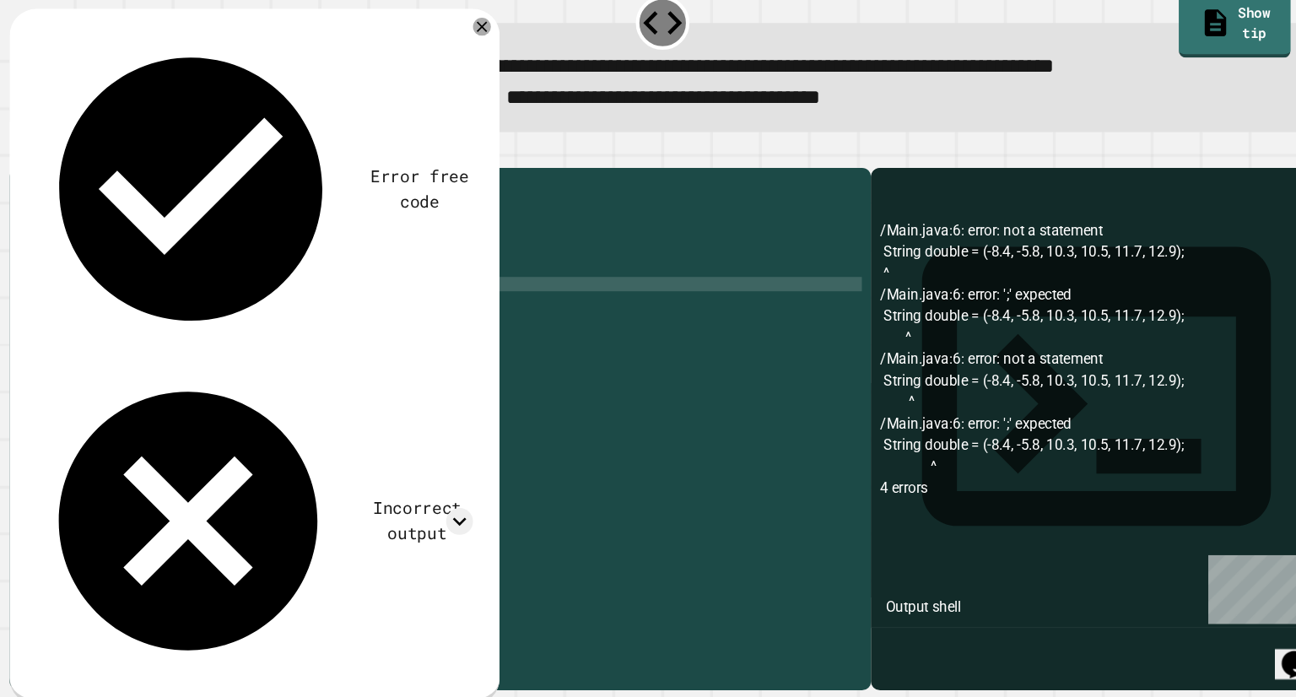
click at [407, 302] on div "public class Main { public static void main ( String args ) { String double = (…" at bounding box center [452, 422] width 770 height 432
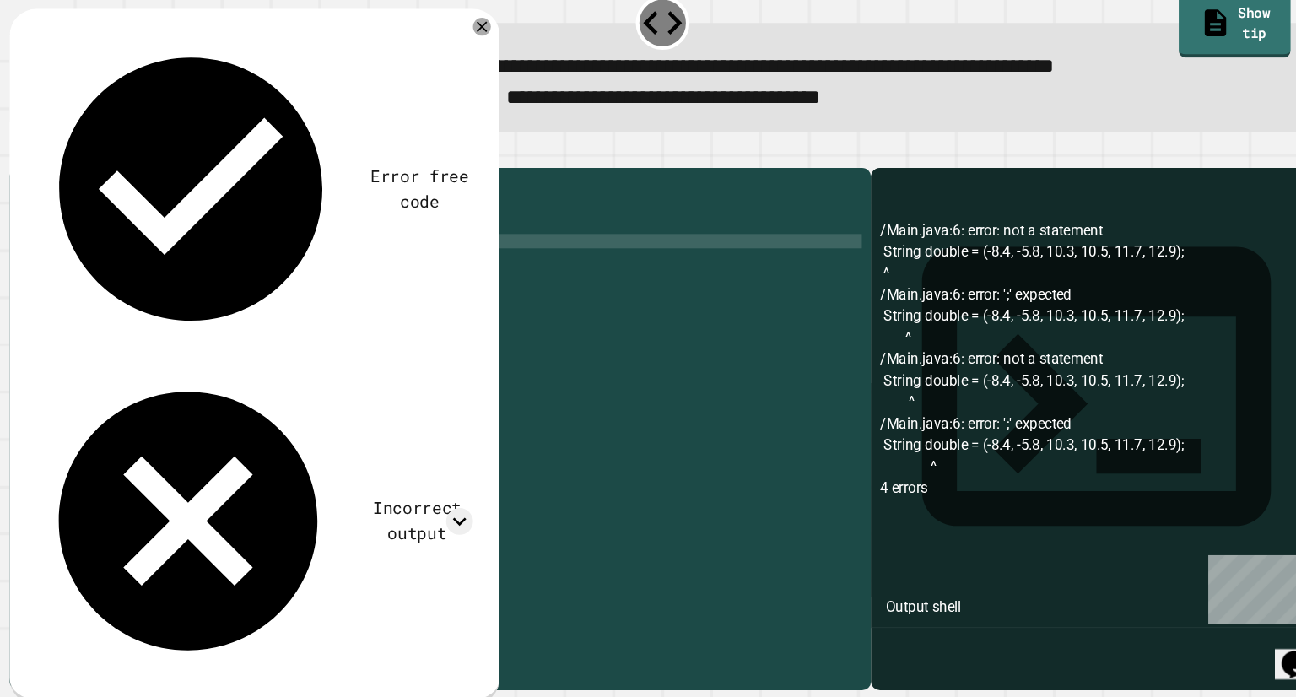
click at [428, 293] on div "public class Main { public static void main ( String args ) { String double = (…" at bounding box center [452, 422] width 770 height 432
click at [430, 294] on div "public class Main { public static void main ( String args ) { String double = (…" at bounding box center [452, 422] width 770 height 432
click at [439, 307] on div "public class Main { public static void main ( String args ) { String double = (…" at bounding box center [452, 422] width 770 height 432
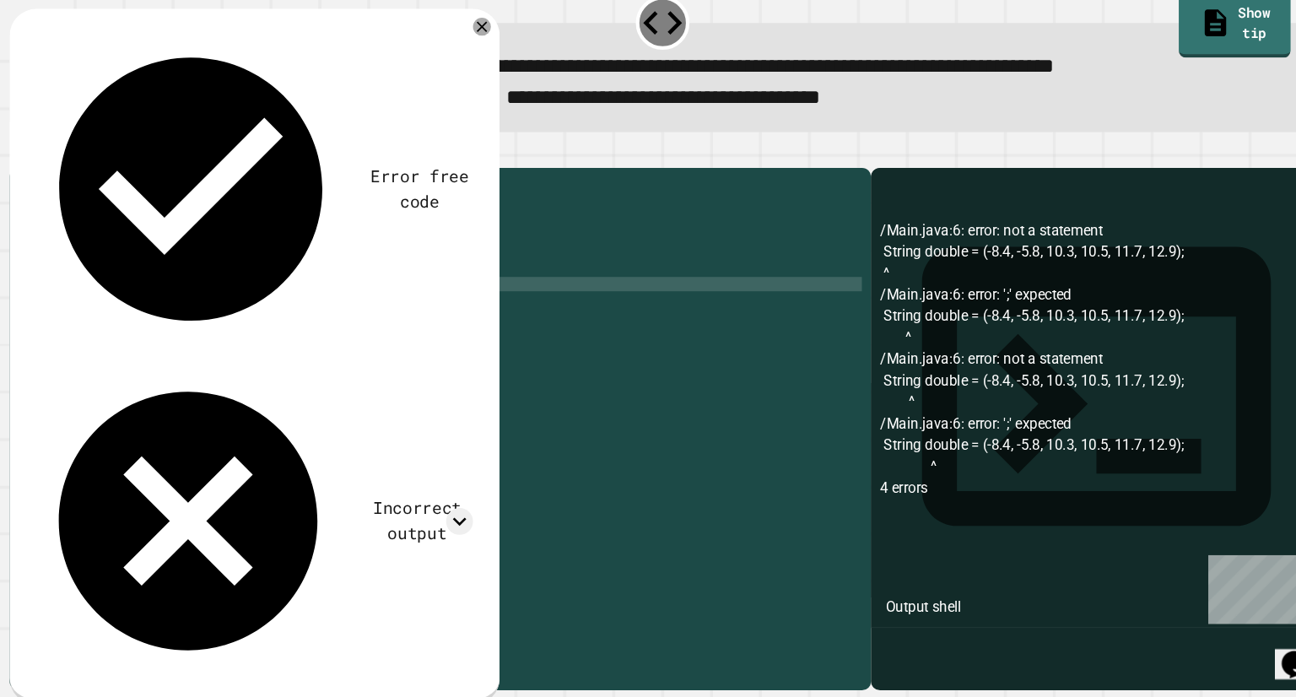
click at [291, 336] on div "public class Main { public static void main ( String args ) { String double = (…" at bounding box center [452, 422] width 770 height 432
click at [288, 336] on div "public class Main { public static void main ( String args ) { String double = (…" at bounding box center [452, 422] width 770 height 432
click at [287, 336] on div "public class Main { public static void main ( String args ) { String double = (…" at bounding box center [452, 422] width 770 height 432
click at [285, 335] on div "public class Main { public static void main ( String args ) { String double = (…" at bounding box center [452, 422] width 770 height 432
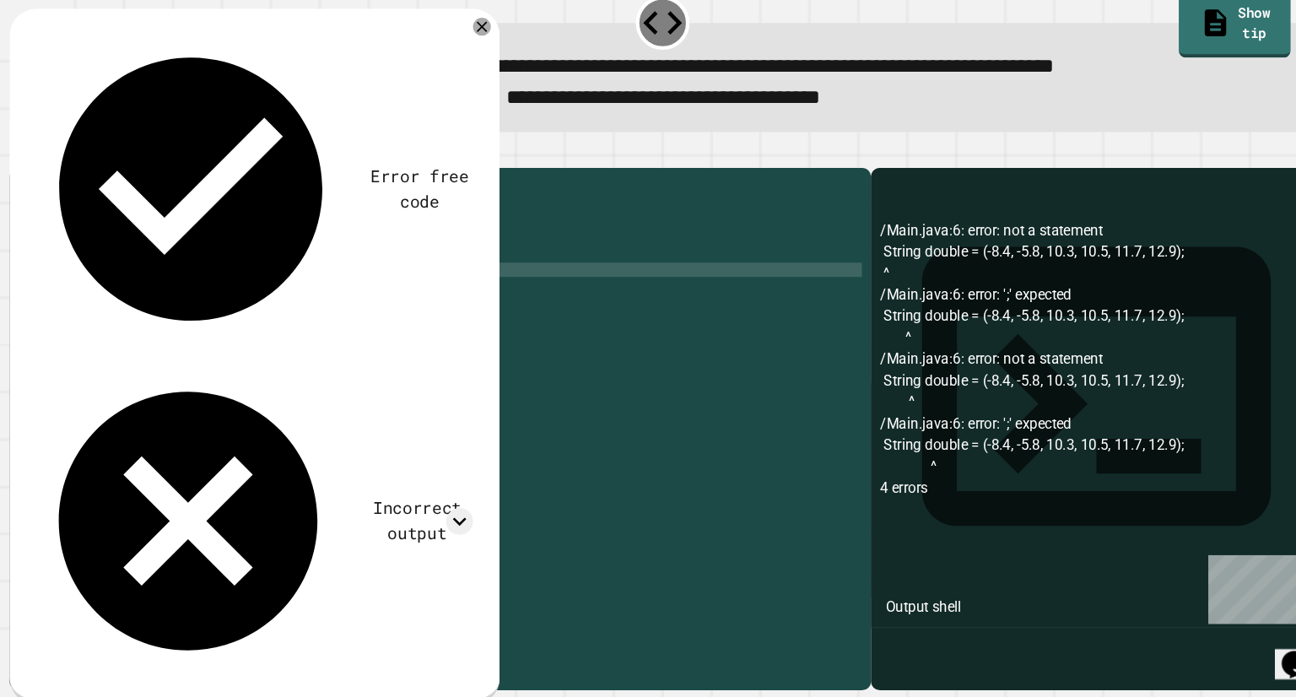
click at [251, 321] on div "public class Main { public static void main ( String args ) { String double = (…" at bounding box center [452, 422] width 770 height 432
click at [160, 305] on div "public class Main { public static void main ( String args ) { String double = (…" at bounding box center [452, 422] width 770 height 432
click at [124, 322] on div "public class Main { public static void main ( String args ) { String int = ( -8…" at bounding box center [452, 422] width 770 height 432
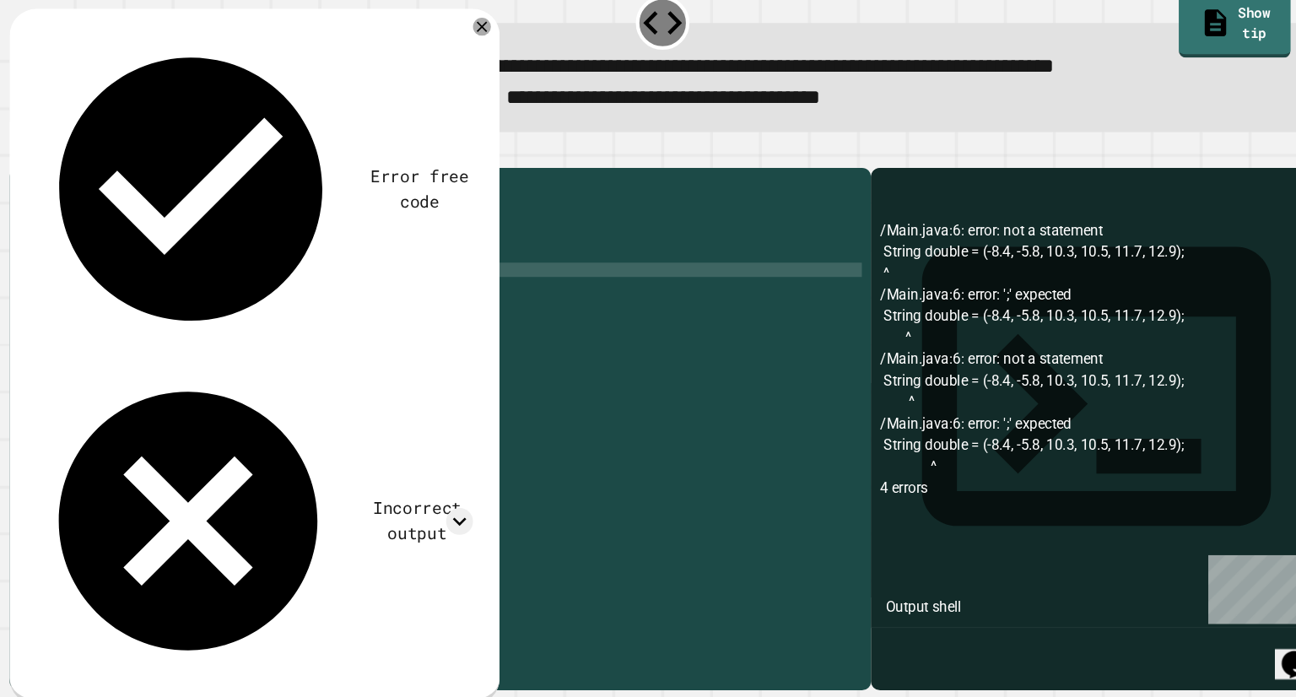
scroll to position [0, 3]
click at [124, 322] on div "public class Main { public static void main ( String args ) { String int = ( -8…" at bounding box center [452, 422] width 770 height 432
click at [230, 318] on div "public class Main { public static void main ( String args ) { String int = ( -8…" at bounding box center [452, 422] width 770 height 432
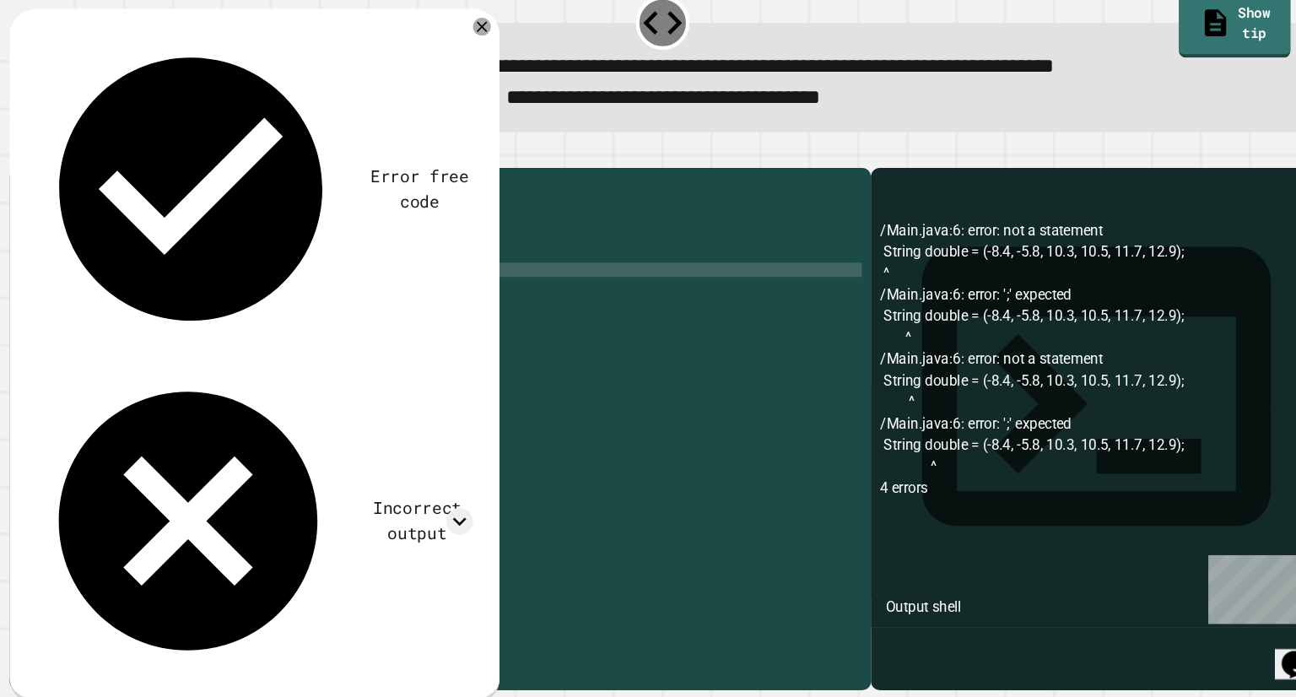
click at [122, 318] on div "public class Main { public static void main ( String args ) { String int = ( -8…" at bounding box center [452, 422] width 770 height 432
click at [112, 318] on div "public class Main { public static void main ( String args ) { String int = ( -8…" at bounding box center [452, 422] width 770 height 432
click at [119, 320] on div "public class Main { public static void main ( String args ) { String int = ( -8…" at bounding box center [452, 422] width 770 height 432
type textarea "**********"
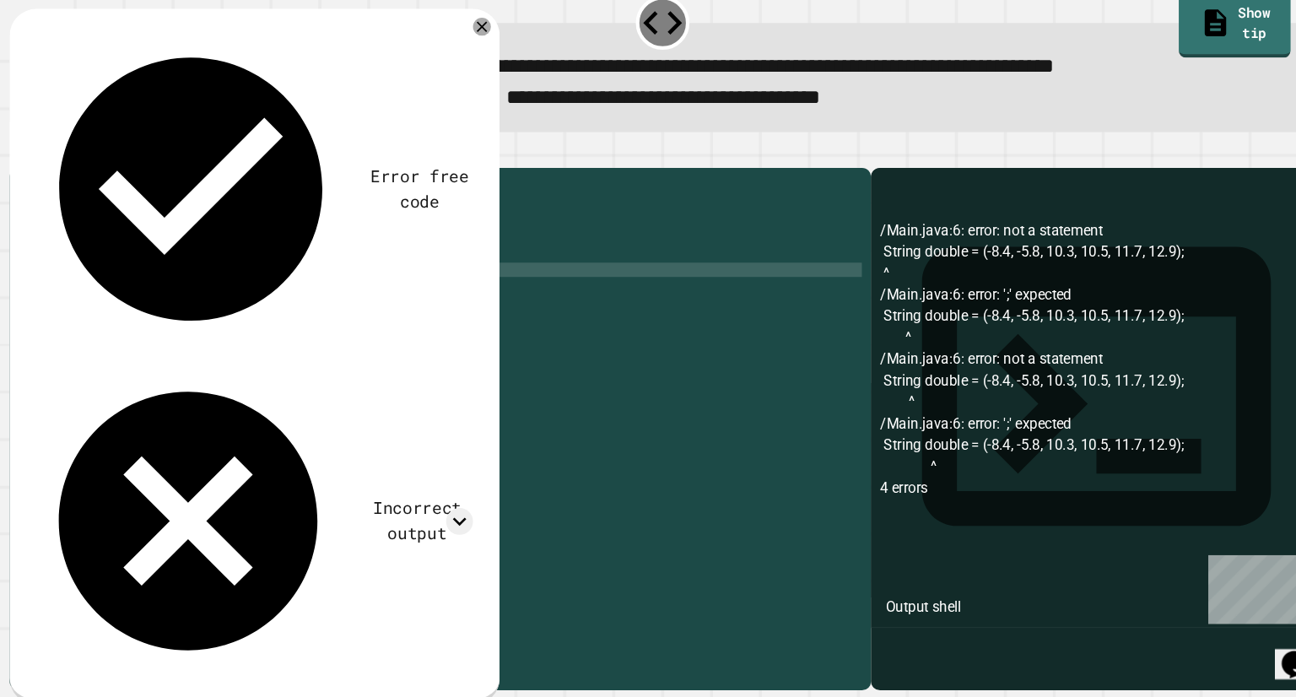
click at [41, 183] on button "button" at bounding box center [41, 183] width 0 height 0
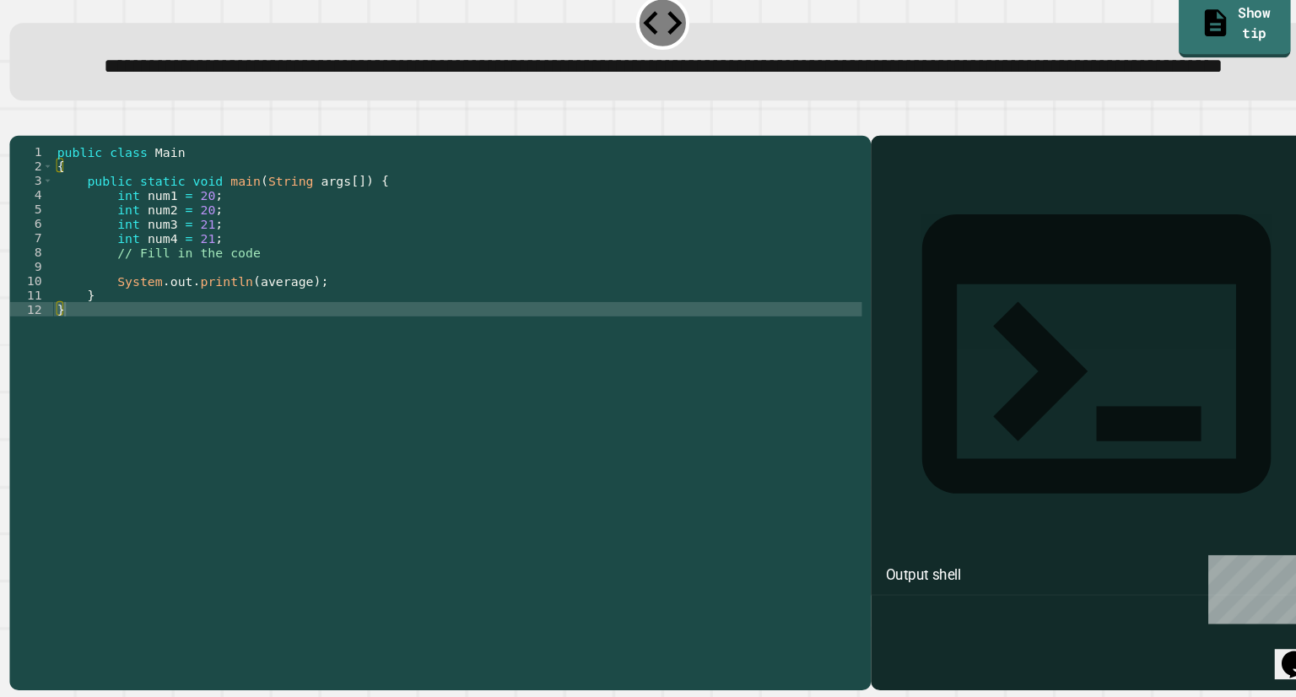
click at [41, 154] on icon "button" at bounding box center [41, 154] width 0 height 0
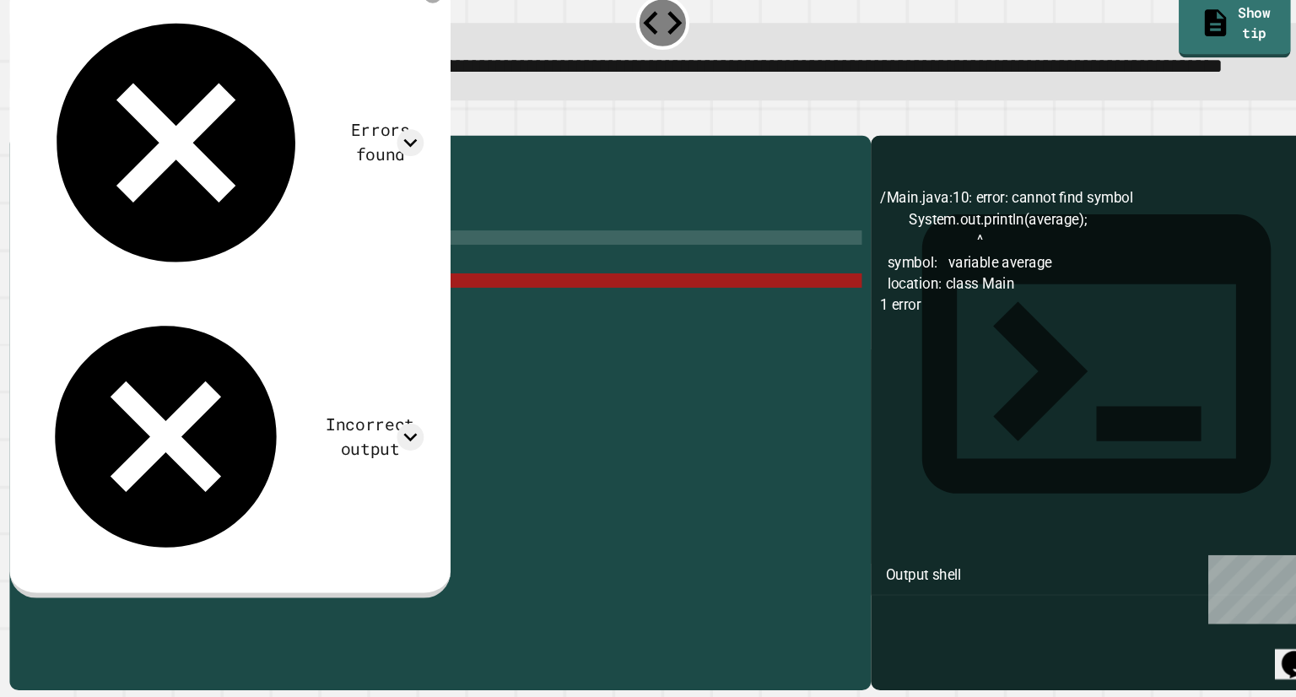
click at [254, 321] on div "public class Main { public static void main ( String args [ ]) { int num1 = 20 …" at bounding box center [454, 392] width 763 height 432
click at [254, 331] on div "public class Main { public static void main ( String args [ ]) { int num1 = 20 …" at bounding box center [454, 392] width 763 height 432
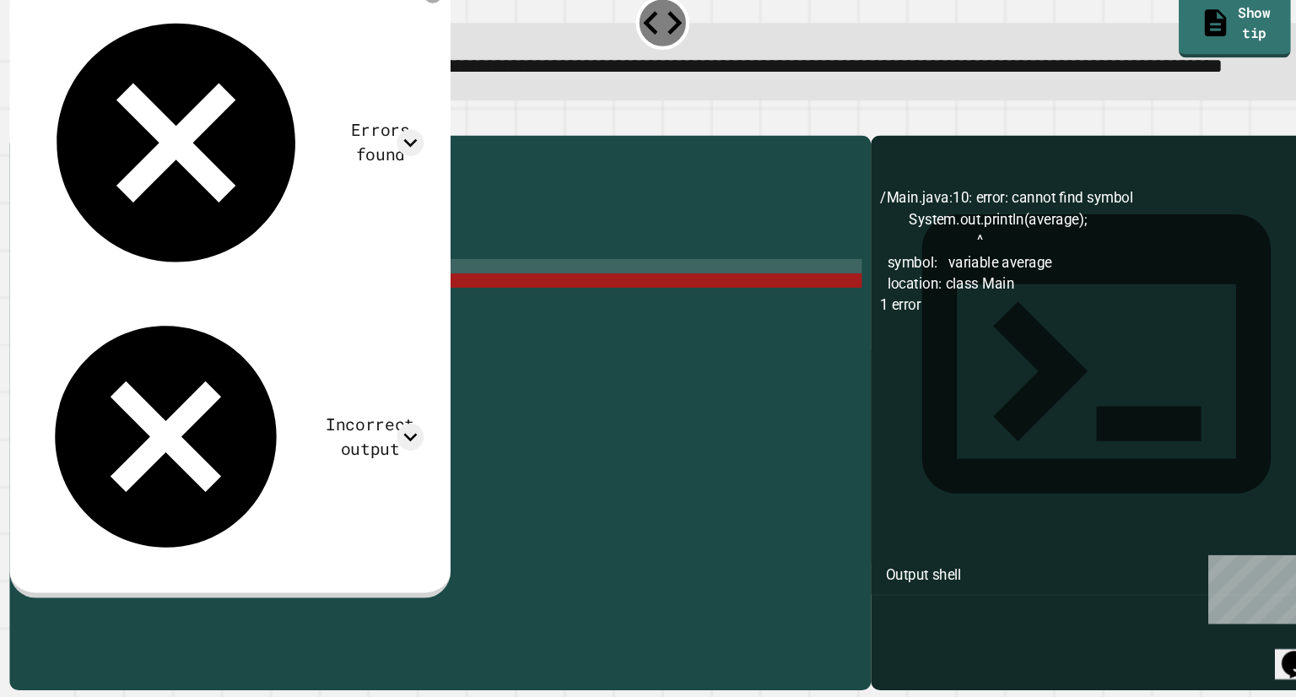
click at [273, 342] on div "public class Main { public static void main ( String args [ ]) { int num1 = 20 …" at bounding box center [454, 392] width 763 height 432
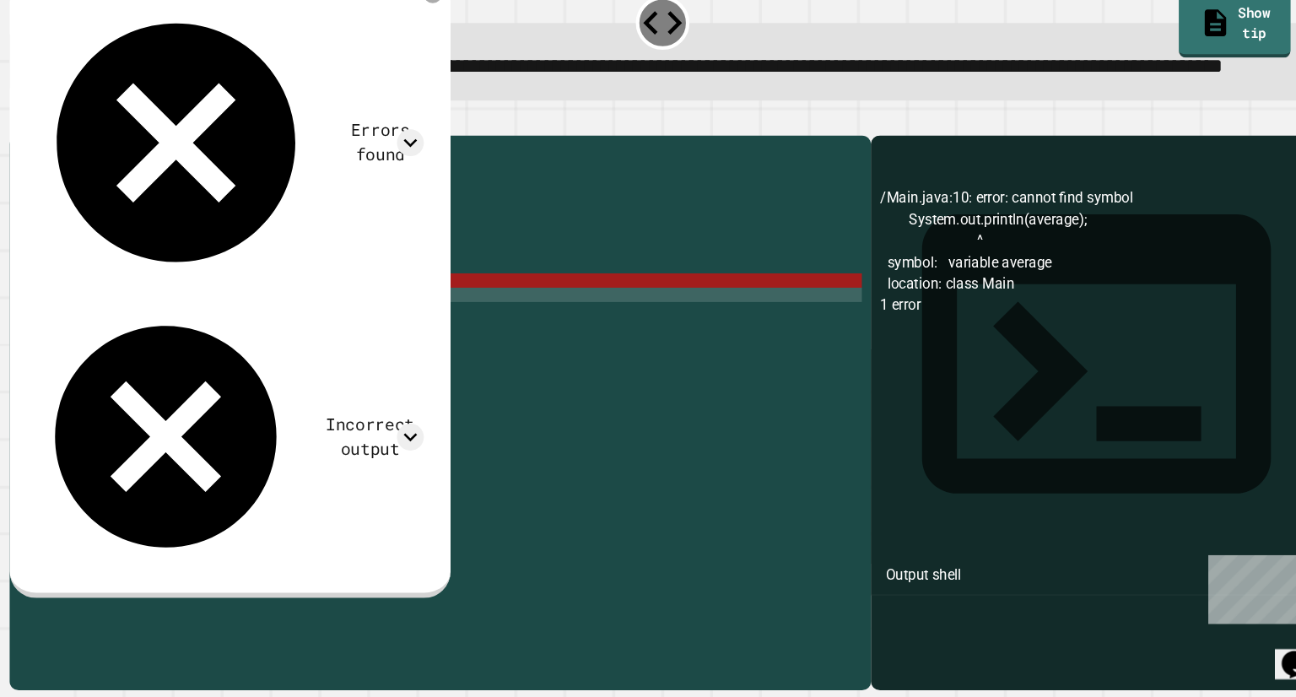
click at [284, 375] on div "public class Main { public static void main ( String args [ ]) { int num1 = 20 …" at bounding box center [454, 392] width 763 height 432
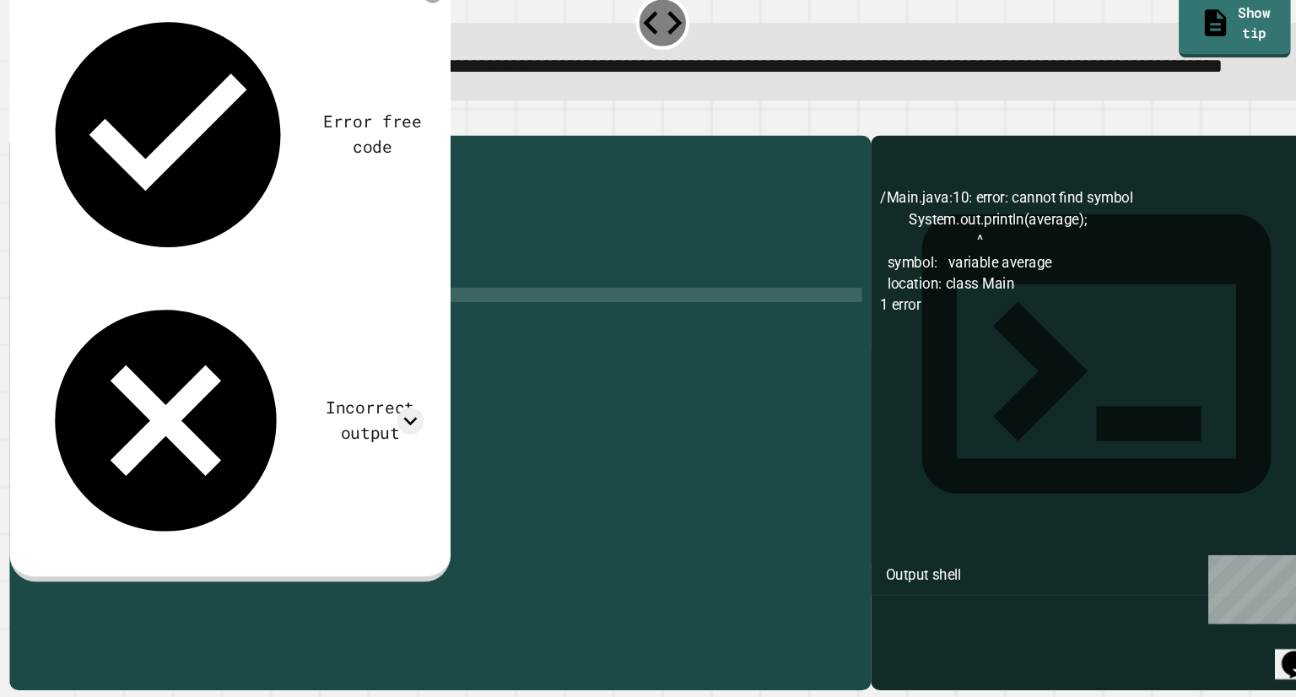
scroll to position [0, 3]
click at [298, 358] on div "public class Main { public static void main ( String args [ ]) { int num1 = 20 …" at bounding box center [454, 392] width 763 height 432
click at [305, 365] on div "public class Main { public static void main ( String args [ ]) { int num1 = 20 …" at bounding box center [454, 392] width 763 height 432
click at [301, 365] on div "public class Main { public static void main ( String args [ ]) { int num1 = 20 …" at bounding box center [454, 392] width 763 height 432
click at [329, 359] on div "public class Main { public static void main ( String args [ ]) { int num1 = 20 …" at bounding box center [454, 392] width 763 height 432
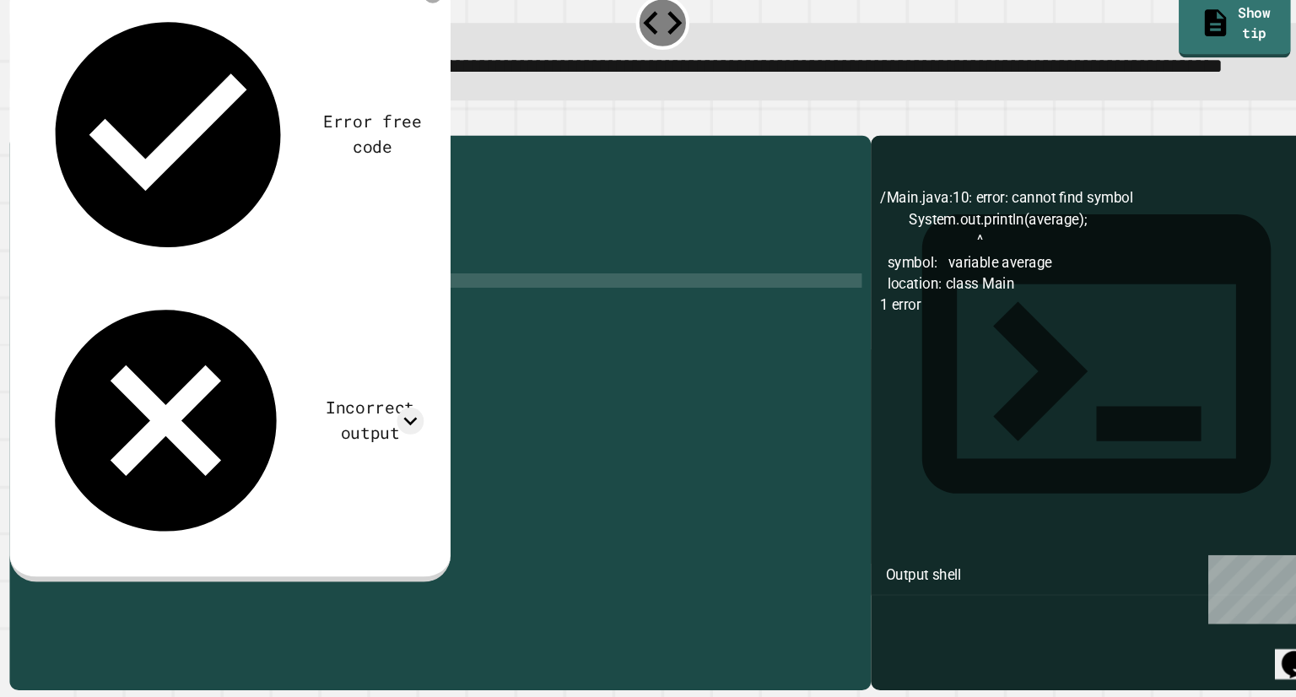
click at [140, 353] on div "public class Main { public static void main ( String args [ ]) { int num1 = 20 …" at bounding box center [454, 392] width 763 height 432
click at [343, 365] on div "public class Main { public static void main ( String args [ ]) { int num1 = 20 …" at bounding box center [454, 392] width 763 height 432
type textarea "*"
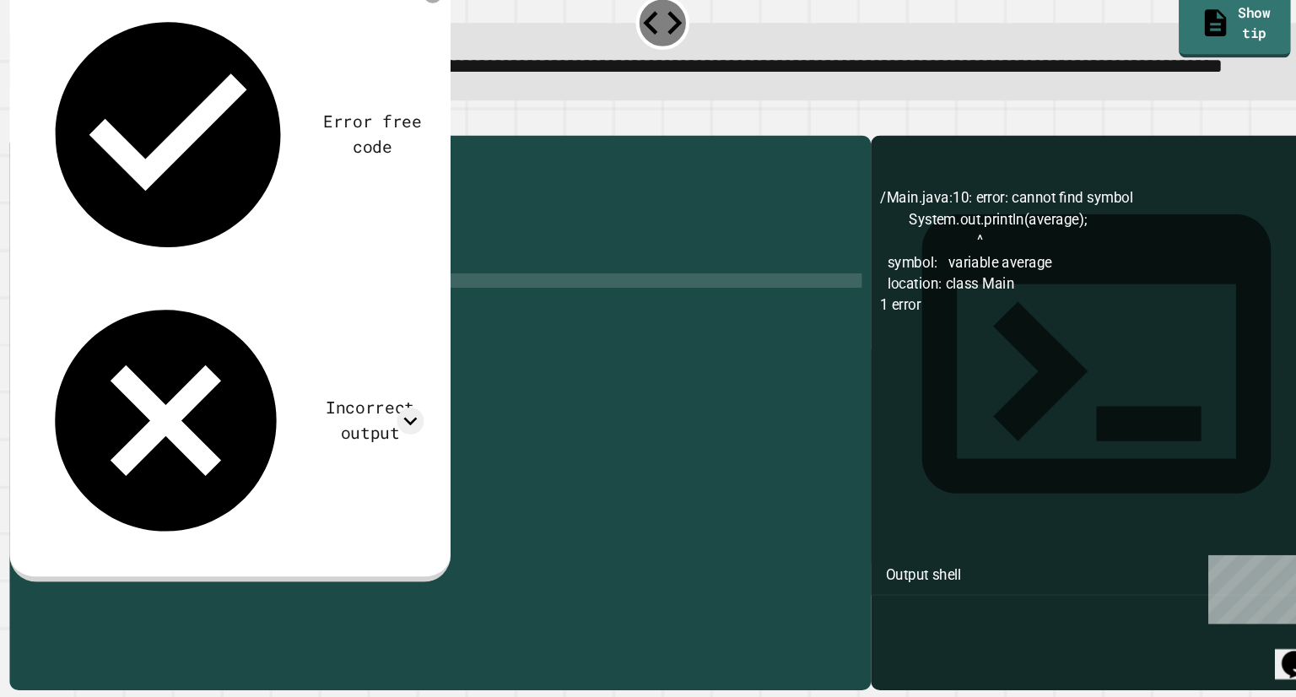
click at [314, 355] on div "public class Main { public static void main ( String args [ ]) { int num1 = 20 …" at bounding box center [454, 392] width 763 height 432
click at [217, 358] on div "public class Main { public static void main ( String args [ ]) { int num1 = 20 …" at bounding box center [454, 392] width 763 height 432
click at [214, 358] on div "public class Main { public static void main ( String args [ ]) { int num1 = 20 …" at bounding box center [454, 392] width 763 height 432
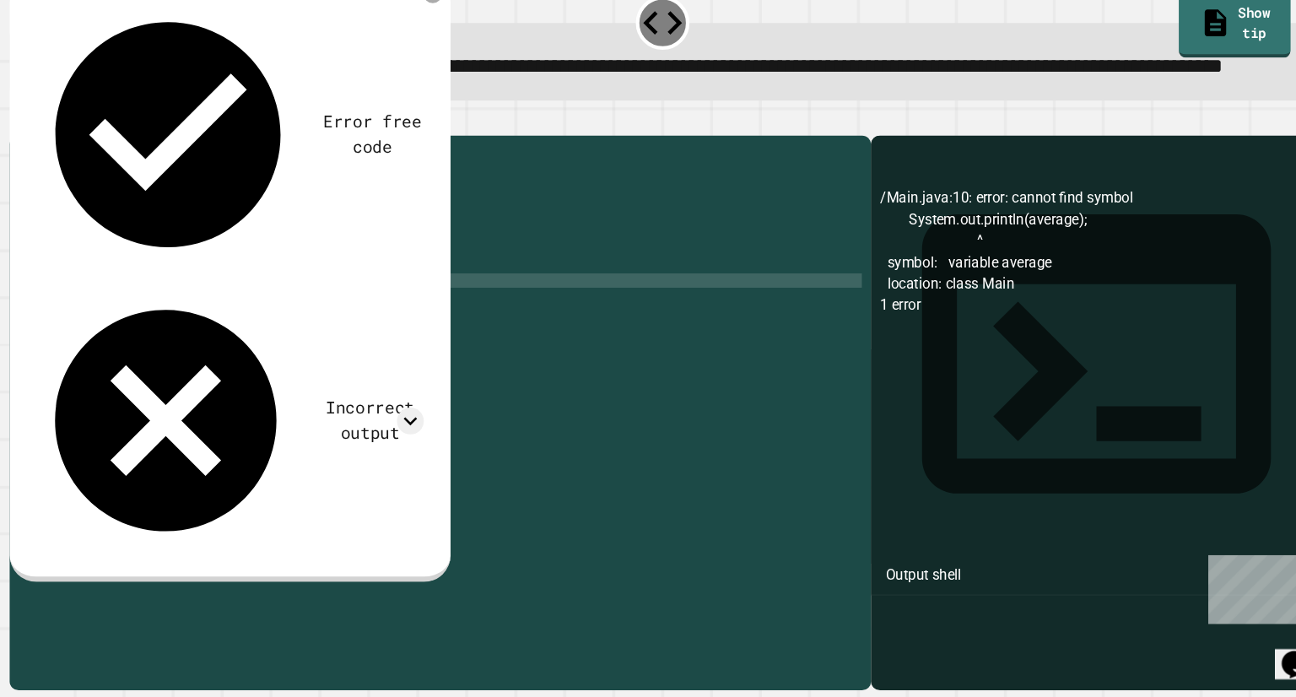
click at [224, 359] on div "public class Main { public static void main ( String args [ ]) { int num1 = 20 …" at bounding box center [454, 392] width 763 height 432
click at [218, 355] on div "public class Main { public static void main ( String args [ ]) { int num1 = 20 …" at bounding box center [454, 392] width 763 height 432
click at [217, 359] on div "public class Main { public static void main ( String args [ ]) { int num1 = 20 …" at bounding box center [454, 392] width 763 height 432
click at [213, 361] on div "public class Main { public static void main ( String args [ ]) { int num1 = 20 …" at bounding box center [454, 392] width 763 height 432
click at [274, 354] on div "public class Main { public static void main ( String args [ ]) { int num1 = 20 …" at bounding box center [454, 392] width 763 height 432
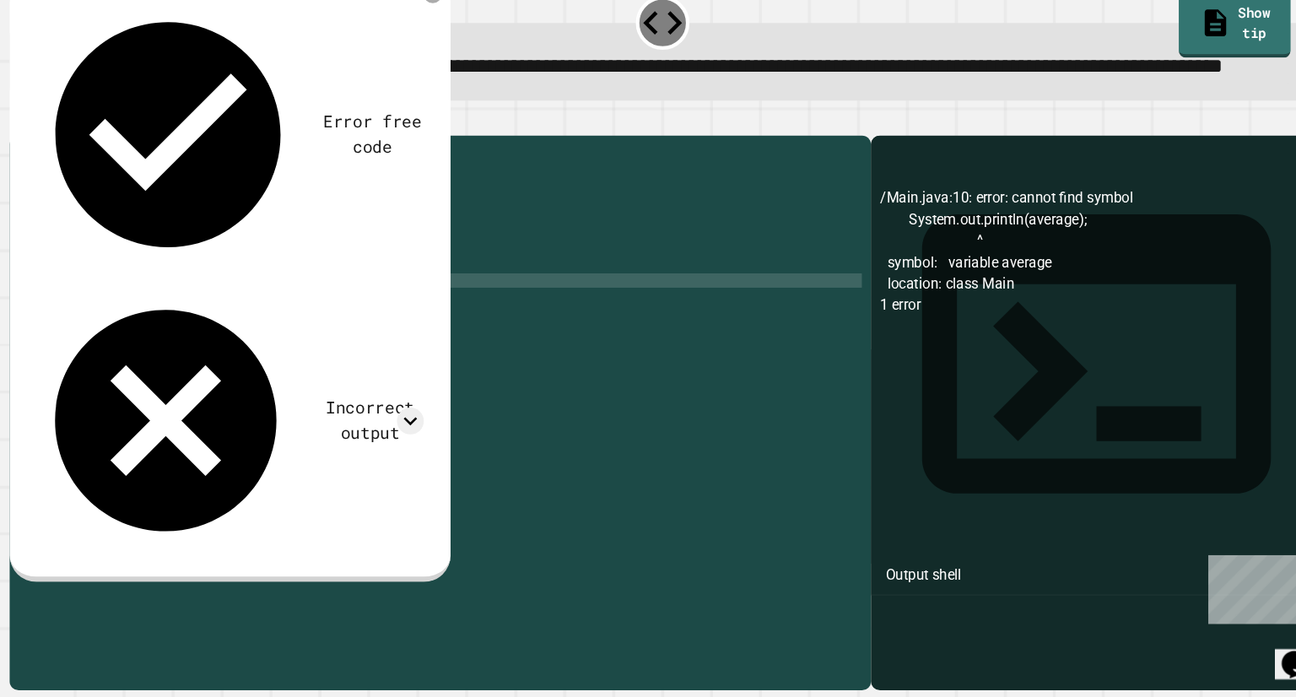
scroll to position [0, 12]
click at [220, 361] on div "public class Main { public static void main ( String args [ ]) { int num1 = 20 …" at bounding box center [454, 392] width 763 height 432
click at [300, 365] on div "public class Main { public static void main ( String args [ ]) { int num1 = 20 …" at bounding box center [454, 392] width 763 height 432
type textarea "**********"
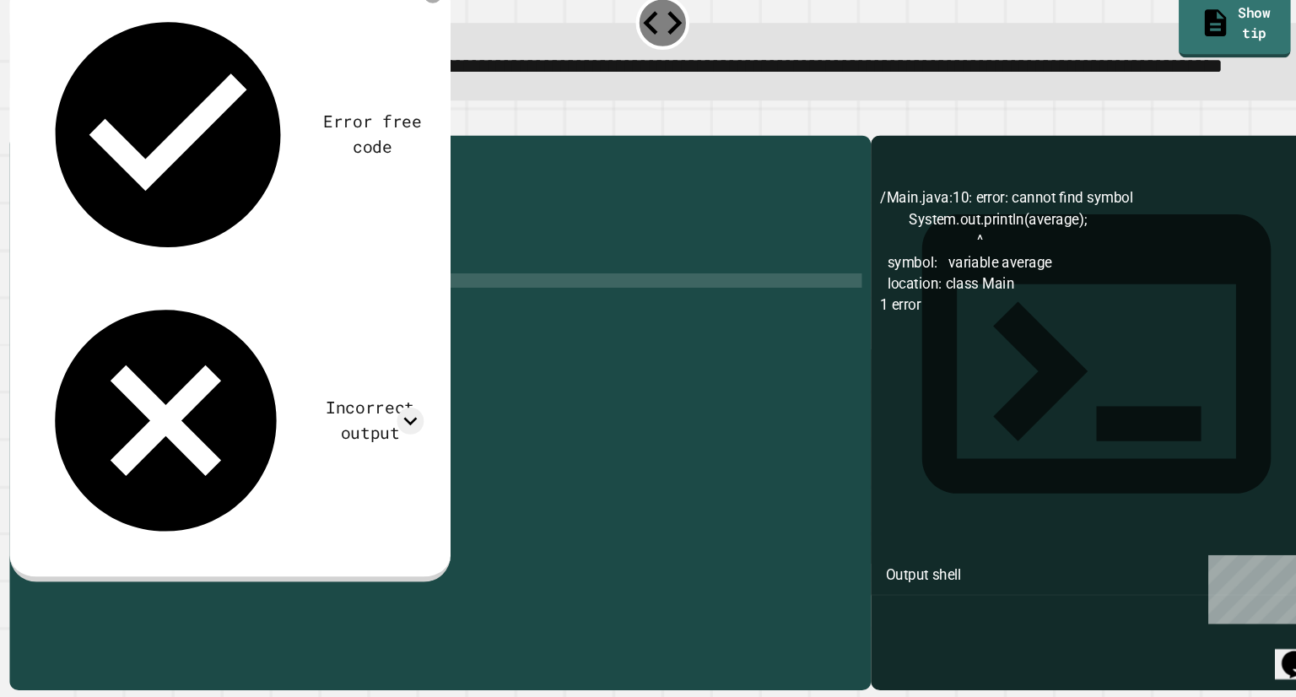
scroll to position [0, 14]
click at [186, 338] on div "public class Main { public static void main ( String args [ ]) { int num1 = 20 …" at bounding box center [454, 392] width 763 height 432
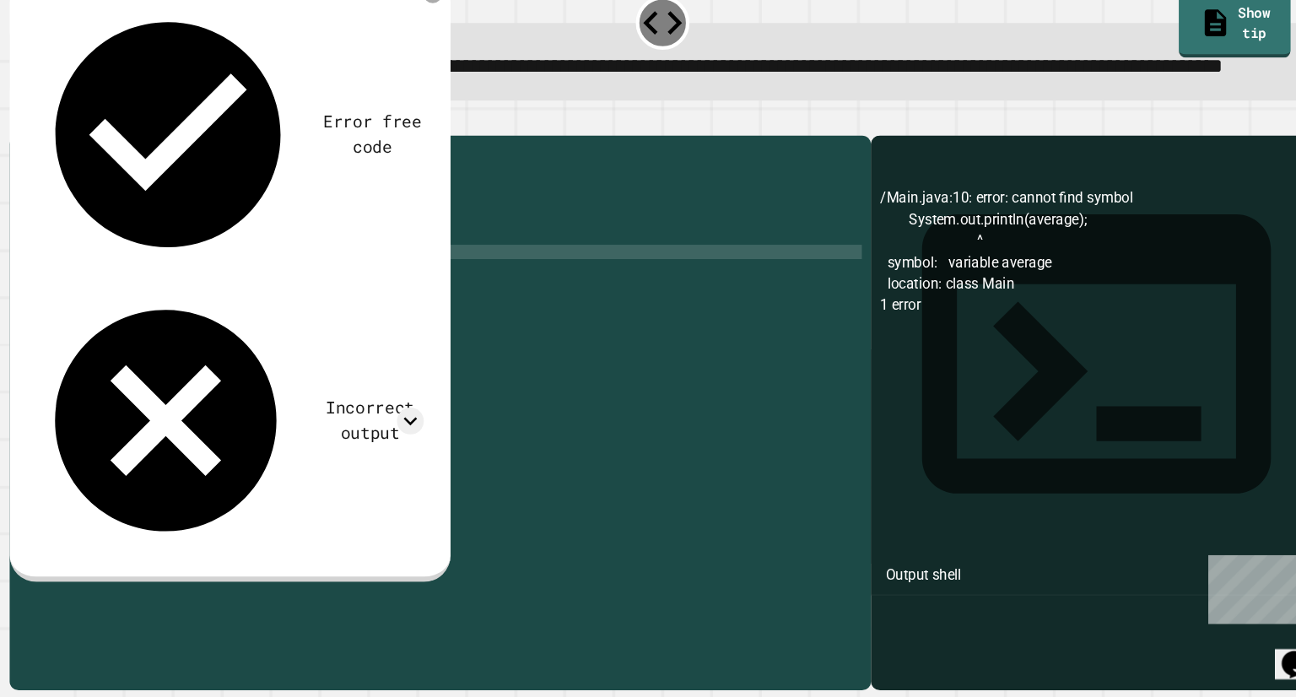
click at [184, 346] on div "public class Main { public static void main ( String args [ ]) { int num1 = 20 …" at bounding box center [454, 392] width 763 height 432
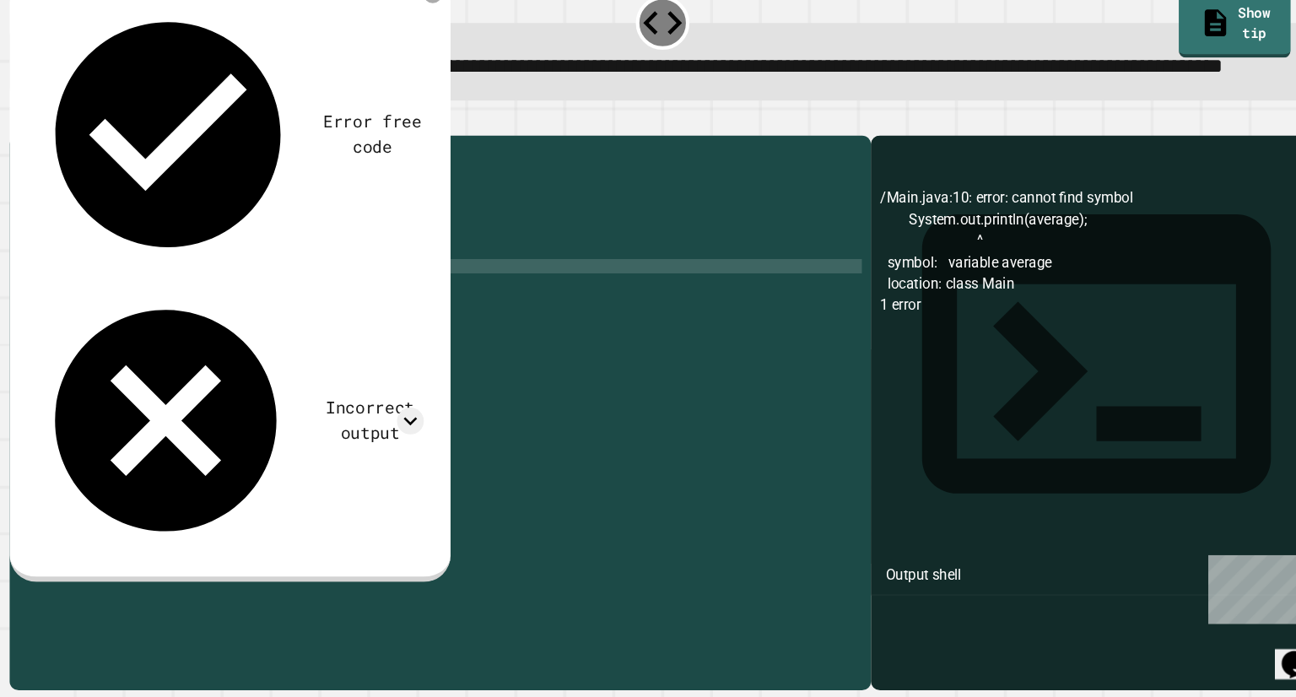
scroll to position [0, 10]
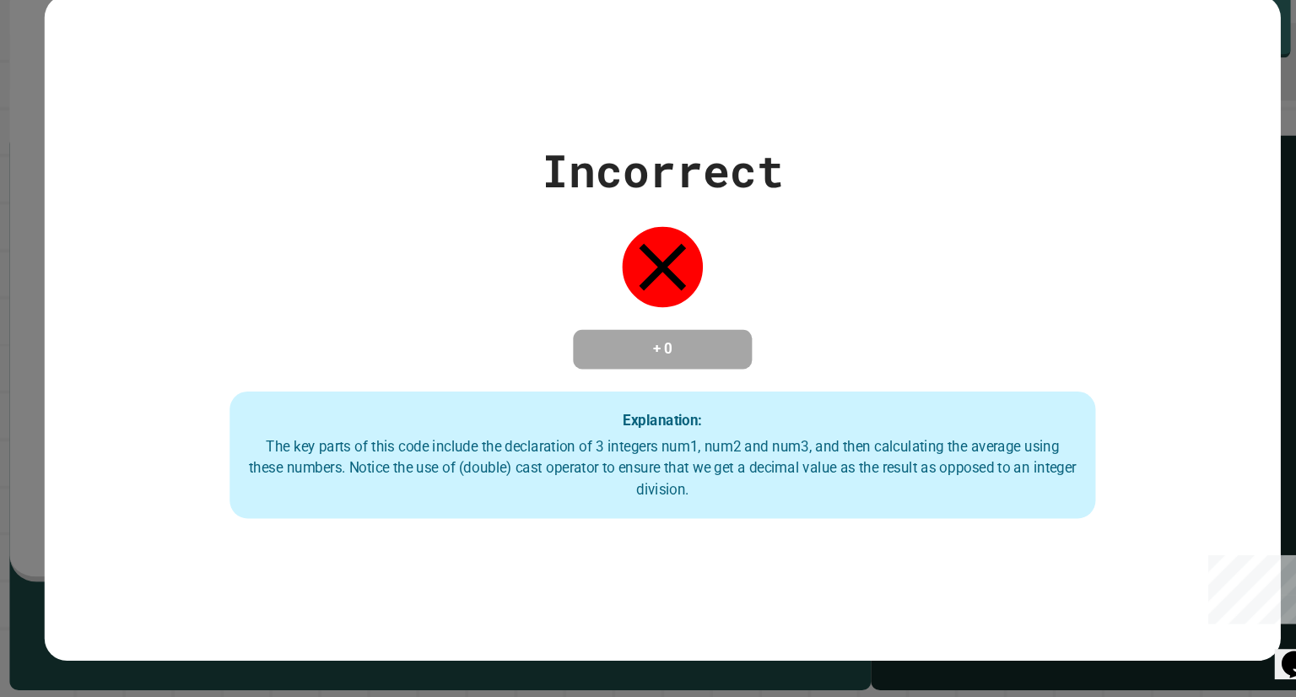
type textarea "**********"
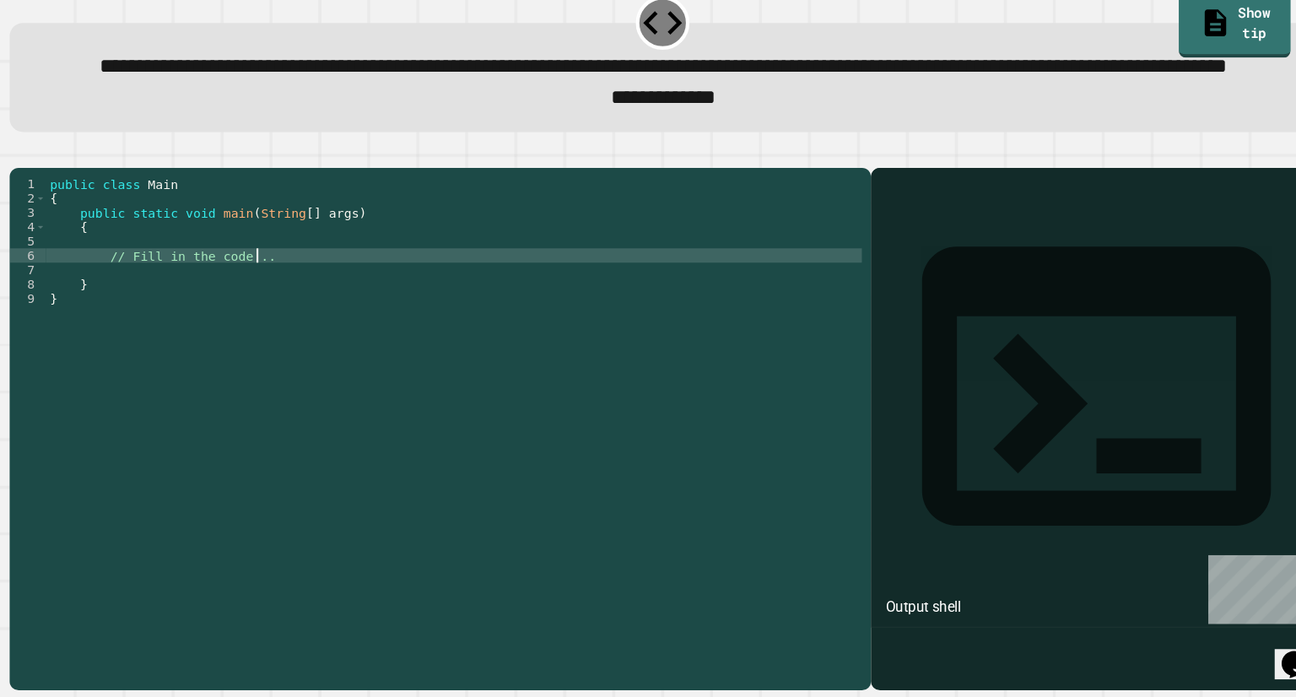
click at [270, 334] on div "public class Main { public static void main ( String [ ] args ) { // Fill in th…" at bounding box center [452, 408] width 770 height 405
type textarea "*"
type textarea "*********"
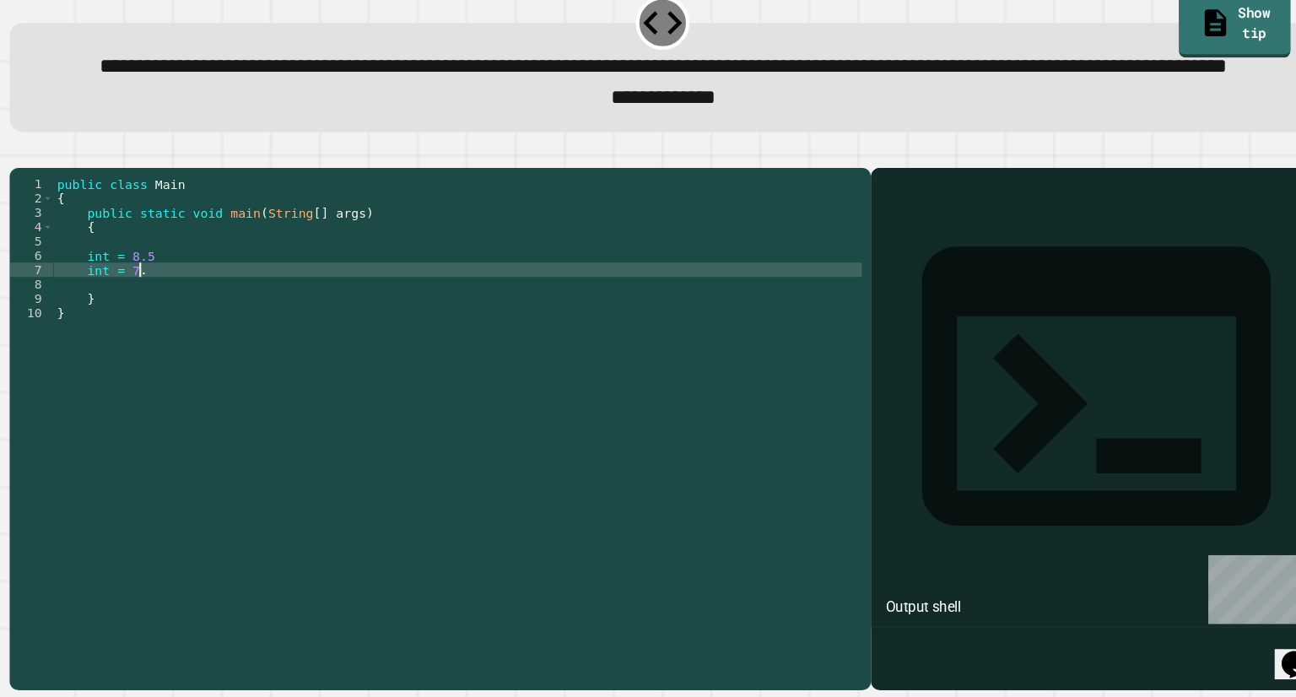
type textarea "*********"
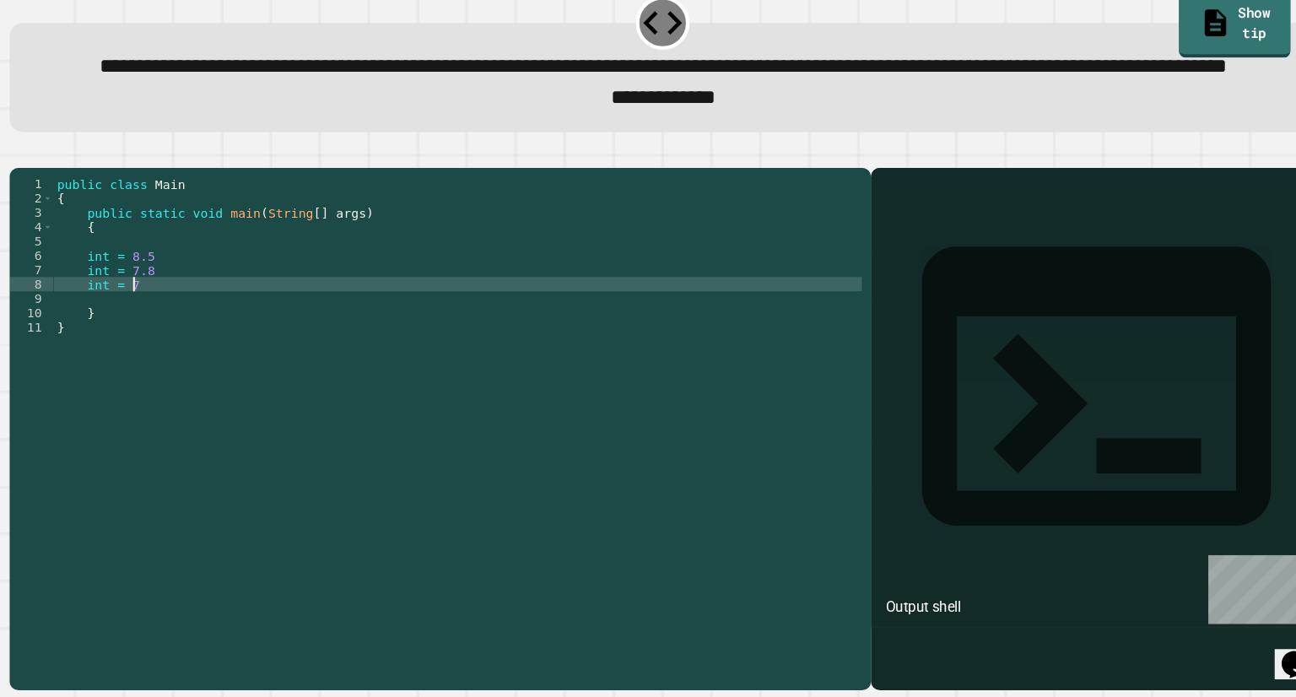
type textarea "*********"
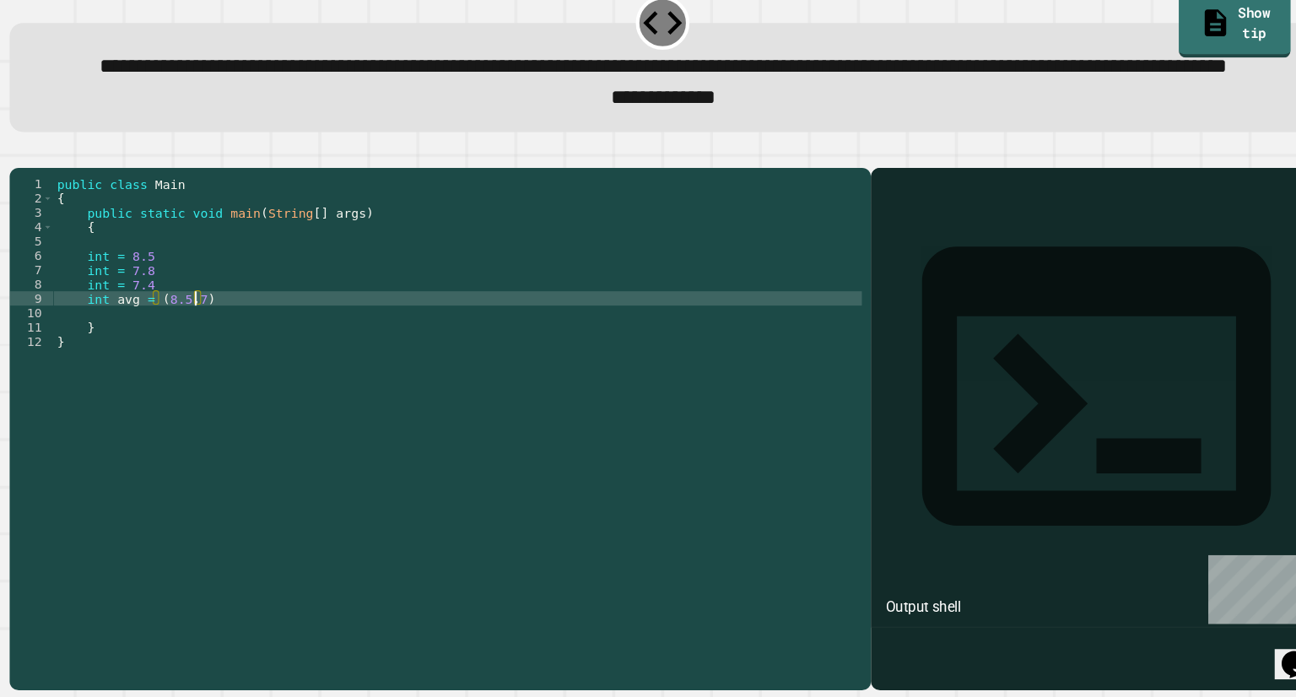
scroll to position [0, 8]
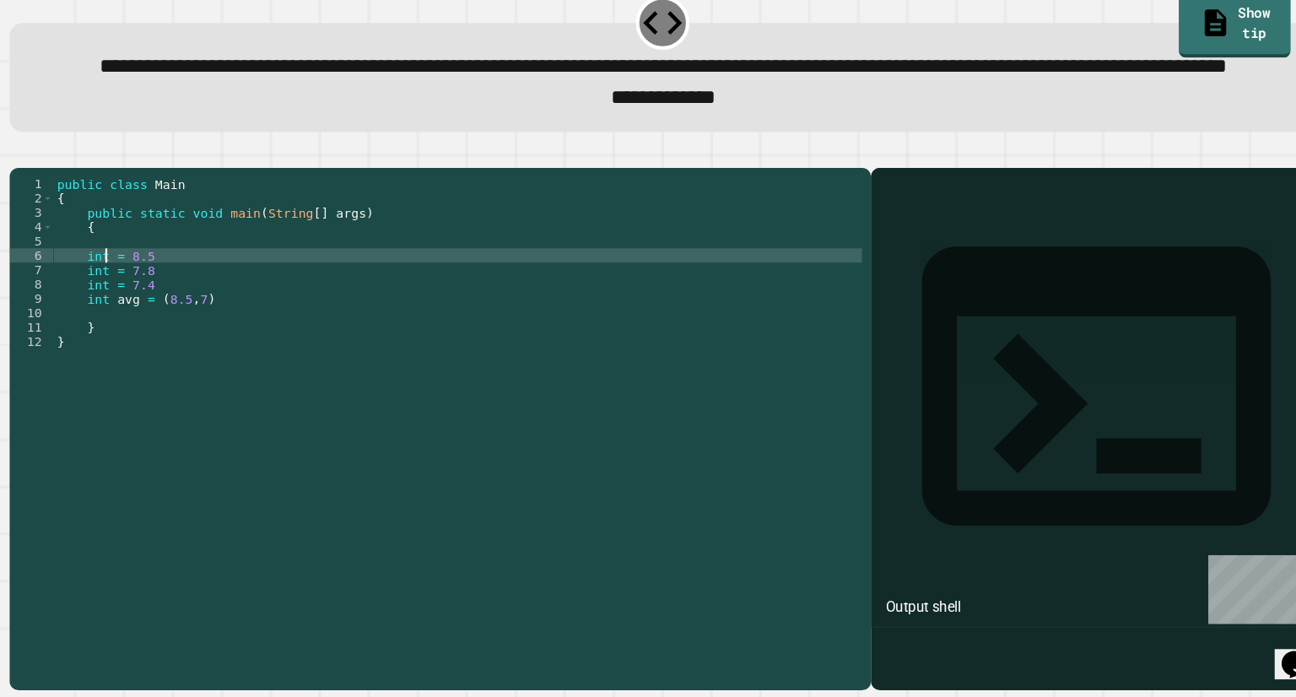
click at [123, 332] on div "public class Main { public static void main ( String [ ] args ) { int = 8.5 int…" at bounding box center [454, 408] width 763 height 405
click at [122, 354] on div "public class Main { public static void main ( String [ ] args ) { int 1 = 8.5 i…" at bounding box center [454, 408] width 763 height 405
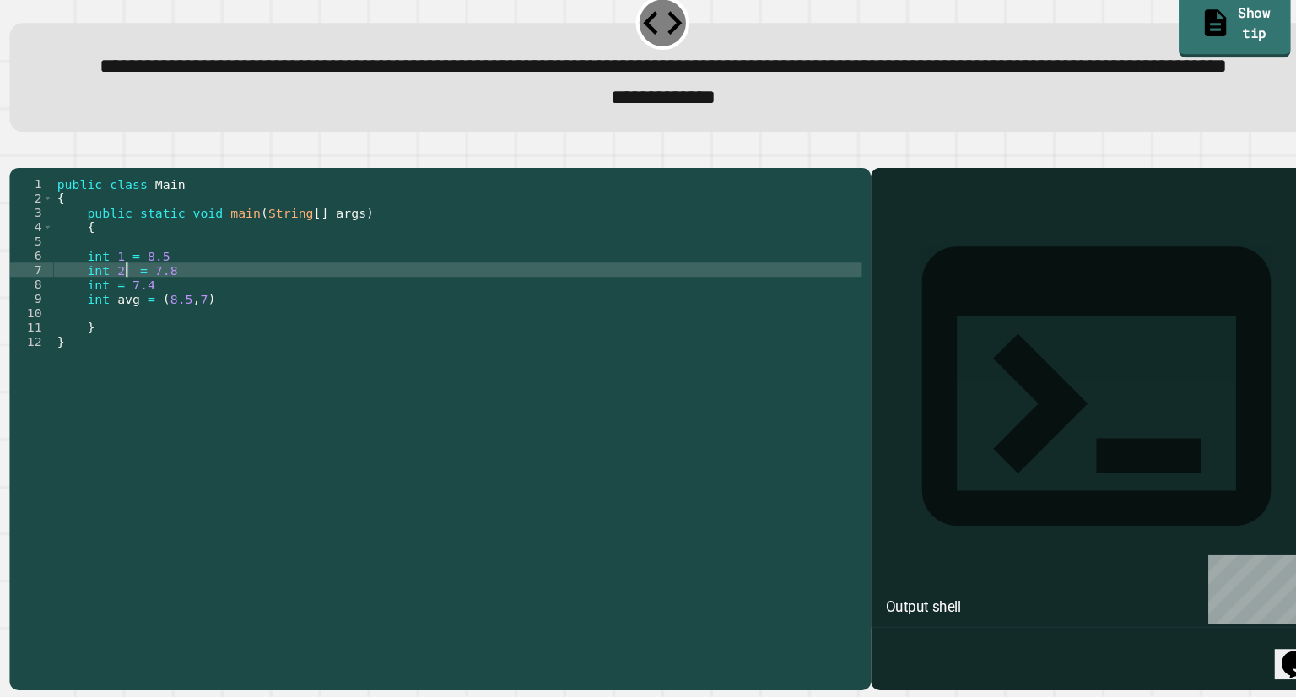
click at [122, 359] on div "public class Main { public static void main ( String [ ] args ) { int 1 = 8.5 i…" at bounding box center [454, 408] width 763 height 405
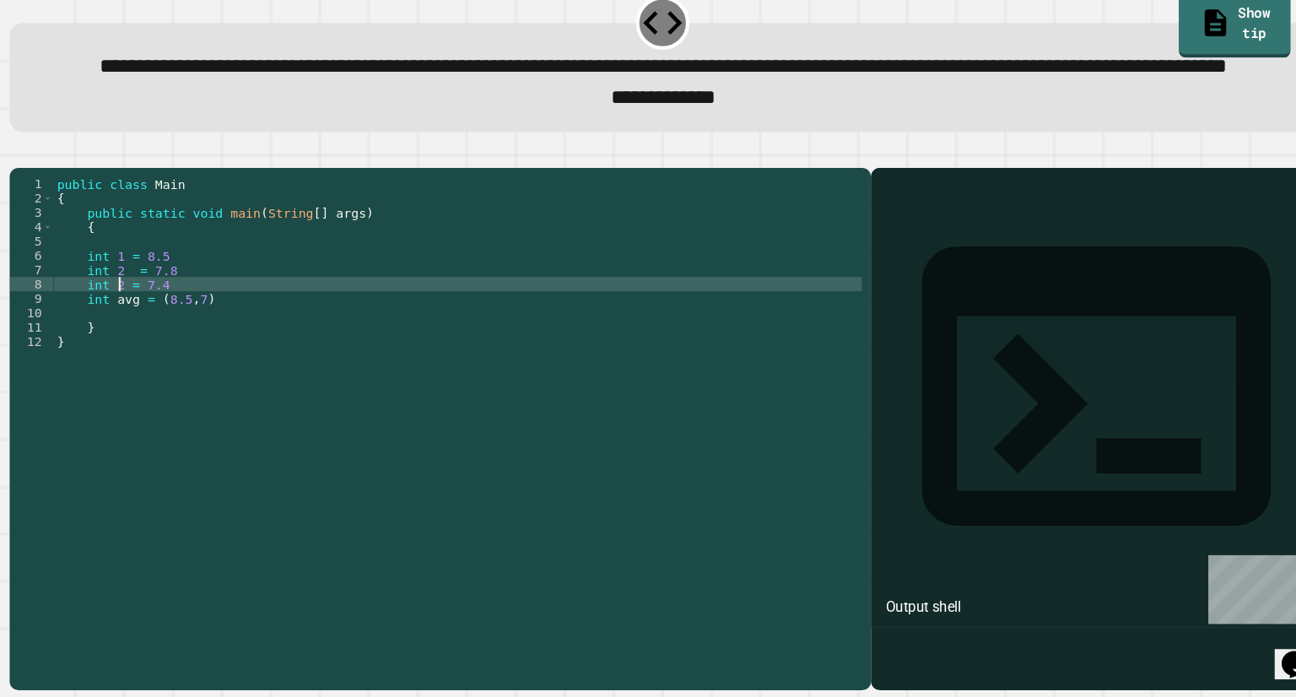
click at [203, 380] on div "public class Main { public static void main ( String [ ] args ) { int 1 = 8.5 i…" at bounding box center [454, 408] width 763 height 405
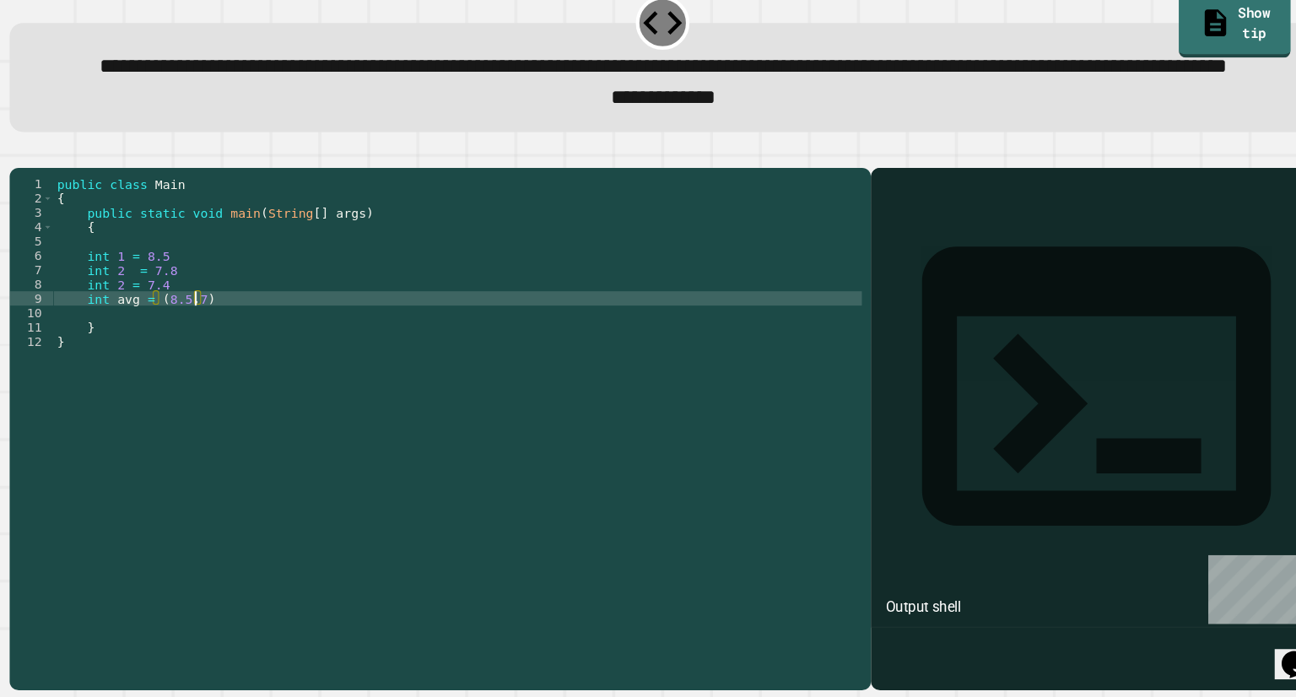
click at [207, 380] on div "public class Main { public static void main ( String [ ] args ) { int 1 = 8.5 i…" at bounding box center [454, 408] width 763 height 405
click at [170, 376] on div "public class Main { public static void main ( String [ ] args ) { int 1 = 8.5 i…" at bounding box center [454, 408] width 763 height 405
click at [203, 383] on div "public class Main { public static void main ( String [ ] args ) { int 1 = 8.5 i…" at bounding box center [454, 408] width 763 height 405
type textarea "**********"
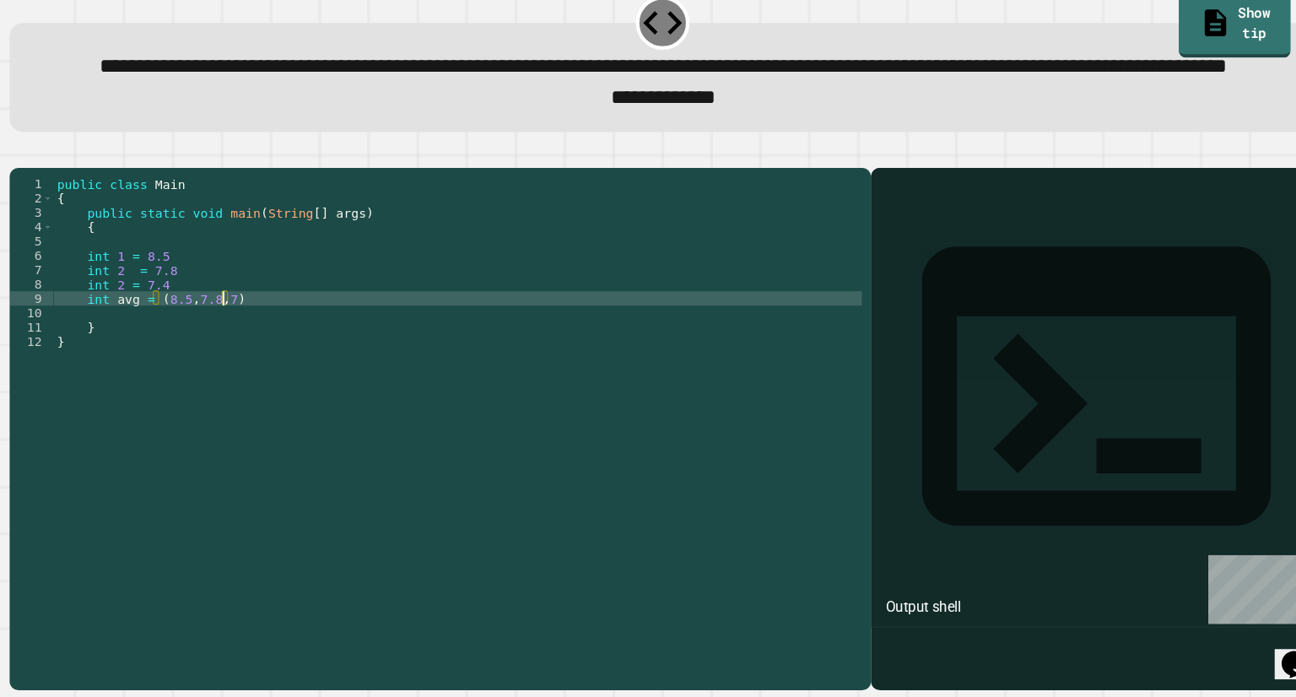
scroll to position [0, 11]
click at [303, 372] on div "public class Main { public static void main ( String [ ] args ) { int 1 = 8.5 i…" at bounding box center [454, 408] width 763 height 405
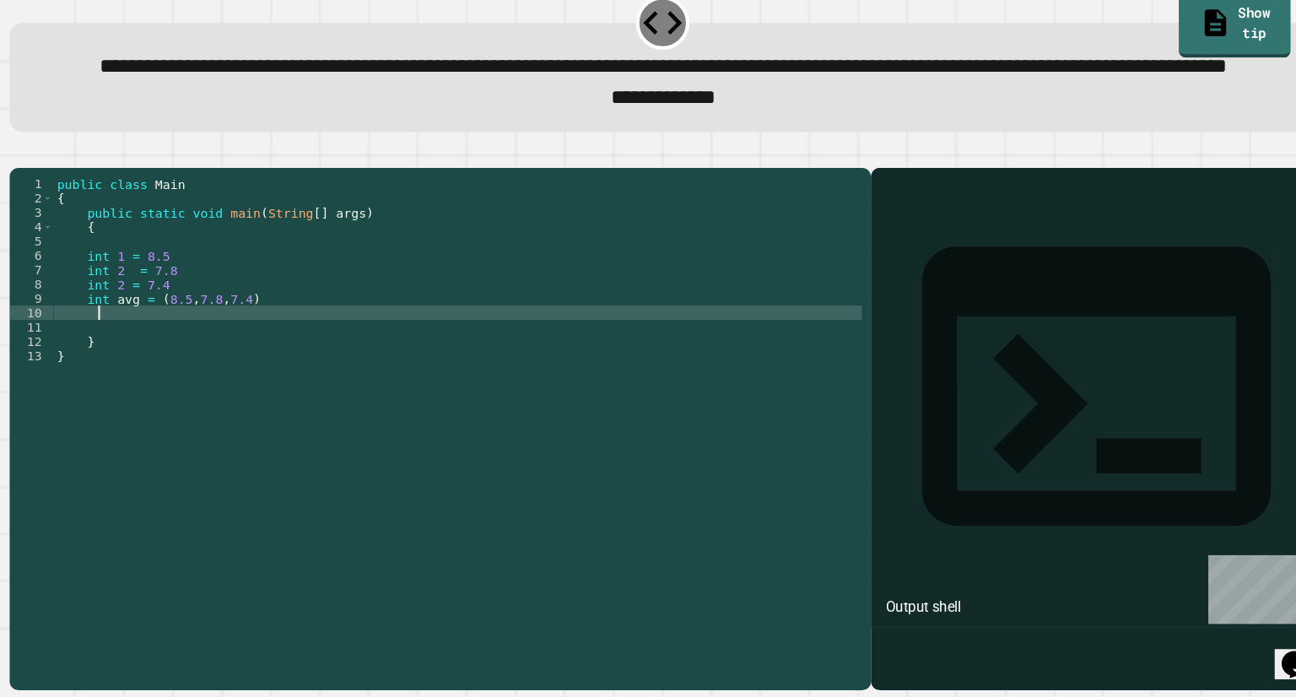
scroll to position [0, 2]
click at [167, 382] on div "public class Main { public static void main ( String [ ] args ) { int 1 = 8.5 i…" at bounding box center [454, 408] width 763 height 405
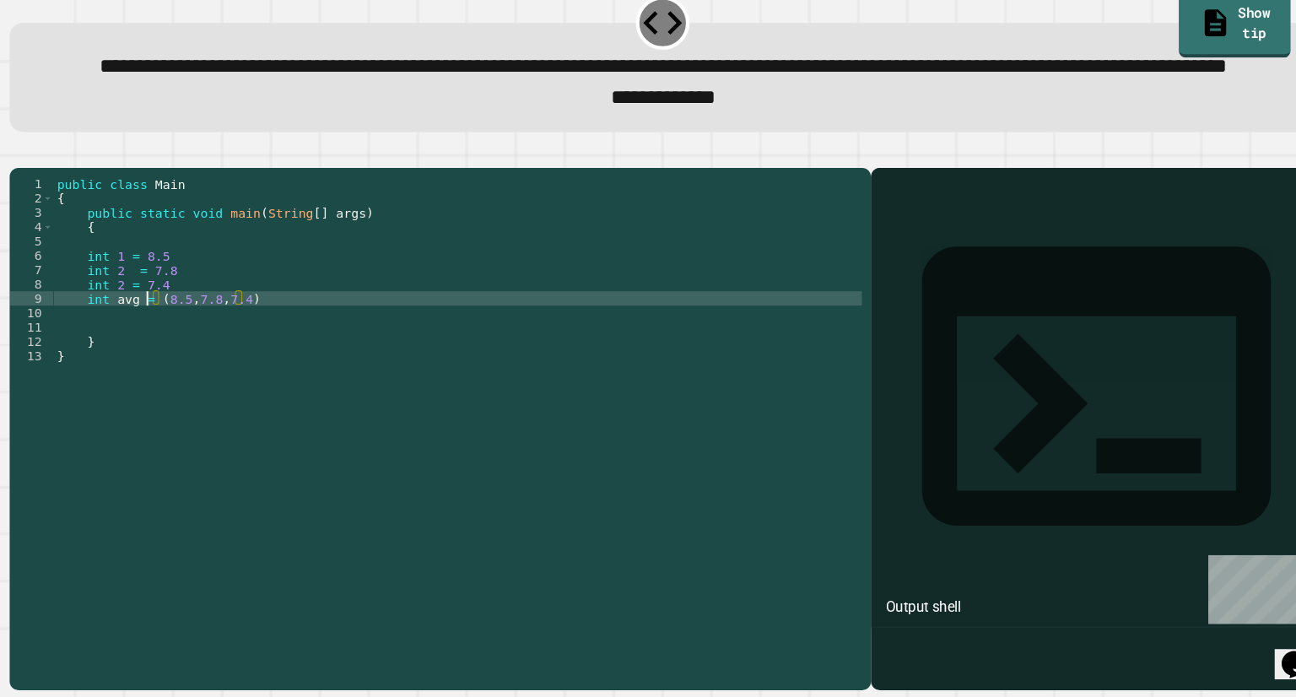
click at [161, 382] on div "public class Main { public static void main ( String [ ] args ) { int 1 = 8.5 i…" at bounding box center [454, 408] width 763 height 405
type textarea "**********"
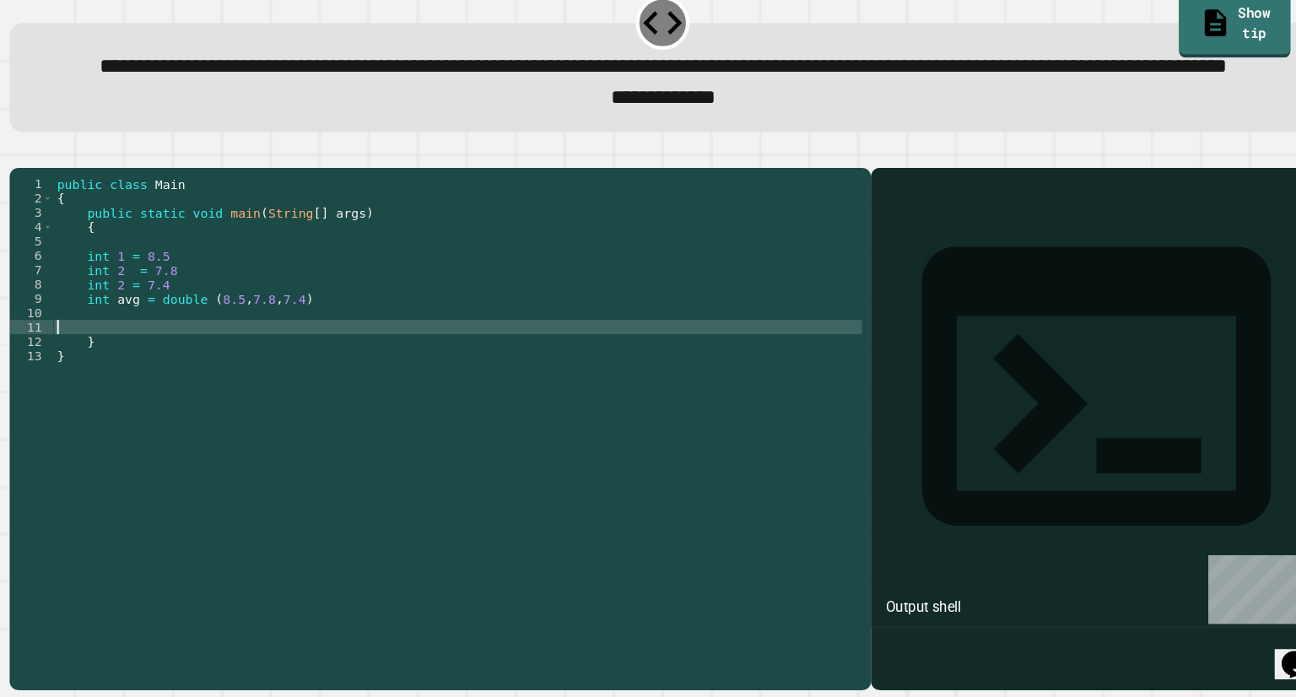
click at [211, 400] on div "public class Main { public static void main ( String [ ] args ) { int 1 = 8.5 i…" at bounding box center [454, 408] width 763 height 405
click at [218, 396] on div "public class Main { public static void main ( String [ ] args ) { int 1 = 8.5 i…" at bounding box center [454, 408] width 763 height 405
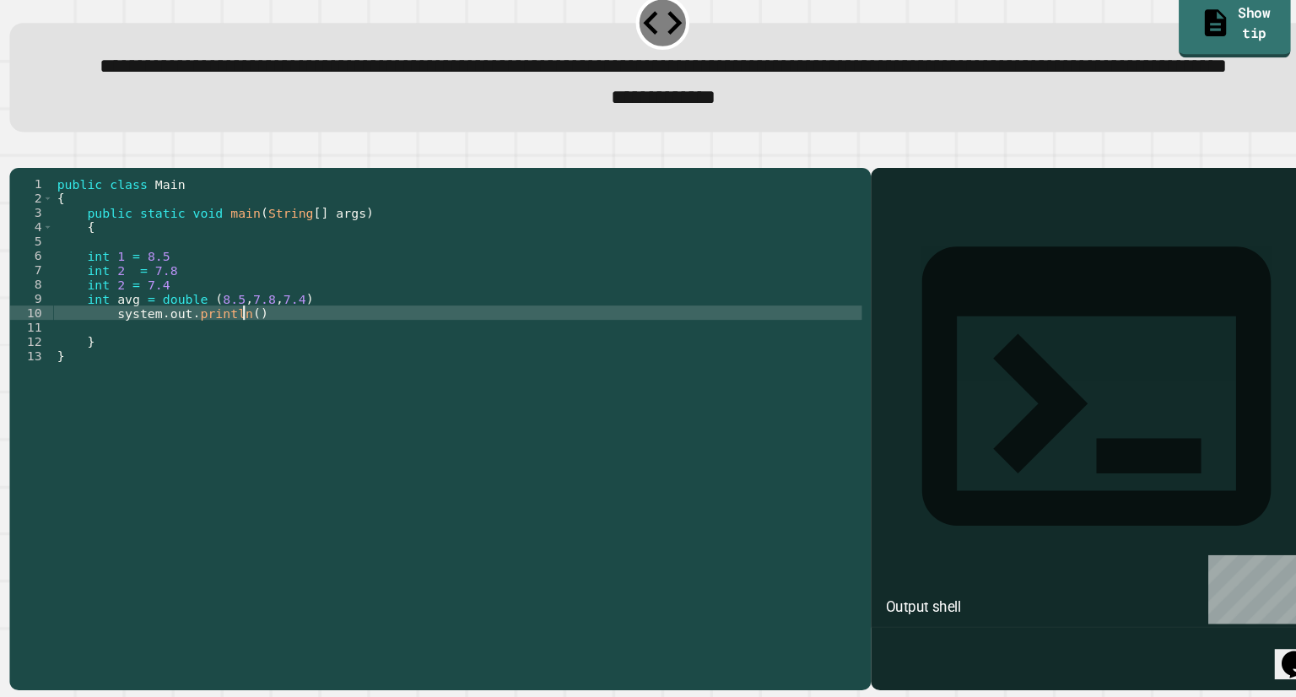
scroll to position [0, 11]
click at [135, 396] on div "public class Main { public static void main ( String [ ] args ) { int 1 = 8.5 i…" at bounding box center [454, 408] width 763 height 405
click at [181, 393] on div "public class Main { public static void main ( String [ ] args ) { int 1 = 8.5 i…" at bounding box center [454, 408] width 763 height 405
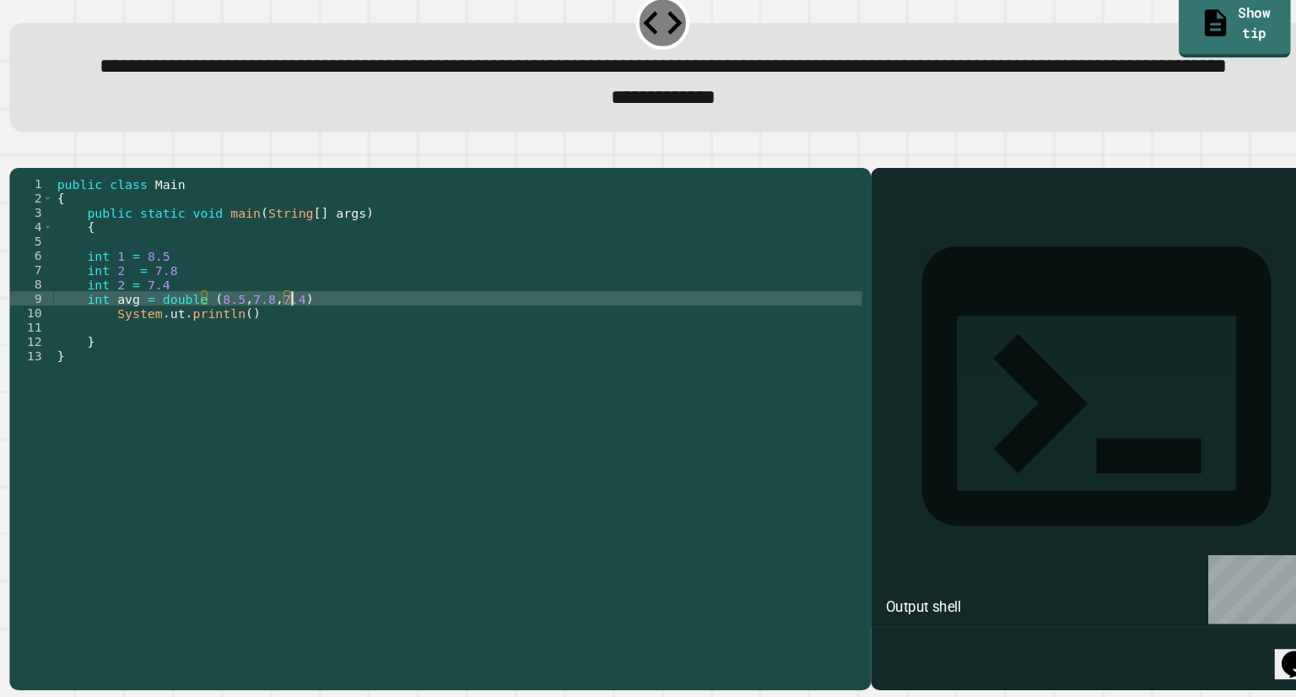
click at [302, 373] on div "public class Main { public static void main ( String [ ] args ) { int 1 = 8.5 i…" at bounding box center [454, 408] width 763 height 405
click at [135, 337] on div "public class Main { public static void main ( String [ ] args ) { int 1 = 8.5 i…" at bounding box center [454, 408] width 763 height 405
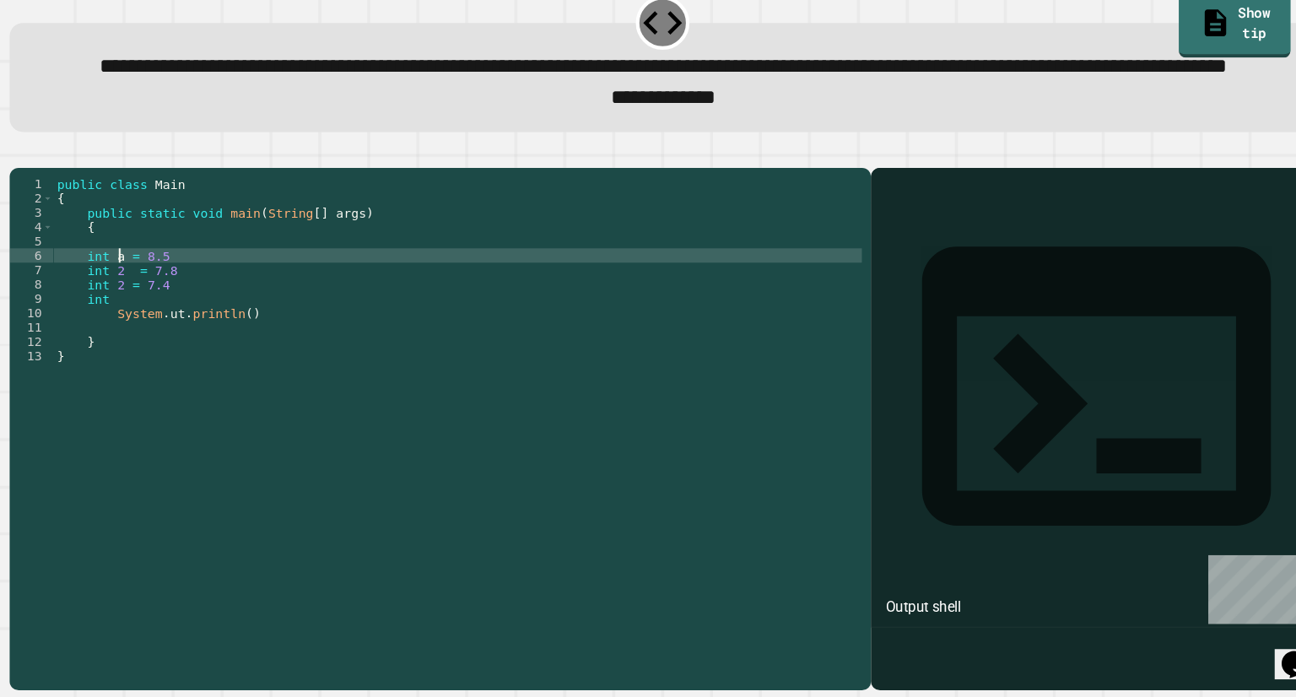
scroll to position [0, 3]
click at [135, 343] on div "public class Main { public static void main ( String [ ] args ) { int a = 8.5 i…" at bounding box center [454, 408] width 763 height 405
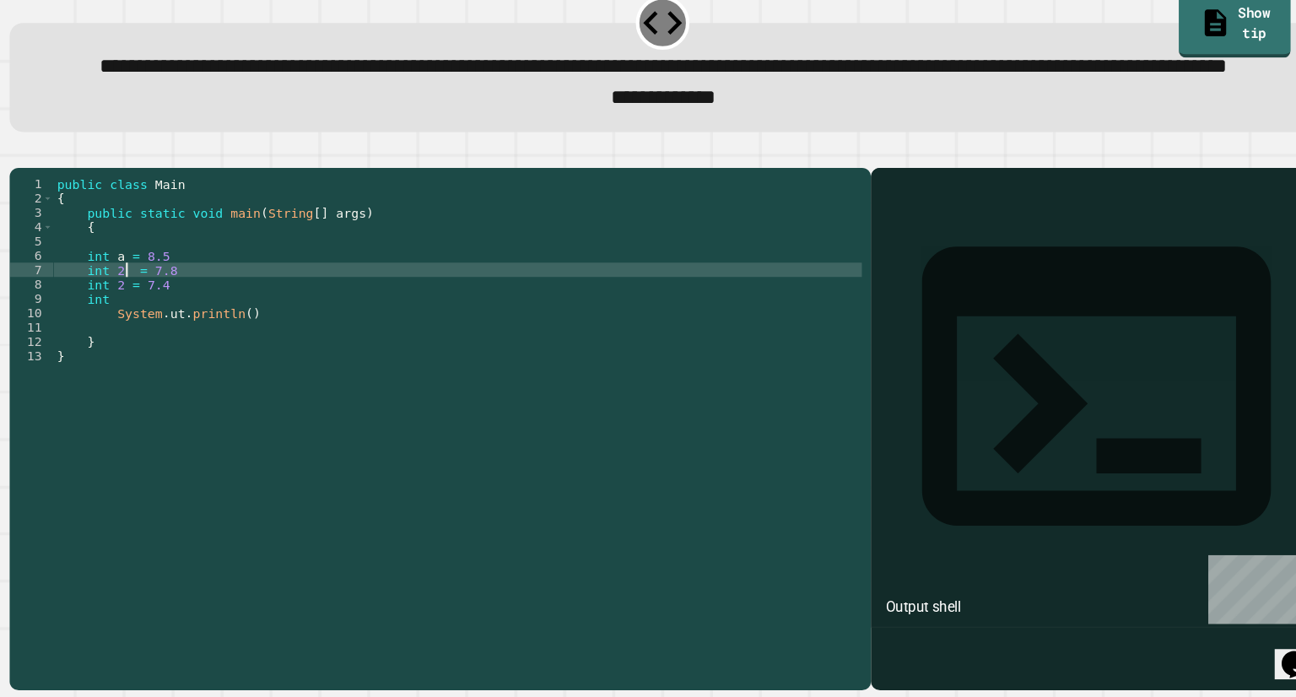
click at [141, 357] on div "public class Main { public static void main ( String [ ] args ) { int a = 8.5 i…" at bounding box center [454, 408] width 763 height 405
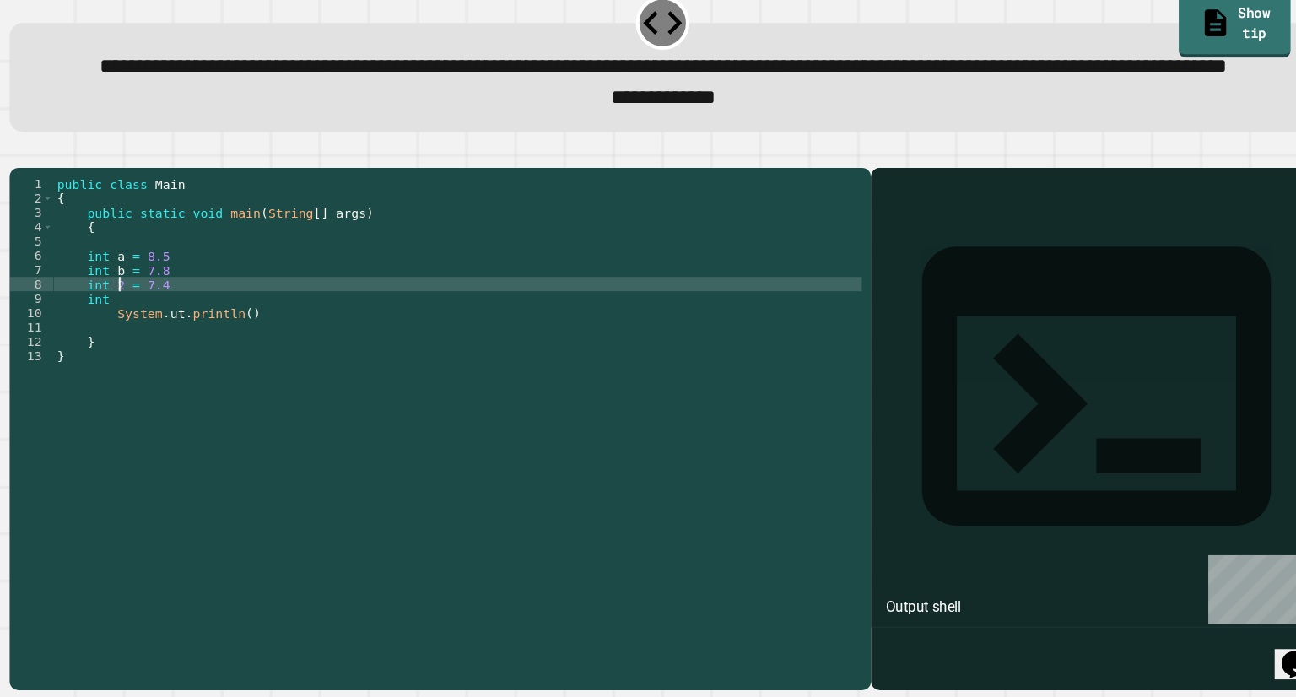
click at [135, 365] on div "public class Main { public static void main ( String [ ] args ) { int a = 8.5 i…" at bounding box center [454, 408] width 763 height 405
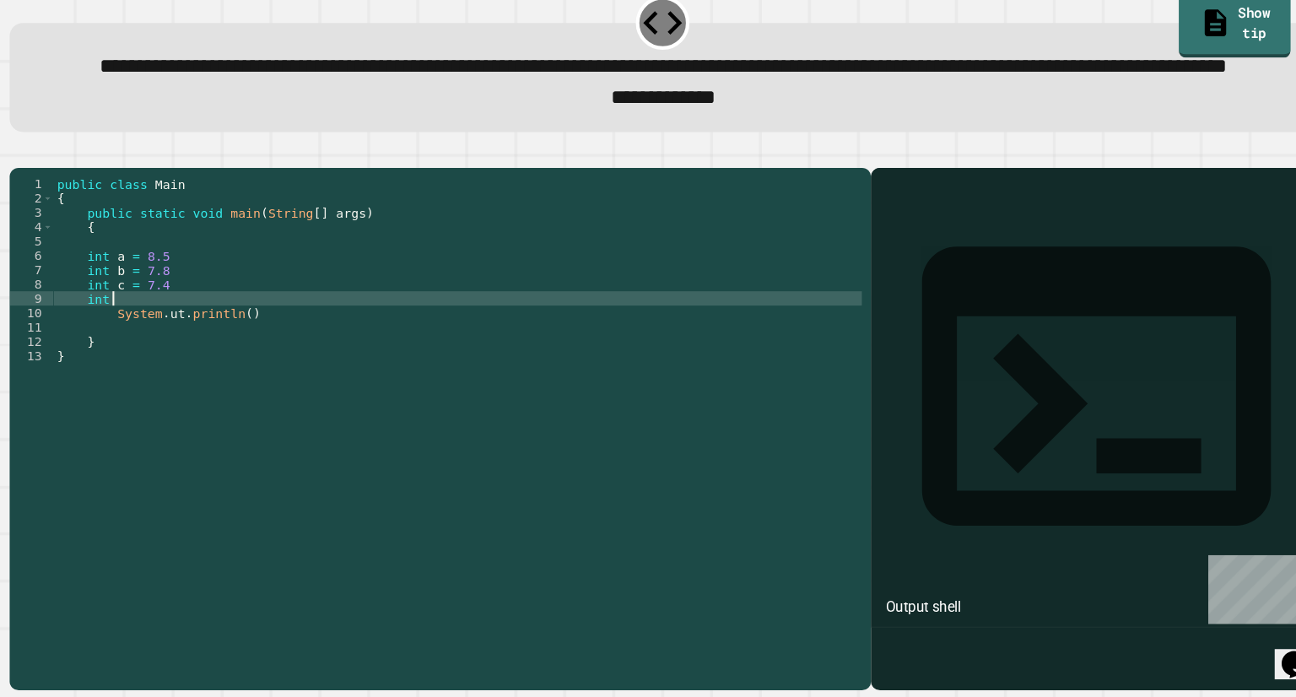
click at [140, 381] on div "public class Main { public static void main ( String [ ] args ) { int a = 8.5 i…" at bounding box center [454, 408] width 763 height 405
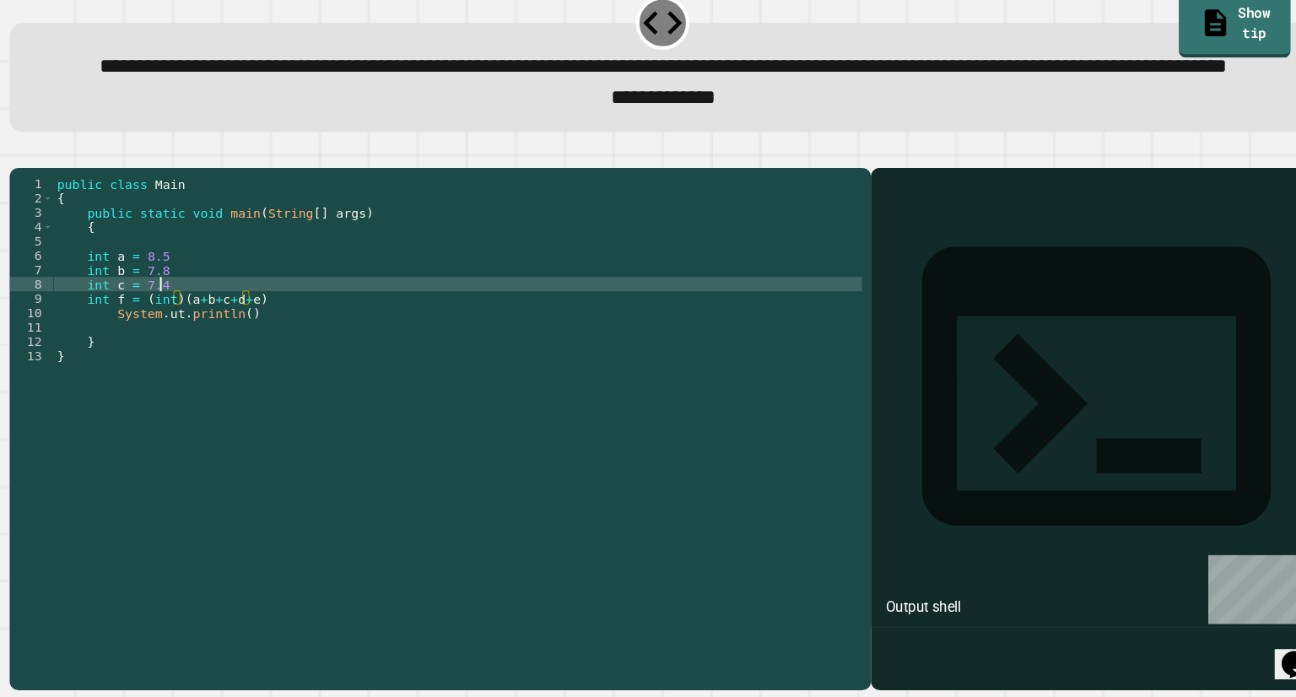
click at [269, 368] on div "public class Main { public static void main ( String [ ] args ) { int a = 8.5 i…" at bounding box center [454, 408] width 763 height 405
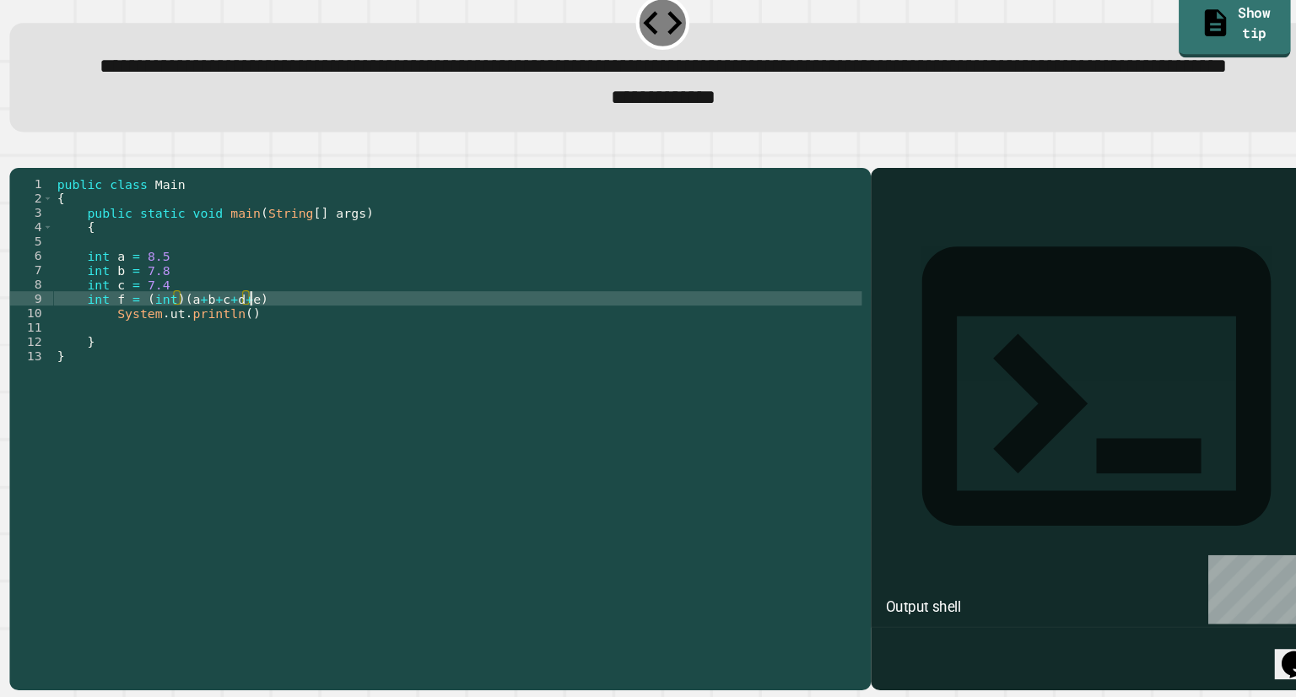
click at [274, 380] on div "public class Main { public static void main ( String [ ] args ) { int a = 8.5 i…" at bounding box center [454, 408] width 763 height 405
type textarea "**********"
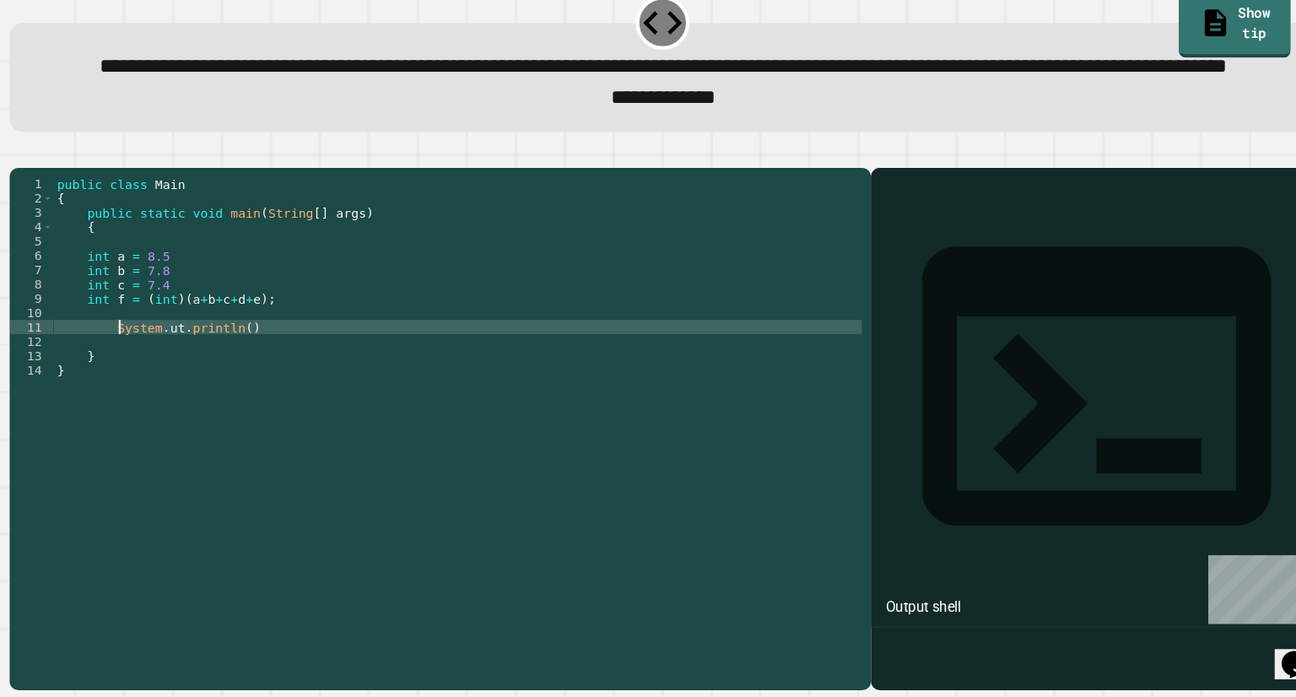
click at [134, 408] on div "public class Main { public static void main ( String [ ] args ) { int a = 8.5 i…" at bounding box center [454, 408] width 763 height 405
click at [122, 409] on div "public class Main { public static void main ( String [ ] args ) { int a = 8.5 i…" at bounding box center [454, 408] width 763 height 405
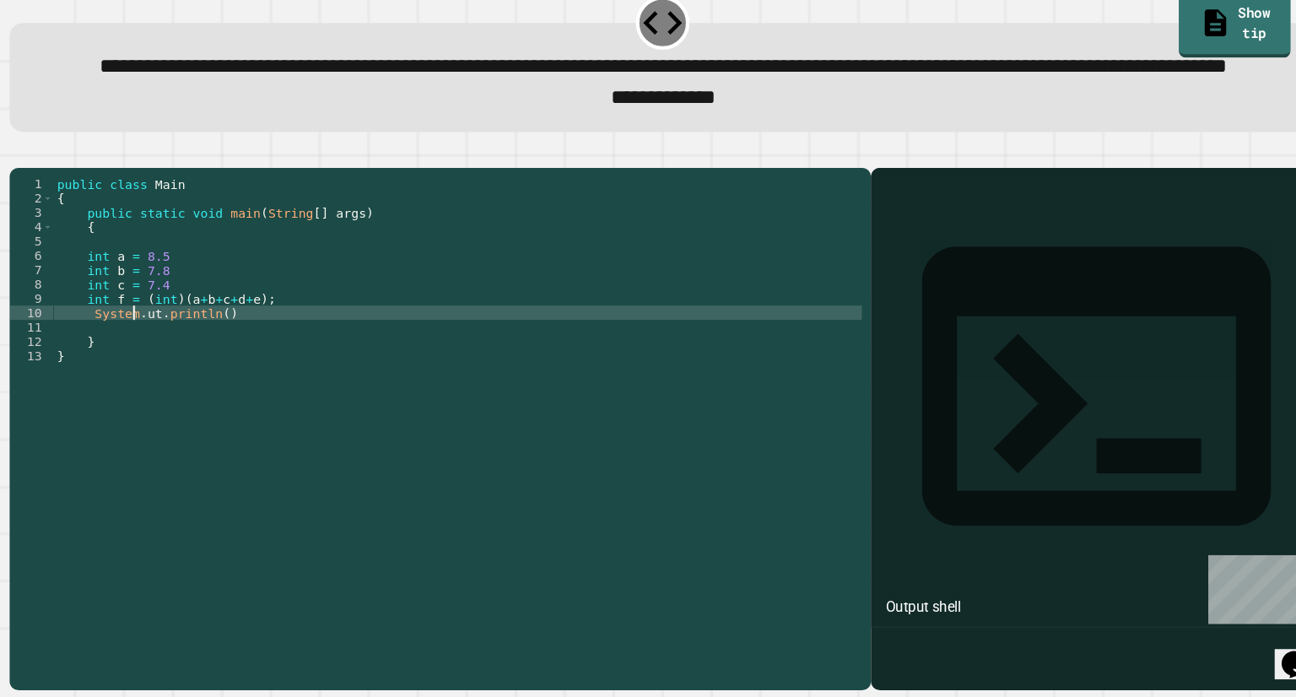
click at [151, 391] on div "public class Main { public static void main ( String [ ] args ) { int a = 8.5 i…" at bounding box center [454, 408] width 763 height 405
click at [157, 392] on div "public class Main { public static void main ( String [ ] args ) { int a = 8.5 i…" at bounding box center [454, 408] width 763 height 405
click at [228, 392] on div "public class Main { public static void main ( String [ ] args ) { int a = 8.5 i…" at bounding box center [454, 408] width 763 height 405
click at [232, 393] on div "public class Main { public static void main ( String [ ] args ) { int a = 8.5 i…" at bounding box center [454, 408] width 763 height 405
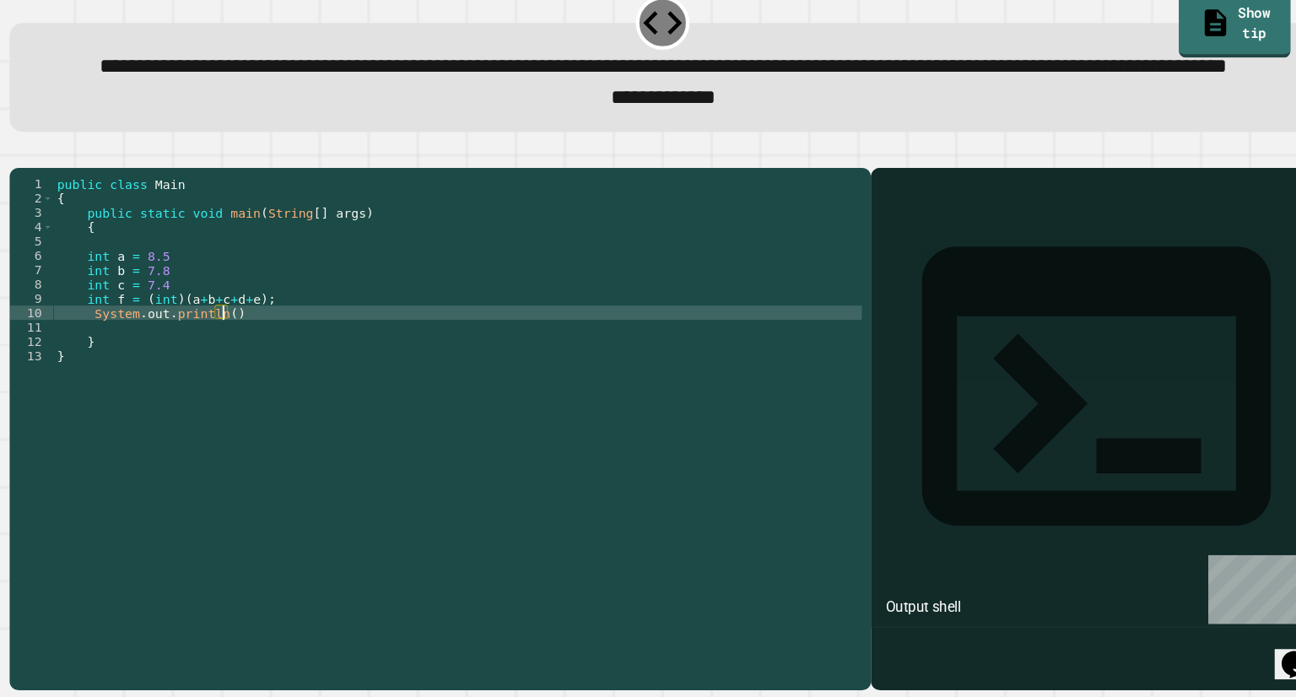
scroll to position [0, 10]
click at [275, 386] on div "public class Main { public static void main ( String [ ] args ) { int a = 8.5 i…" at bounding box center [454, 408] width 763 height 405
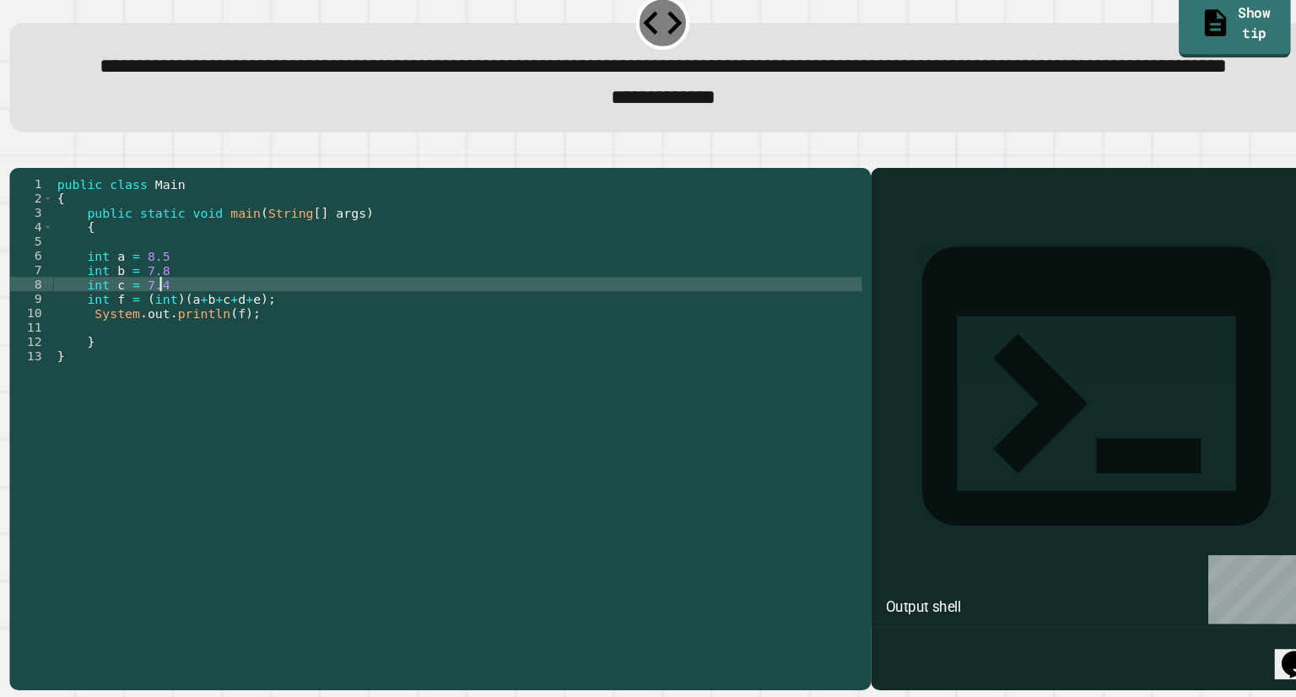
click at [210, 367] on div "public class Main { public static void main ( String [ ] args ) { int a = 8.5 i…" at bounding box center [454, 408] width 763 height 405
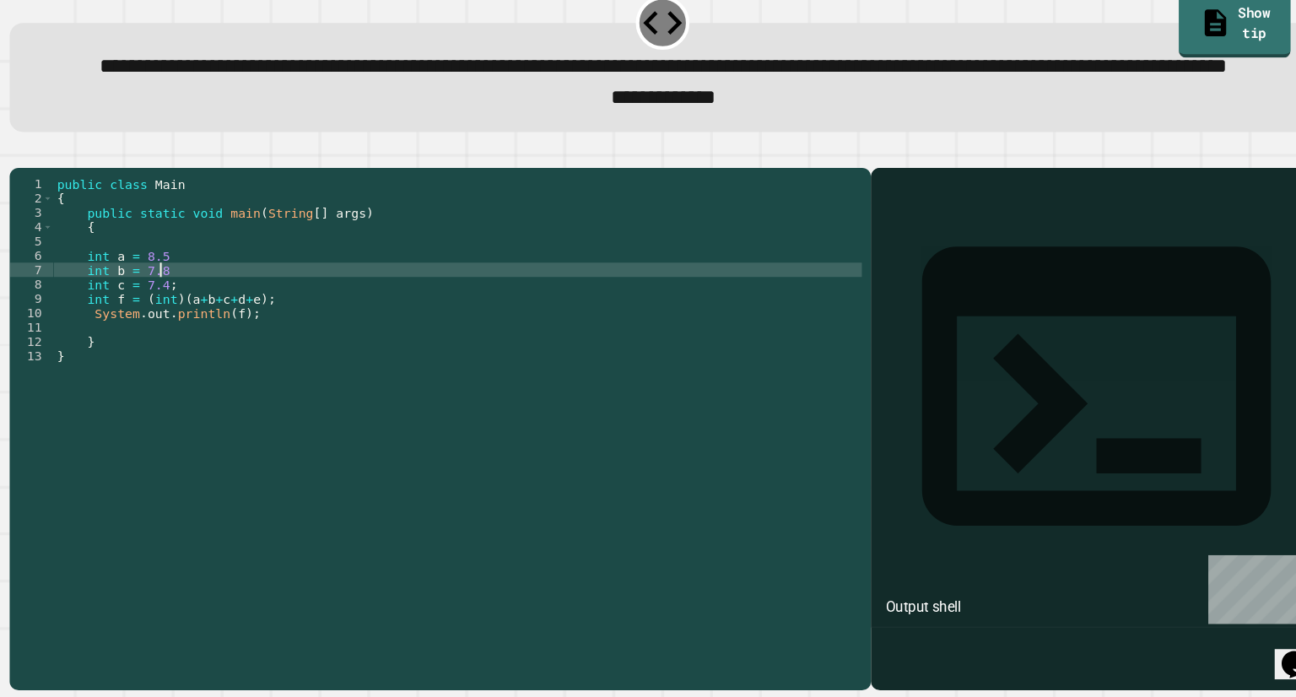
click at [199, 345] on div "public class Main { public static void main ( String [ ] args ) { int a = 8.5 i…" at bounding box center [454, 408] width 763 height 405
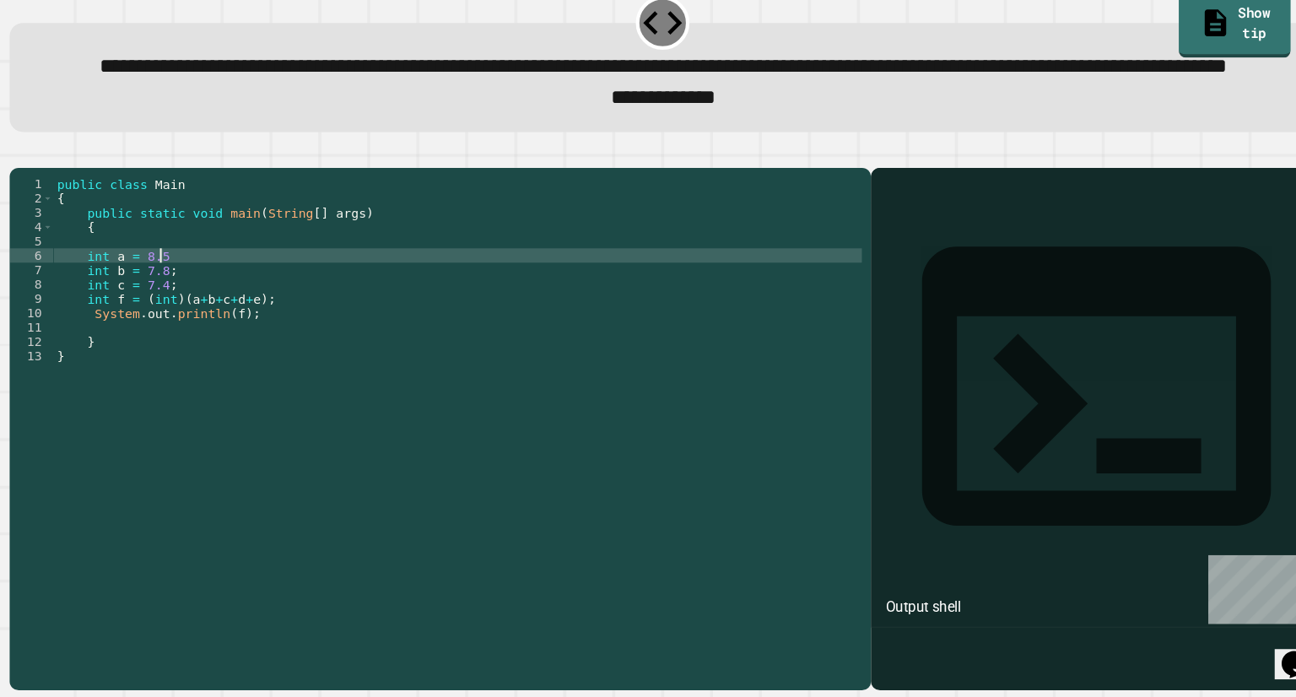
click at [186, 342] on div "public class Main { public static void main ( String [ ] args ) { int a = 8.5 i…" at bounding box center [454, 408] width 763 height 405
type textarea "**********"
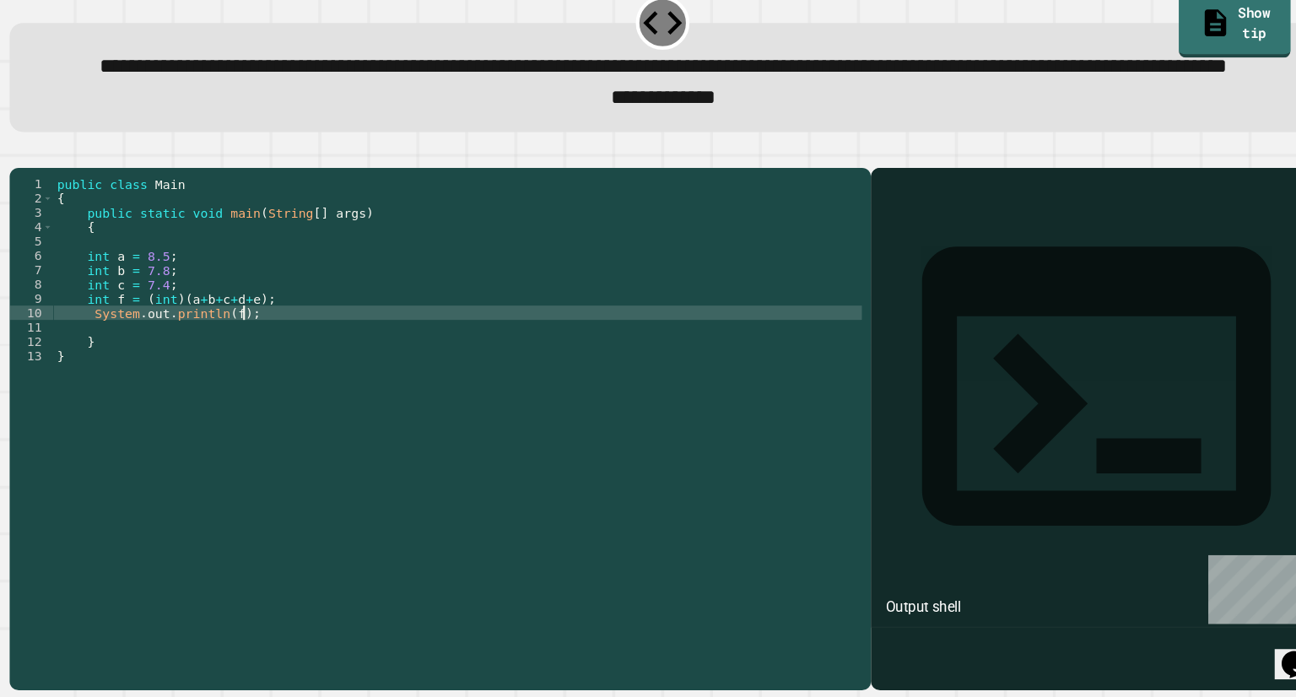
click at [270, 396] on div "public class Main { public static void main ( String [ ] args ) { int a = 8.5 ;…" at bounding box center [454, 408] width 763 height 405
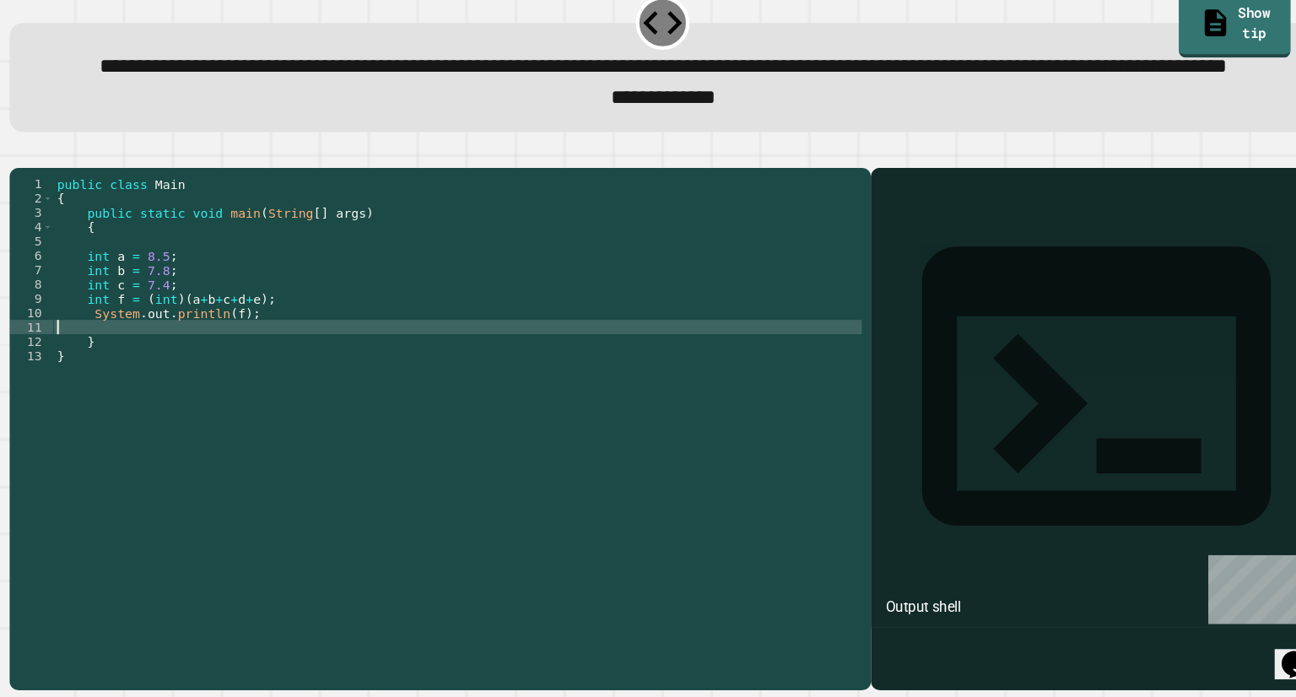
click at [270, 404] on div "public class Main { public static void main ( String [ ] args ) { int a = 8.5 ;…" at bounding box center [454, 408] width 763 height 405
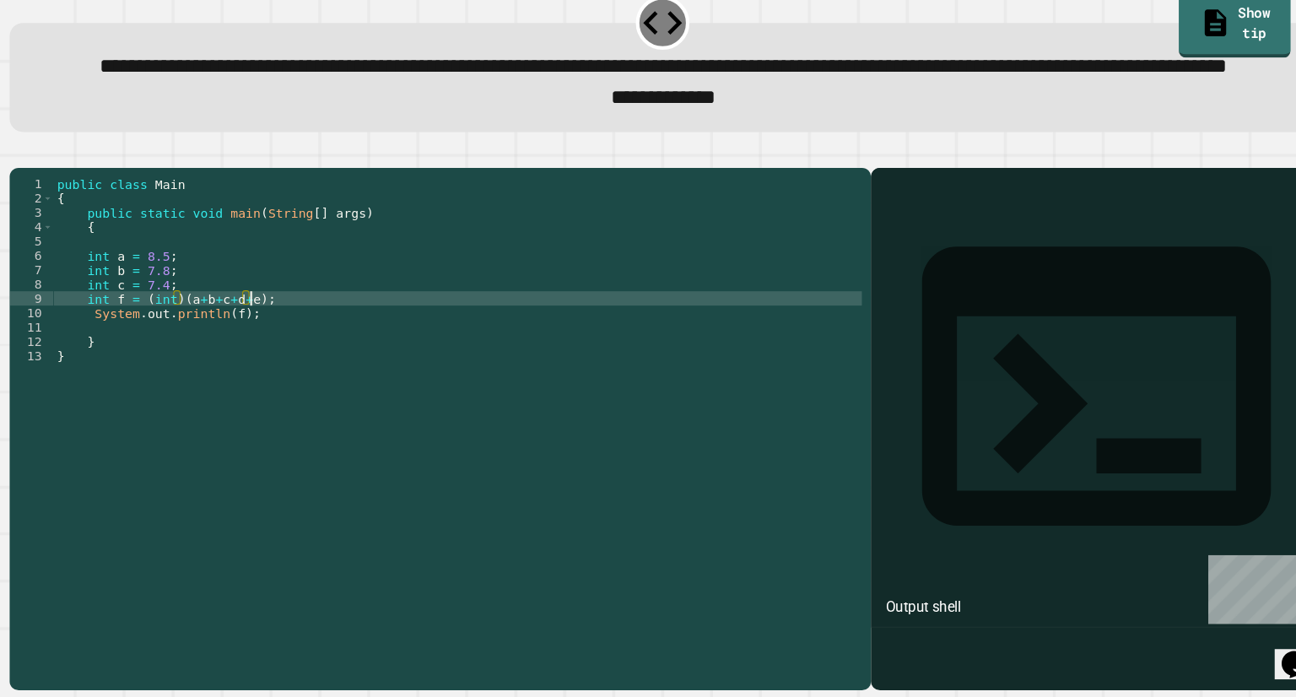
click at [257, 379] on div "public class Main { public static void main ( String [ ] args ) { int a = 8.5 ;…" at bounding box center [454, 408] width 763 height 405
click at [260, 409] on div "public class Main { public static void main ( String [ ] args ) { int a = 8.5 ;…" at bounding box center [454, 408] width 763 height 405
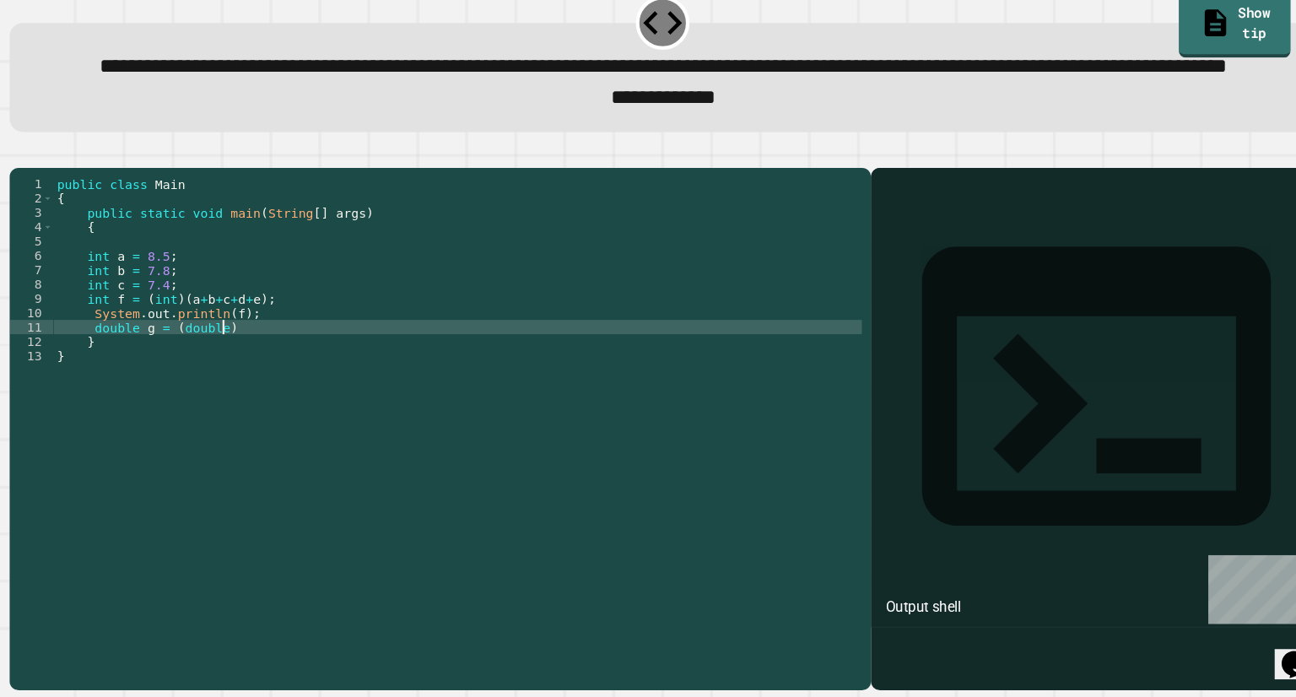
scroll to position [0, 10]
click at [246, 401] on div "public class Main { public static void main ( String [ ] args ) { int a = 8.5 ;…" at bounding box center [454, 408] width 763 height 405
click at [300, 412] on div "public class Main { public static void main ( String [ ] args ) { int a = 8.5 ;…" at bounding box center [454, 408] width 763 height 405
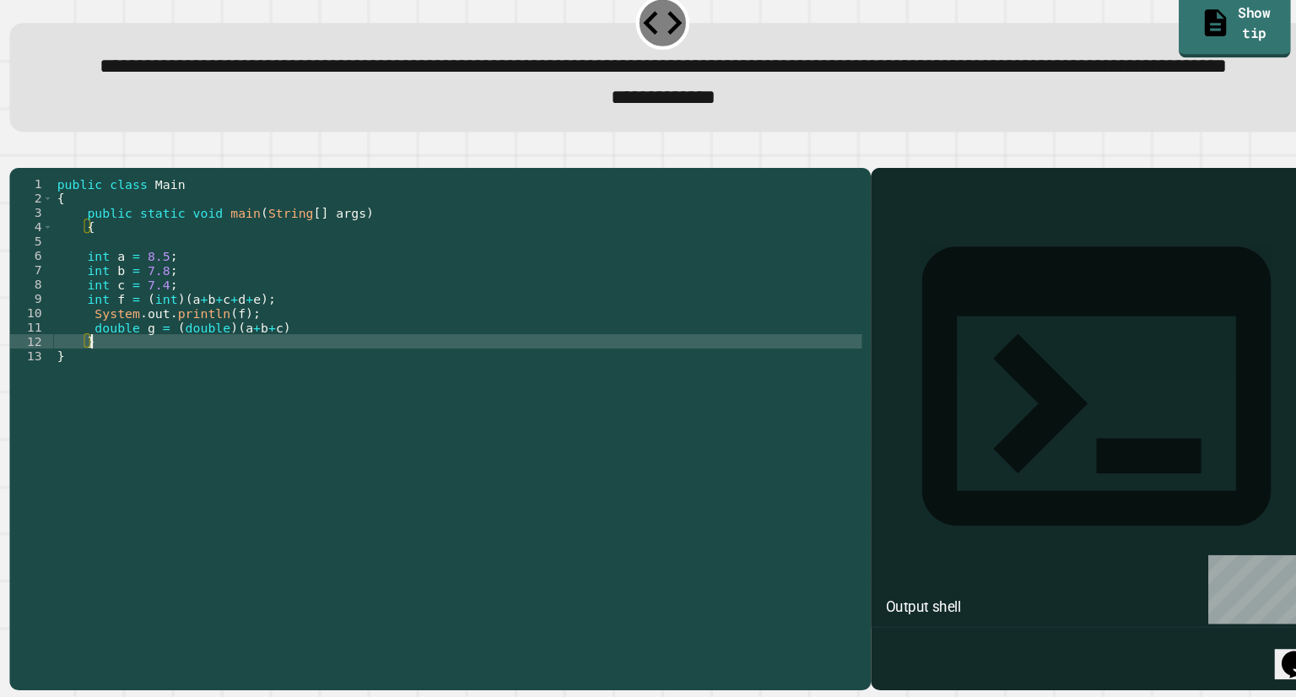
click at [300, 406] on div "public class Main { public static void main ( String [ ] args ) { int a = 8.5 ;…" at bounding box center [454, 408] width 763 height 405
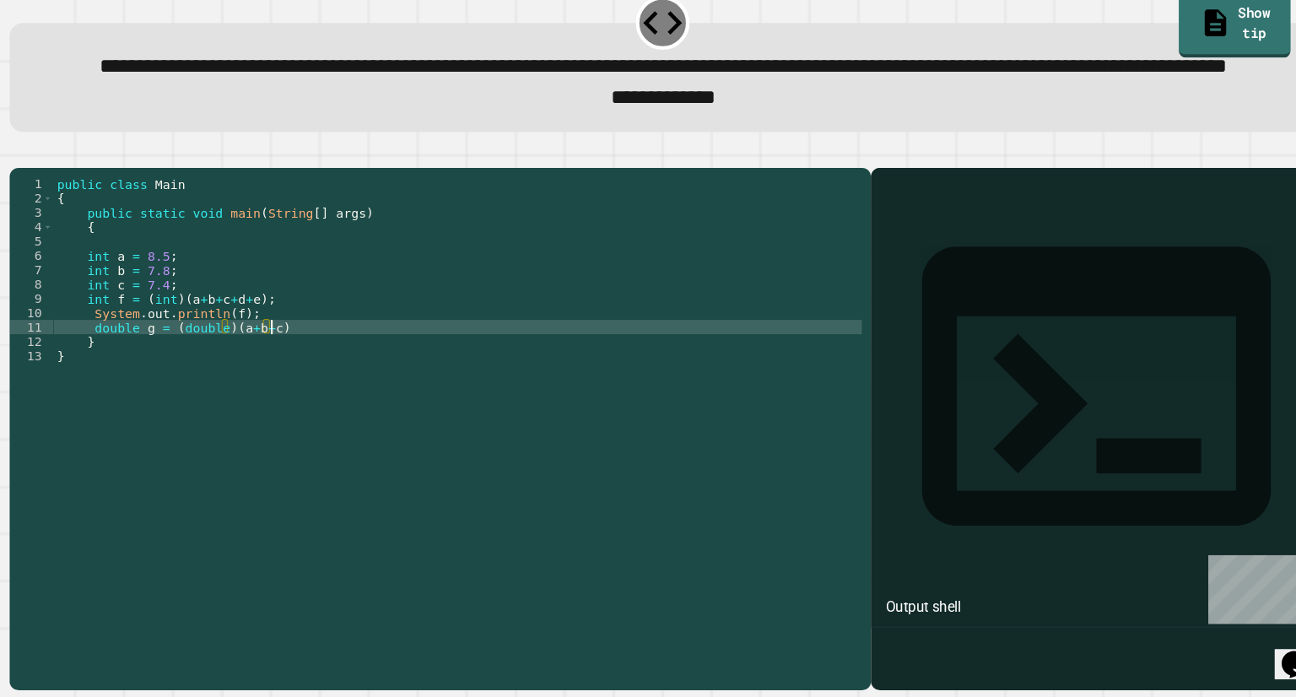
type textarea "**********"
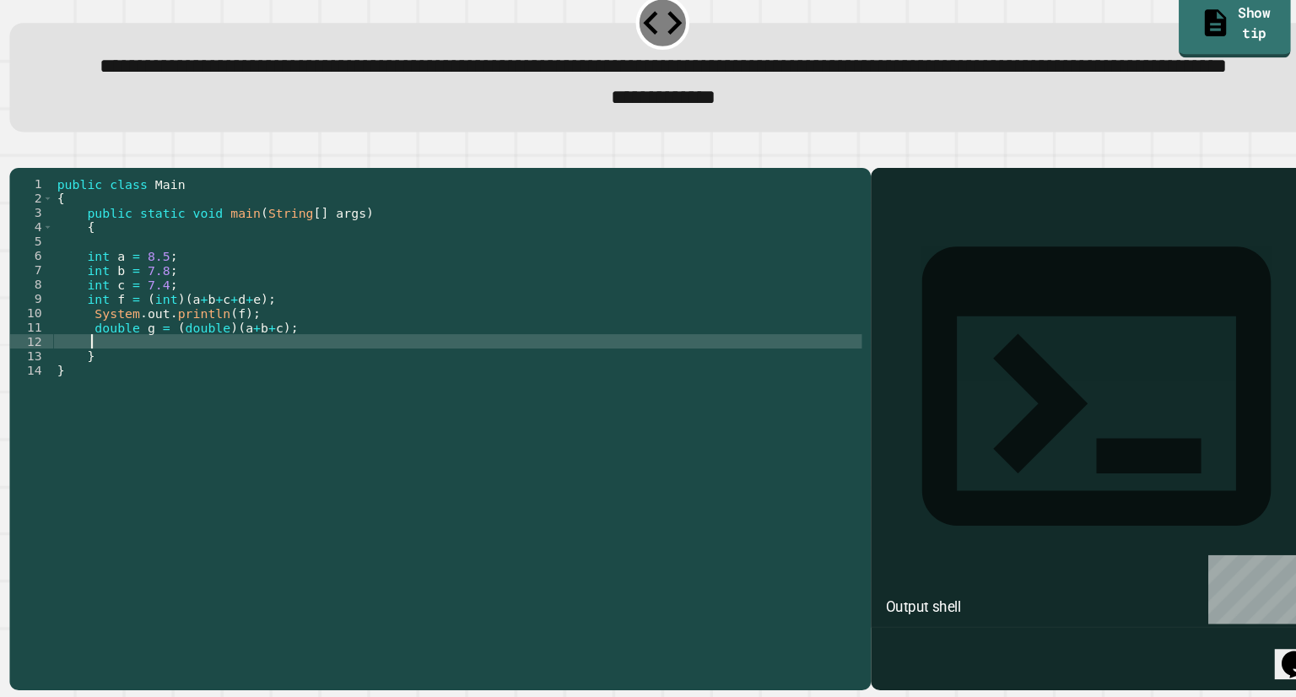
scroll to position [0, 1]
type textarea "*"
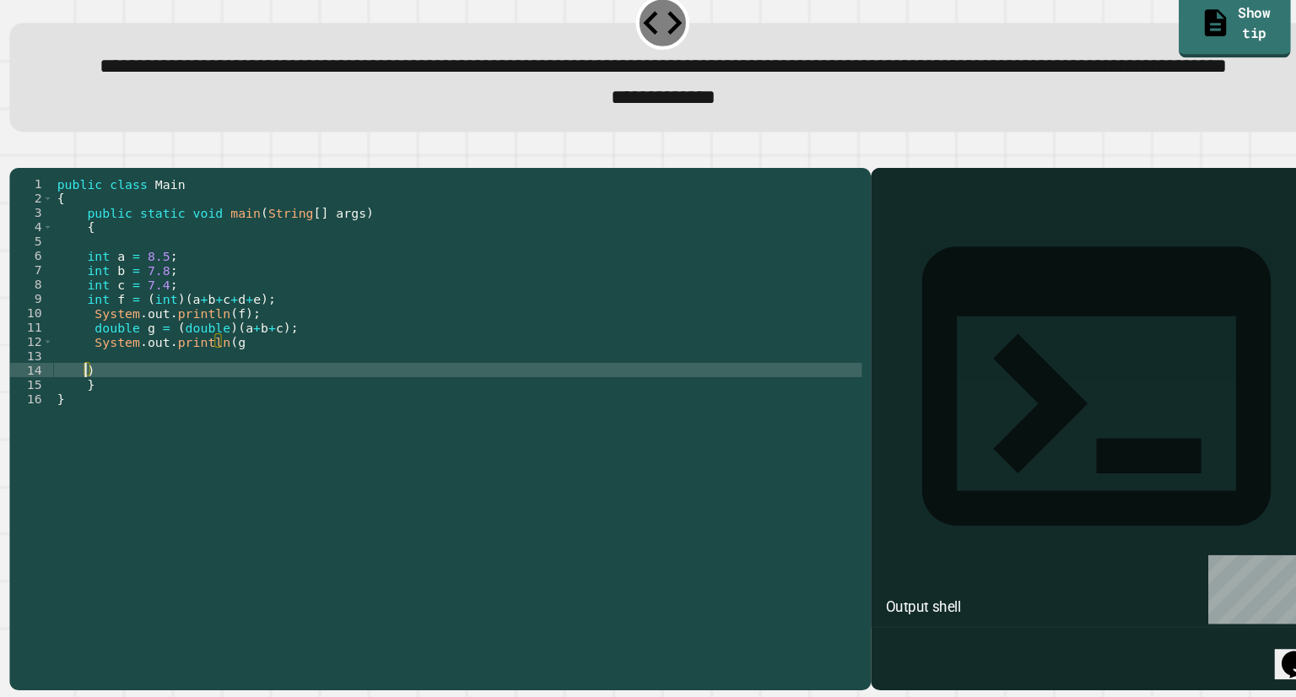
scroll to position [0, 0]
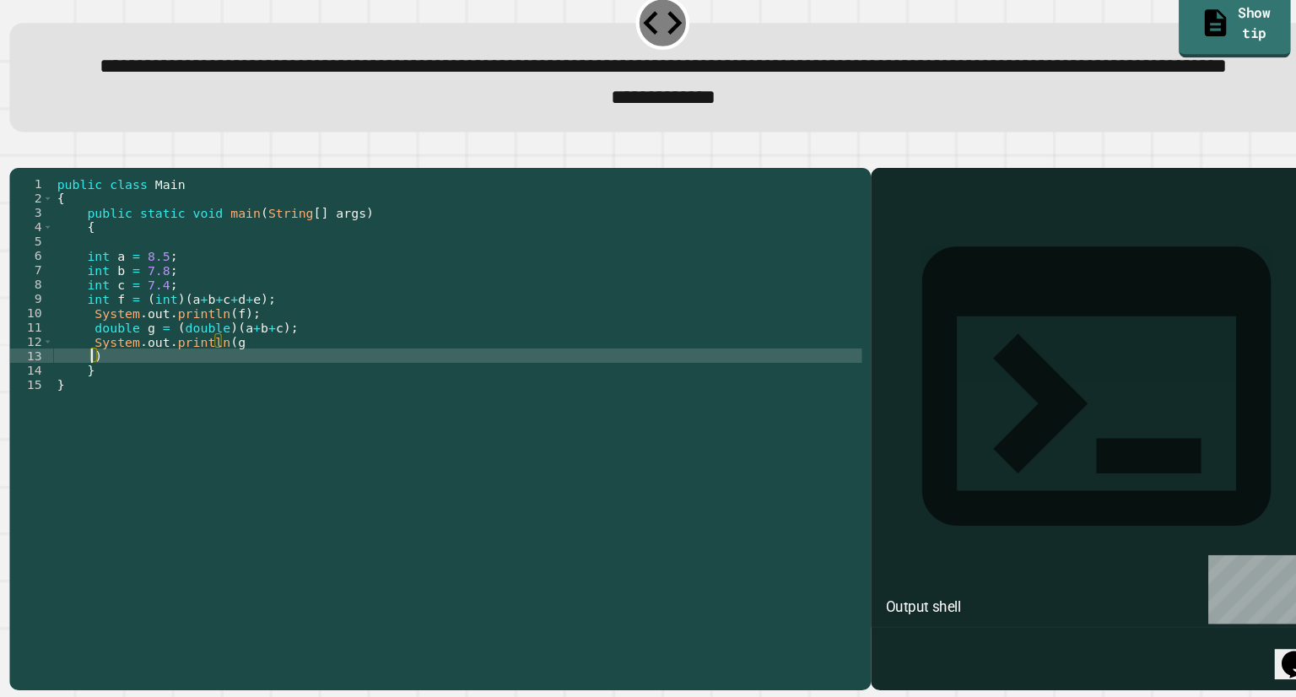
type textarea "*"
click at [222, 435] on div "public class Main { public static void main ( String [ ] args ) { int a = 8.5 ;…" at bounding box center [454, 408] width 763 height 405
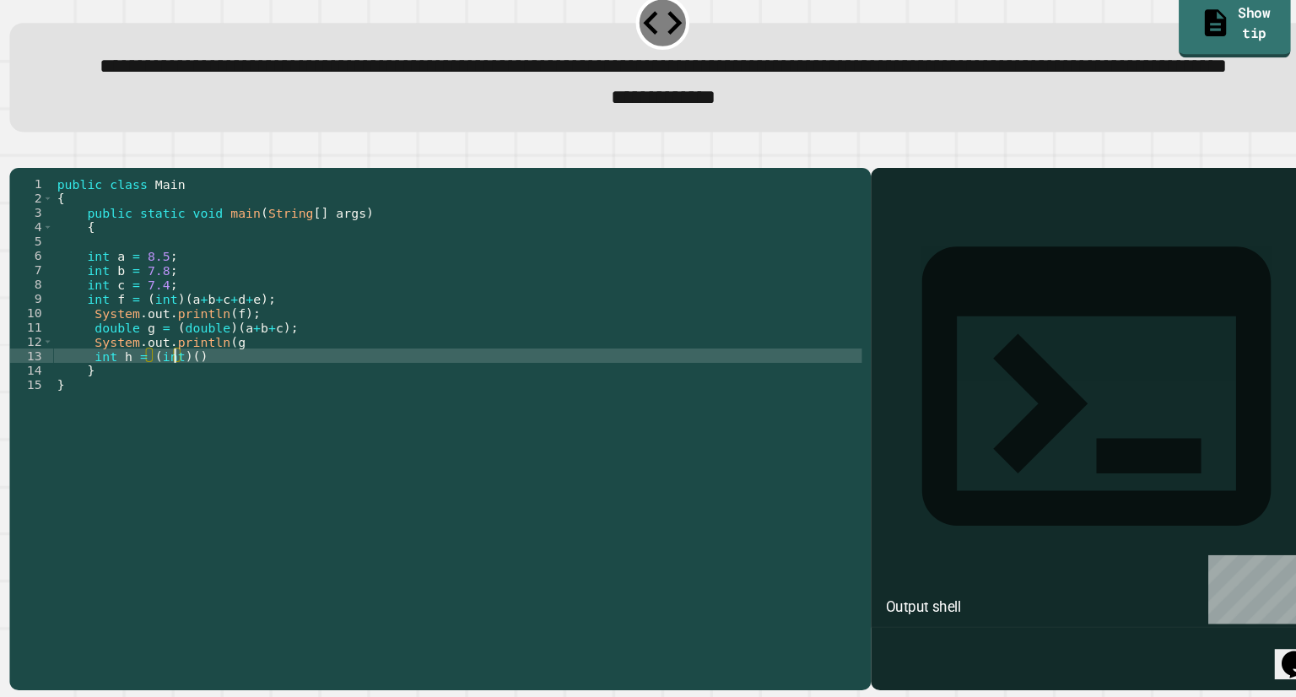
click at [189, 435] on div "public class Main { public static void main ( String [ ] args ) { int a = 8.5 ;…" at bounding box center [454, 408] width 763 height 405
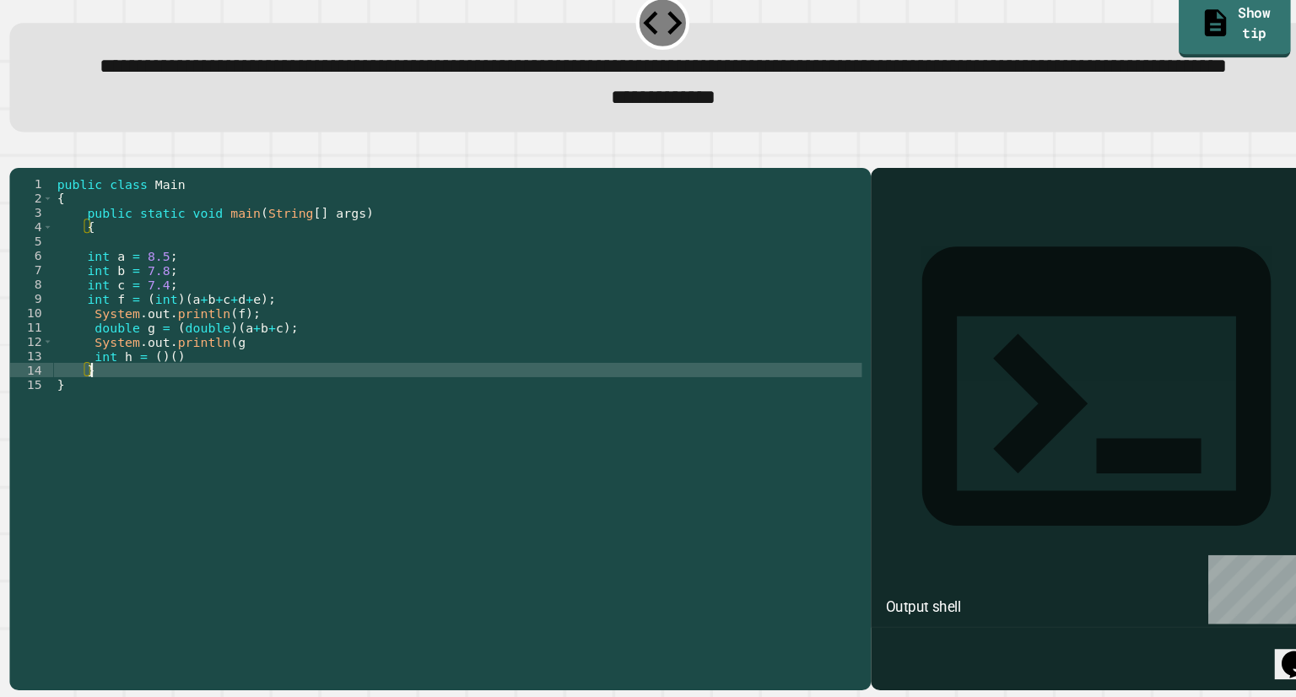
click at [202, 440] on div "public class Main { public static void main ( String [ ] args ) { int a = 8.5 ;…" at bounding box center [454, 408] width 763 height 405
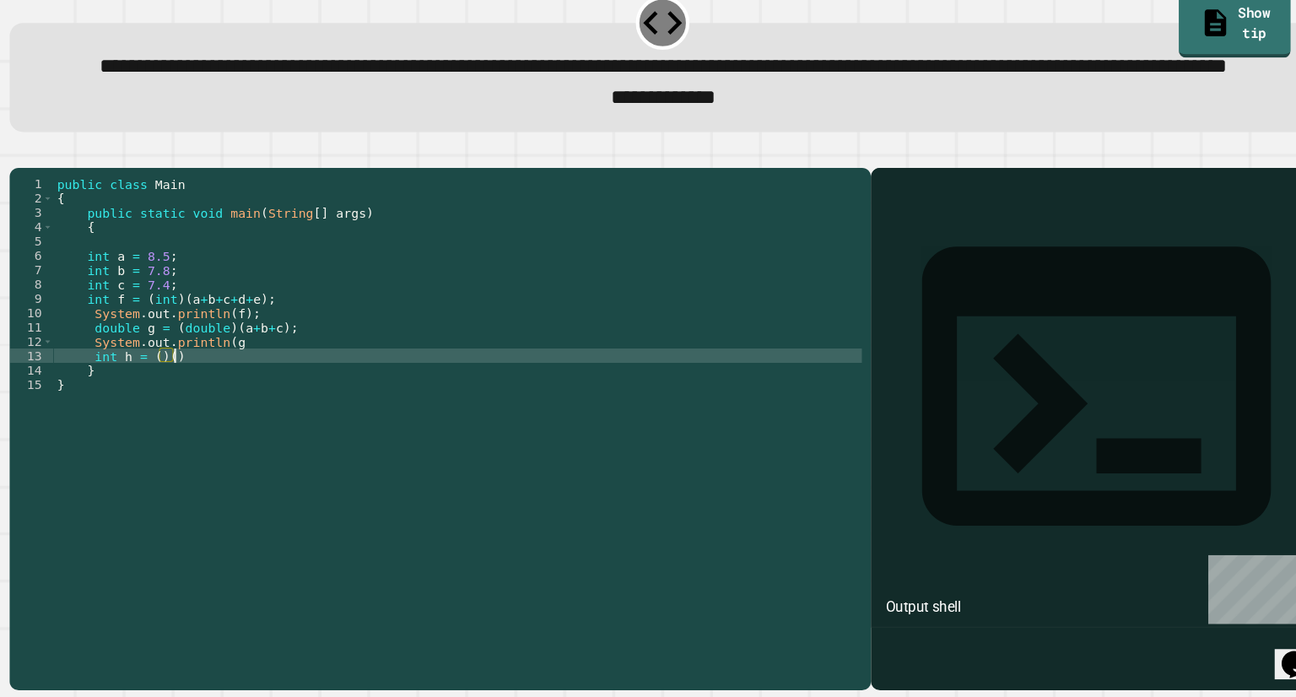
click at [201, 435] on div "public class Main { public static void main ( String [ ] args ) { int a = 8.5 ;…" at bounding box center [454, 408] width 763 height 405
type textarea "*"
click at [41, 183] on icon "button" at bounding box center [41, 183] width 0 height 0
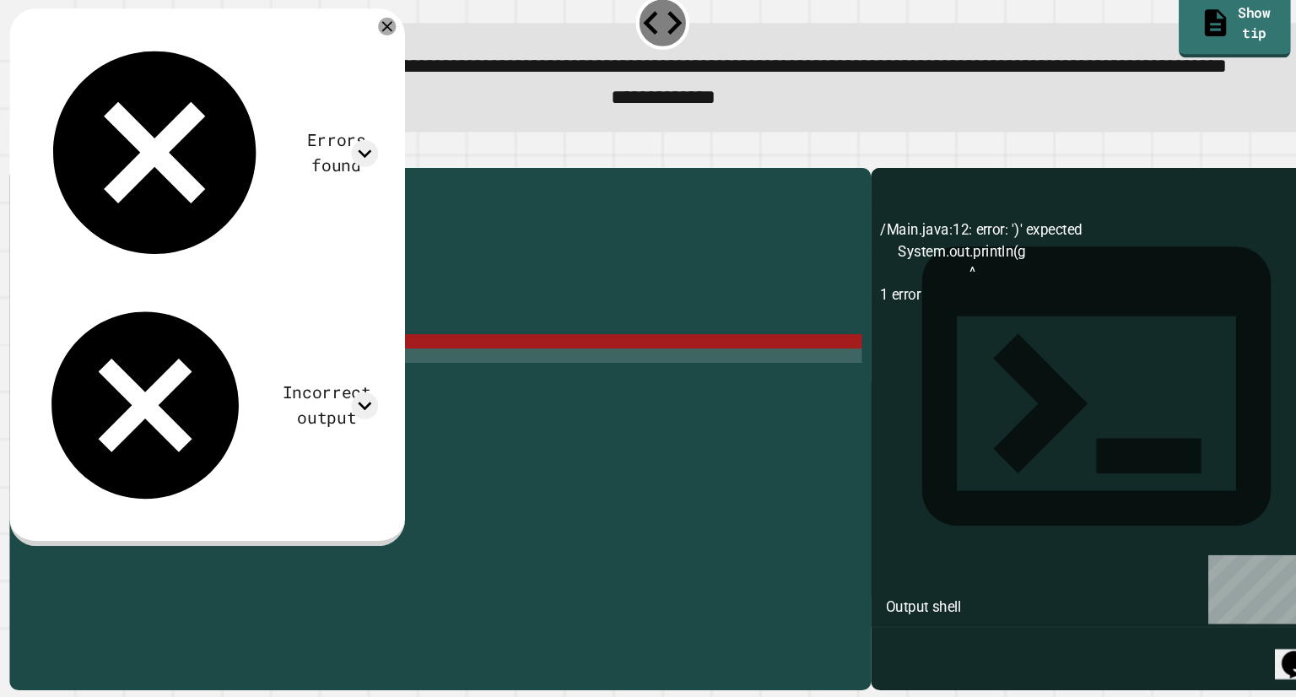
click at [258, 419] on div "public class Main { public static void main ( String [ ] args ) { int a = 8.5 ;…" at bounding box center [454, 408] width 763 height 405
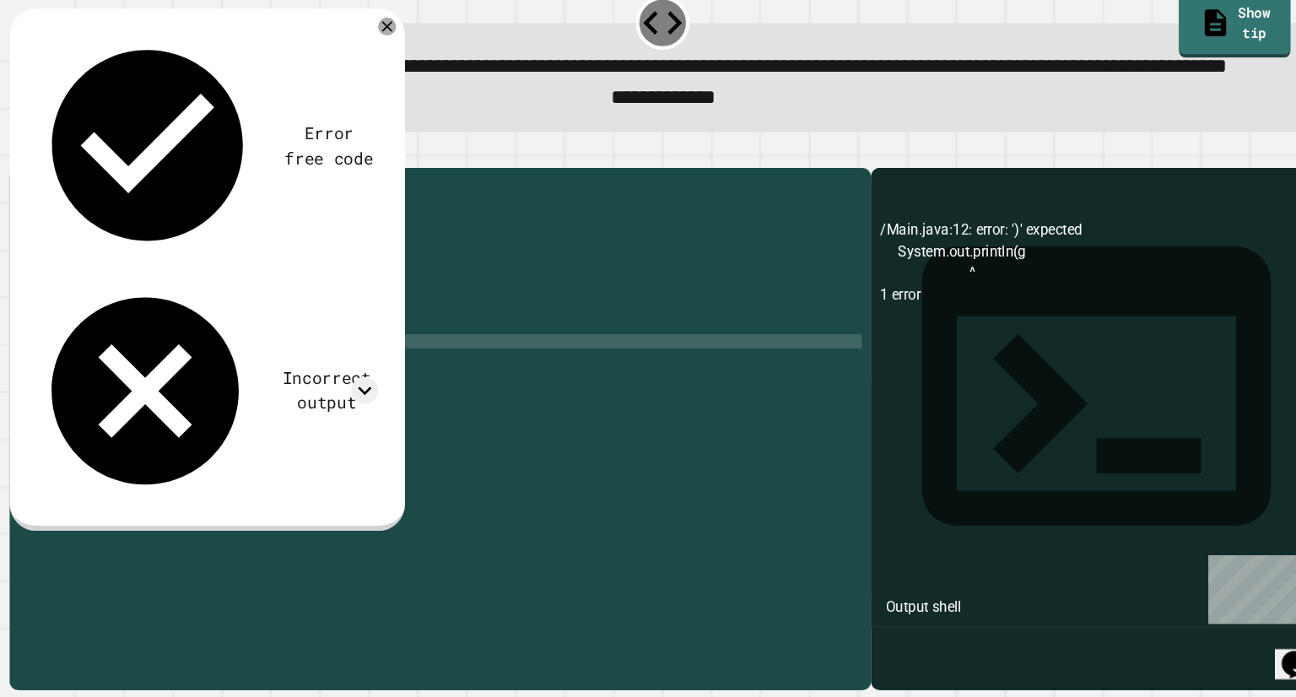
scroll to position [0, 11]
type textarea "**********"
click at [41, 183] on icon "button" at bounding box center [41, 183] width 0 height 0
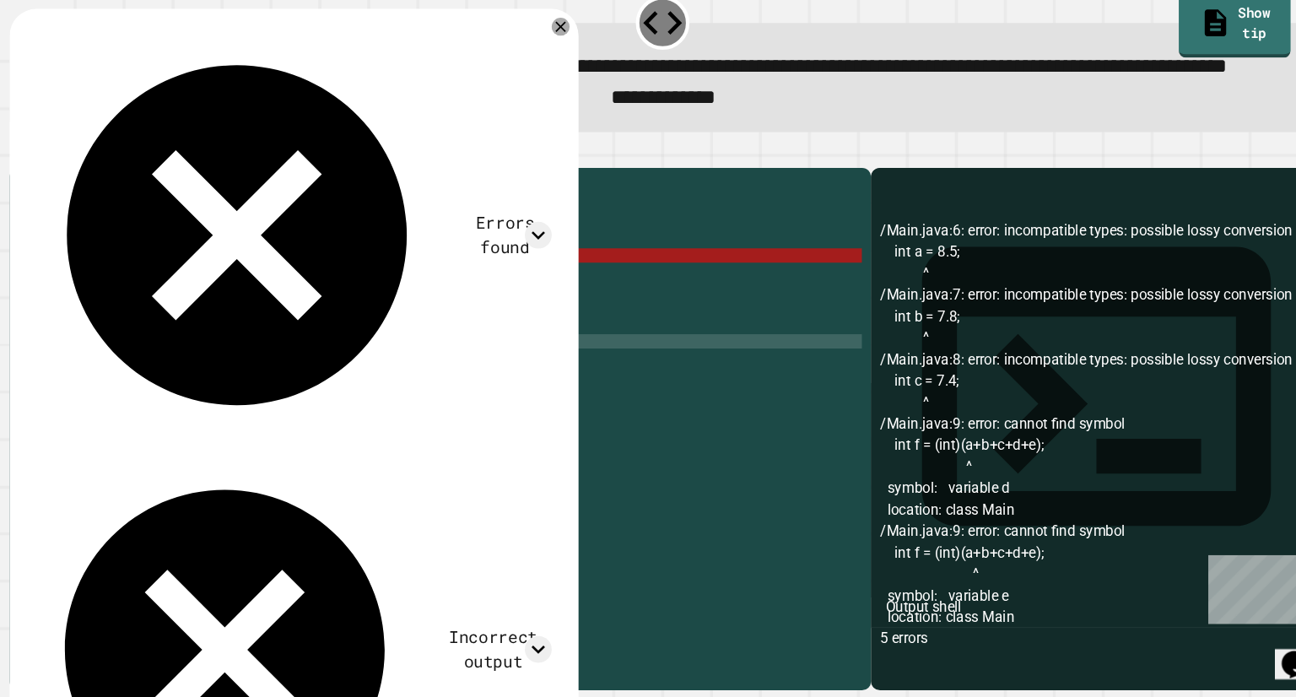
scroll to position [0, 0]
click at [105, 329] on div "public class Main { public static void main ( String [ ] args ) { int a = 8.5 ;…" at bounding box center [454, 408] width 763 height 405
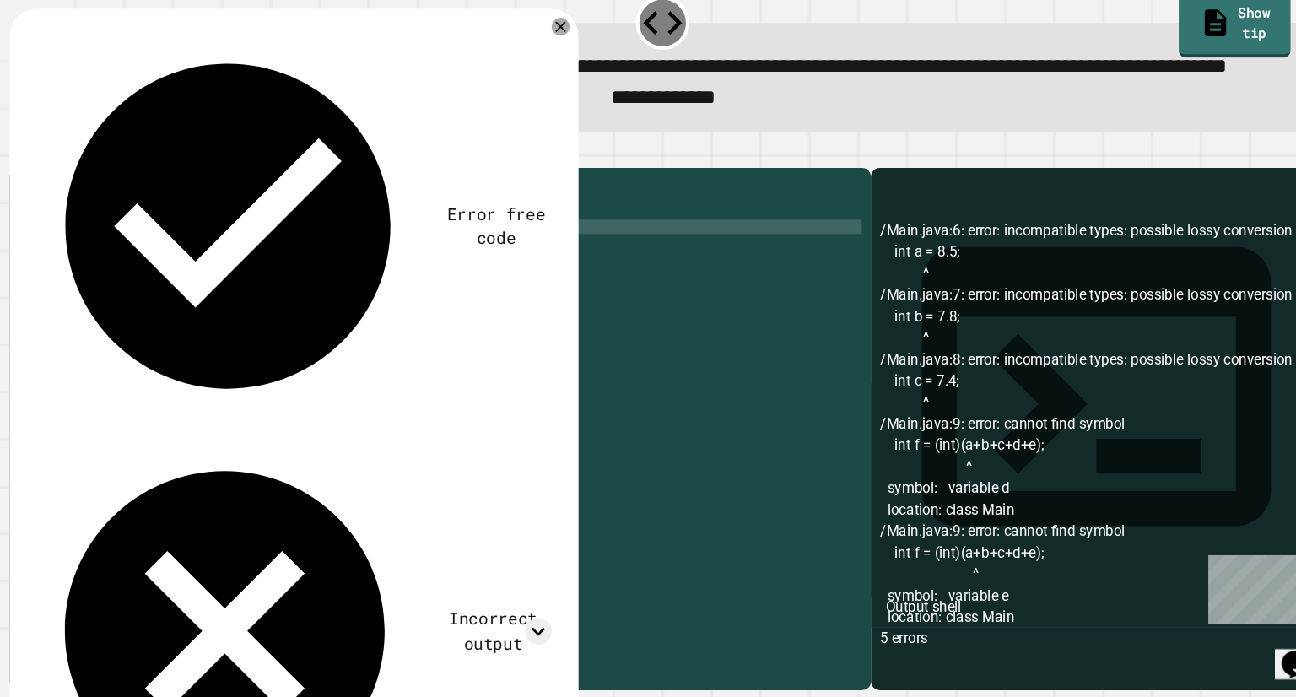
type textarea "*"
click at [95, 424] on div "public class Main { public static void main ( String [ ] args ) { int a = 8.5 ;…" at bounding box center [454, 408] width 763 height 405
type textarea "**********"
click at [41, 183] on icon "button" at bounding box center [41, 183] width 0 height 0
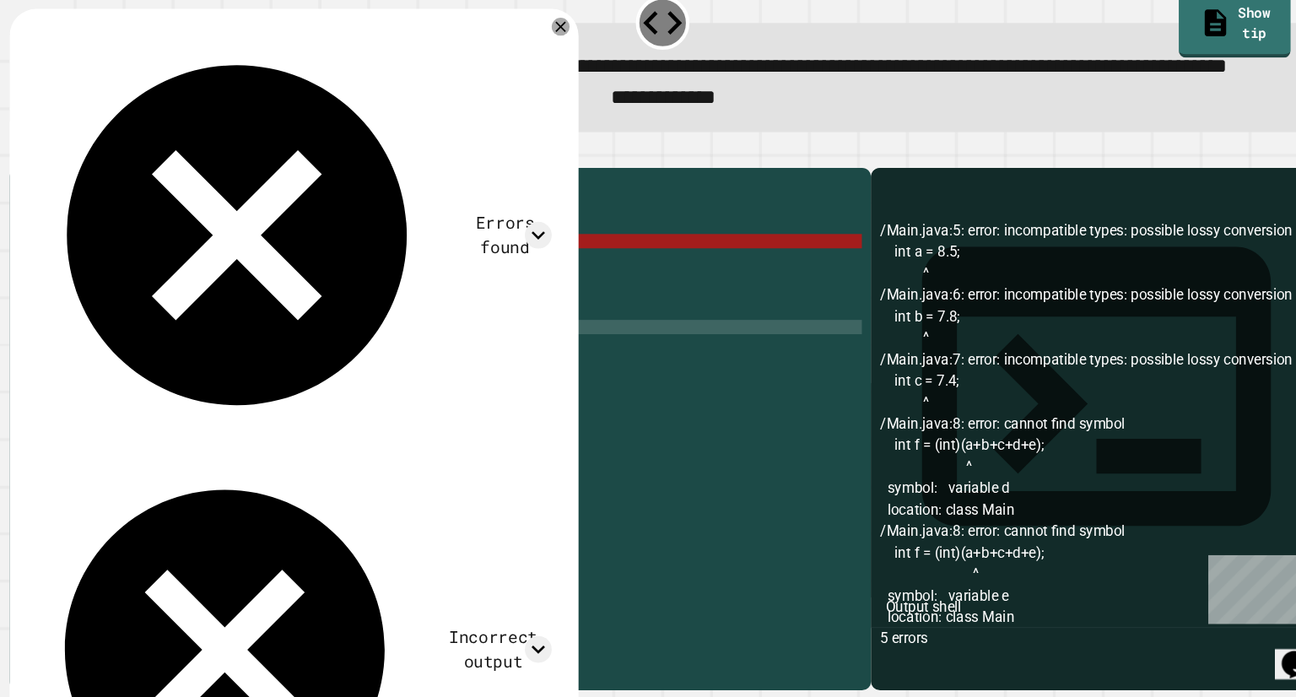
click at [293, 419] on div "public class Main { public static void main ( String [ ] args ) { int a = 8.5 ;…" at bounding box center [454, 408] width 763 height 405
click at [290, 410] on div "public class Main { public static void main ( String [ ] args ) { int a = 8.5 ;…" at bounding box center [454, 408] width 763 height 405
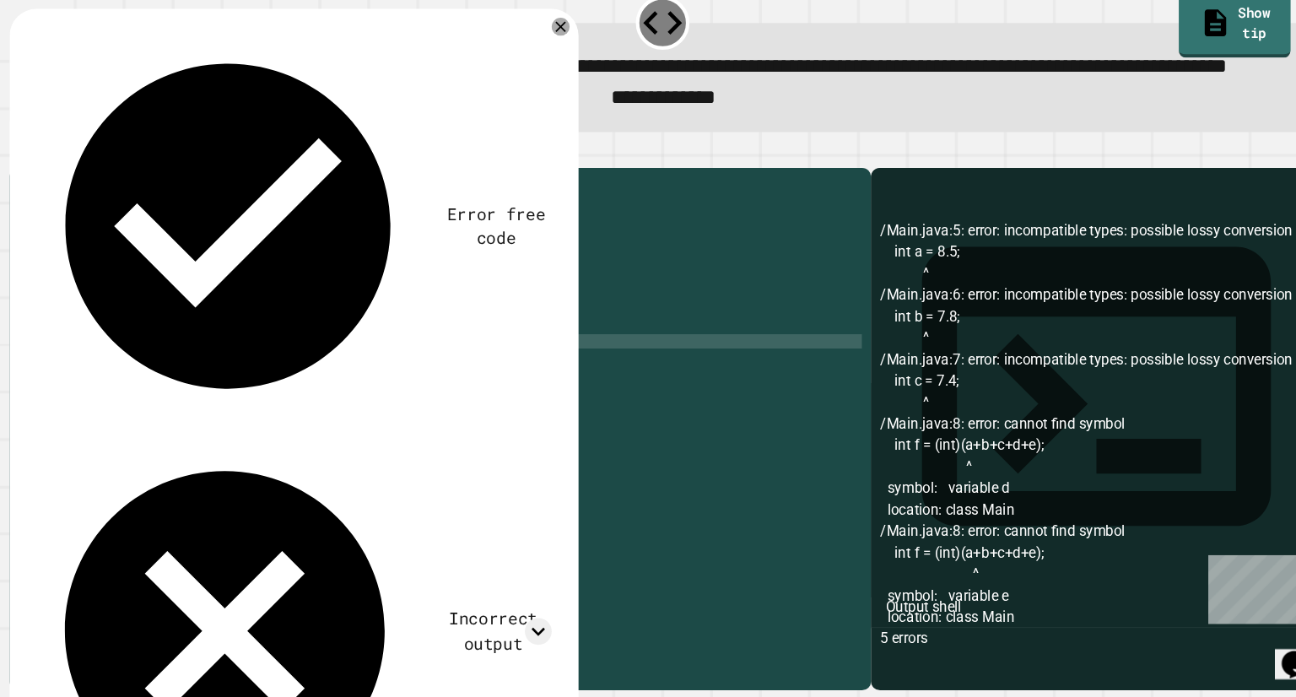
scroll to position [0, 1]
click at [41, 183] on icon "button" at bounding box center [41, 183] width 0 height 0
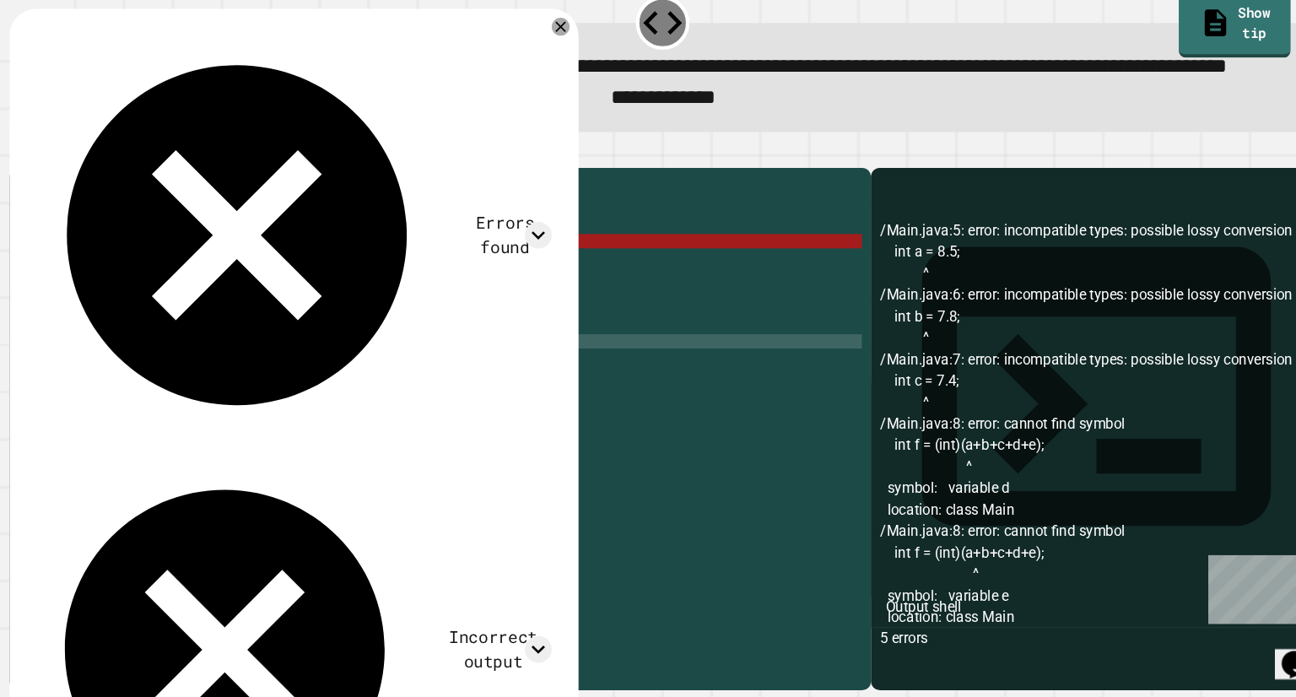
click at [187, 207] on div "Errors found /Main.java:5: error: incompatible types: possible lossy conversion…" at bounding box center [648, 433] width 1245 height 527
click at [174, 197] on div at bounding box center [647, 187] width 1231 height 20
drag, startPoint x: 277, startPoint y: 423, endPoint x: 267, endPoint y: 425, distance: 10.4
click at [267, 425] on div "public class Main { public static void main ( String [ ] args ) { int a = 8.5 ;…" at bounding box center [454, 408] width 763 height 405
click at [267, 425] on div "public class Main { public static void main ( String [ ] args ) { int a = 8.5 ;…" at bounding box center [454, 395] width 763 height 378
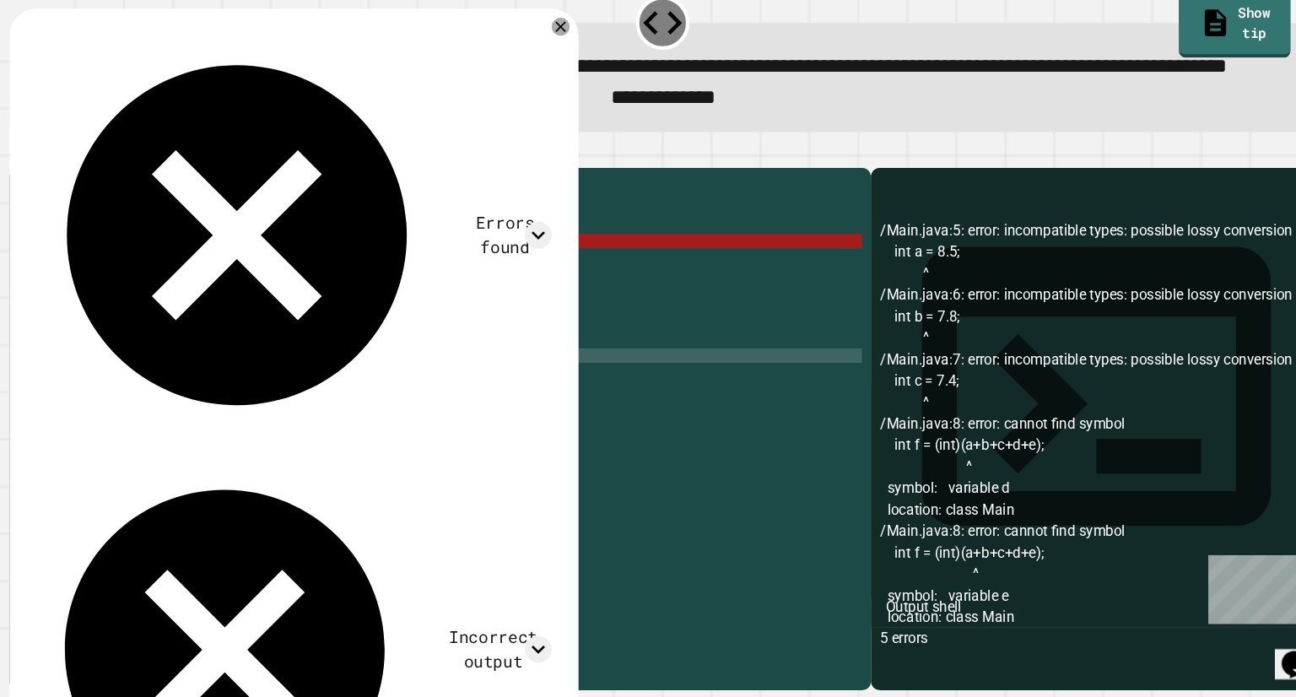
click at [262, 424] on div "public class Main { public static void main ( String [ ] args ) { int a = 8.5 ;…" at bounding box center [454, 408] width 763 height 405
click at [264, 424] on div "public class Main { public static void main ( String [ ] args ) { int a = 8.5 ;…" at bounding box center [454, 408] width 763 height 405
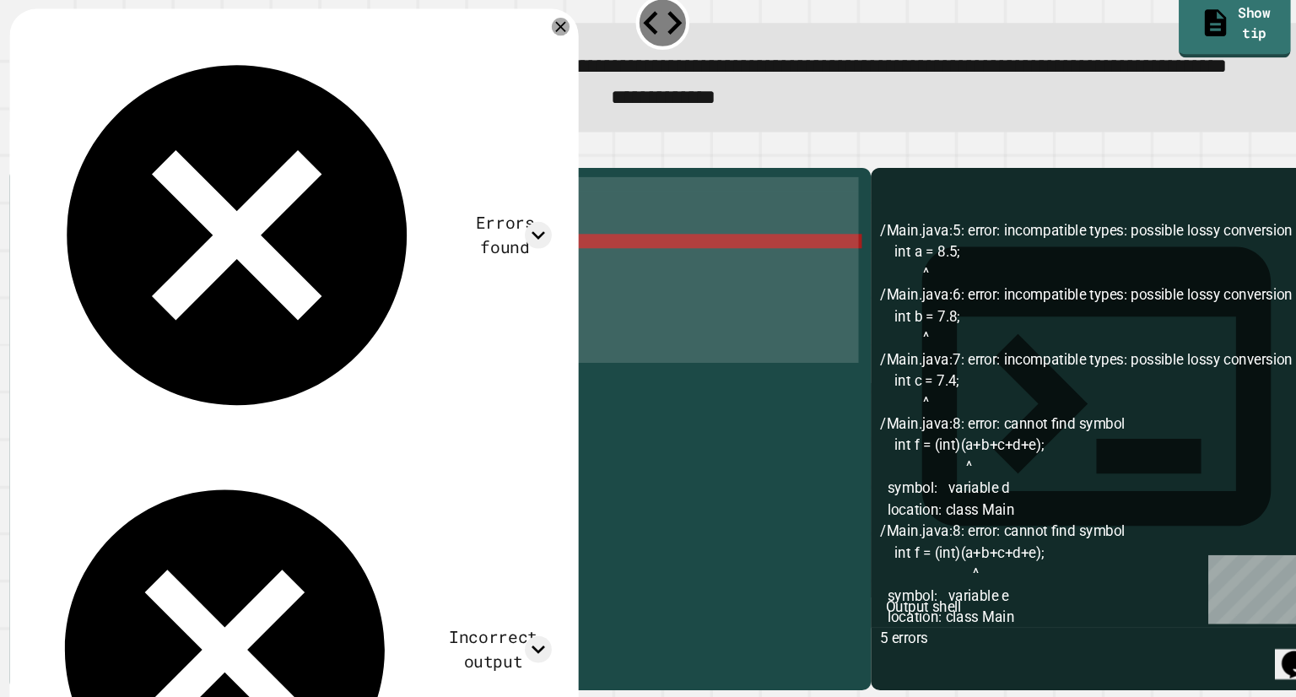
click at [264, 424] on div "public class Main { public static void main ( String [ ] args ) { int a = 8.5 ;…" at bounding box center [454, 408] width 763 height 405
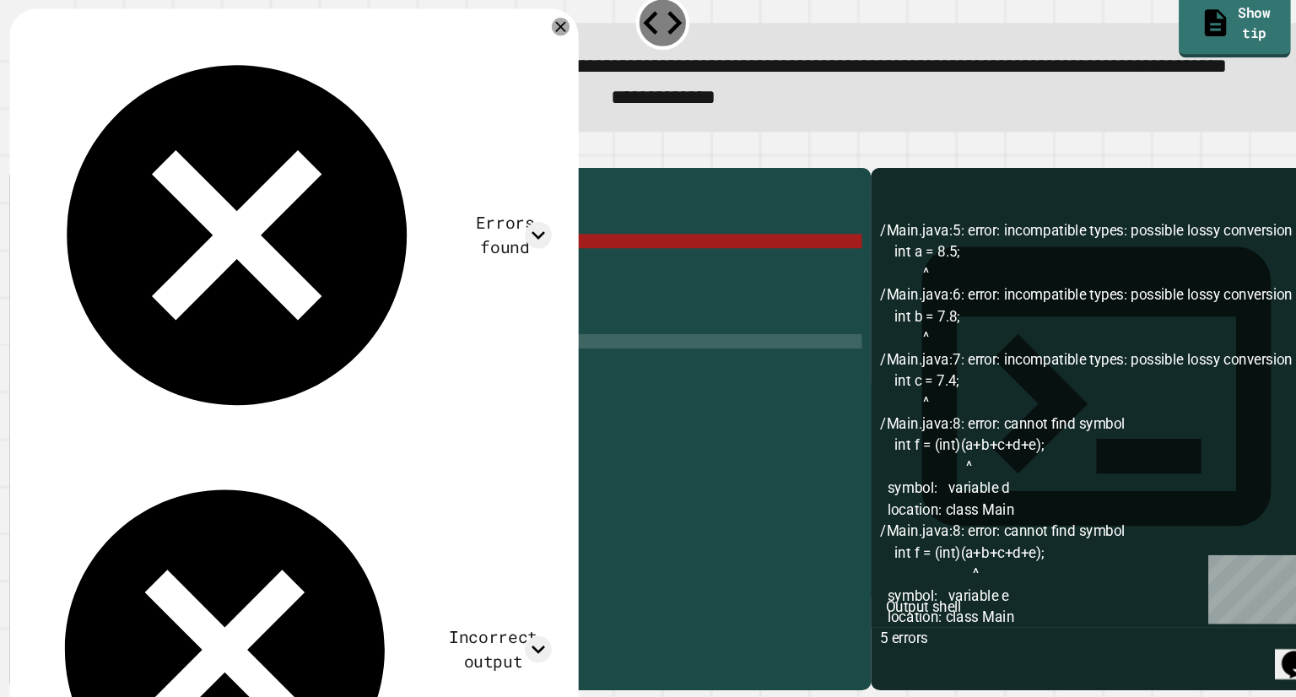
click at [264, 424] on div "public class Main { public static void main ( String [ ] args ) { int a = 8.5 ;…" at bounding box center [454, 408] width 763 height 405
click at [264, 424] on div "public class Main { public static void main ( String [ ] args ) { int a = 8.5 ;…" at bounding box center [454, 395] width 763 height 378
click at [264, 424] on div "public class Main { public static void main ( String [ ] args ) { int a = 8.5 ;…" at bounding box center [454, 408] width 763 height 405
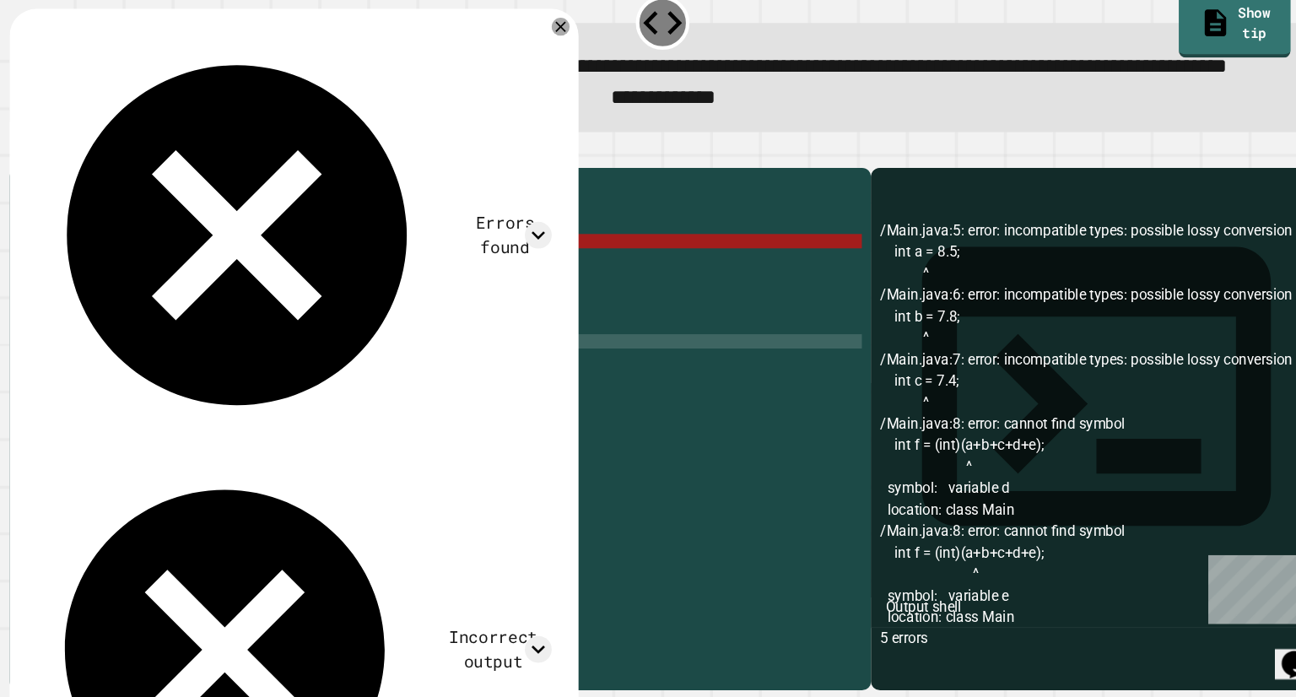
click at [264, 424] on div "public class Main { public static void main ( String [ ] args ) { int a = 8.5 ;…" at bounding box center [454, 408] width 763 height 405
click at [264, 424] on div "public class Main { public static void main ( String [ ] args ) { int a = 8.5 ;…" at bounding box center [454, 395] width 763 height 378
click at [264, 424] on div "public class Main { public static void main ( String [ ] args ) { int a = 8.5 ;…" at bounding box center [454, 408] width 763 height 405
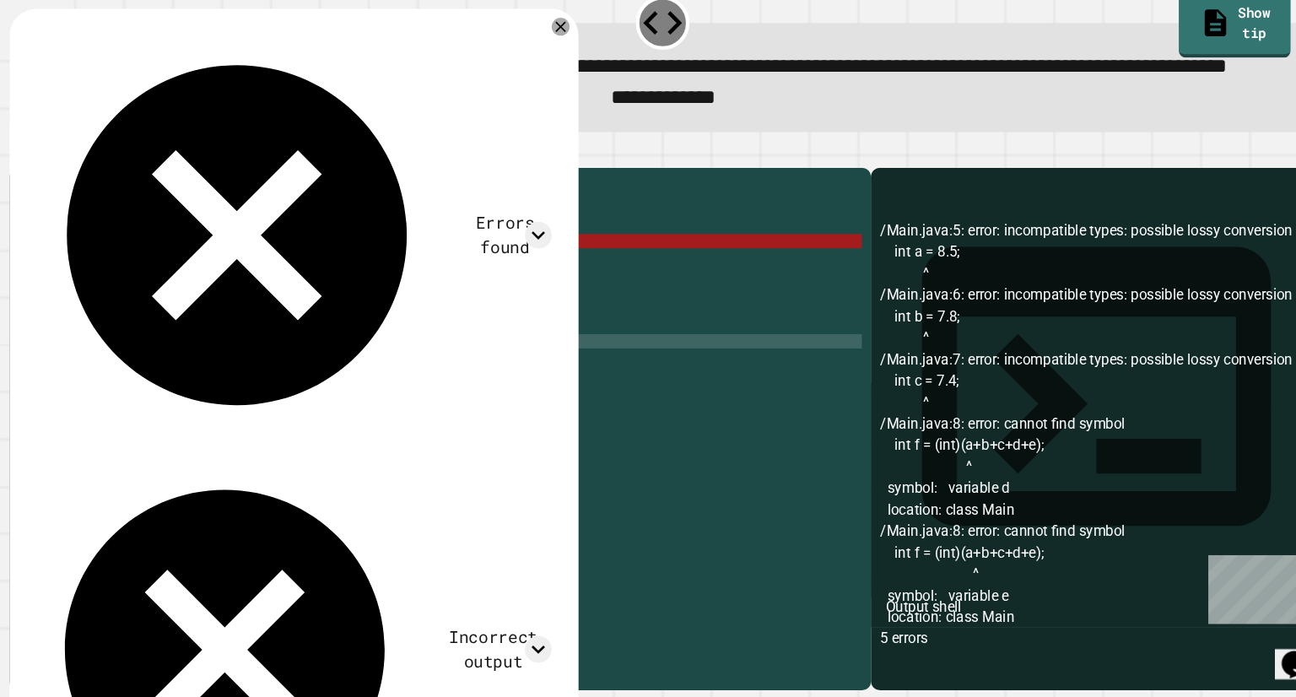
click at [264, 424] on div "public class Main { public static void main ( String [ ] args ) { int a = 8.5 ;…" at bounding box center [454, 408] width 763 height 405
click at [264, 424] on div "public class Main { public static void main ( String [ ] args ) { int a = 8.5 ;…" at bounding box center [454, 395] width 763 height 378
click at [264, 424] on div "public class Main { public static void main ( String [ ] args ) { int a = 8.5 ;…" at bounding box center [454, 408] width 763 height 405
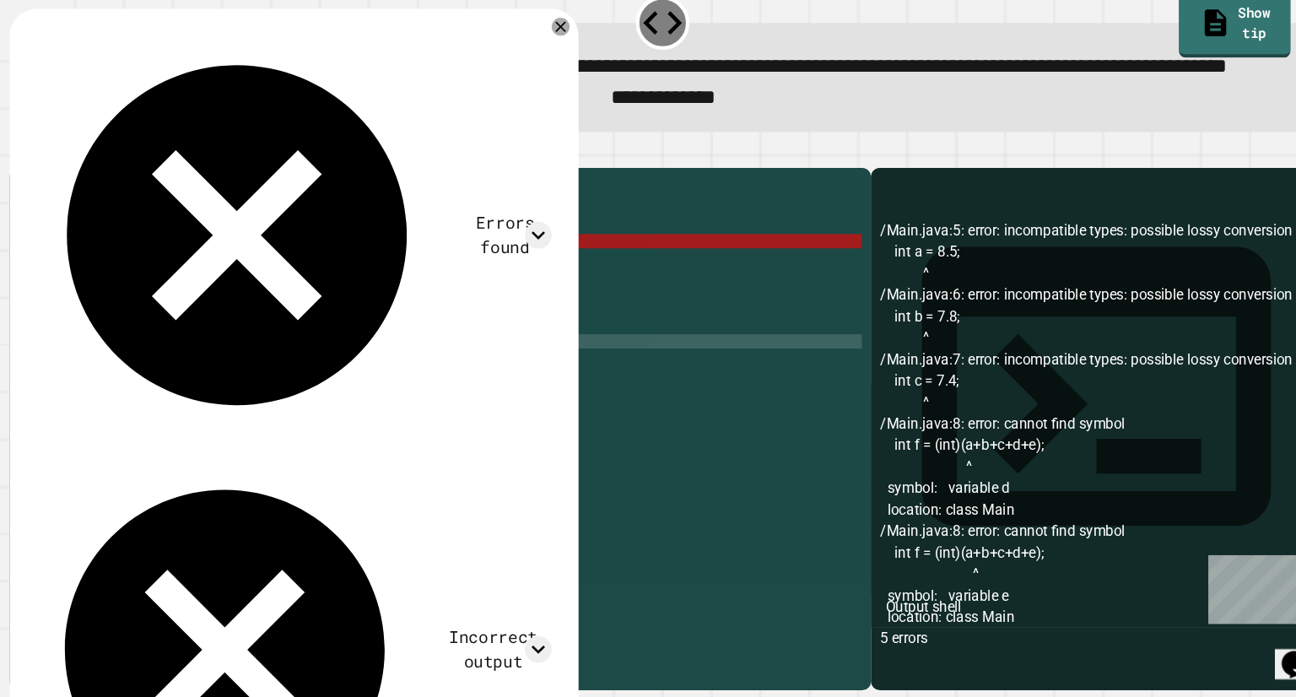
click at [264, 424] on div "public class Main { public static void main ( String [ ] args ) { int a = 8.5 ;…" at bounding box center [454, 395] width 763 height 378
click at [264, 424] on div "public class Main { public static void main ( String [ ] args ) { int a = 8.5 ;…" at bounding box center [454, 408] width 763 height 405
click at [264, 424] on div "public class Main { public static void main ( String [ ] args ) { int a = 8.5 ;…" at bounding box center [454, 395] width 763 height 378
click at [188, 323] on div "public class Main { public static void main ( String [ ] args ) { int a = 8.5 ;…" at bounding box center [454, 408] width 763 height 405
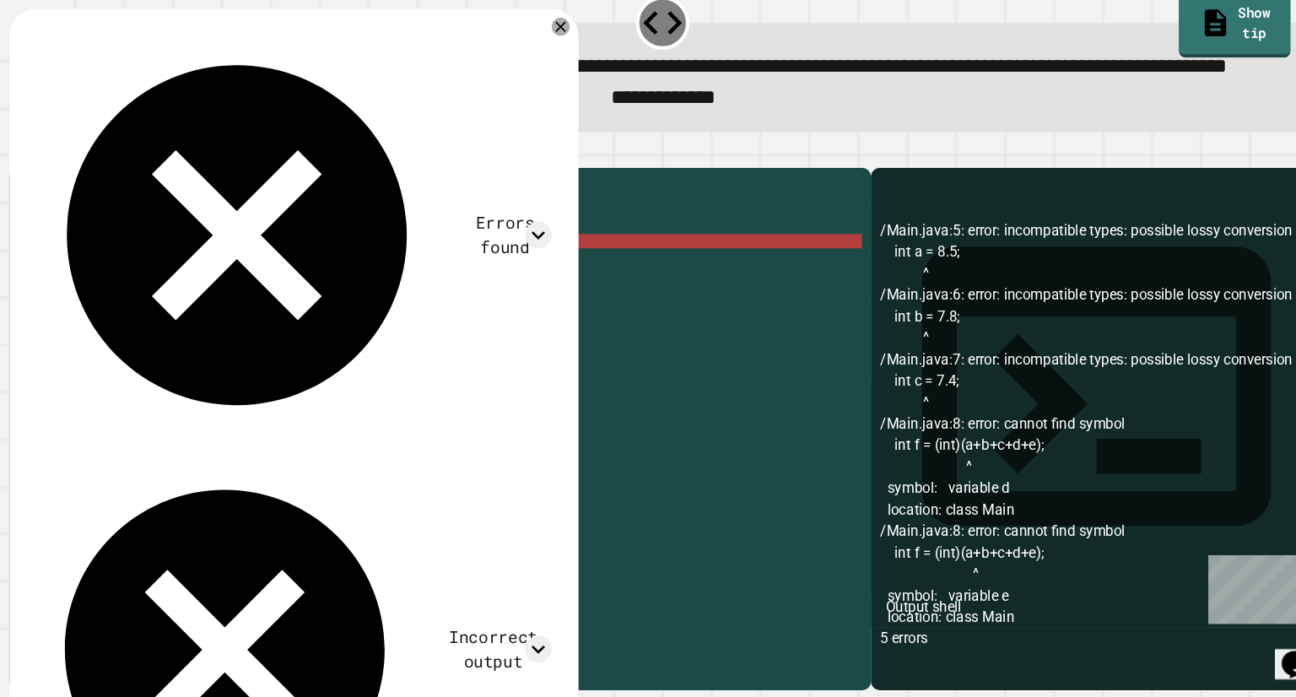
click at [176, 322] on div "public class Main { public static void main ( String [ ] args ) { int a = 8.5 ;…" at bounding box center [454, 408] width 763 height 405
click at [212, 328] on div "public class Main { public static void main ( String [ ] args ) { int a = 8.5 ;…" at bounding box center [454, 408] width 763 height 405
click at [138, 331] on div "public class Main { public static void main ( String [ ] args ) { int a = 8.5 ;…" at bounding box center [454, 408] width 763 height 405
click at [251, 365] on div "public class Main { public static void main ( String [ ] args ) { int a = 8.5 ;…" at bounding box center [454, 408] width 763 height 405
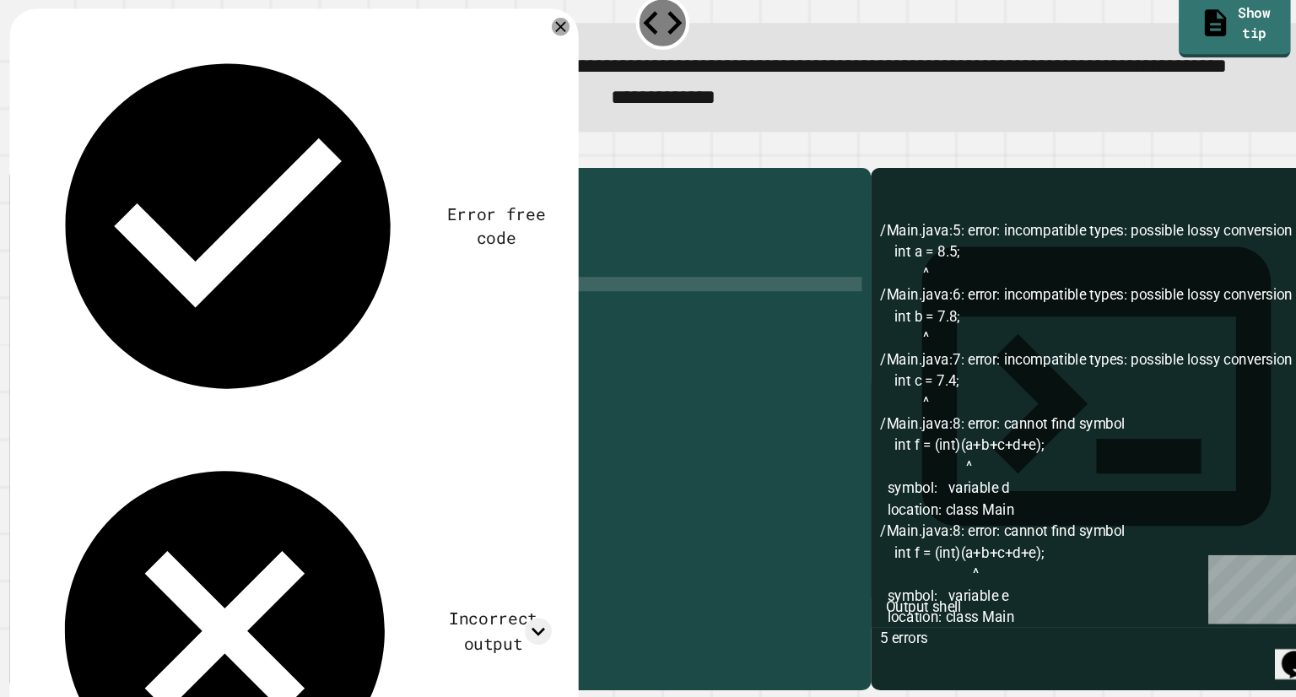
scroll to position [0, 11]
click at [41, 183] on icon "button" at bounding box center [41, 183] width 0 height 0
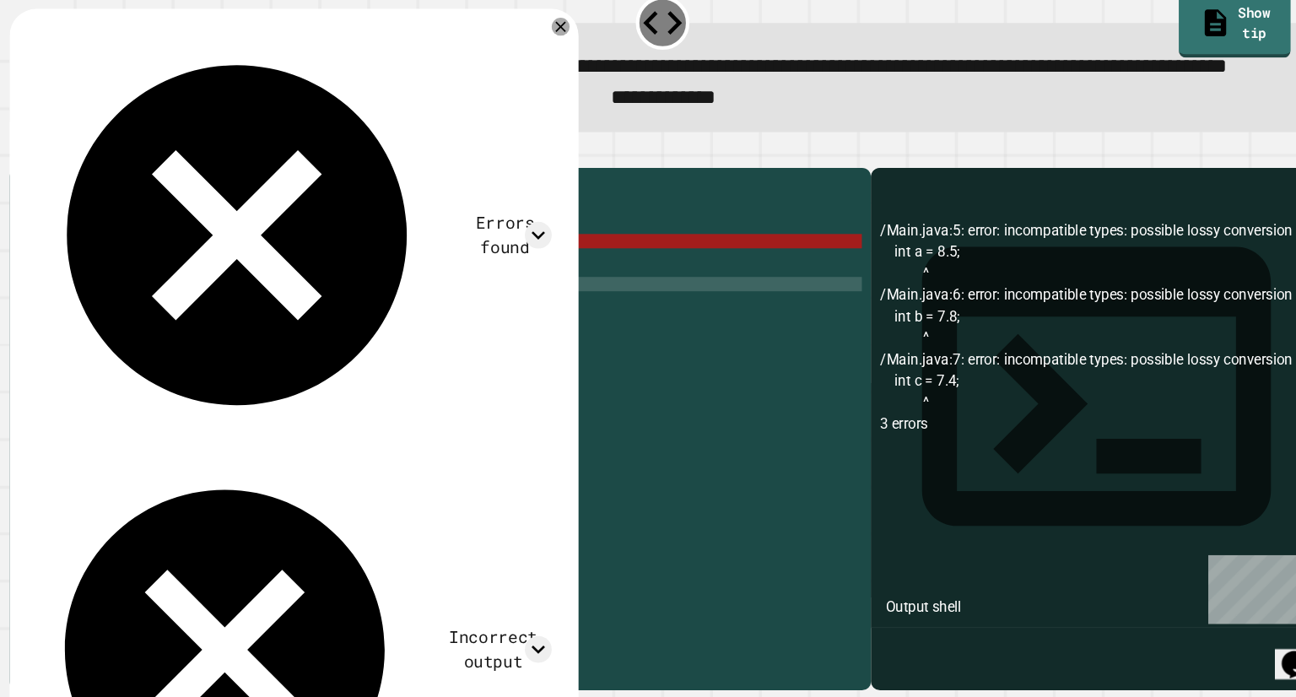
click at [239, 365] on div "public class Main { public static void main ( String [ ] args ) { int a = 8.5 ;…" at bounding box center [454, 408] width 763 height 405
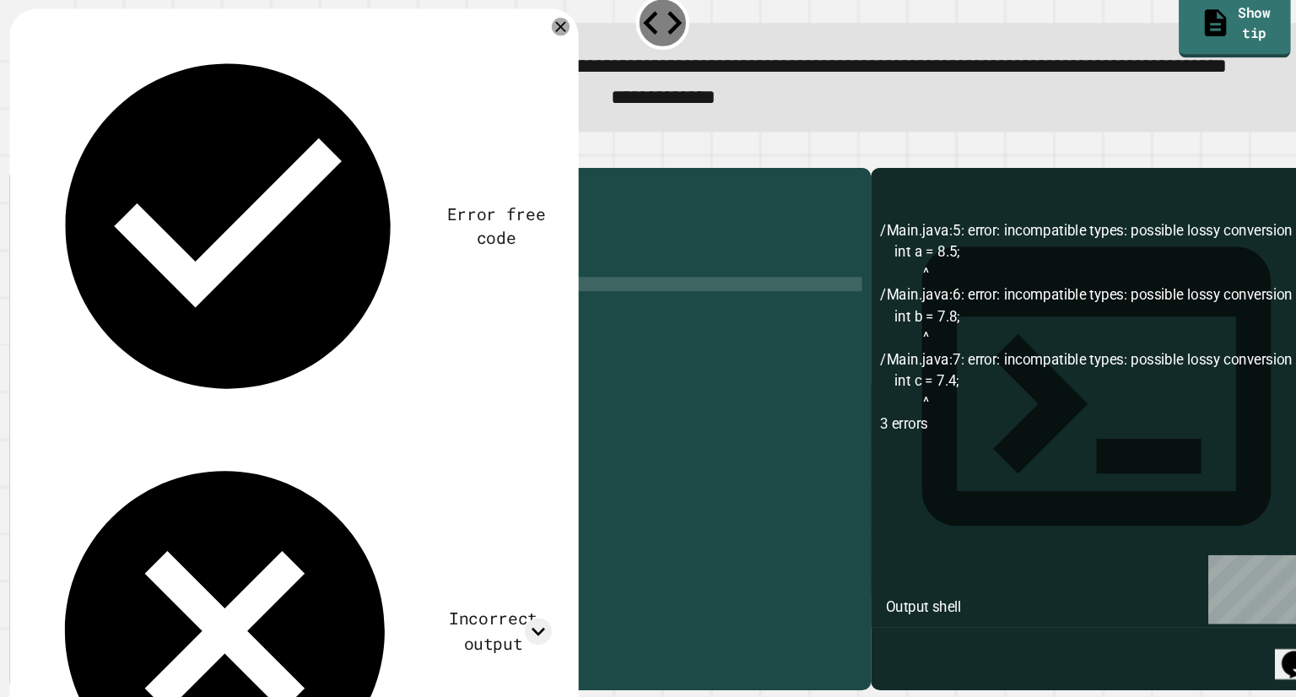
click at [41, 183] on icon "button" at bounding box center [41, 183] width 0 height 0
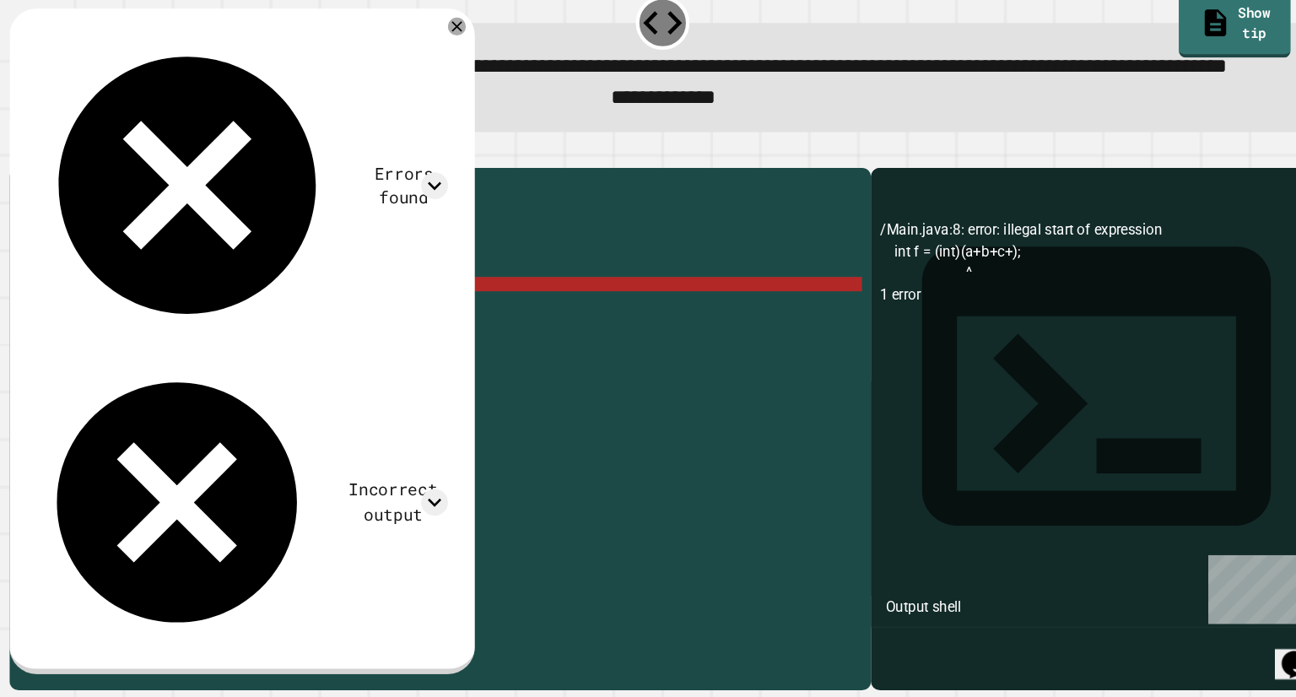
click at [233, 368] on div "public class Main { public static void main ( String [ ] args ) { int a = 8.5 ;…" at bounding box center [454, 408] width 763 height 405
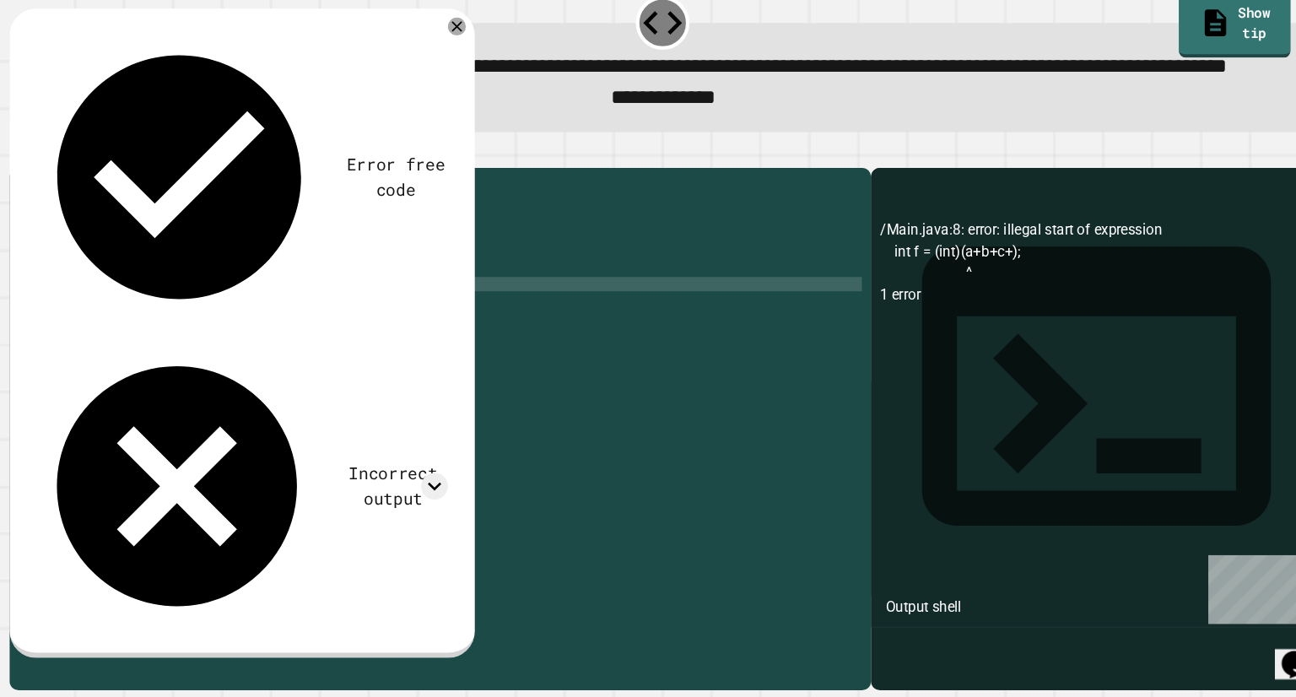
click at [41, 197] on div at bounding box center [647, 187] width 1231 height 20
click at [41, 183] on icon "button" at bounding box center [41, 183] width 0 height 0
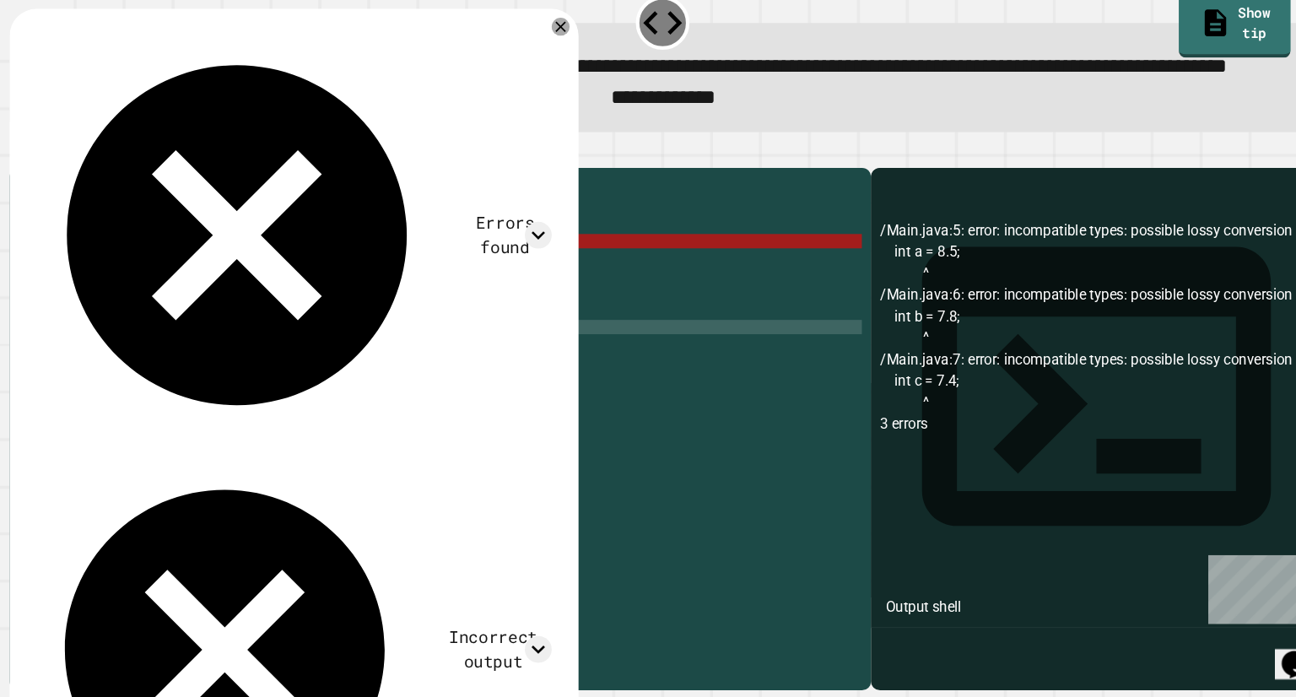
click at [259, 409] on div "public class Main { public static void main ( String [ ] args ) { int a = 8.5 ;…" at bounding box center [454, 408] width 763 height 405
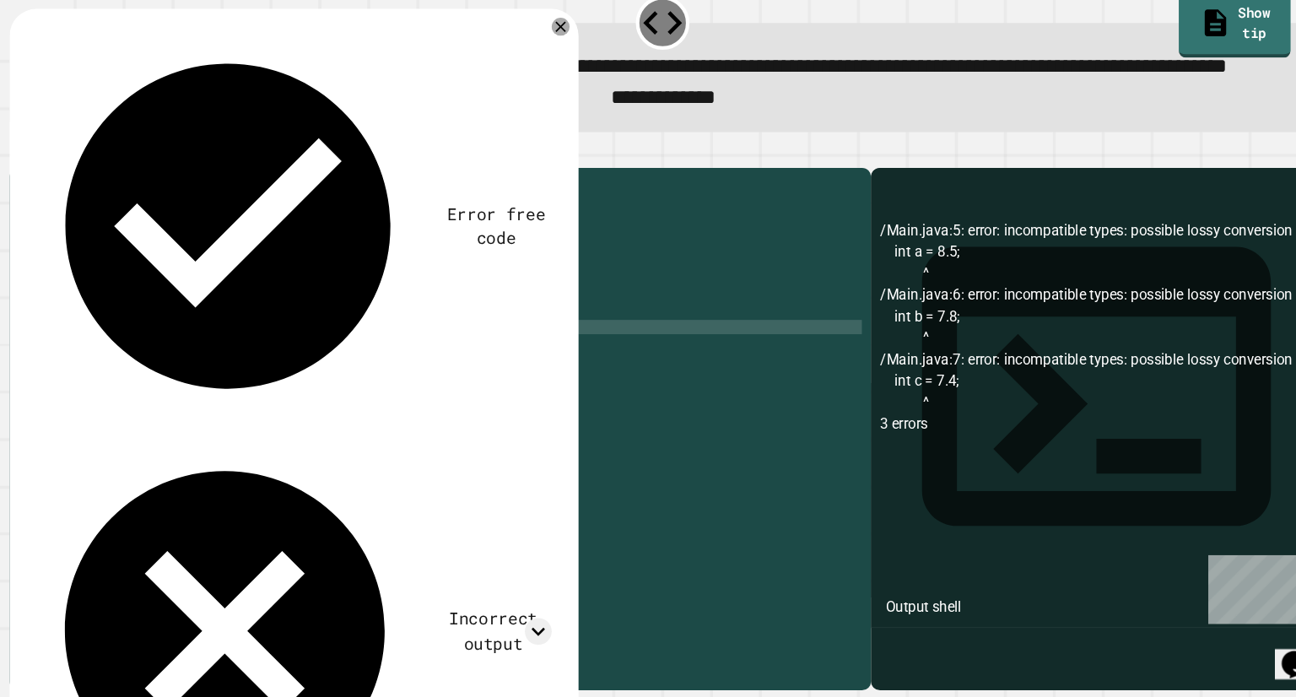
type textarea "*"
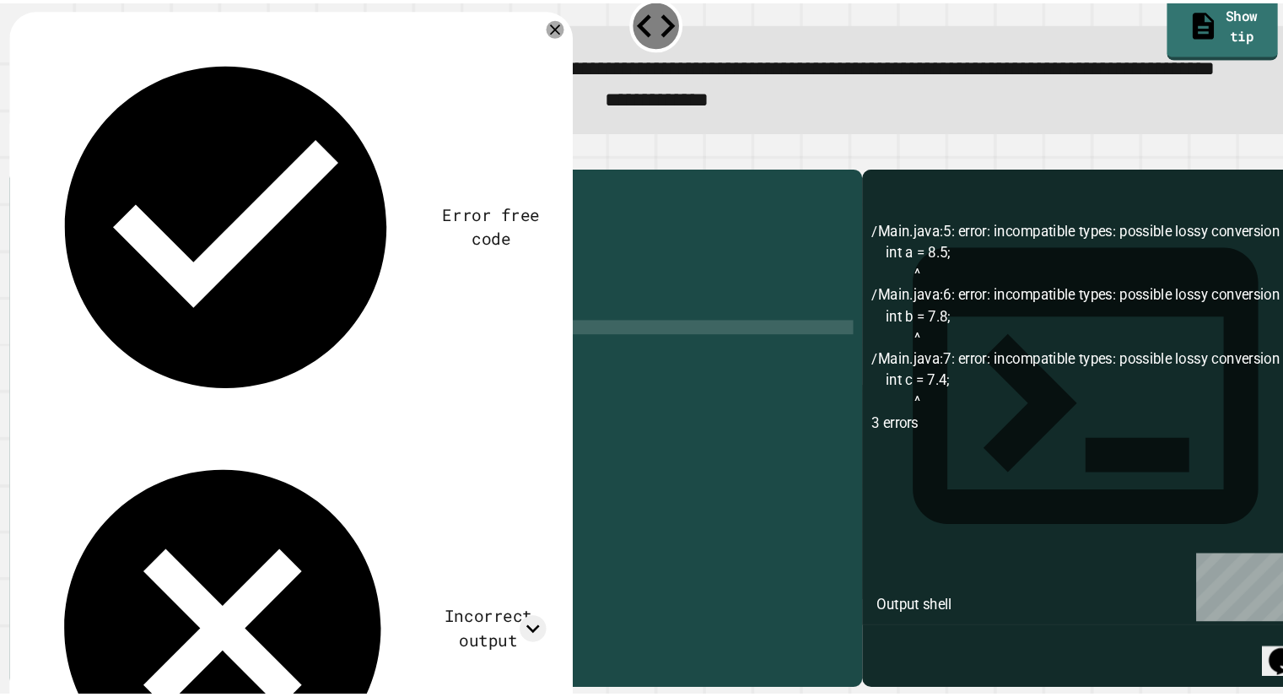
scroll to position [0, 1]
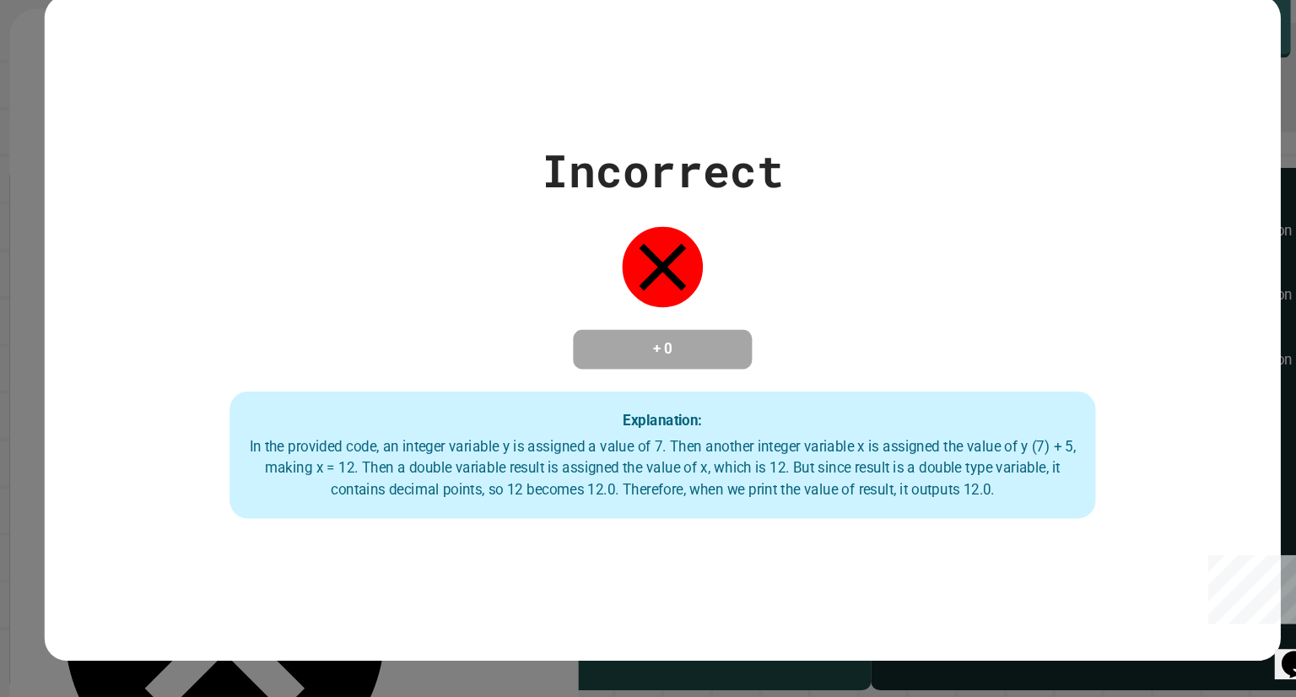
type textarea "*"
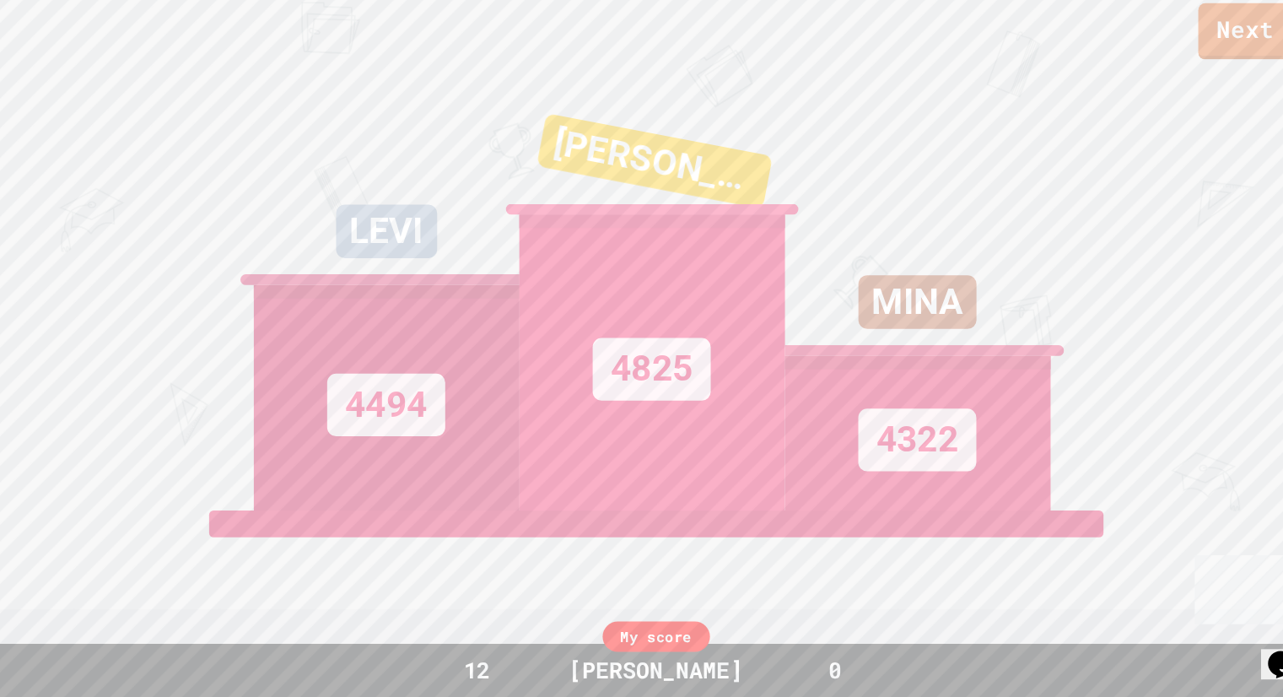
click at [764, 454] on div "4322" at bounding box center [889, 448] width 251 height 146
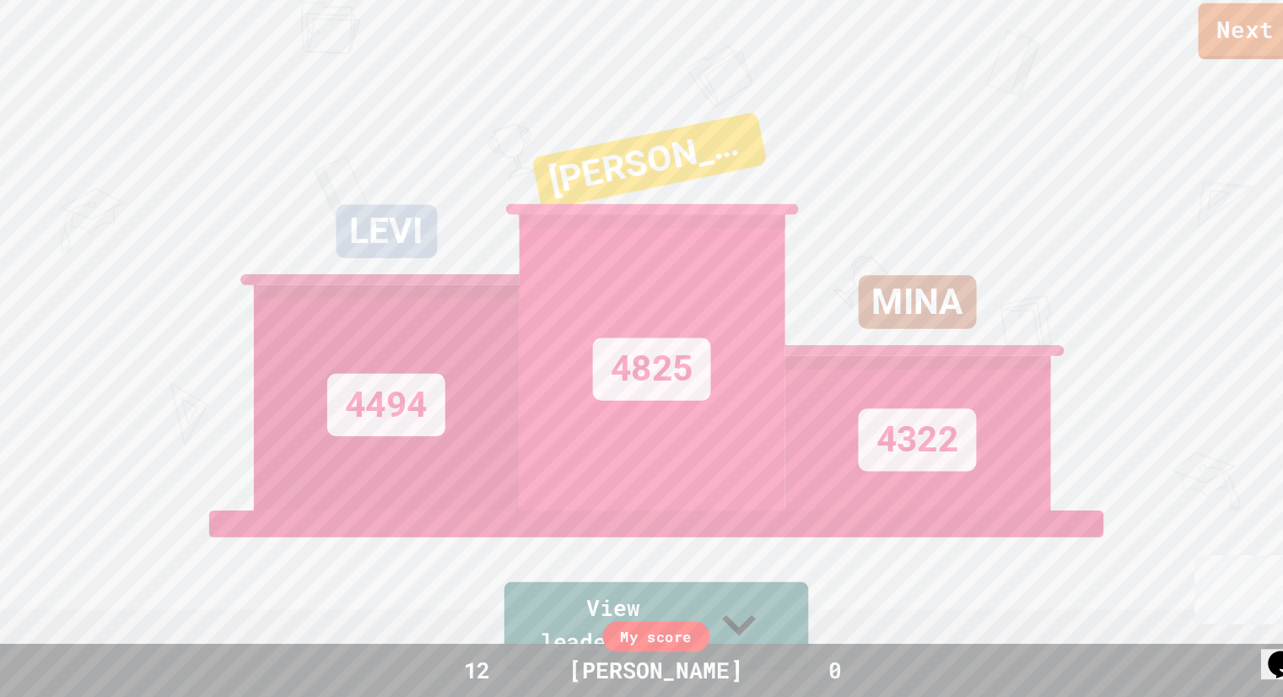
click at [744, 614] on link "View leaderboard" at bounding box center [642, 630] width 287 height 84
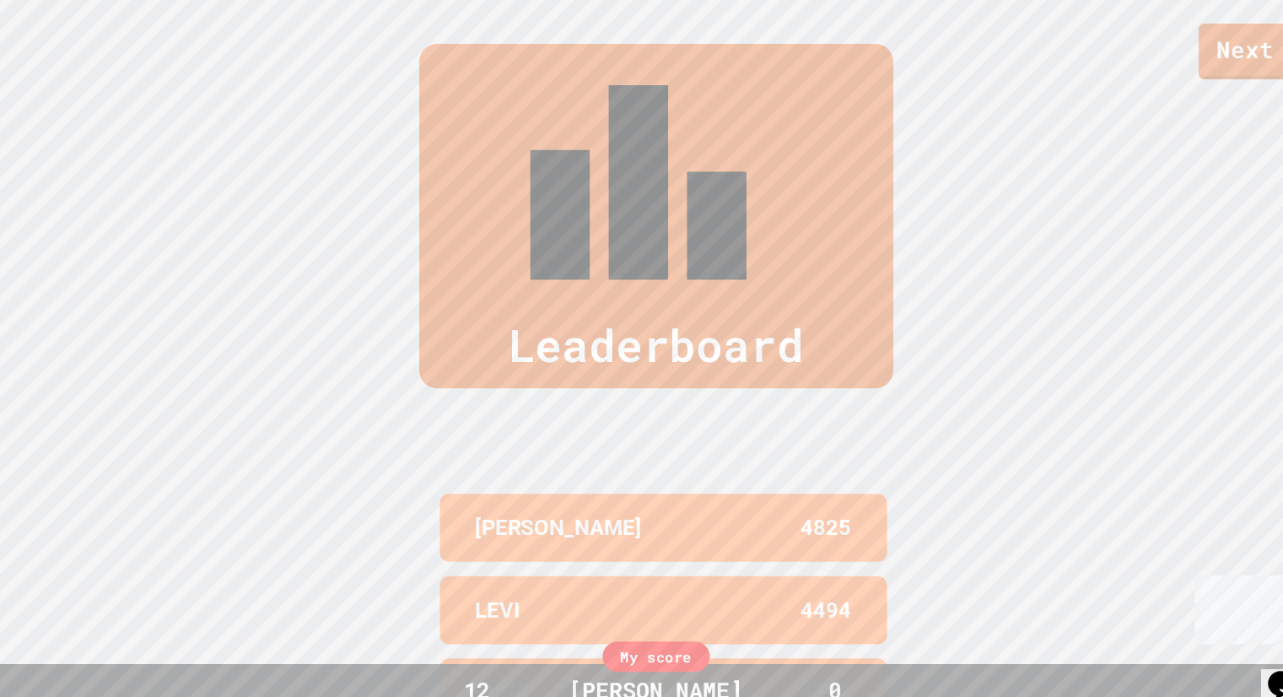
scroll to position [0, 0]
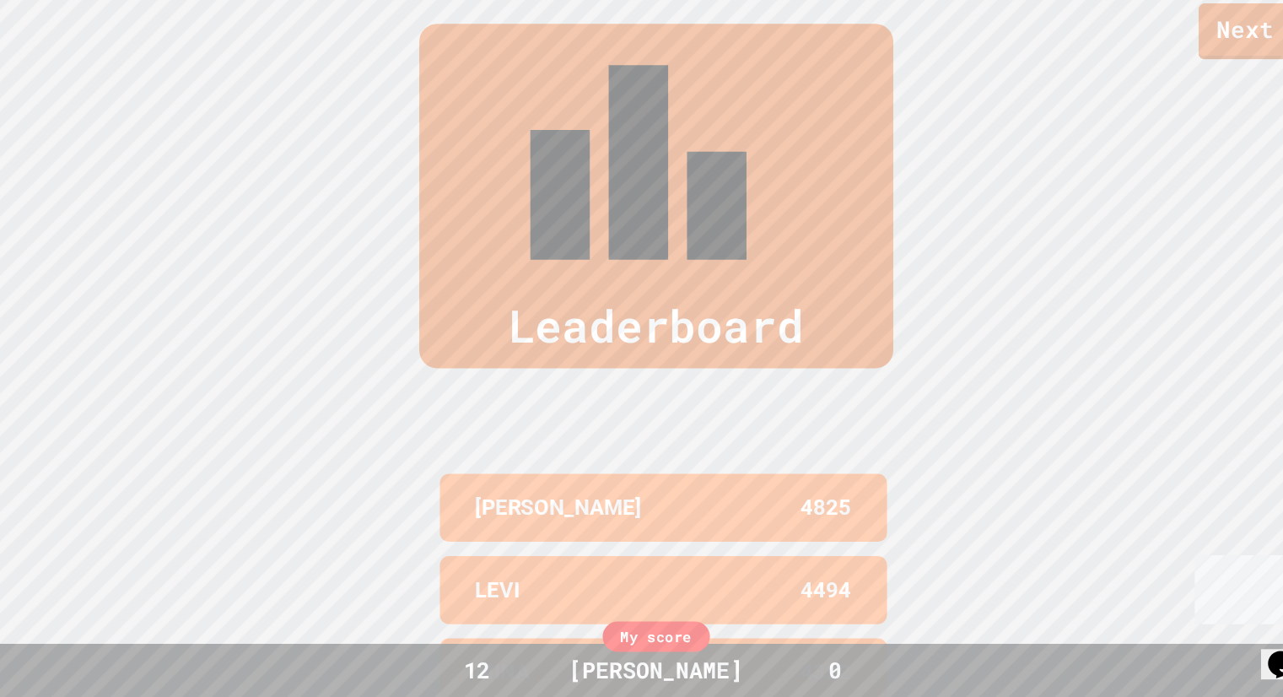
click at [638, 682] on div "[PERSON_NAME]" at bounding box center [642, 672] width 198 height 32
click at [644, 652] on div "My score" at bounding box center [642, 639] width 101 height 29
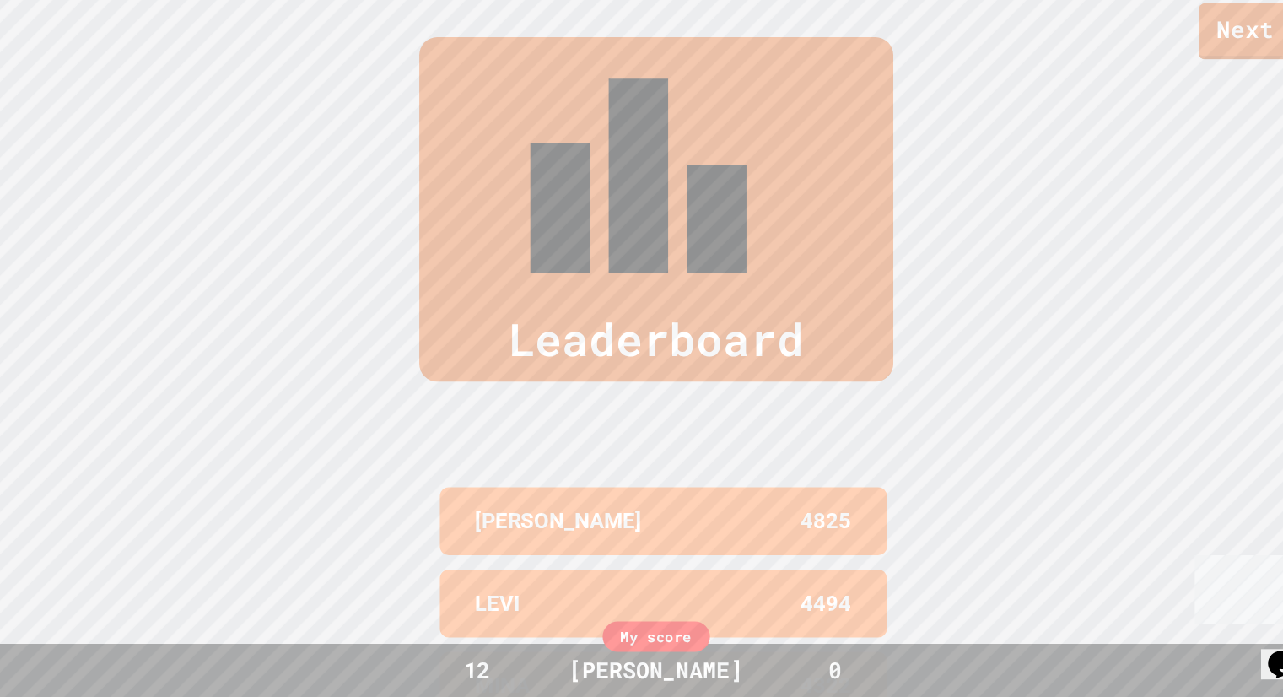
scroll to position [703, 0]
